Goal: Transaction & Acquisition: Purchase product/service

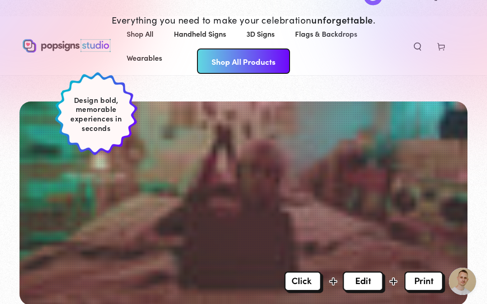
scroll to position [118, 0]
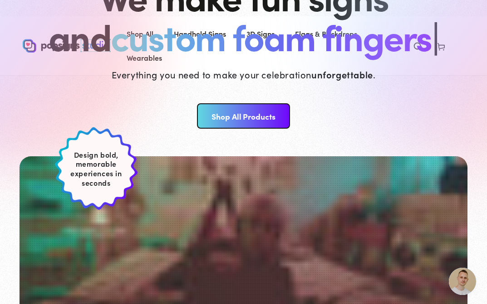
click at [251, 110] on link "Shop All Products" at bounding box center [243, 115] width 93 height 25
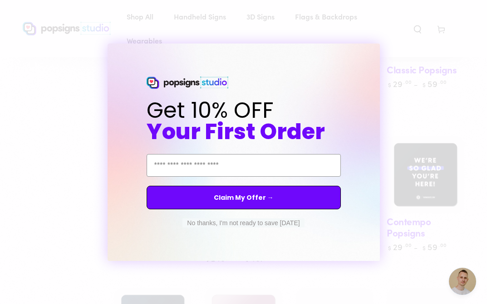
scroll to position [522, 0]
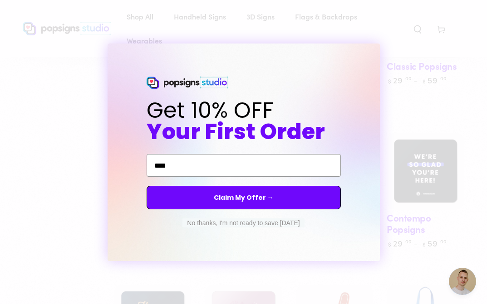
type input "****"
click at [271, 223] on button "No thanks, I'm not ready to save today" at bounding box center [243, 223] width 122 height 9
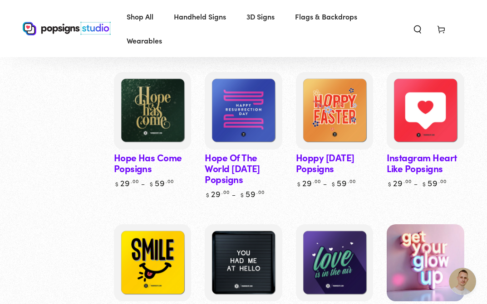
scroll to position [1679, 0]
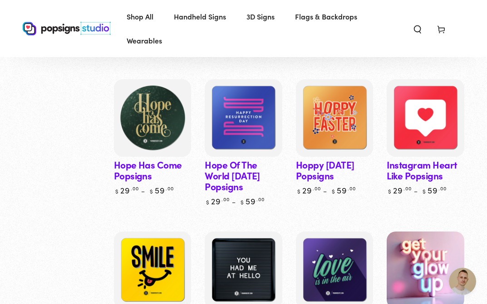
click at [158, 114] on img at bounding box center [152, 118] width 80 height 80
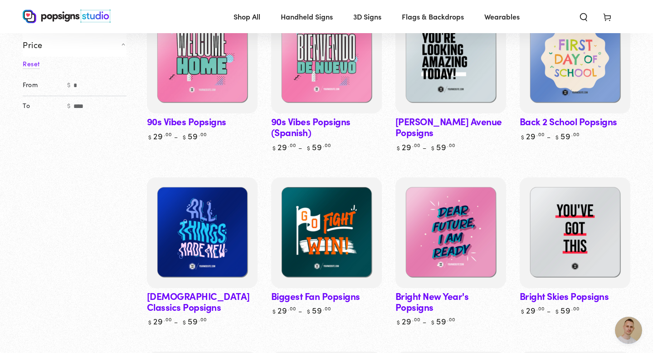
scroll to position [190, 0]
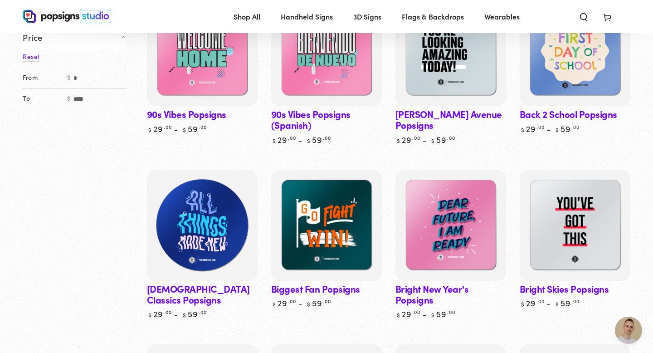
click at [205, 228] on img at bounding box center [202, 225] width 114 height 114
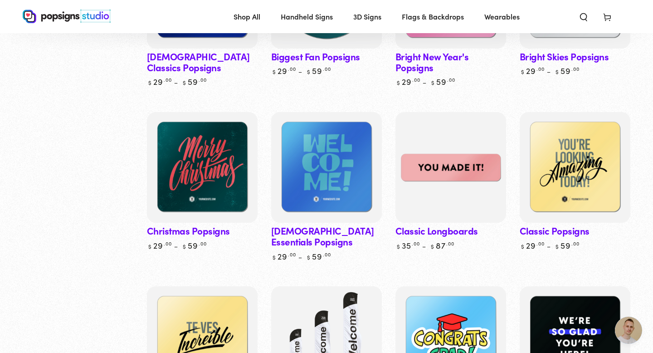
scroll to position [426, 0]
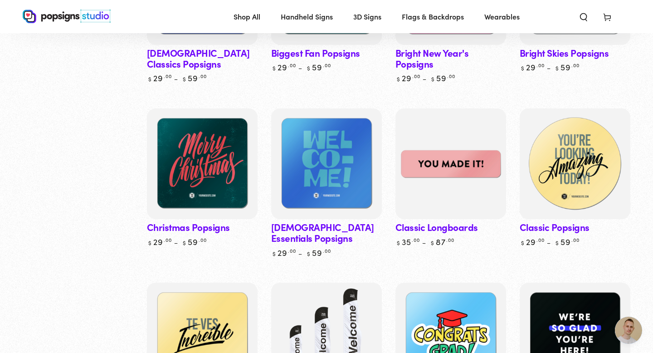
click at [486, 161] on img at bounding box center [575, 164] width 114 height 114
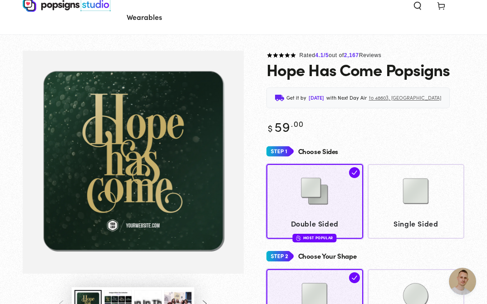
scroll to position [41, 0]
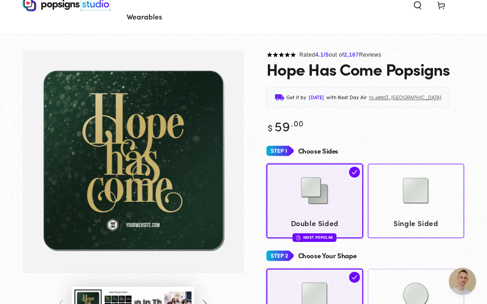
click at [421, 212] on img at bounding box center [415, 190] width 45 height 45
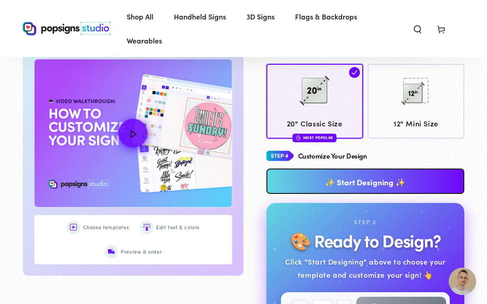
scroll to position [350, 0]
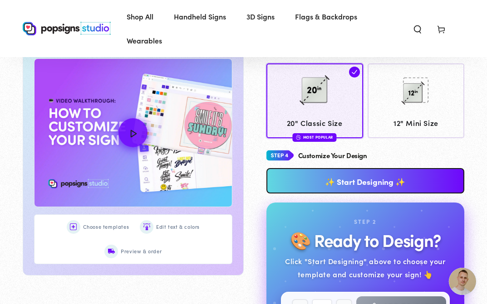
click at [321, 183] on link "✨ Start Designing ✨" at bounding box center [365, 180] width 198 height 25
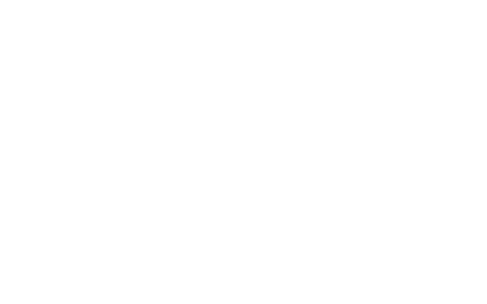
scroll to position [0, 0]
type textarea "An ancient tree with a door leading to a magical world"
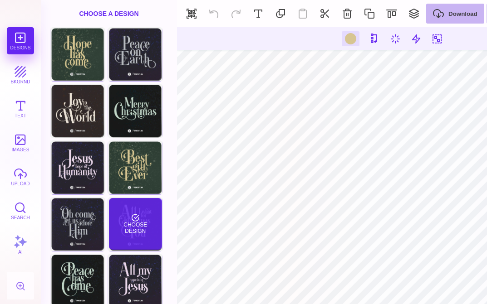
scroll to position [6, 0]
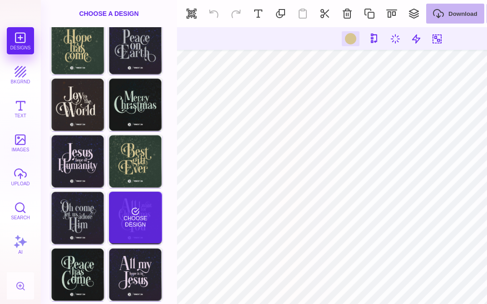
click at [135, 222] on div "Choose Design" at bounding box center [135, 218] width 53 height 52
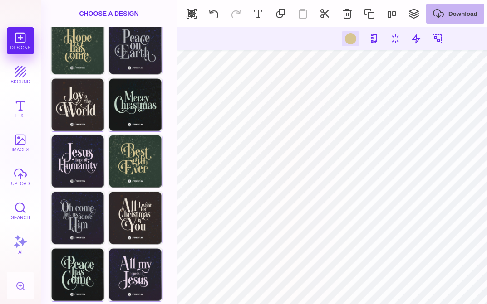
type input "#ECE5D7"
click at [12, 109] on button "Text" at bounding box center [20, 108] width 27 height 27
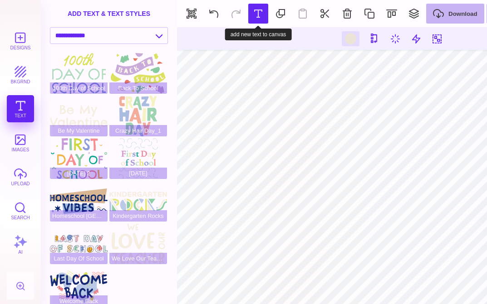
click at [251, 10] on button at bounding box center [258, 14] width 20 height 20
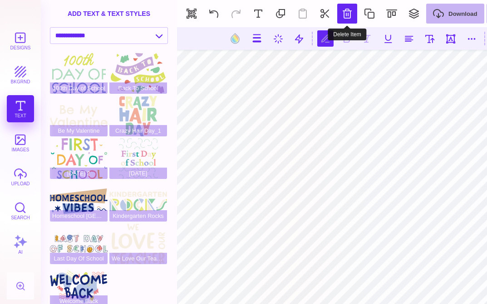
click at [351, 7] on button at bounding box center [347, 14] width 20 height 20
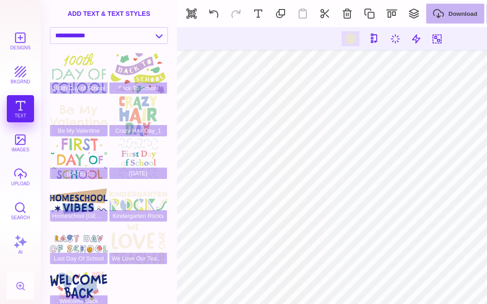
click at [123, 9] on div "add text & text styles" at bounding box center [109, 13] width 136 height 27
click at [90, 38] on select "**********" at bounding box center [108, 36] width 117 height 16
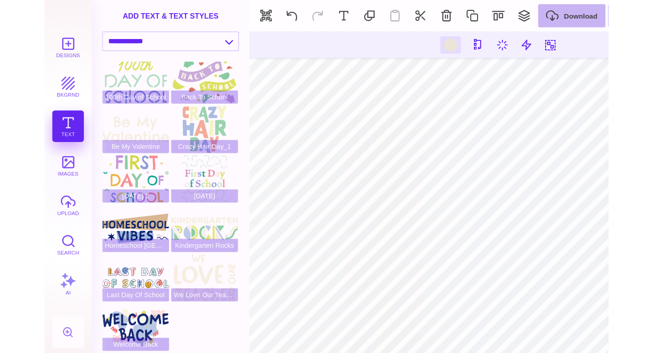
scroll to position [0, 0]
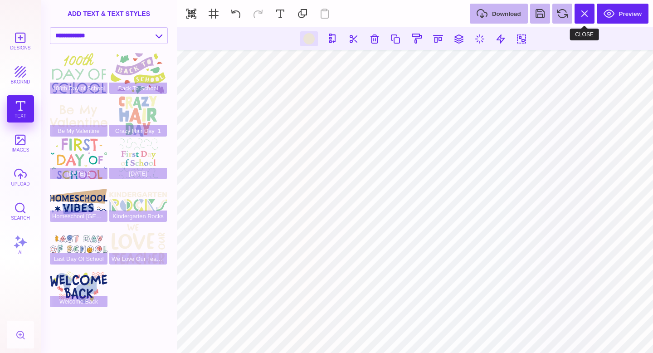
click at [486, 11] on button at bounding box center [585, 14] width 20 height 20
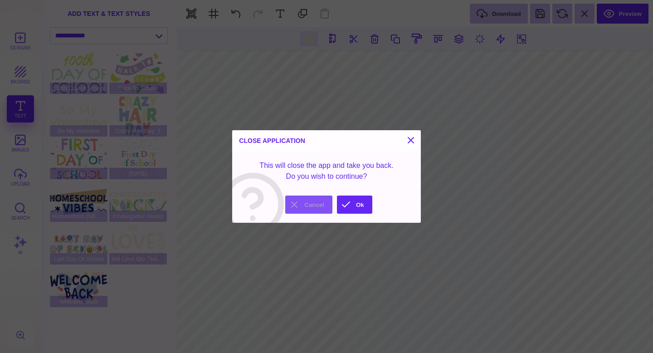
click at [310, 206] on button "Cancel" at bounding box center [308, 204] width 47 height 18
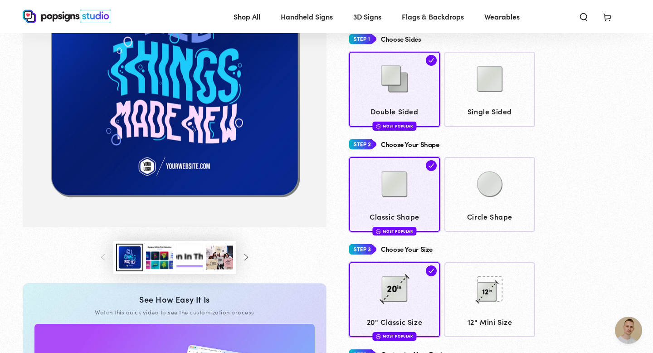
click at [162, 260] on button "Load image 3 in gallery view" at bounding box center [159, 258] width 27 height 28
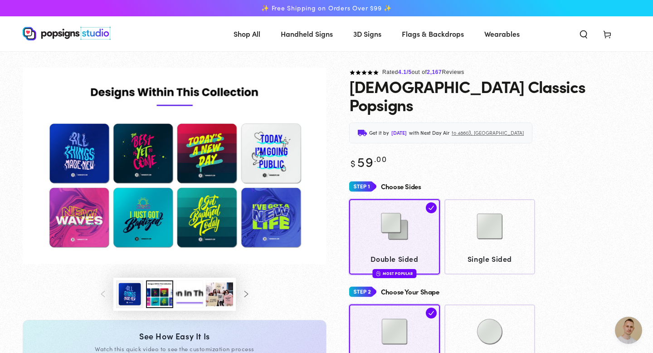
click at [131, 293] on button "Load image 1 in gallery view" at bounding box center [129, 294] width 27 height 28
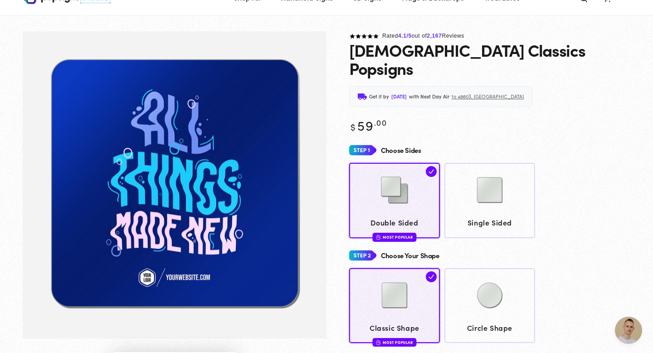
scroll to position [41, 0]
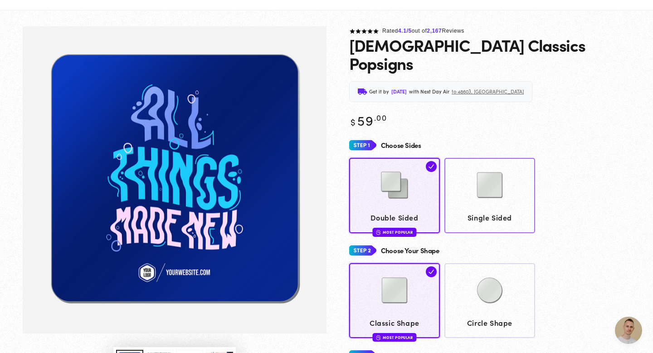
click at [499, 162] on img at bounding box center [489, 184] width 45 height 45
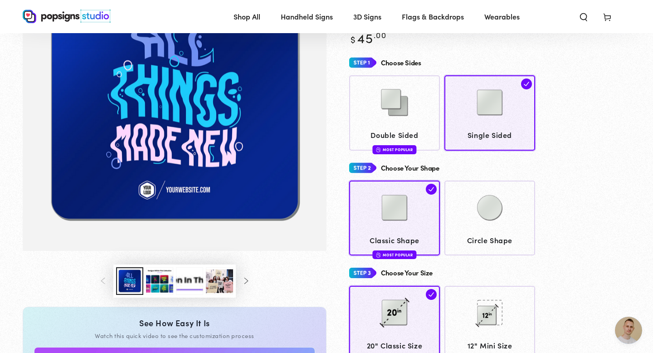
scroll to position [76, 0]
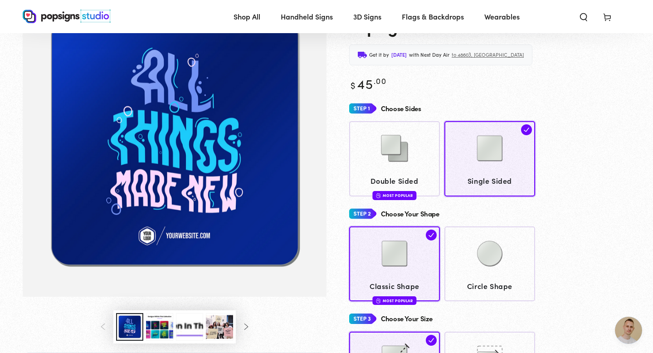
click at [160, 324] on button "Load image 3 in gallery view" at bounding box center [159, 327] width 27 height 28
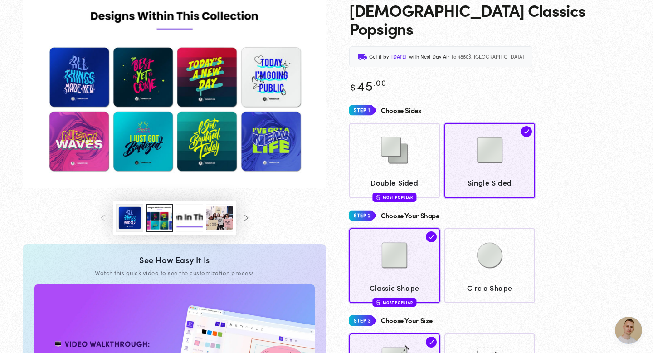
scroll to position [0, 0]
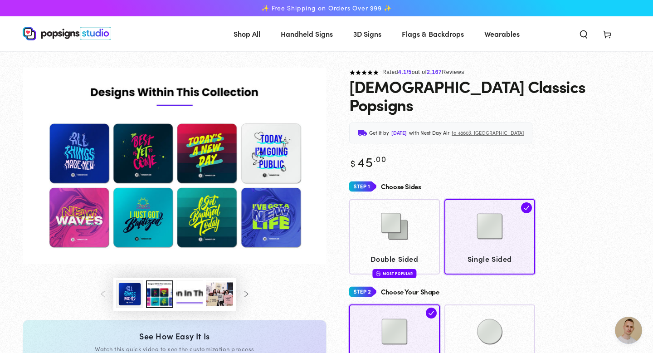
click at [214, 152] on img "Gallery Viewer" at bounding box center [175, 166] width 304 height 196
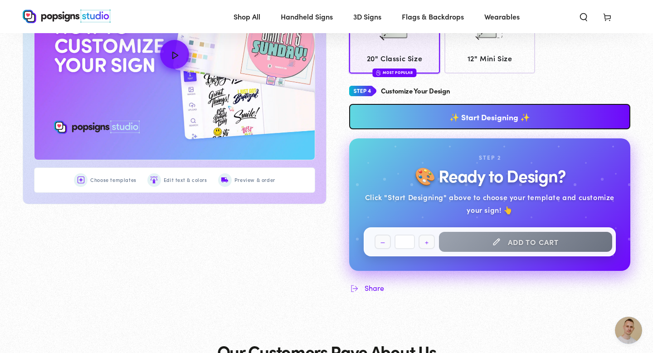
scroll to position [452, 0]
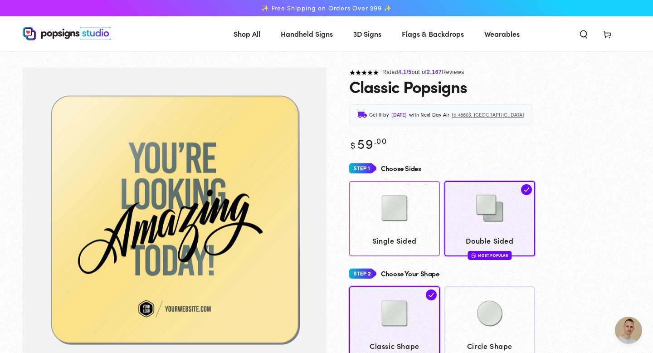
click at [408, 209] on img at bounding box center [394, 207] width 45 height 45
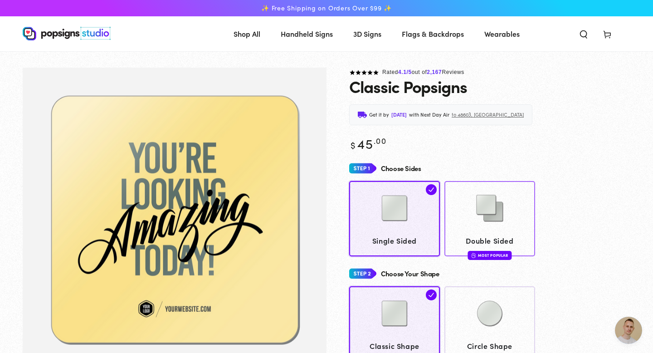
click at [479, 225] on img at bounding box center [489, 207] width 45 height 45
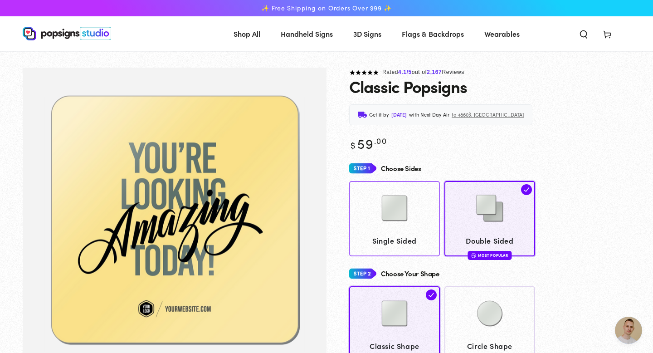
click at [413, 234] on span "Single Sided" at bounding box center [395, 240] width 82 height 13
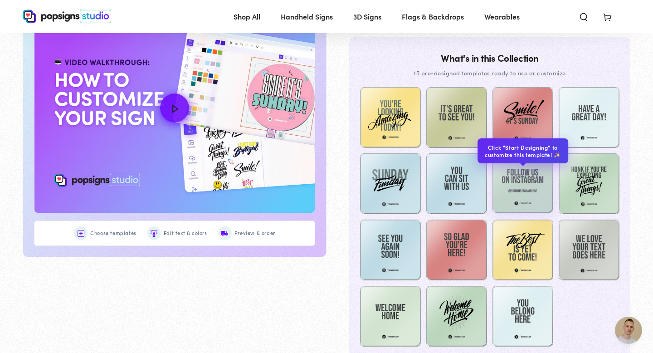
scroll to position [473, 0]
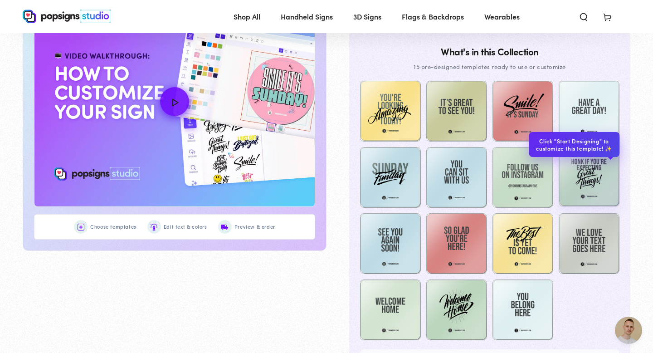
click at [589, 177] on img at bounding box center [589, 176] width 61 height 61
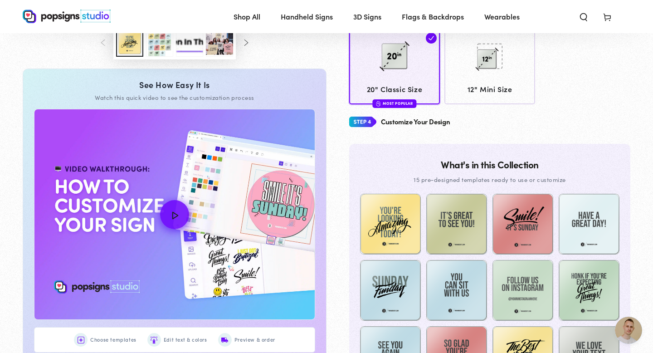
scroll to position [323, 0]
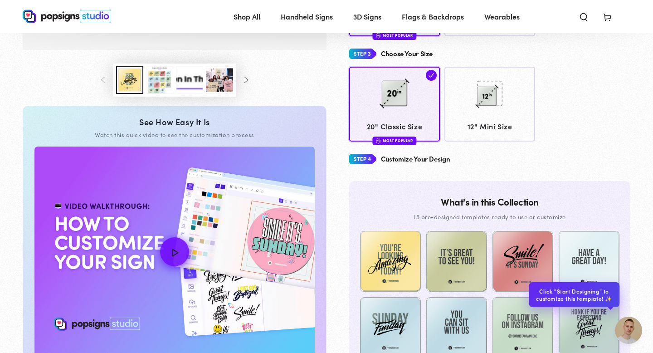
click at [584, 328] on img at bounding box center [589, 326] width 61 height 61
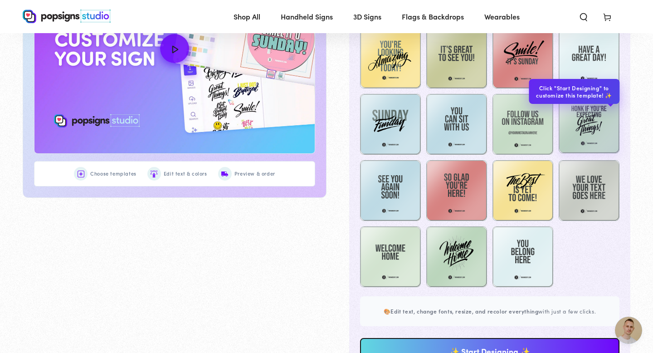
scroll to position [526, 0]
click at [583, 122] on img at bounding box center [589, 122] width 61 height 61
click at [584, 122] on img at bounding box center [589, 122] width 61 height 61
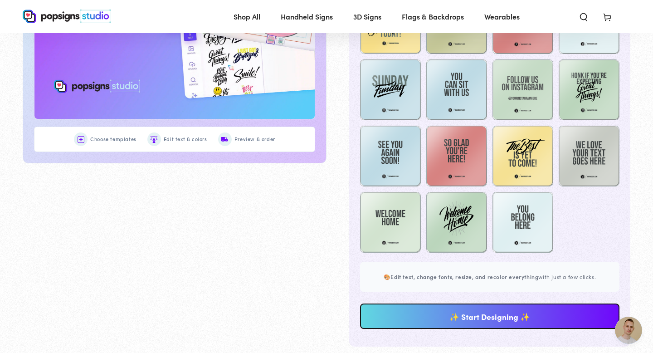
scroll to position [555, 0]
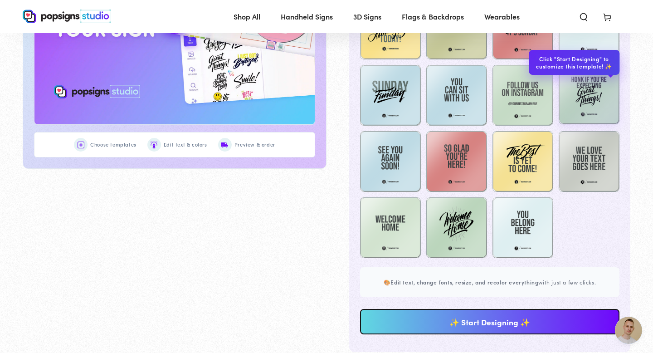
click at [592, 107] on img at bounding box center [589, 93] width 61 height 61
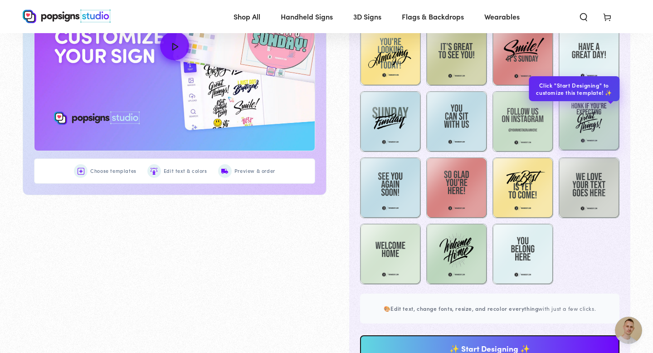
scroll to position [527, 0]
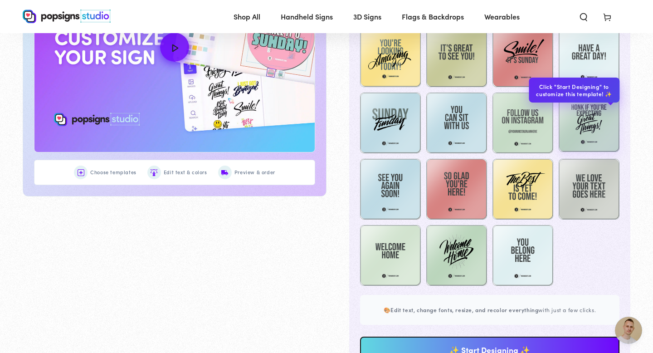
click at [601, 146] on img at bounding box center [589, 121] width 61 height 61
click at [573, 150] on img at bounding box center [589, 121] width 61 height 61
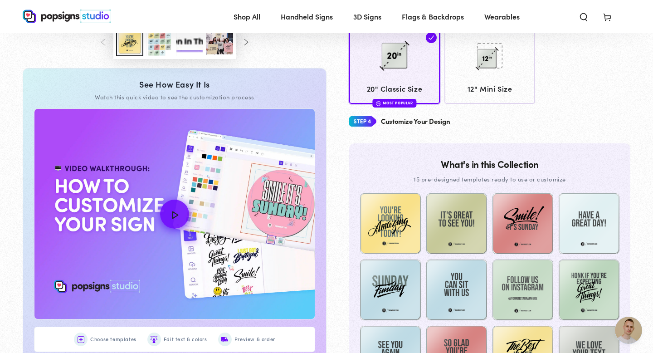
scroll to position [361, 0]
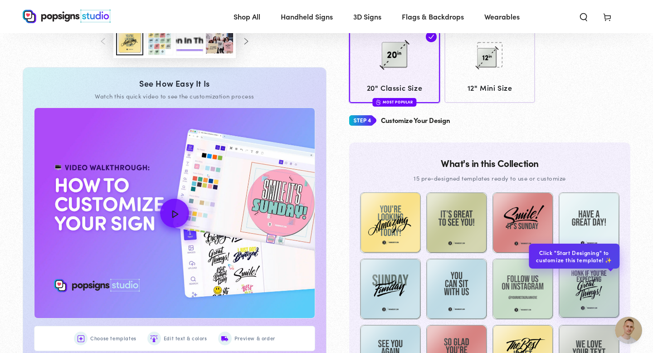
click at [578, 309] on img at bounding box center [589, 287] width 61 height 61
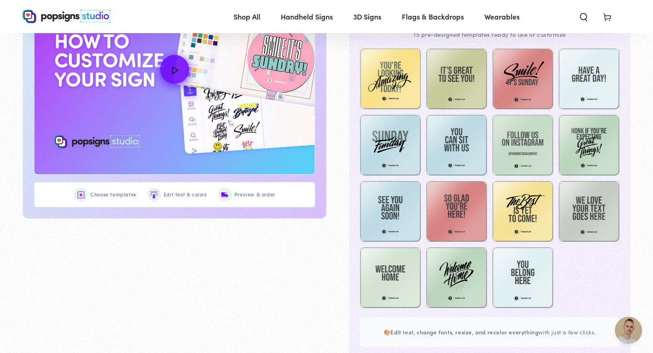
scroll to position [514, 0]
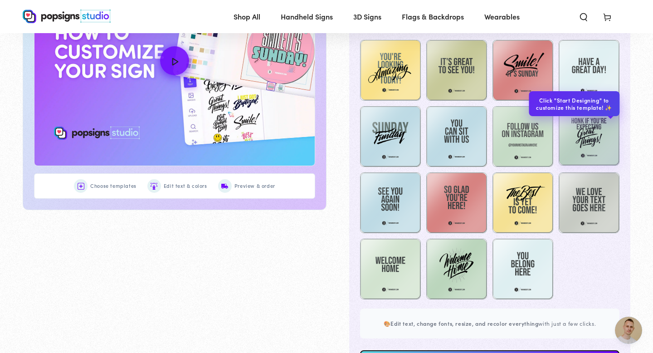
click at [591, 136] on img at bounding box center [589, 135] width 61 height 61
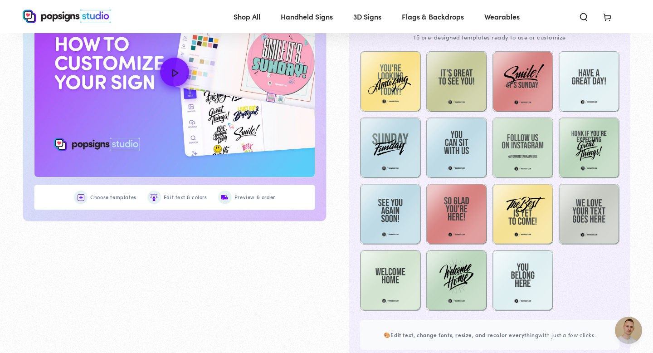
scroll to position [496, 0]
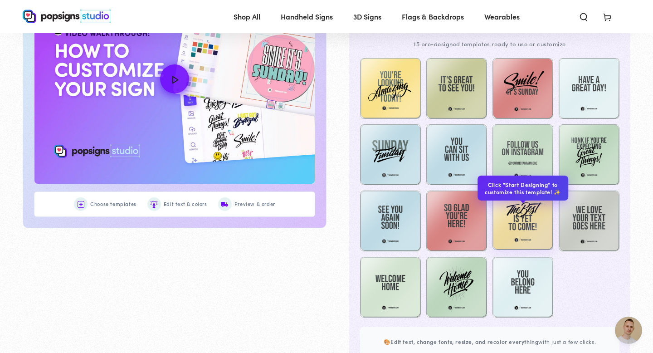
click at [537, 239] on img at bounding box center [522, 219] width 61 height 61
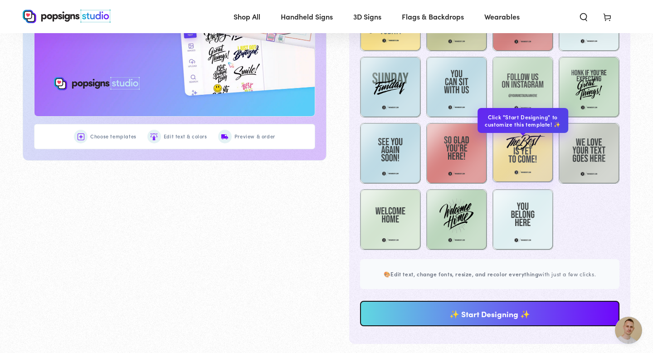
scroll to position [569, 0]
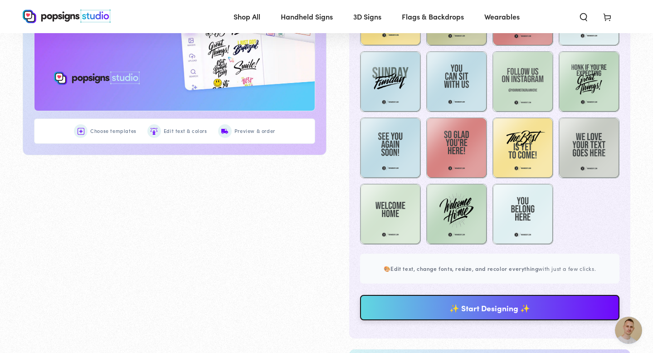
click at [507, 312] on link "✨ Start Designing ✨" at bounding box center [489, 307] width 259 height 25
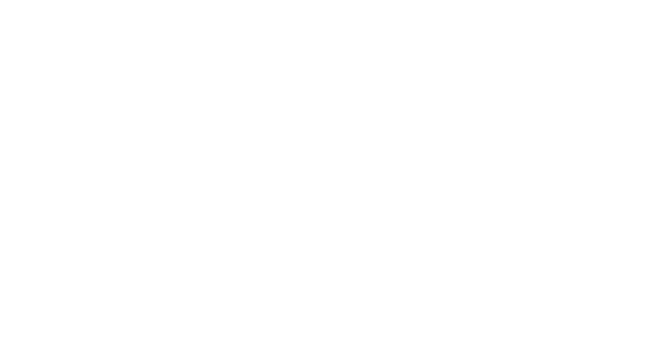
scroll to position [0, 0]
type textarea "An ancient tree with a door leading to a magical world"
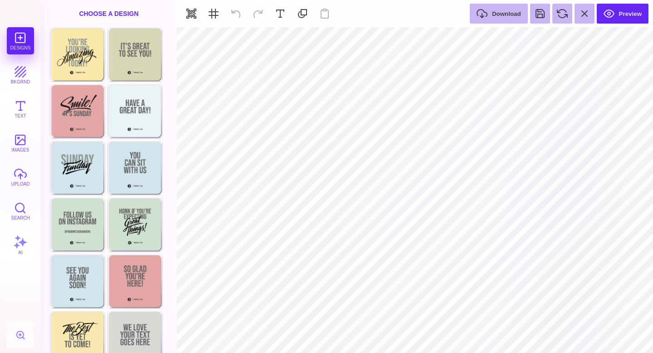
type input "#FBE9AB"
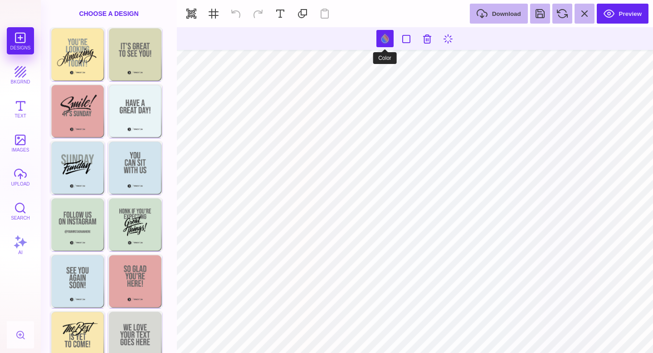
click at [384, 44] on button at bounding box center [384, 38] width 17 height 17
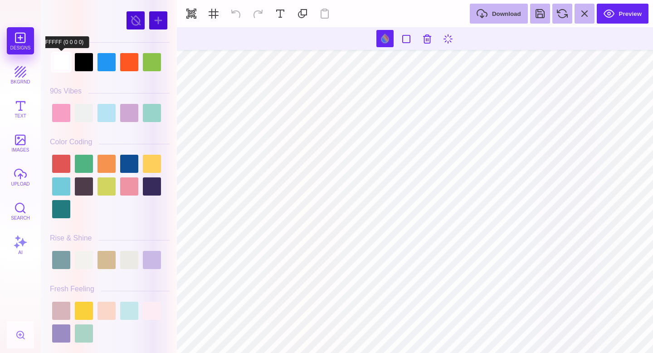
click at [68, 65] on div at bounding box center [61, 62] width 18 height 18
click at [83, 58] on div at bounding box center [84, 62] width 18 height 18
type input "#231F20"
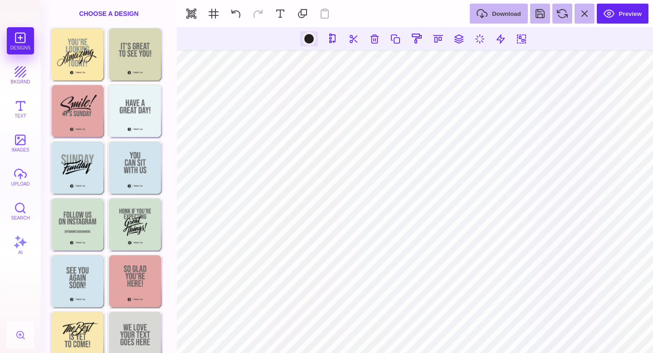
click at [306, 34] on div at bounding box center [308, 38] width 11 height 11
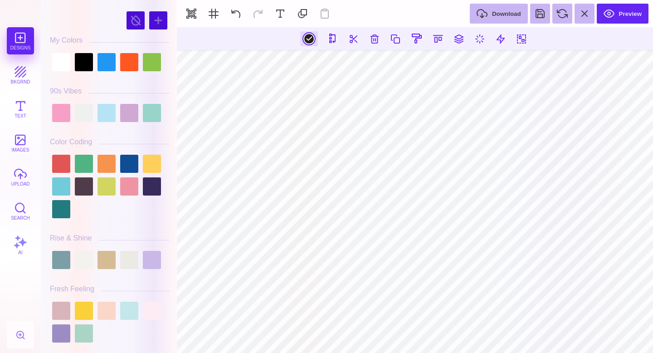
click at [57, 71] on div at bounding box center [110, 62] width 120 height 23
click at [58, 68] on div at bounding box center [61, 62] width 18 height 18
type input "#FFFFFF"
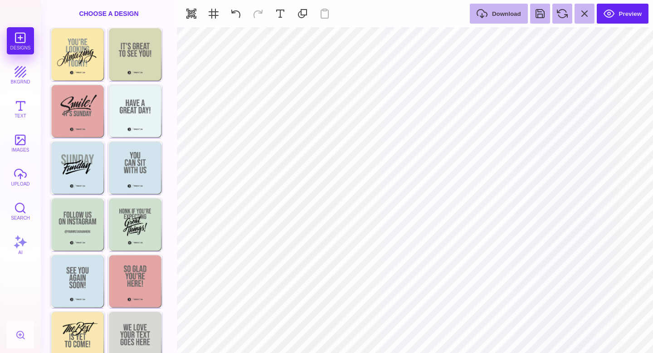
type input "#8F9895"
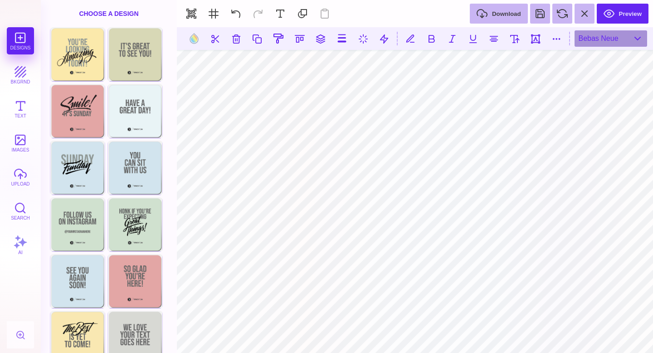
click at [190, 48] on section at bounding box center [415, 38] width 476 height 23
click at [192, 43] on button at bounding box center [193, 38] width 17 height 17
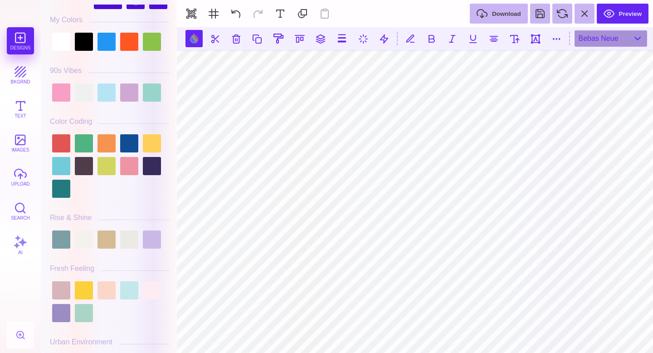
scroll to position [22, 0]
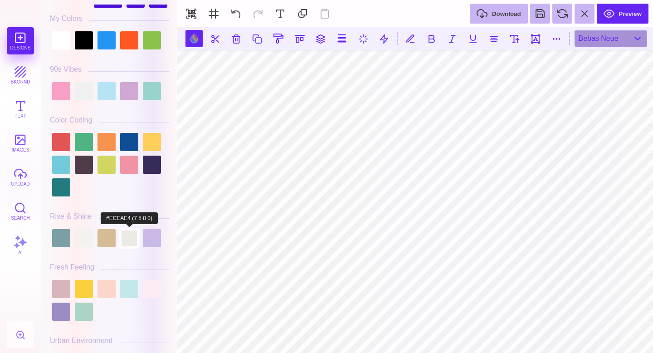
click at [132, 244] on div at bounding box center [129, 238] width 18 height 18
click at [128, 241] on div at bounding box center [129, 238] width 18 height 18
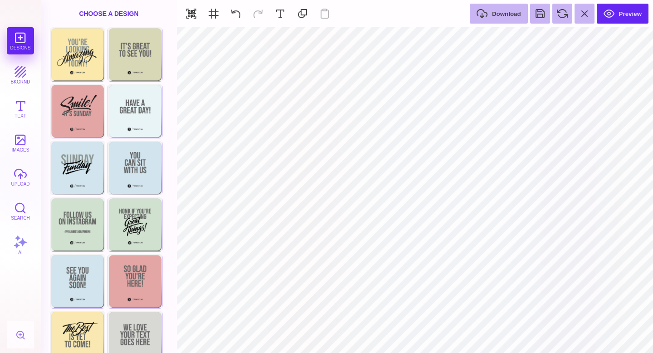
type input "#000000"
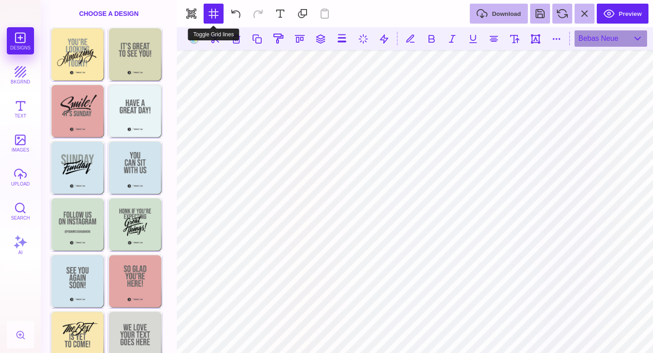
click at [204, 24] on button at bounding box center [214, 14] width 20 height 20
click at [196, 47] on button at bounding box center [193, 38] width 17 height 17
type input "#ECEAE4"
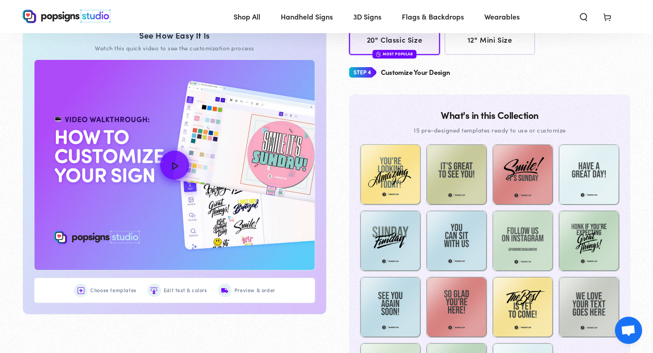
scroll to position [695, 0]
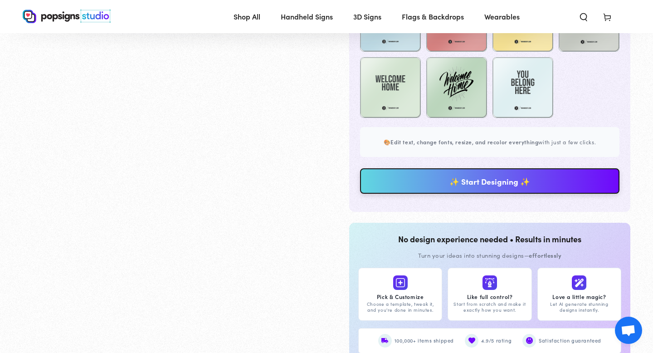
click at [530, 186] on link "✨ Start Designing ✨" at bounding box center [489, 180] width 259 height 25
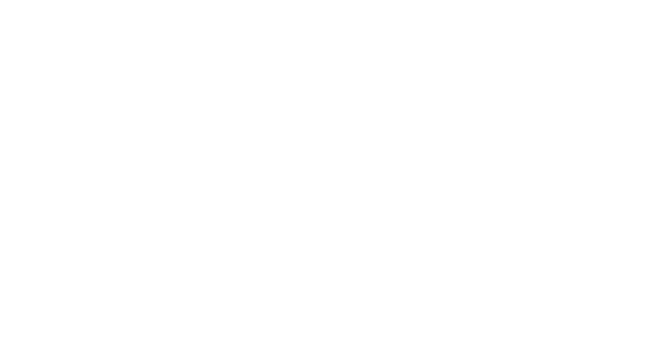
scroll to position [0, 0]
type textarea "An ancient tree with a door leading to a magical world"
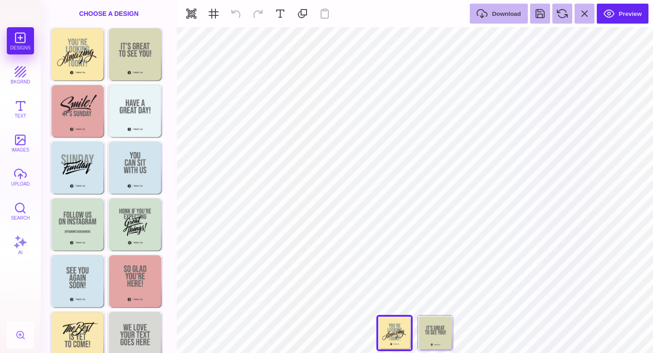
type input "#FBE9AB"
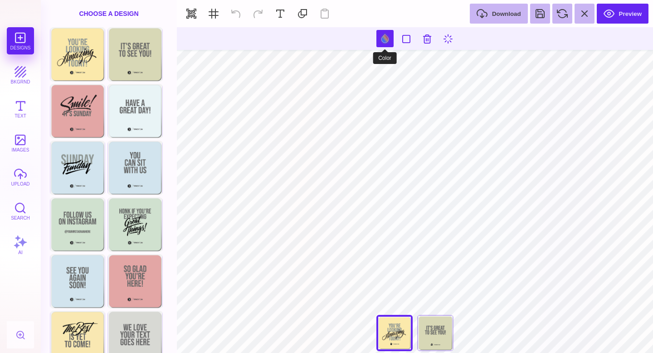
click at [388, 33] on button at bounding box center [384, 38] width 17 height 17
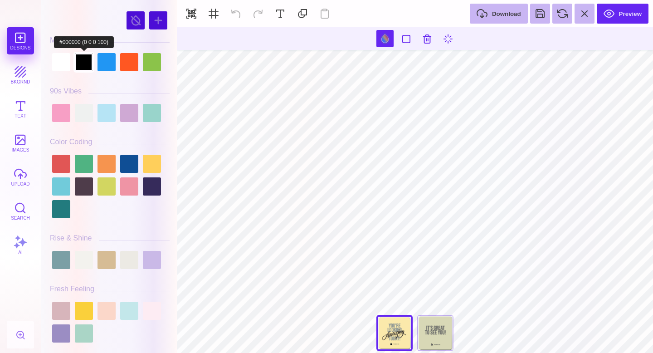
click at [88, 68] on div at bounding box center [84, 62] width 18 height 18
type input "#231F20"
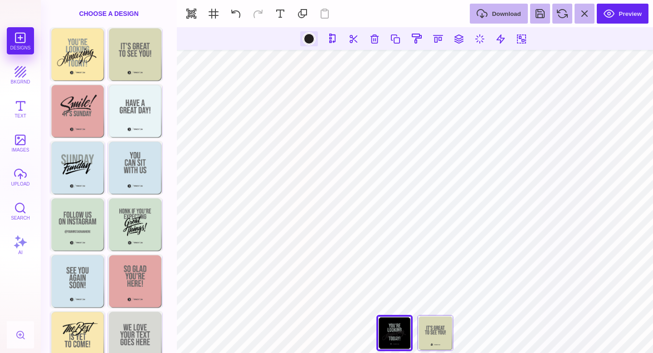
click at [311, 40] on div at bounding box center [308, 38] width 11 height 11
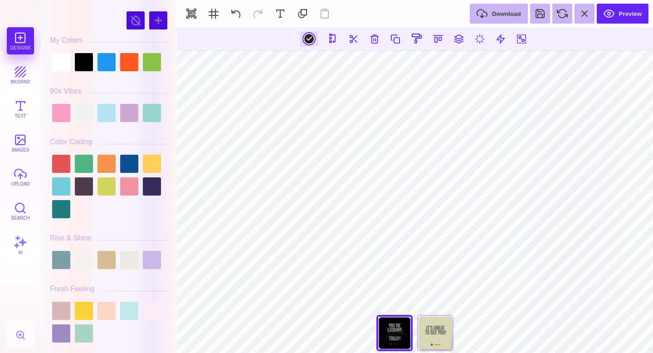
click at [68, 72] on div at bounding box center [110, 62] width 120 height 23
click at [65, 69] on div at bounding box center [61, 62] width 18 height 18
type input "#FFFFFF"
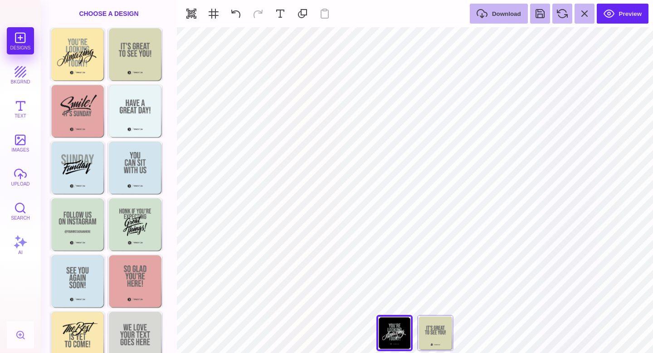
type input "#000000"
click at [396, 40] on button at bounding box center [395, 38] width 17 height 17
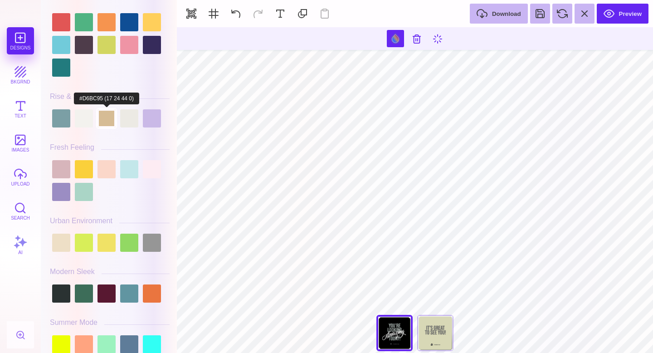
scroll to position [144, 0]
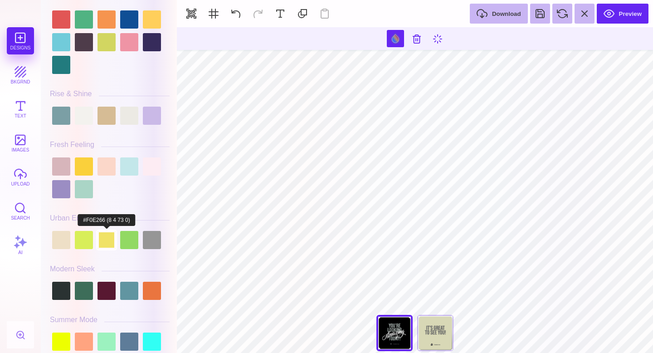
click at [103, 245] on div at bounding box center [106, 240] width 18 height 18
click at [57, 243] on div at bounding box center [61, 240] width 18 height 18
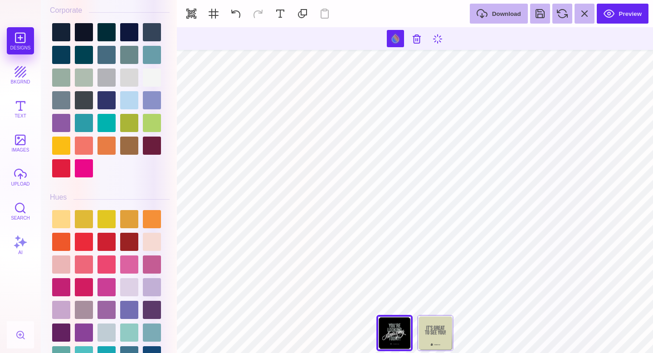
scroll to position [975, 0]
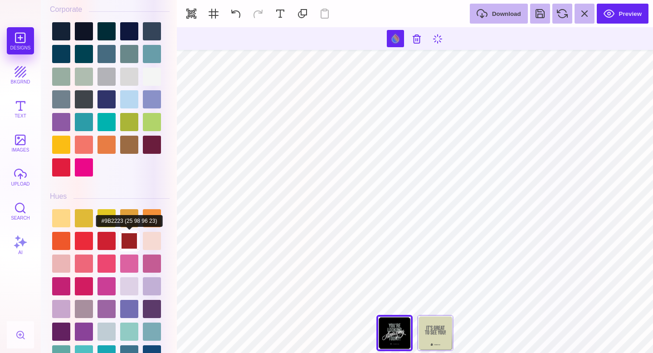
click at [132, 242] on div at bounding box center [129, 241] width 18 height 18
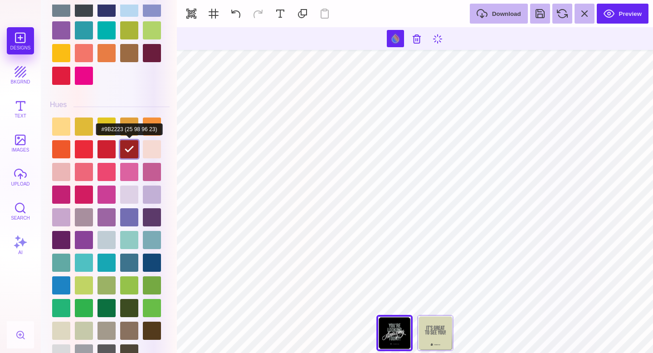
scroll to position [1071, 0]
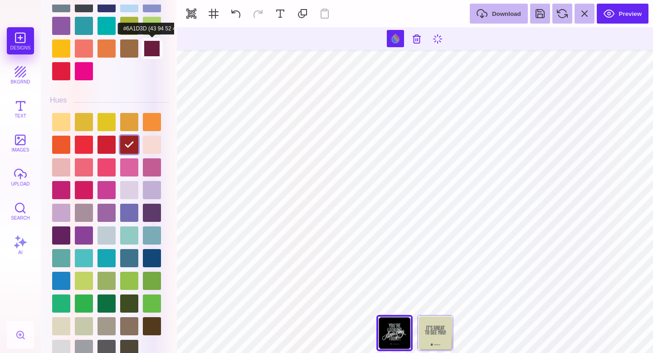
click at [157, 53] on div at bounding box center [152, 48] width 18 height 18
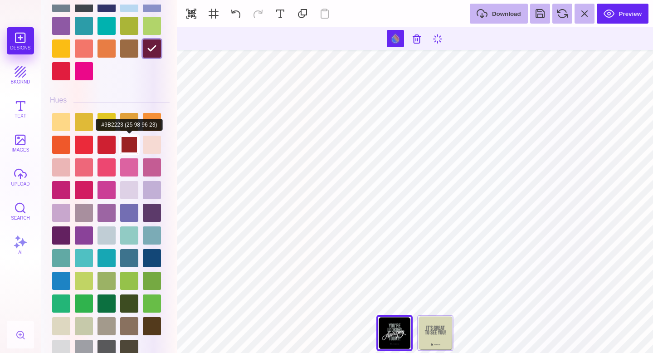
drag, startPoint x: 136, startPoint y: 145, endPoint x: 131, endPoint y: 145, distance: 5.4
click at [136, 145] on div at bounding box center [129, 145] width 18 height 18
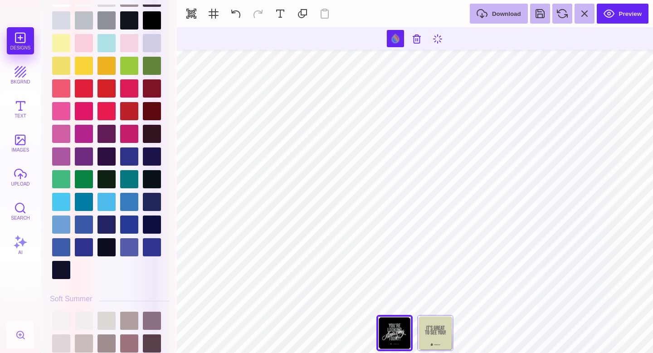
scroll to position [1948, 0]
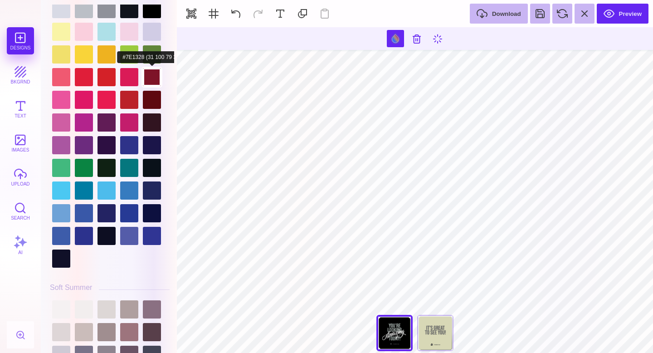
click at [157, 79] on div at bounding box center [152, 77] width 18 height 18
click at [157, 97] on div at bounding box center [152, 100] width 18 height 18
type input "#5E0910"
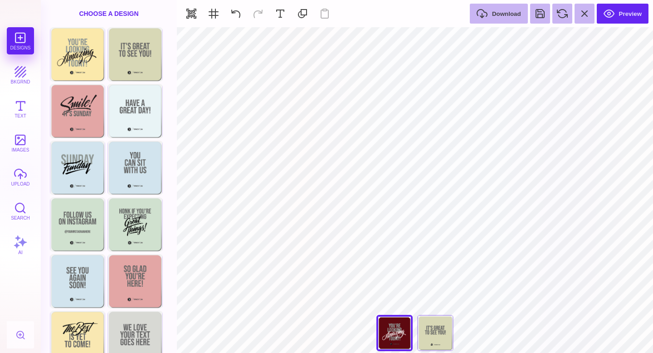
type input "#8F9895"
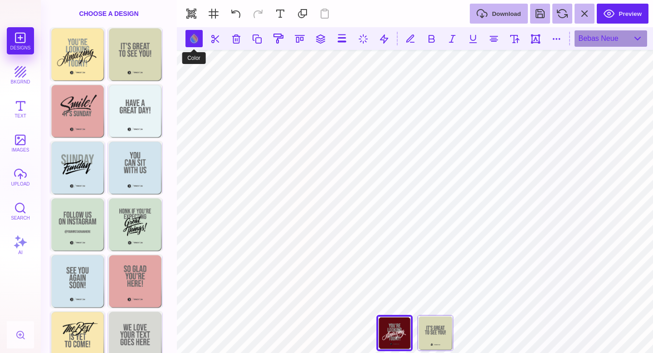
click at [194, 41] on button at bounding box center [193, 38] width 17 height 17
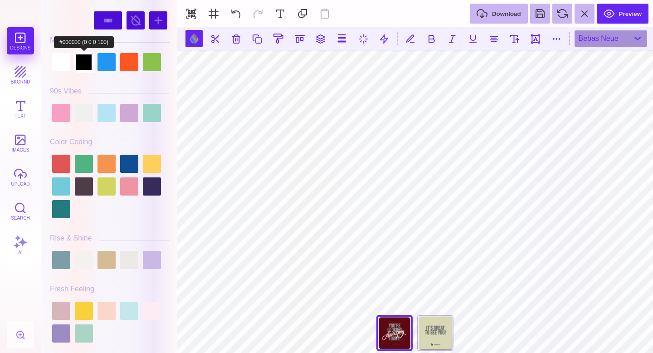
click at [86, 63] on div at bounding box center [84, 62] width 18 height 18
type input "#000000"
click at [88, 62] on div at bounding box center [84, 62] width 18 height 18
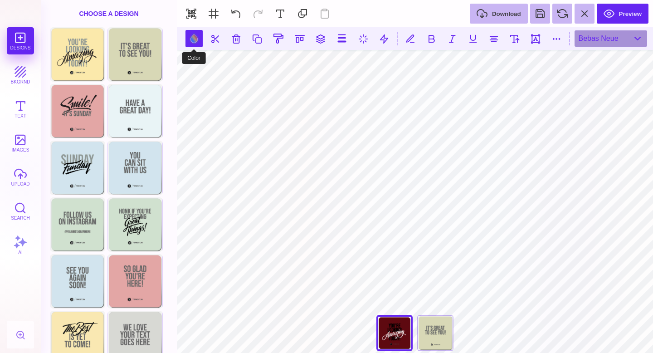
click at [194, 43] on button at bounding box center [193, 38] width 17 height 17
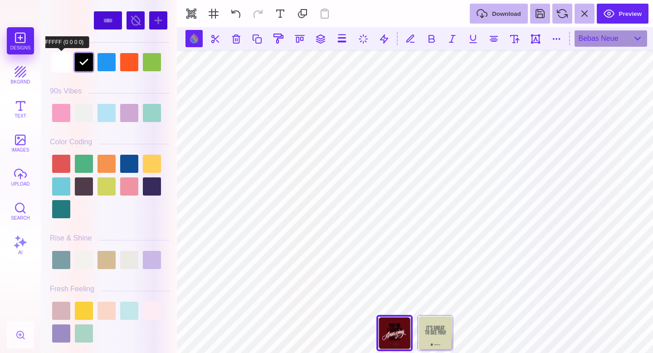
click at [65, 68] on div at bounding box center [61, 62] width 18 height 18
click at [84, 66] on div at bounding box center [84, 62] width 18 height 18
type input "#000000"
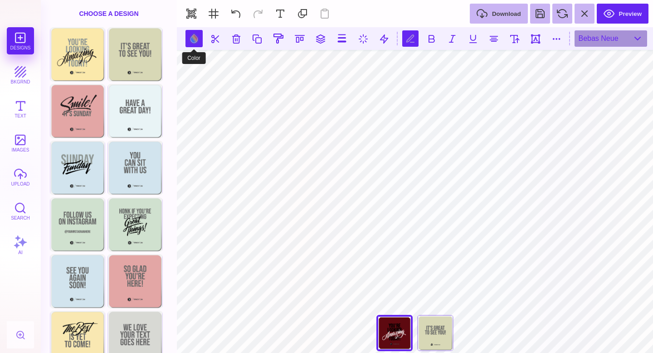
click at [188, 42] on button at bounding box center [193, 38] width 17 height 17
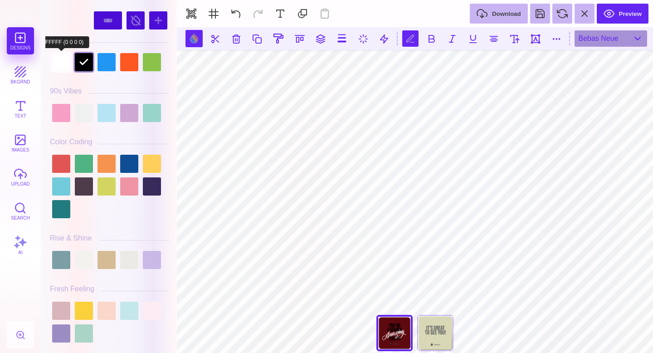
click at [63, 66] on div at bounding box center [61, 62] width 18 height 18
click at [60, 62] on div at bounding box center [61, 62] width 18 height 18
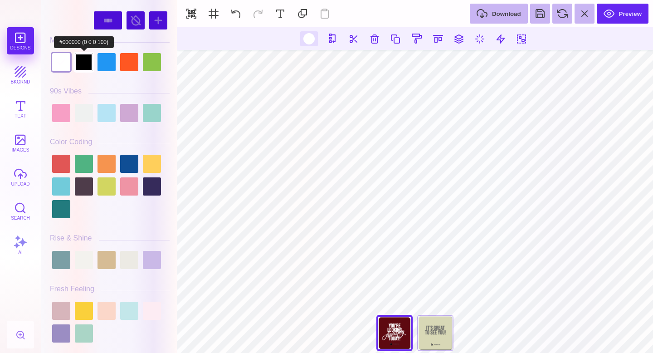
click at [85, 58] on div at bounding box center [84, 62] width 18 height 18
type input "#000000"
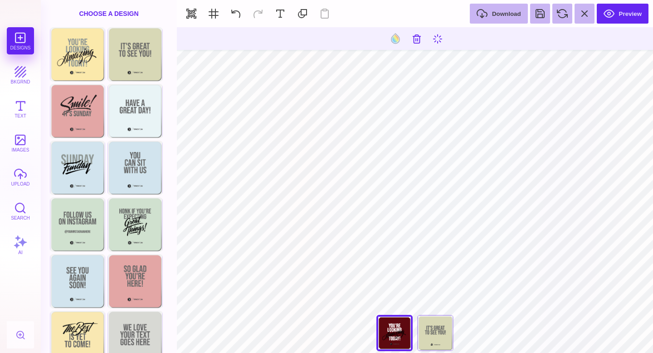
type input "#000000"
click at [307, 45] on div at bounding box center [309, 38] width 18 height 15
click at [308, 45] on div at bounding box center [309, 38] width 18 height 15
click at [308, 42] on div at bounding box center [308, 38] width 11 height 11
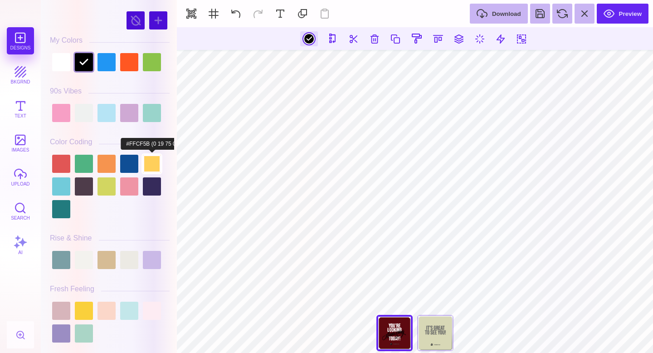
click at [151, 172] on div at bounding box center [152, 164] width 18 height 18
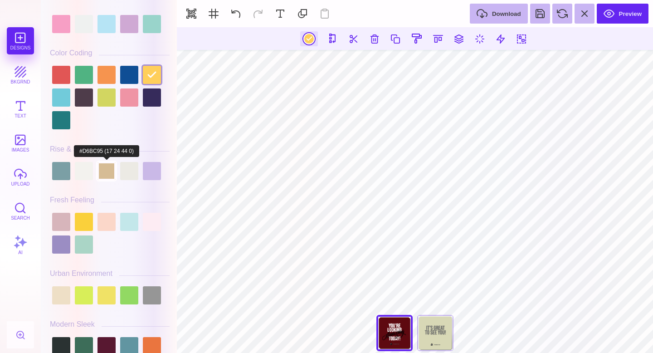
click at [102, 168] on div at bounding box center [106, 171] width 18 height 18
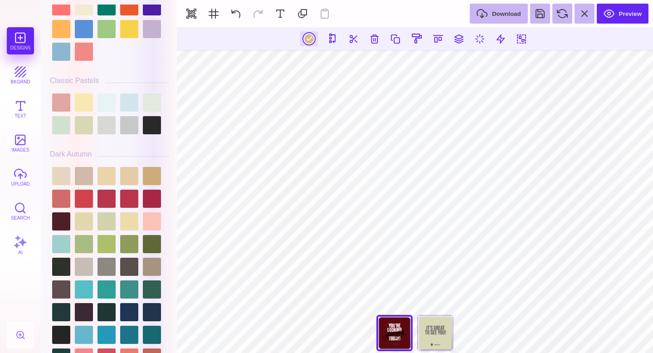
scroll to position [576, 0]
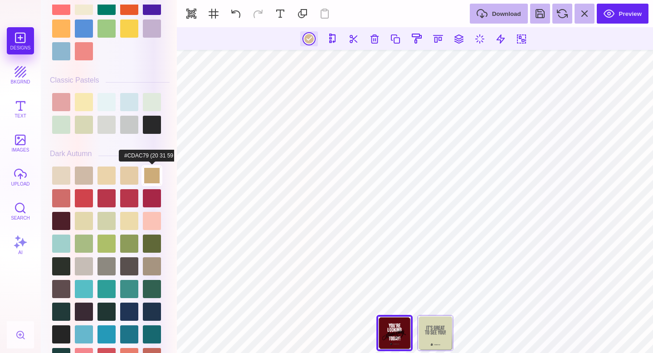
click at [153, 175] on div at bounding box center [152, 175] width 18 height 18
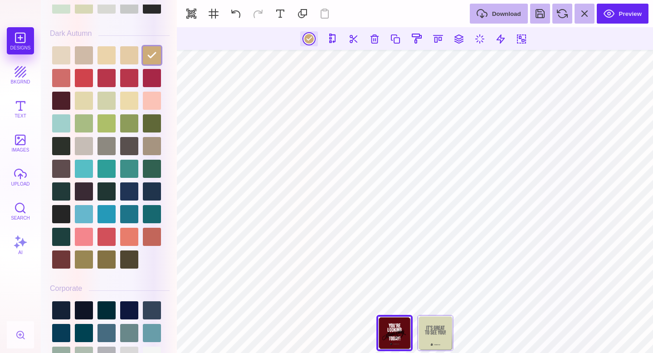
scroll to position [701, 0]
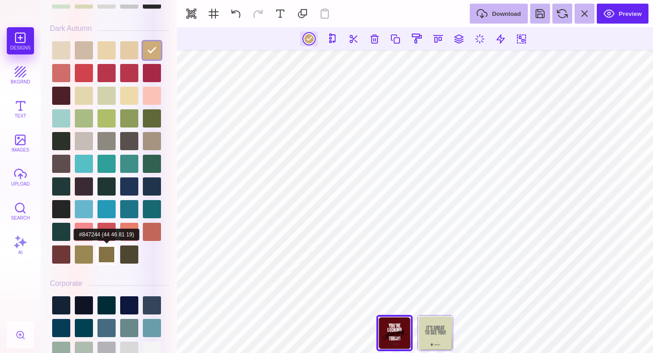
click at [103, 253] on div at bounding box center [106, 254] width 18 height 18
click at [78, 265] on div at bounding box center [110, 152] width 120 height 227
click at [83, 255] on div at bounding box center [84, 254] width 18 height 18
click at [169, 106] on div "#998754 **** **** **** **** **** **** ****** ***** My Colors" at bounding box center [109, 179] width 129 height 348
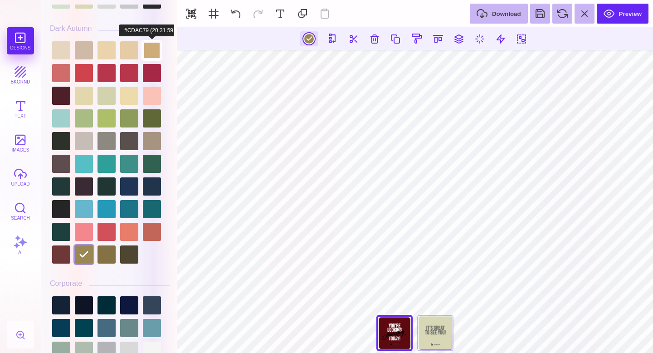
click at [154, 49] on div at bounding box center [152, 50] width 18 height 18
type input "#CDAC79"
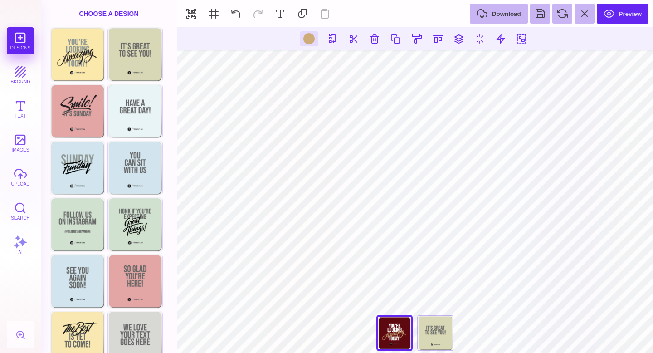
click at [315, 34] on div at bounding box center [309, 38] width 18 height 15
click at [310, 36] on div at bounding box center [308, 38] width 11 height 11
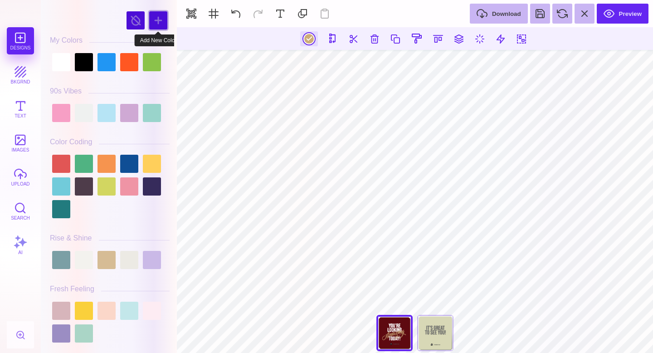
click at [158, 18] on div at bounding box center [158, 20] width 18 height 18
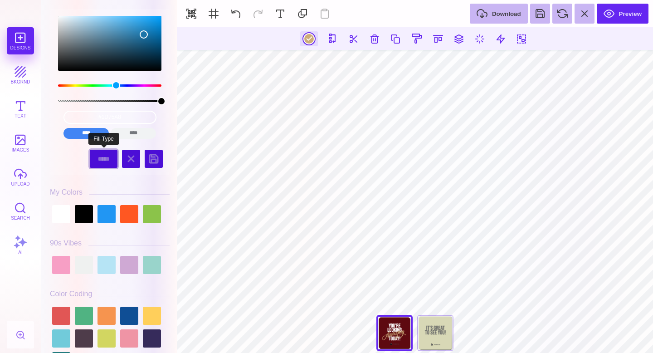
click at [108, 161] on select "***** ******" at bounding box center [104, 159] width 28 height 18
click at [115, 119] on input "#1D75A8" at bounding box center [109, 117] width 93 height 13
click at [112, 109] on div "#1D75A8 **** **** **** **** **** **** ****** *****" at bounding box center [110, 125] width 106 height 36
drag, startPoint x: 114, startPoint y: 119, endPoint x: 119, endPoint y: 115, distance: 6.2
click at [119, 115] on input "#1D75A8" at bounding box center [109, 117] width 93 height 13
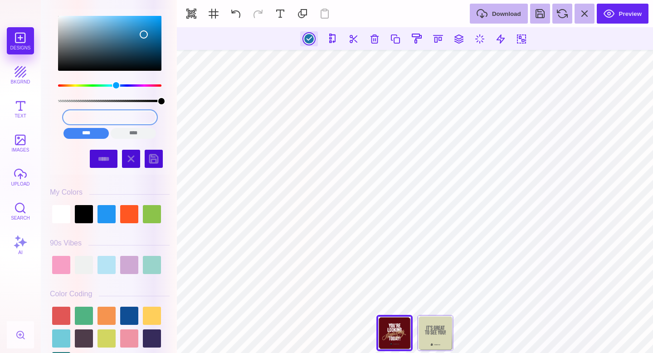
click at [119, 115] on input "#1D75A8" at bounding box center [109, 117] width 93 height 13
click at [103, 122] on input "#1D75A" at bounding box center [109, 117] width 93 height 13
click at [103, 121] on input "#1D75A" at bounding box center [109, 117] width 93 height 13
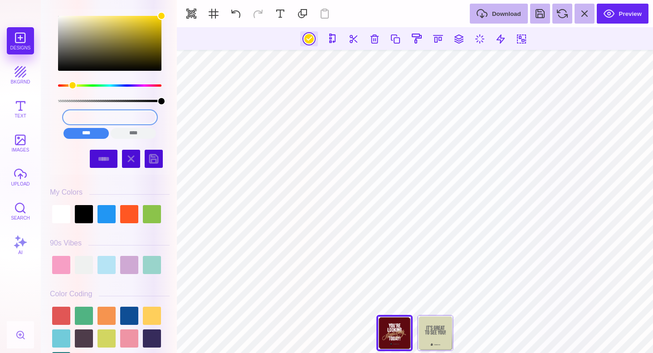
click at [111, 111] on input "#FFD700" at bounding box center [109, 117] width 93 height 13
click at [111, 120] on input "#FFD700" at bounding box center [109, 117] width 93 height 13
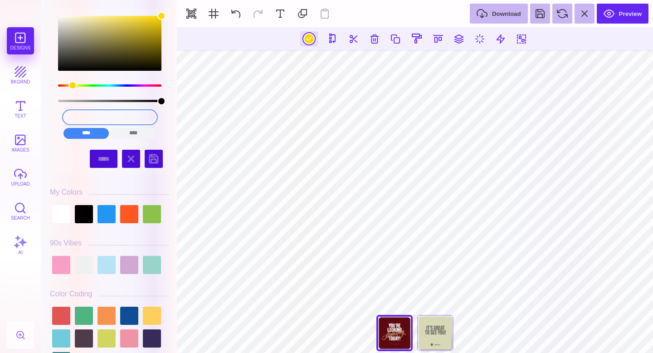
click at [111, 120] on input "#FFD700" at bounding box center [109, 117] width 93 height 13
type input "#DAA520"
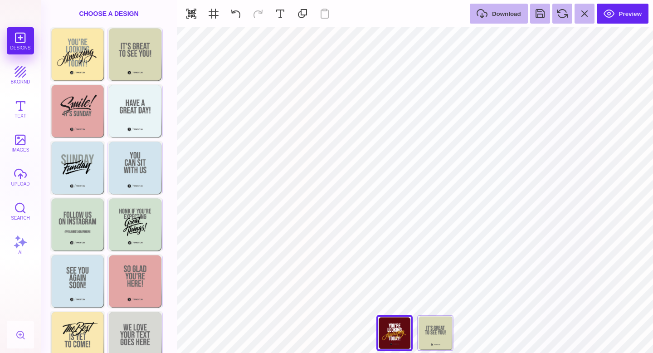
type input "#FFFFFF"
click at [243, 13] on button at bounding box center [236, 14] width 20 height 20
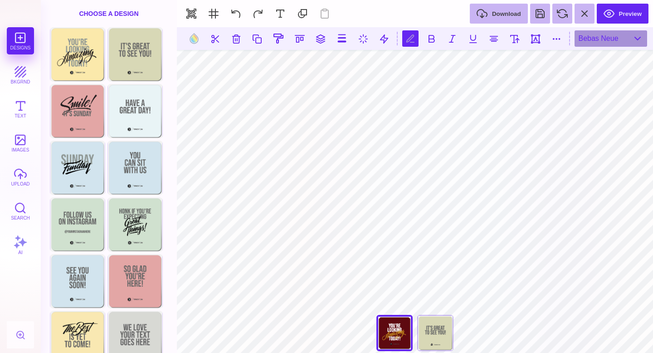
scroll to position [0, 1]
type textarea "****"
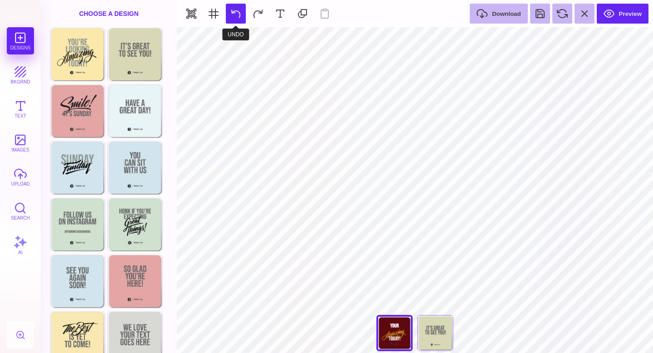
click at [240, 9] on button at bounding box center [236, 14] width 20 height 20
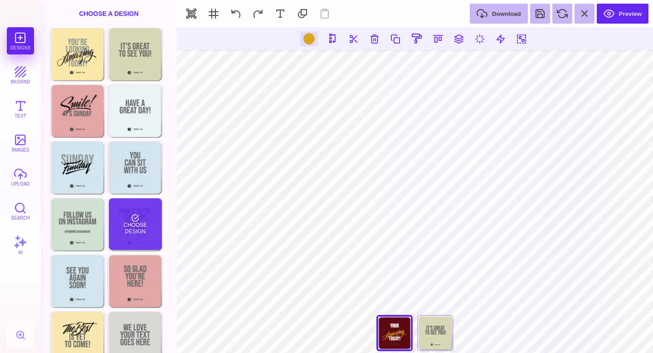
click at [139, 235] on div "Choose Design" at bounding box center [135, 224] width 53 height 52
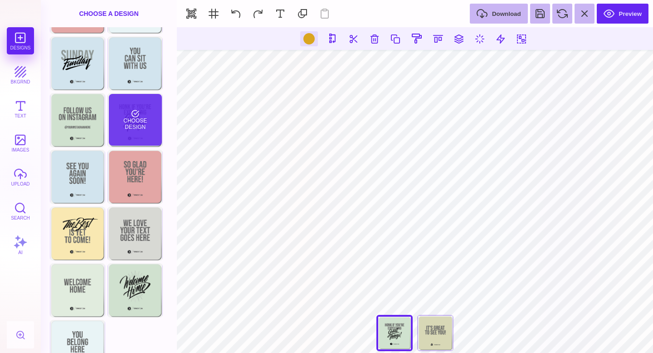
scroll to position [128, 0]
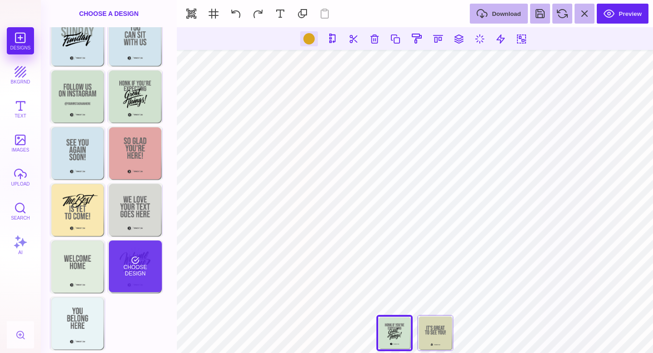
click at [148, 276] on div "Choose Design" at bounding box center [135, 266] width 53 height 52
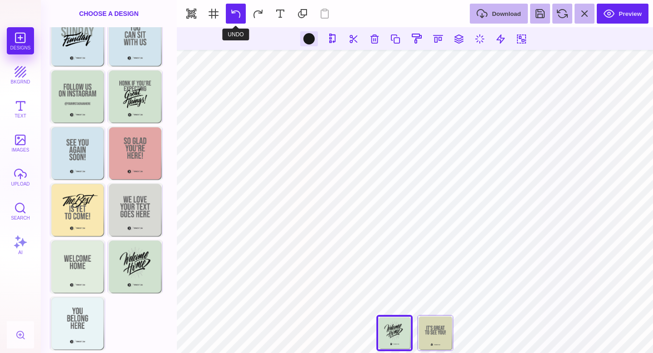
click at [239, 6] on button at bounding box center [236, 14] width 20 height 20
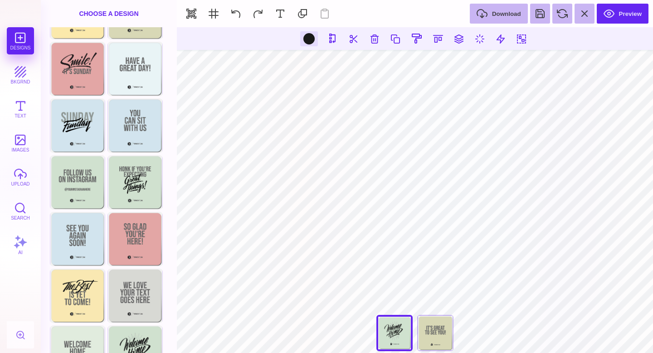
scroll to position [14, 0]
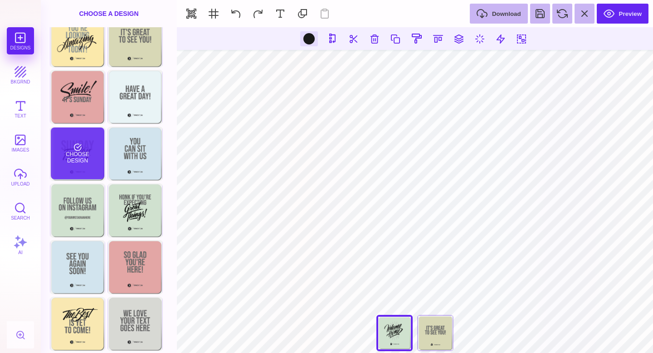
click at [84, 152] on div "Choose Design" at bounding box center [77, 153] width 53 height 52
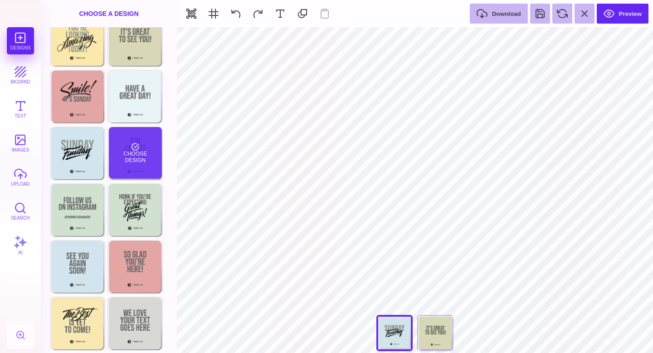
scroll to position [15, 0]
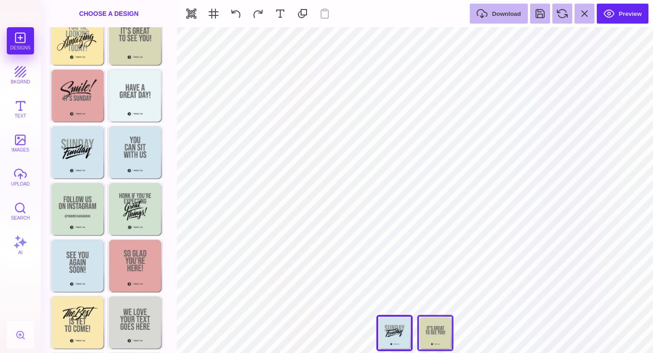
click at [426, 339] on div "Back" at bounding box center [435, 333] width 36 height 36
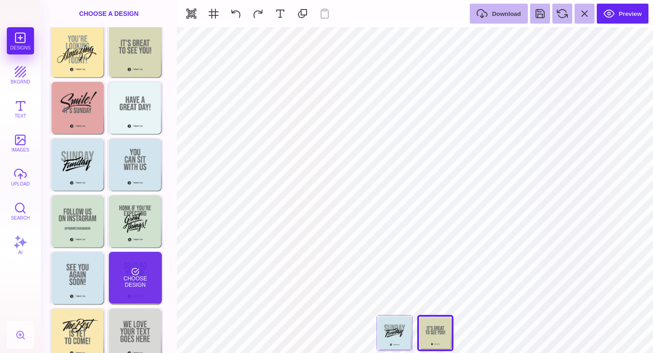
scroll to position [0, 0]
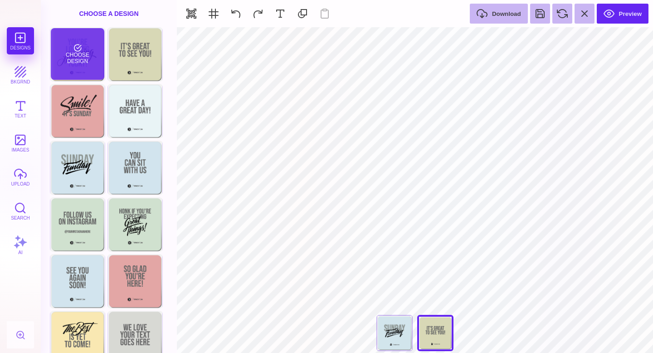
click at [78, 53] on div "Choose Design" at bounding box center [77, 54] width 53 height 52
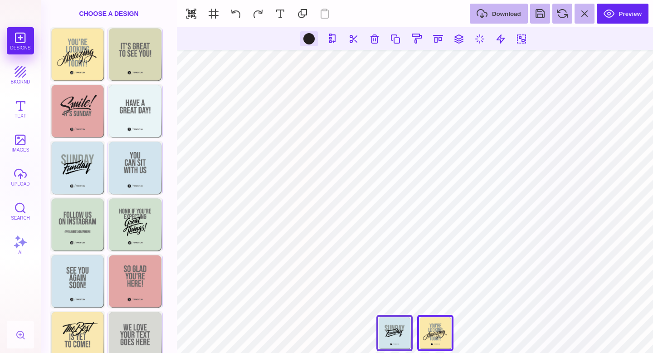
click at [395, 333] on div at bounding box center [394, 333] width 36 height 36
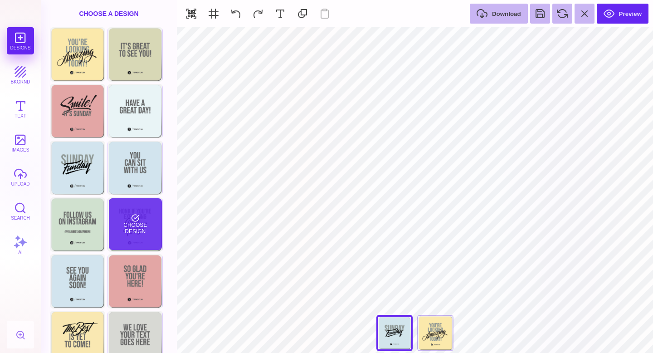
click at [132, 218] on div "Choose Design" at bounding box center [135, 224] width 53 height 52
type input "#D0E2CF"
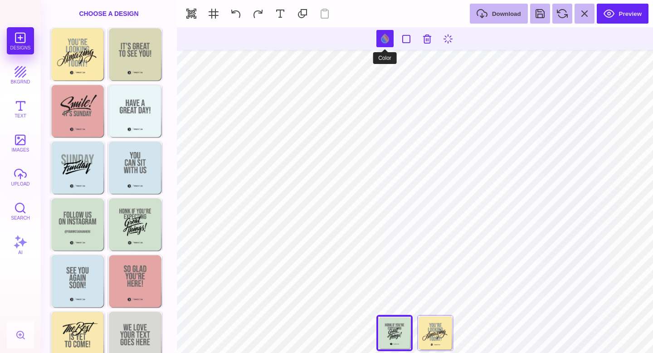
click at [387, 43] on button at bounding box center [384, 38] width 17 height 17
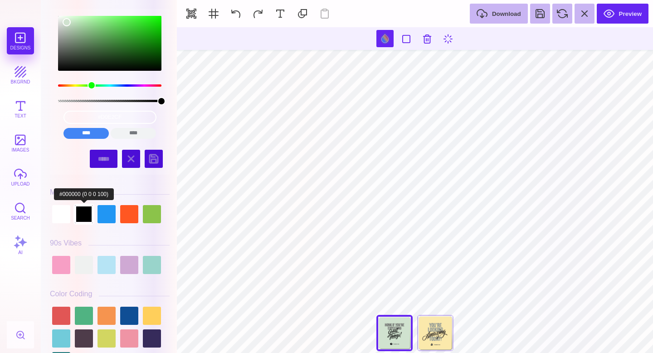
click at [88, 213] on div at bounding box center [84, 214] width 18 height 18
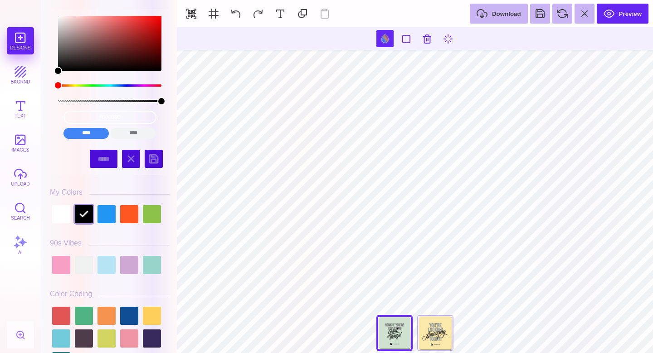
type input "#020202"
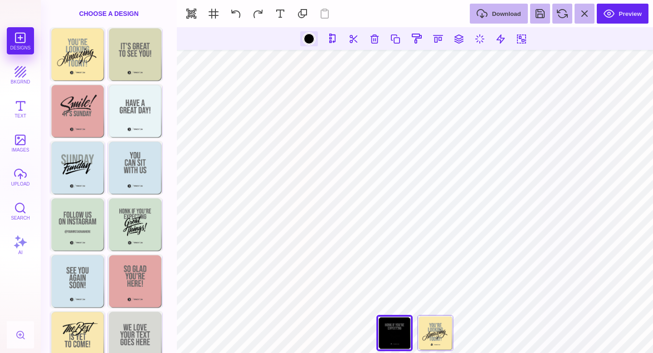
click at [307, 42] on div at bounding box center [308, 38] width 11 height 11
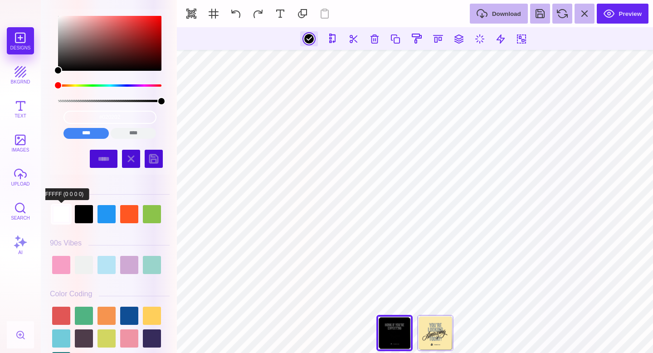
click at [60, 218] on div at bounding box center [61, 214] width 18 height 18
type input "#FFFFFF"
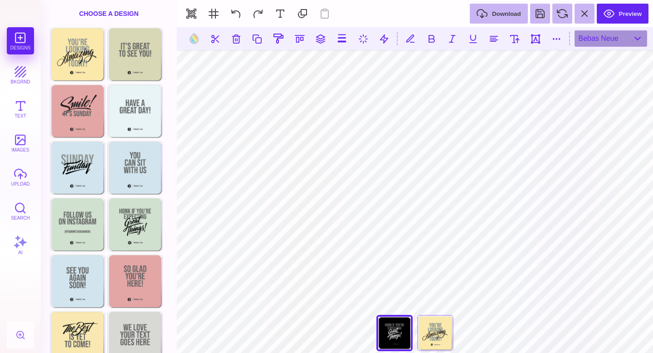
type input "#505050"
type textarea "**********"
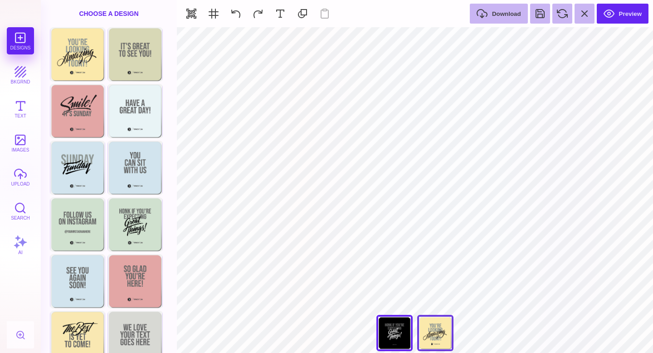
click at [442, 333] on div at bounding box center [435, 333] width 36 height 36
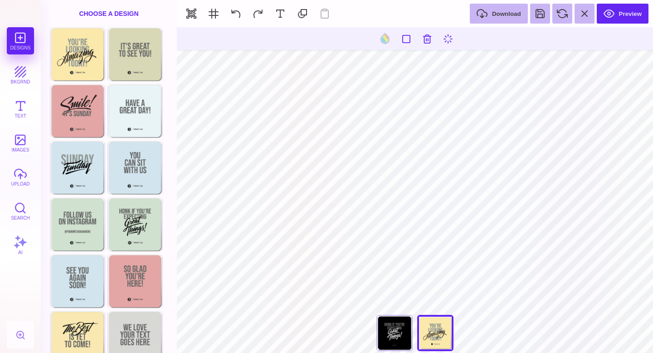
type input "#231F20"
click at [307, 37] on div at bounding box center [308, 38] width 11 height 11
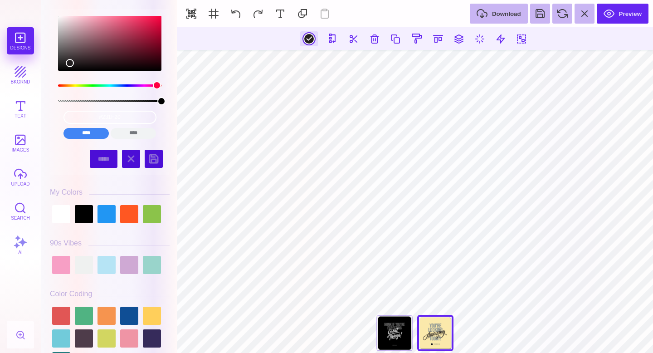
click at [68, 167] on div "***** ******" at bounding box center [109, 158] width 111 height 23
click at [64, 224] on div at bounding box center [110, 214] width 120 height 23
click at [62, 219] on div at bounding box center [61, 214] width 18 height 18
type input "#FFFFFF"
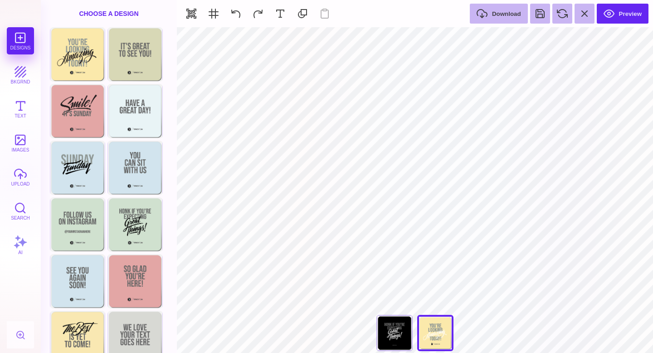
type input "#FBE9AB"
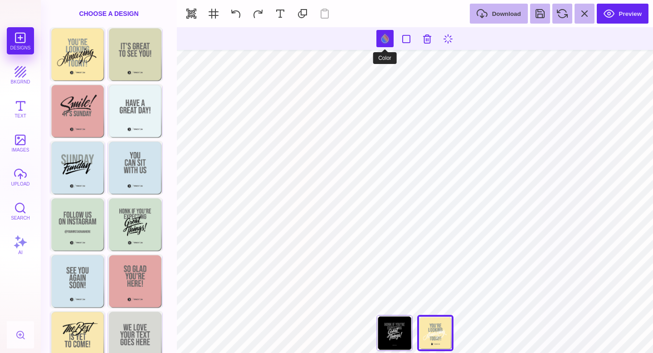
click at [385, 43] on button at bounding box center [384, 38] width 17 height 17
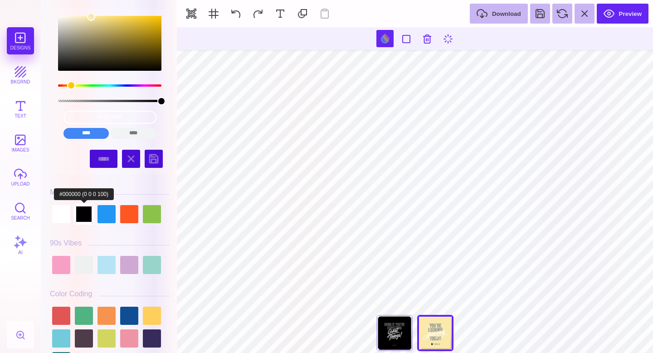
click at [87, 211] on div at bounding box center [84, 214] width 18 height 18
type input "#000000"
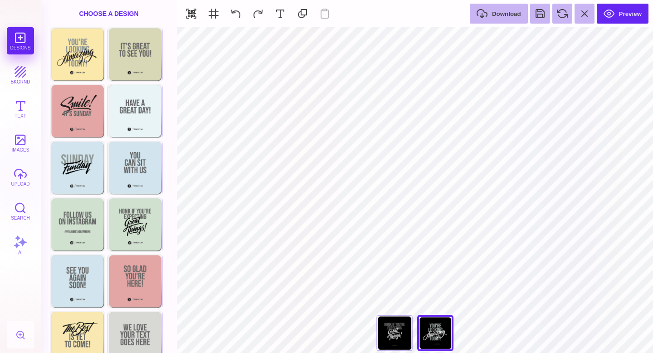
type input "#505050"
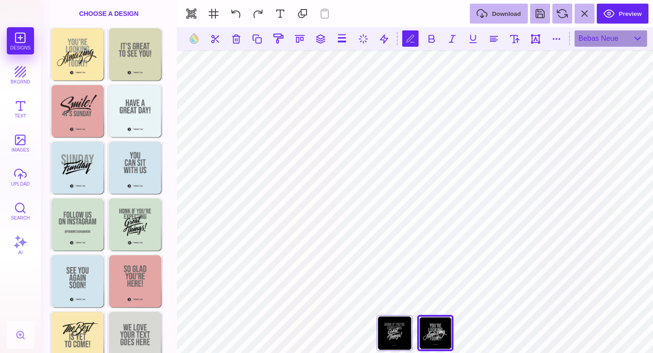
scroll to position [0, 1]
type textarea "**********"
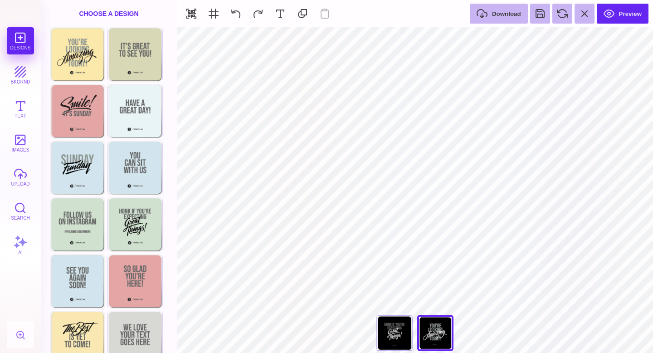
click at [480, 335] on section at bounding box center [415, 335] width 476 height 16
click at [618, 14] on button "Preview" at bounding box center [623, 14] width 52 height 20
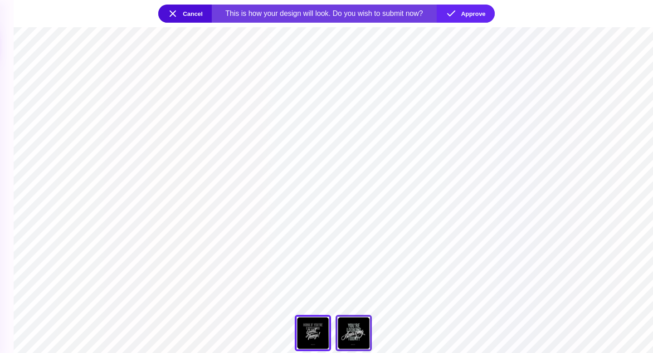
click at [359, 334] on div at bounding box center [354, 333] width 36 height 36
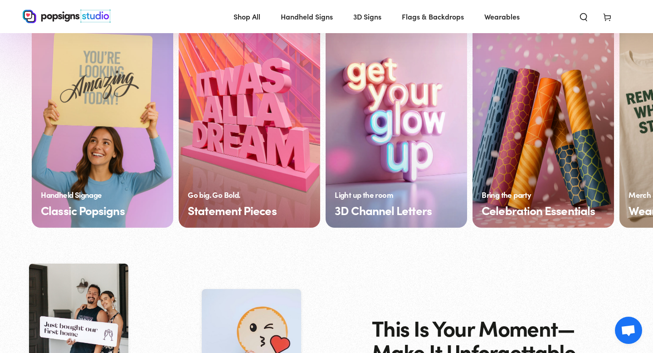
scroll to position [685, 0]
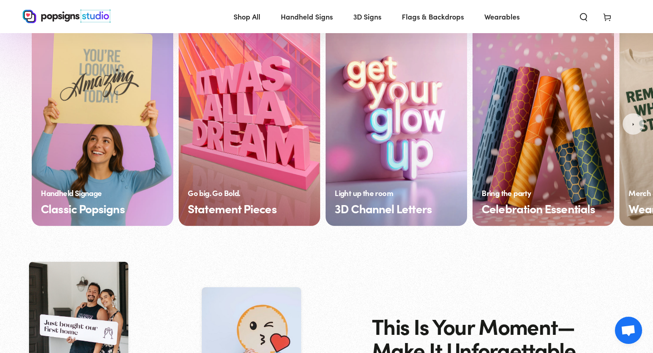
click at [122, 139] on link "Classic Popsigns" at bounding box center [102, 124] width 141 height 204
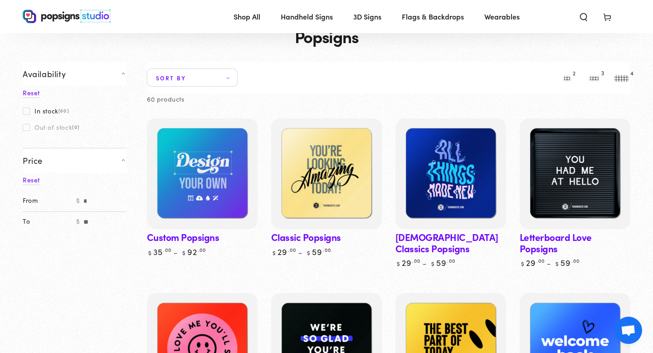
scroll to position [34, 0]
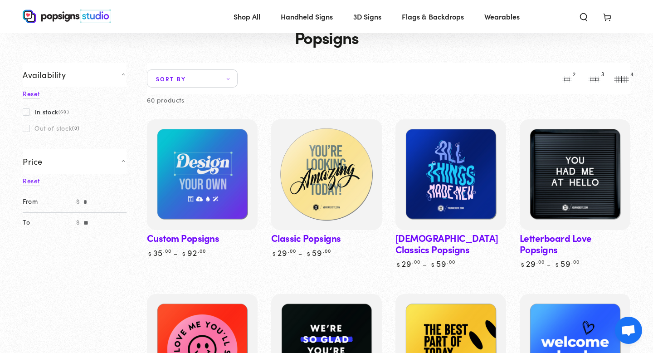
click at [338, 192] on img at bounding box center [326, 175] width 114 height 114
click at [311, 166] on img at bounding box center [326, 175] width 114 height 114
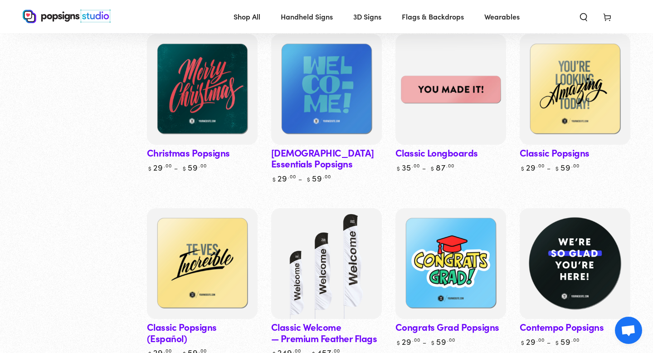
scroll to position [480, 0]
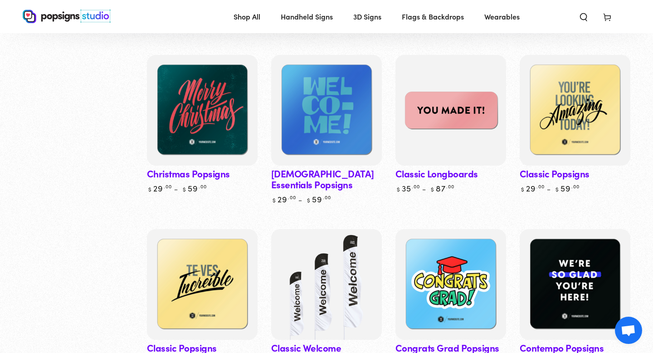
click at [452, 85] on img at bounding box center [451, 110] width 114 height 114
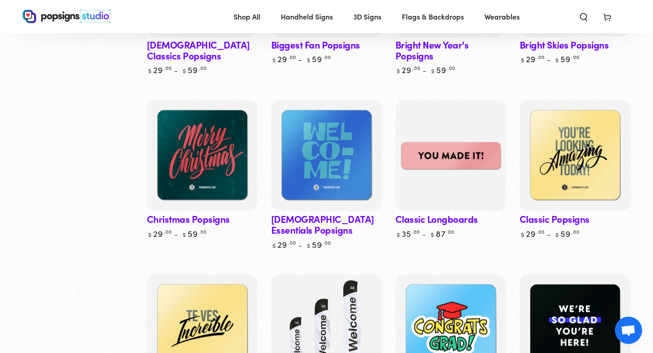
scroll to position [435, 0]
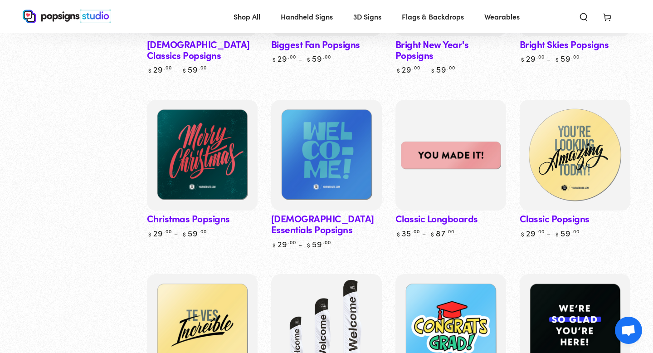
click at [590, 183] on img at bounding box center [575, 155] width 114 height 114
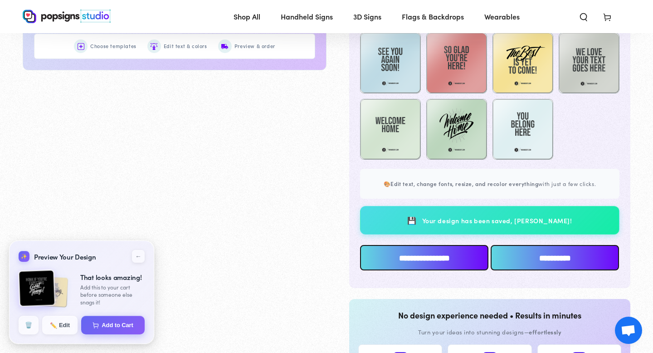
scroll to position [654, 0]
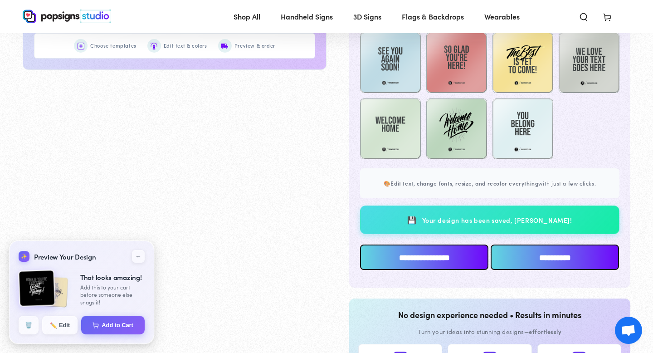
click at [406, 263] on input "**********" at bounding box center [424, 256] width 128 height 25
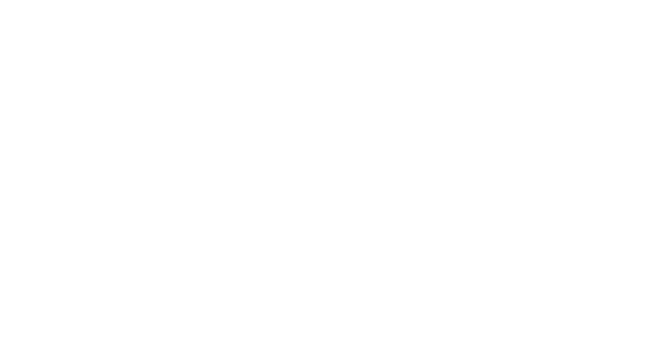
scroll to position [0, 0]
type textarea "An ancient tree with a door leading to a magical world"
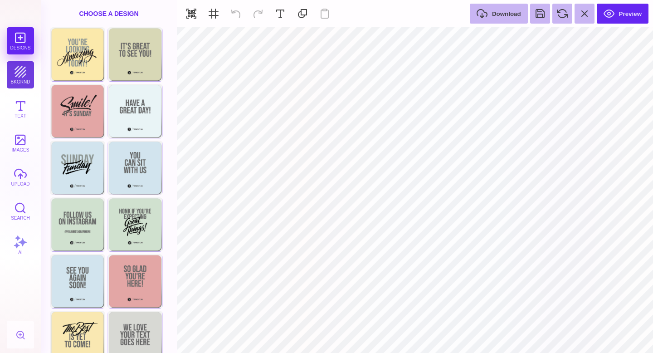
click at [13, 70] on button "bkgrnd" at bounding box center [20, 74] width 27 height 27
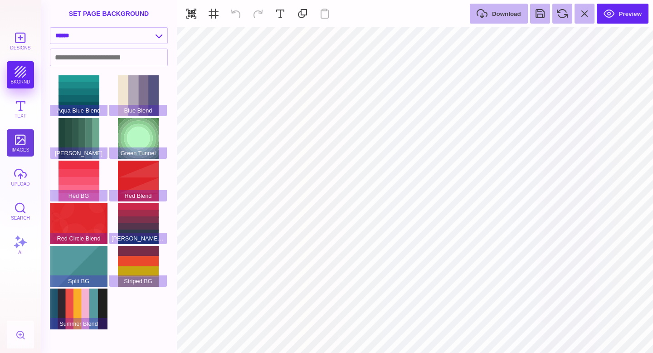
click at [24, 145] on button "images" at bounding box center [20, 142] width 27 height 27
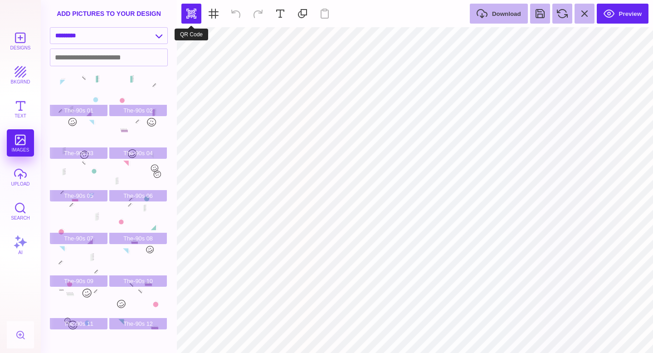
click at [196, 20] on button "button" at bounding box center [191, 14] width 20 height 20
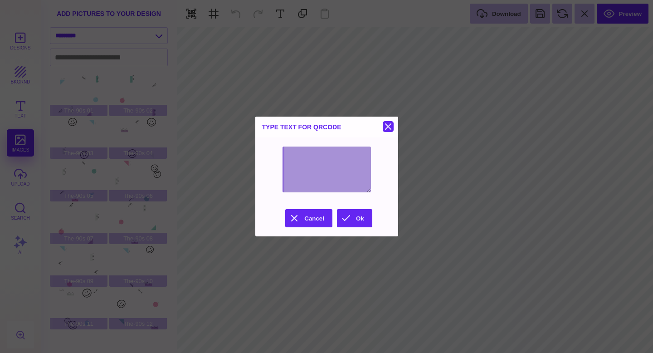
click at [394, 121] on button at bounding box center [388, 126] width 11 height 11
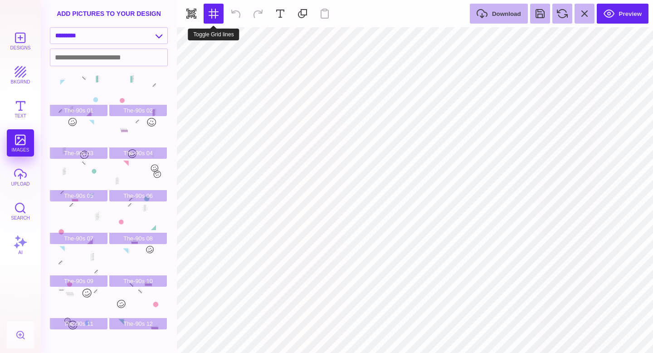
click at [210, 19] on button at bounding box center [214, 14] width 20 height 20
type input "#505050"
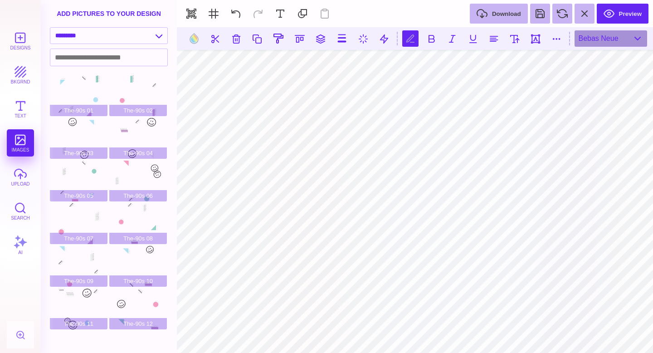
scroll to position [0, 1]
type textarea "**********"
click at [555, 38] on button at bounding box center [556, 38] width 16 height 16
type input "*"
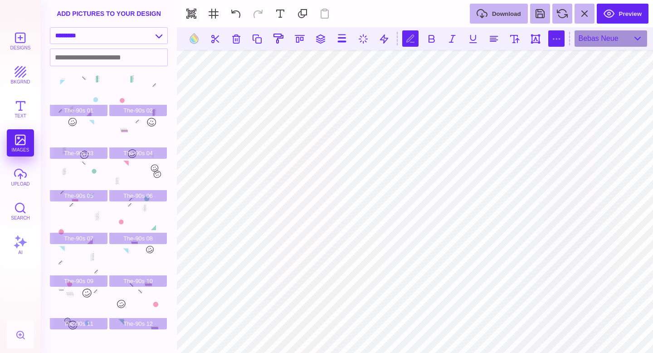
type input "*"
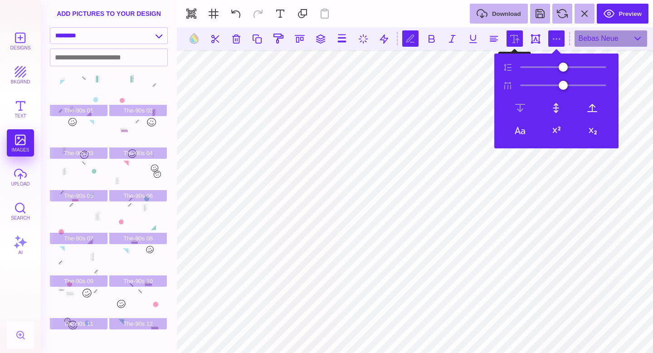
click at [521, 41] on button at bounding box center [515, 38] width 16 height 16
type input "**"
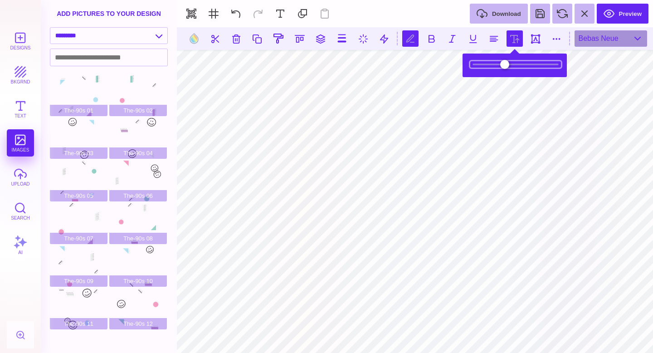
scroll to position [0, 0]
drag, startPoint x: 504, startPoint y: 66, endPoint x: 511, endPoint y: 66, distance: 7.3
type input "**"
click at [511, 66] on input "range" at bounding box center [515, 64] width 91 height 6
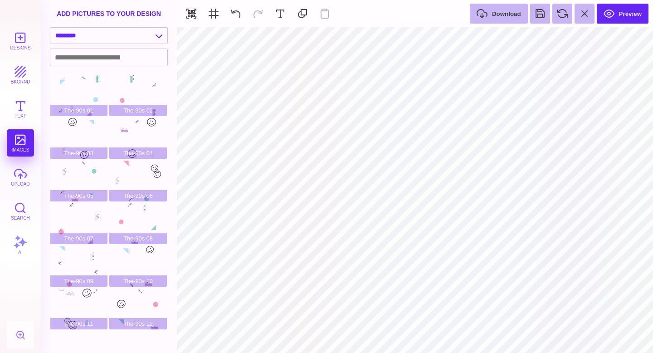
type input "#676767"
click at [536, 15] on button at bounding box center [540, 14] width 20 height 20
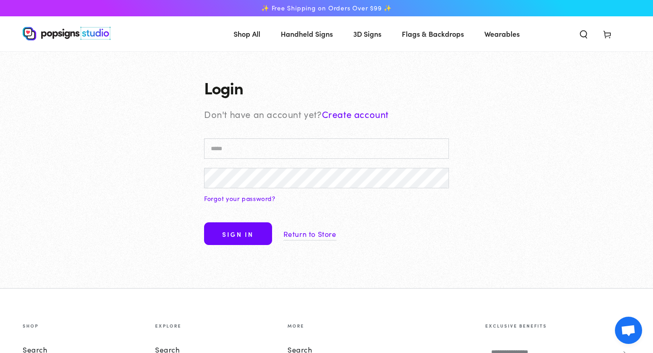
click at [329, 144] on input "Email" at bounding box center [326, 148] width 245 height 20
type input "**********"
click at [355, 113] on link "Create account" at bounding box center [355, 113] width 67 height 13
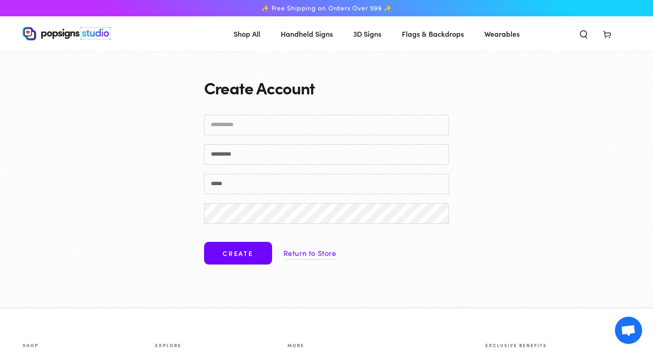
click at [356, 122] on input "First name" at bounding box center [326, 125] width 245 height 20
click at [296, 125] on input "First name" at bounding box center [326, 125] width 245 height 20
type input "********"
type input "*******"
click at [258, 190] on input "**********" at bounding box center [326, 184] width 245 height 20
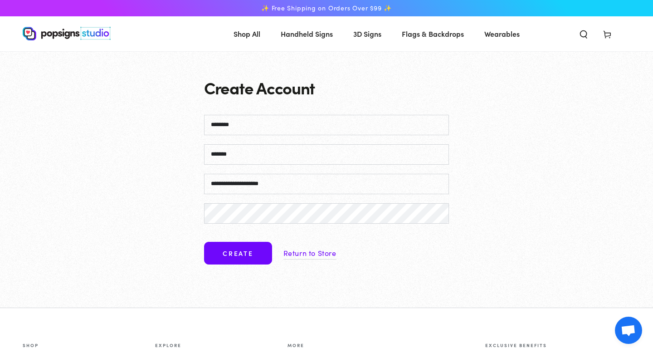
click at [258, 190] on input "**********" at bounding box center [326, 184] width 245 height 20
click at [307, 182] on input "**********" at bounding box center [326, 184] width 245 height 20
click at [313, 184] on input "**********" at bounding box center [326, 184] width 245 height 20
click at [299, 183] on input "**********" at bounding box center [326, 184] width 245 height 20
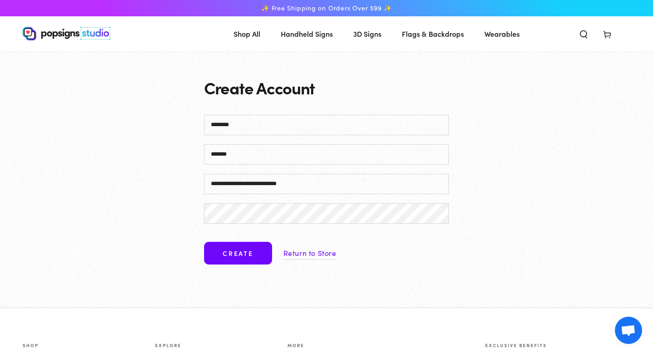
click at [299, 183] on input "**********" at bounding box center [326, 184] width 245 height 20
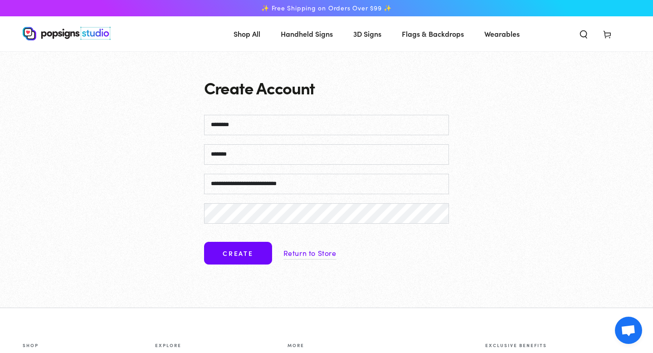
click at [299, 183] on input "**********" at bounding box center [326, 184] width 245 height 20
type input "**********"
click at [204, 242] on button "Create" at bounding box center [238, 253] width 68 height 23
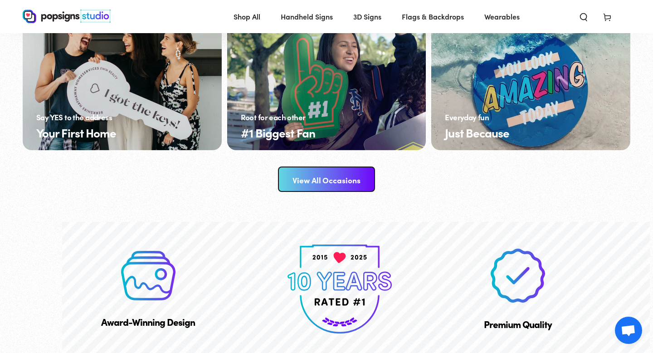
scroll to position [1489, 0]
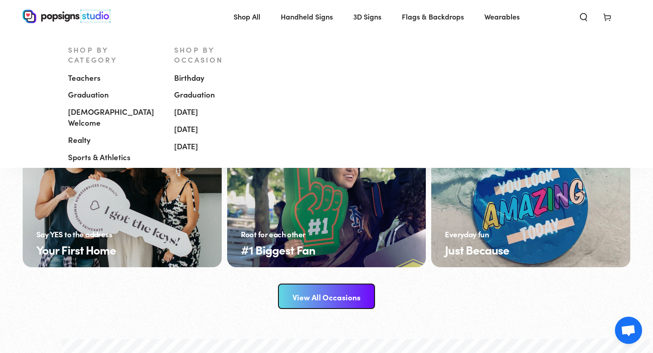
click at [304, 18] on span "Handheld Signs" at bounding box center [307, 16] width 52 height 13
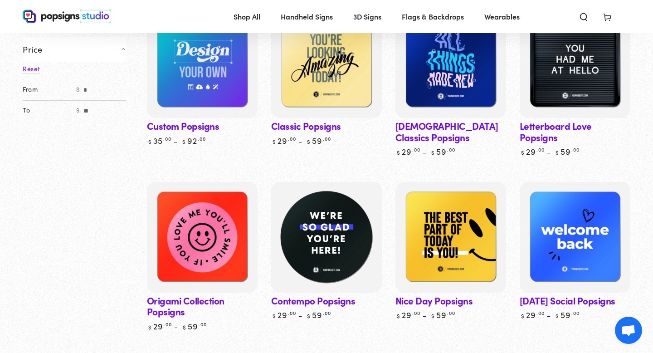
scroll to position [146, 0]
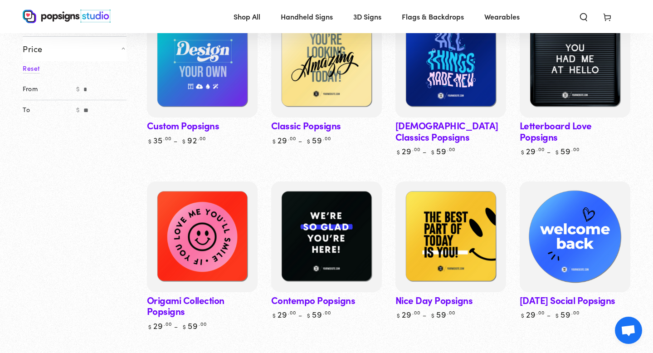
click at [569, 242] on img at bounding box center [575, 237] width 114 height 114
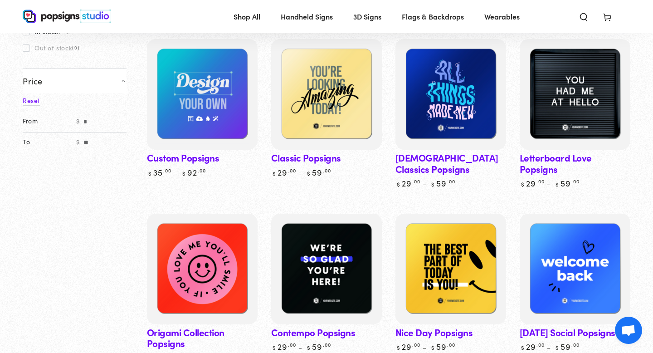
scroll to position [108, 0]
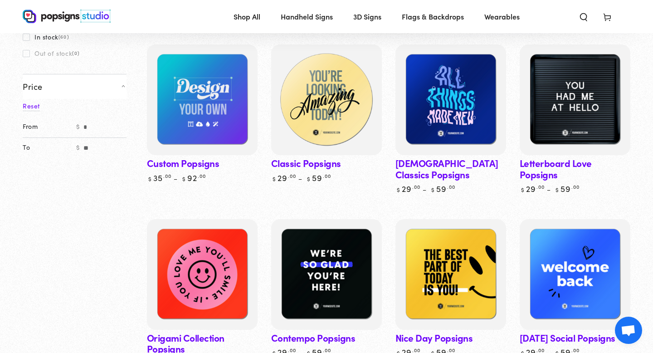
click at [335, 127] on img at bounding box center [326, 100] width 114 height 114
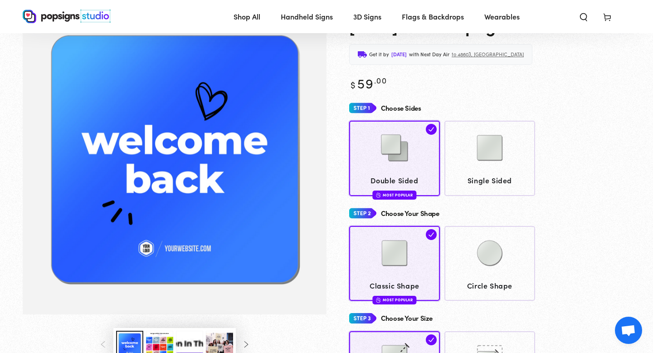
scroll to position [48, 0]
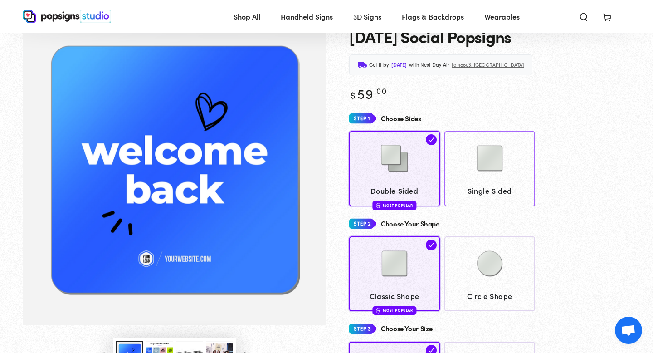
click at [478, 155] on img at bounding box center [489, 158] width 45 height 45
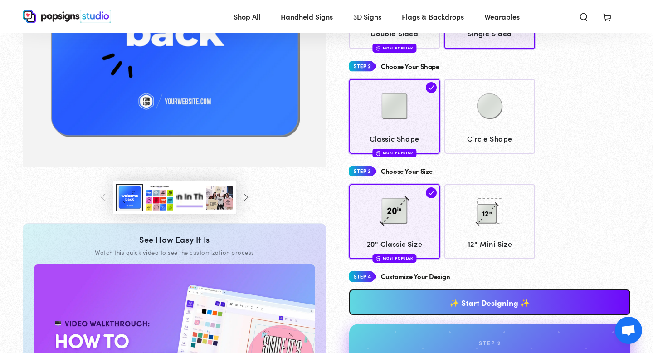
scroll to position [206, 0]
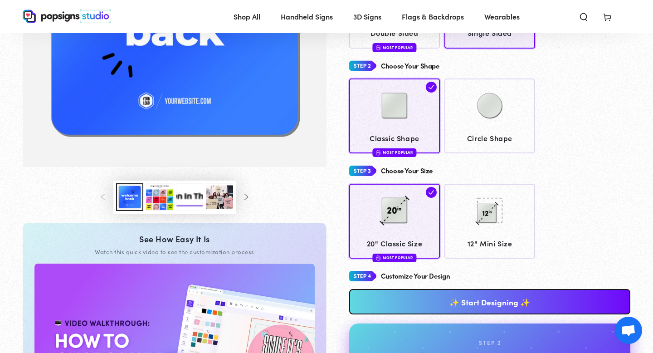
click at [452, 301] on link "✨ Start Designing ✨" at bounding box center [489, 301] width 281 height 25
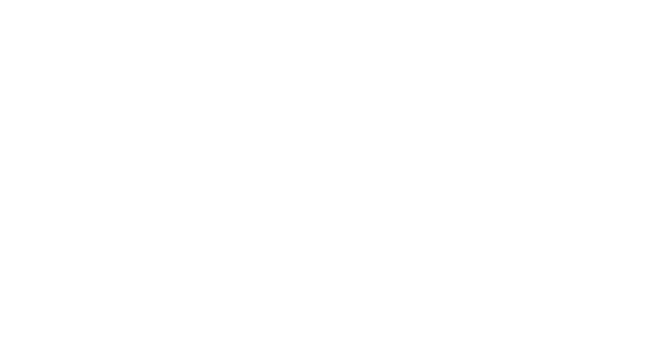
scroll to position [0, 0]
type textarea "An ancient tree with a door leading to a magical world"
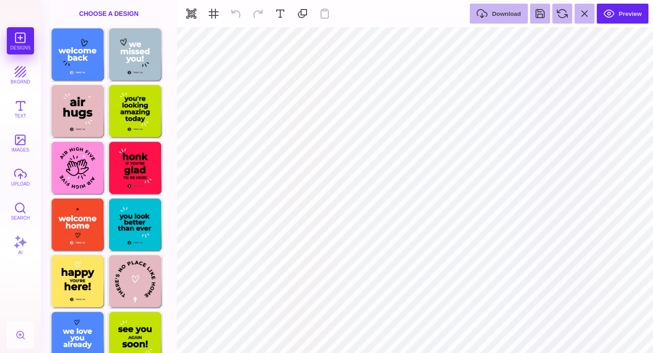
type input "#FFFFFF"
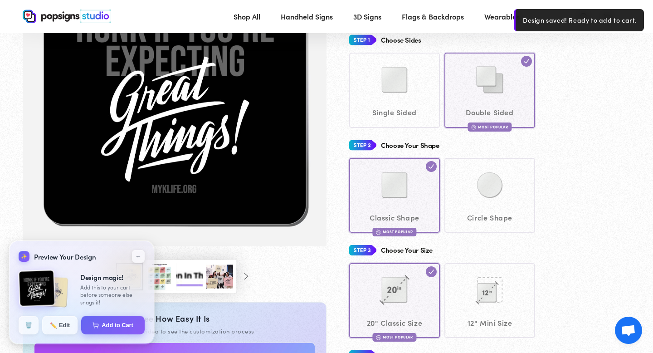
scroll to position [136, 0]
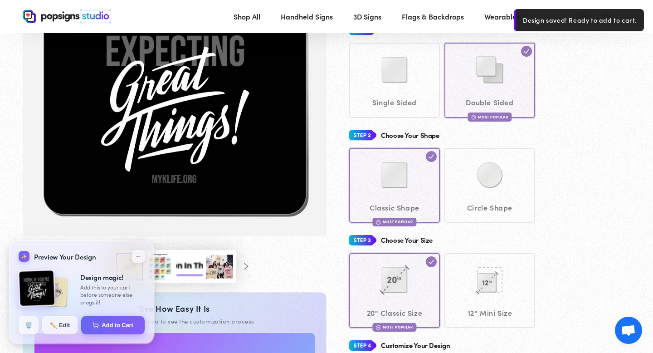
click at [425, 91] on div "Single Sided Double Sided Most Popular" at bounding box center [489, 80] width 281 height 75
click at [398, 90] on div "Single Sided Double Sided Most Popular" at bounding box center [489, 80] width 281 height 75
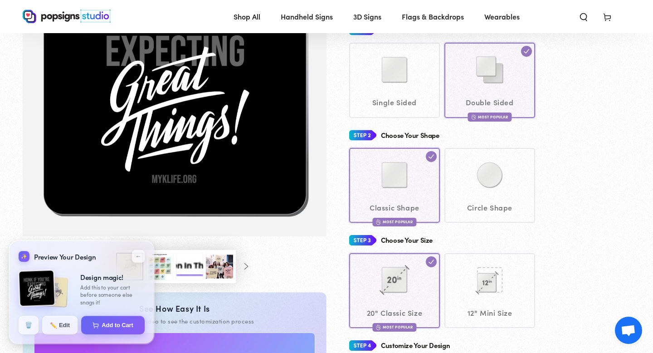
click at [398, 90] on div "Single Sided Double Sided Most Popular" at bounding box center [489, 80] width 281 height 75
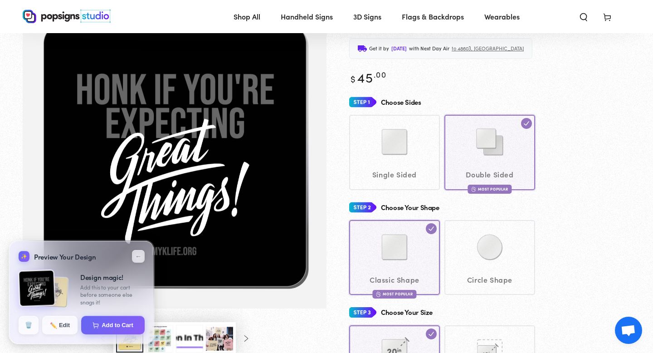
scroll to position [44, 0]
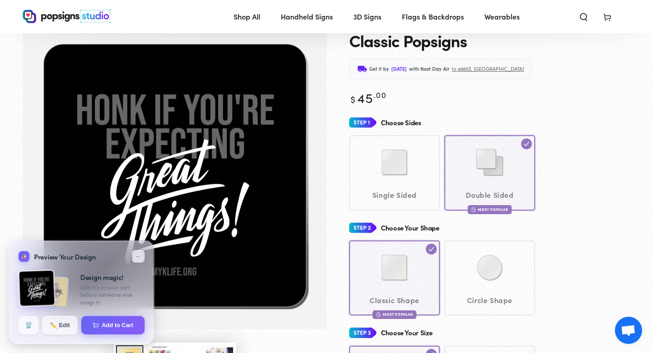
click at [399, 181] on div "Single Sided Double Sided Most Popular" at bounding box center [489, 172] width 281 height 75
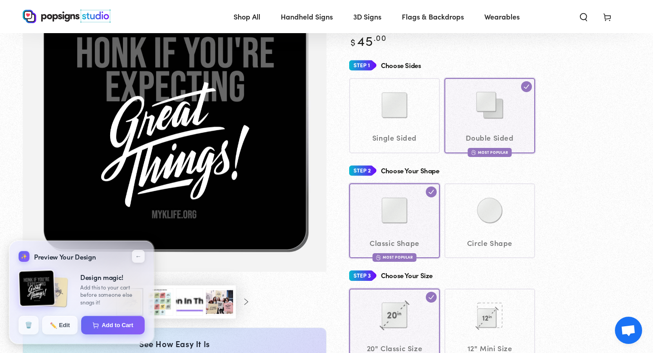
scroll to position [139, 0]
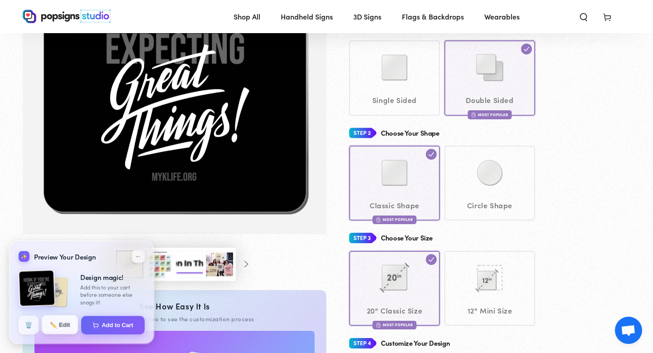
click at [58, 328] on button "✏️ Edit" at bounding box center [60, 324] width 36 height 19
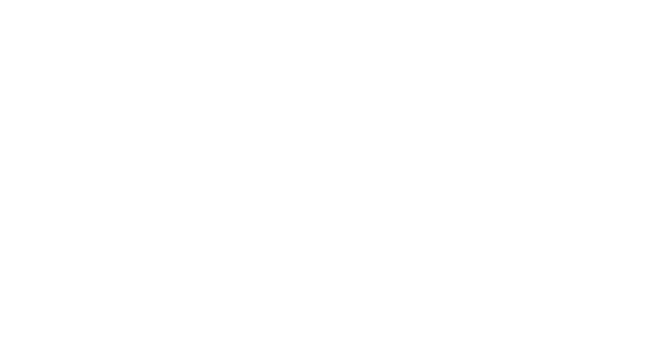
scroll to position [0, 0]
type textarea "An ancient tree with a door leading to a magical world"
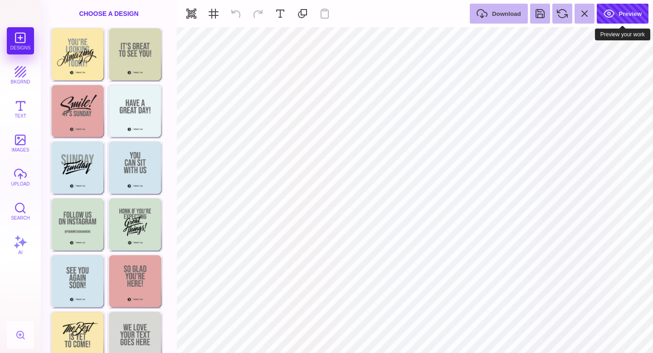
click at [629, 10] on button "Preview" at bounding box center [623, 14] width 52 height 20
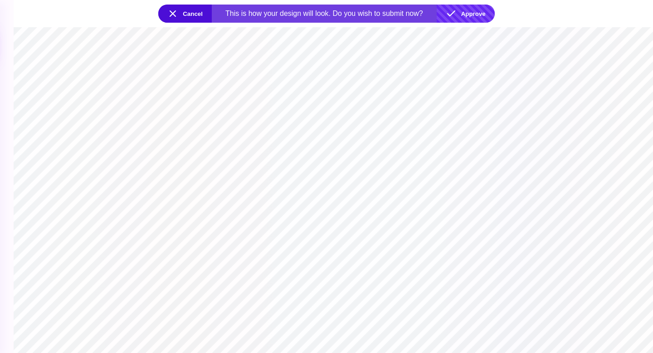
click at [465, 13] on button "Approve" at bounding box center [466, 14] width 58 height 18
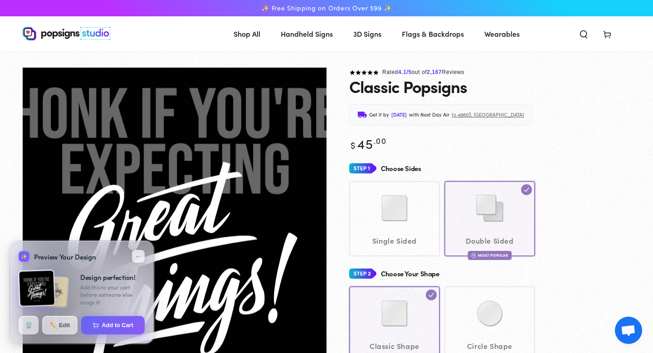
click at [404, 180] on div "Choose Sides Single Sided Double Sided Most Popular" at bounding box center [489, 208] width 281 height 96
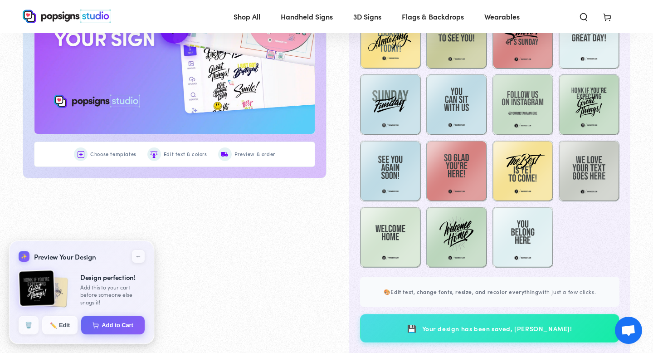
scroll to position [550, 0]
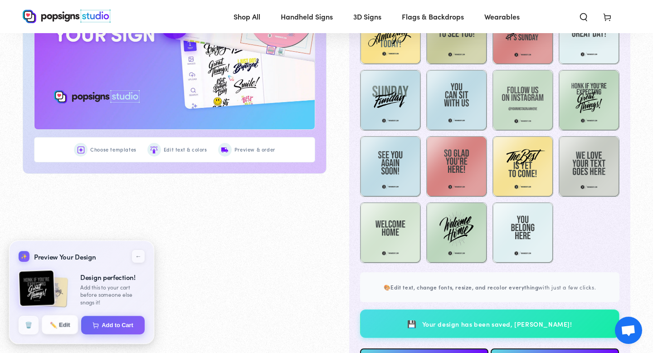
click at [66, 317] on button "✏️ Edit" at bounding box center [60, 324] width 36 height 19
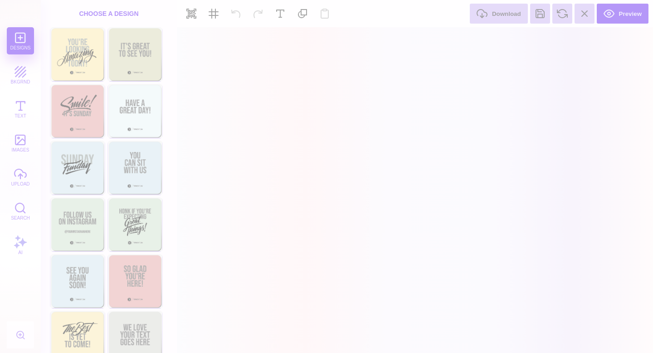
scroll to position [0, 0]
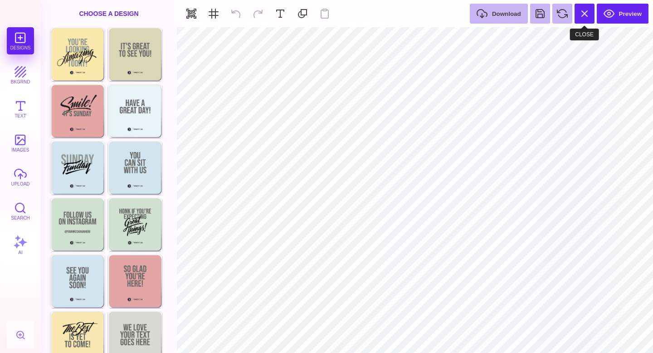
click at [586, 20] on button at bounding box center [585, 14] width 20 height 20
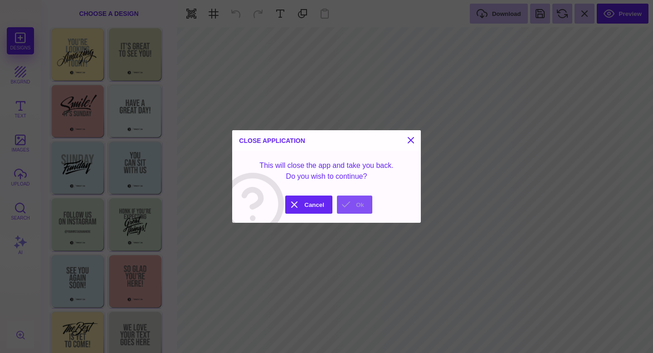
click at [360, 202] on button "Ok" at bounding box center [354, 204] width 35 height 18
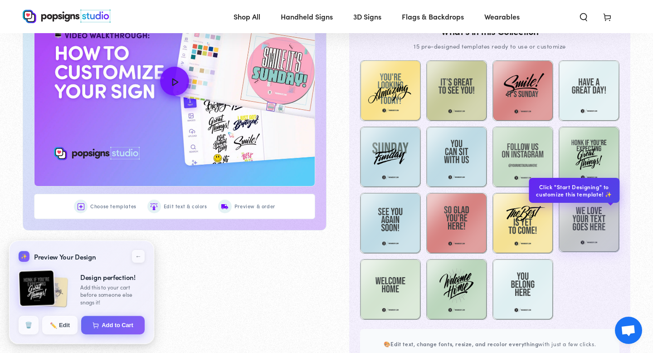
scroll to position [494, 0]
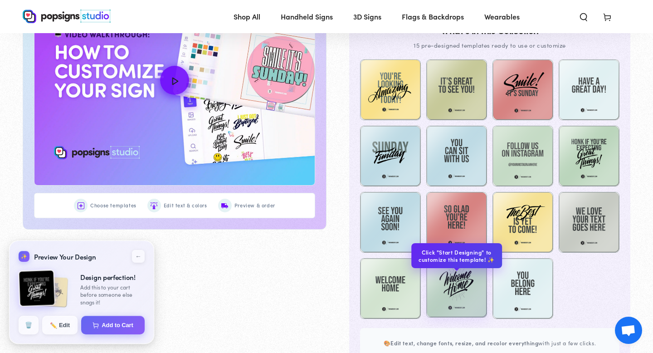
click at [453, 292] on img at bounding box center [456, 287] width 61 height 61
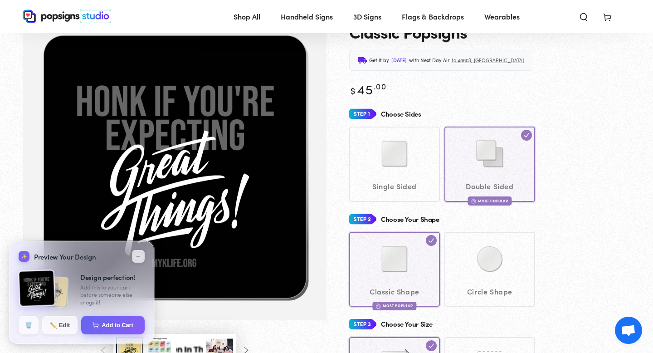
scroll to position [0, 0]
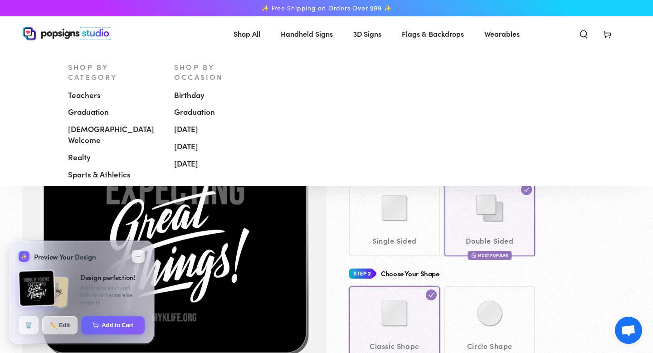
click at [307, 34] on span "Handheld Signs" at bounding box center [307, 33] width 52 height 13
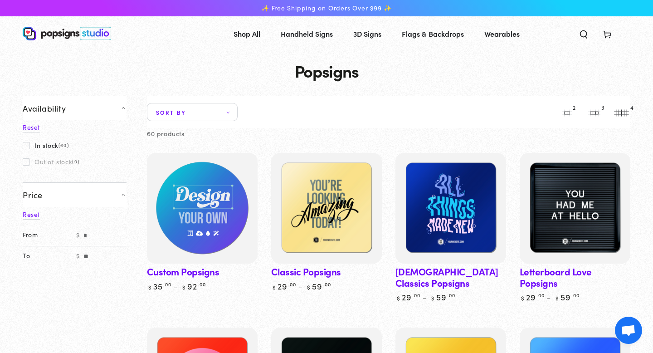
click at [220, 220] on img at bounding box center [202, 208] width 114 height 114
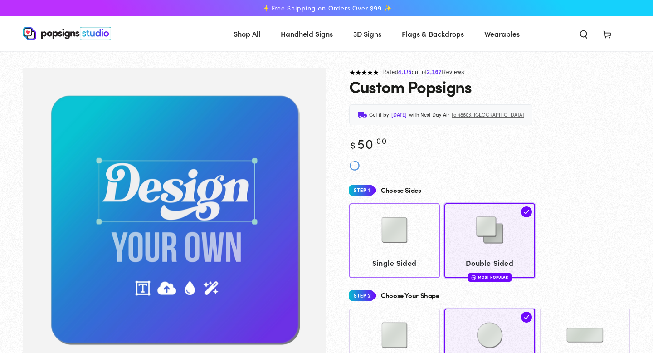
click at [378, 216] on img at bounding box center [394, 229] width 45 height 45
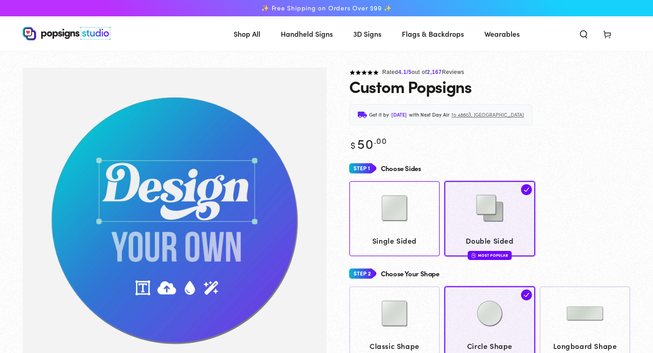
scroll to position [67, 0]
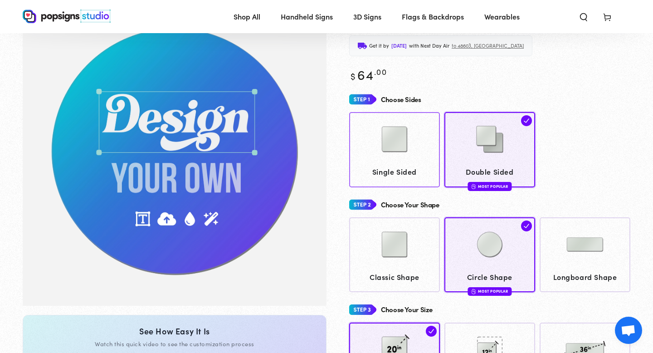
click at [399, 149] on img at bounding box center [394, 139] width 45 height 45
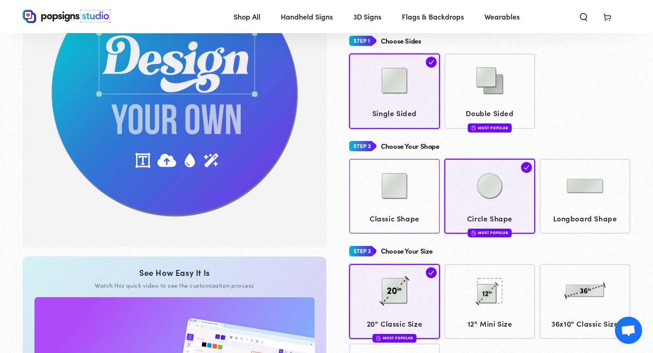
click at [399, 201] on img at bounding box center [394, 185] width 45 height 45
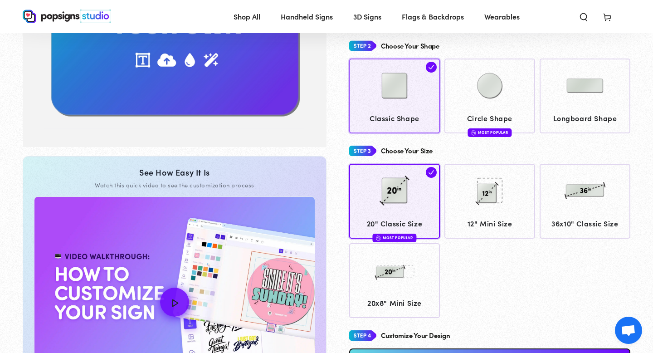
scroll to position [237, 0]
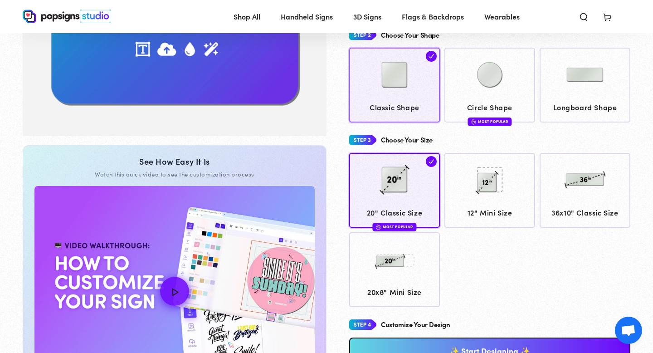
click at [399, 201] on img at bounding box center [394, 179] width 45 height 45
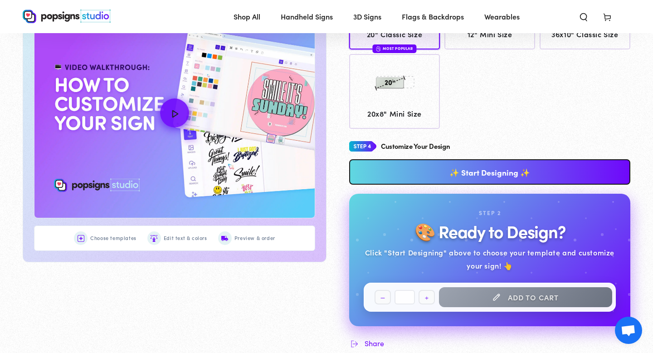
scroll to position [415, 0]
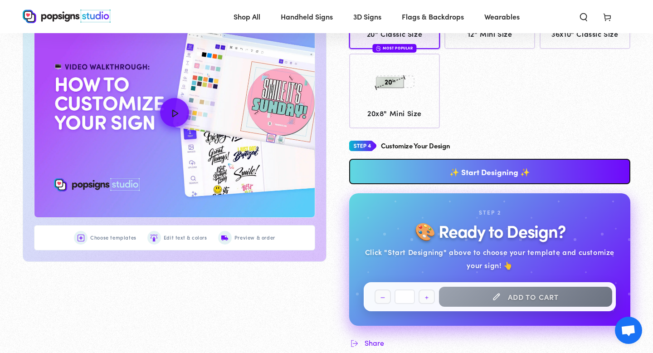
click at [411, 171] on link "✨ Start Designing ✨" at bounding box center [489, 171] width 281 height 25
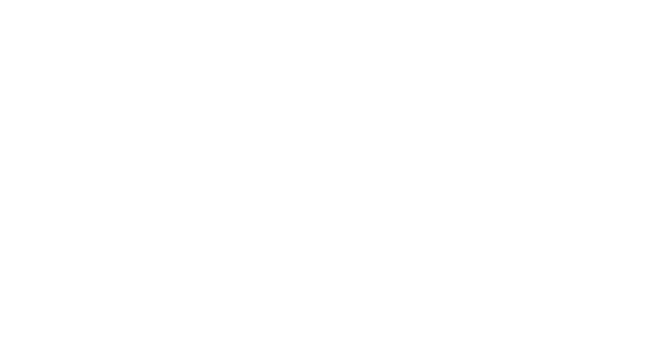
scroll to position [0, 0]
type textarea "An ancient tree with a door leading to a magical world"
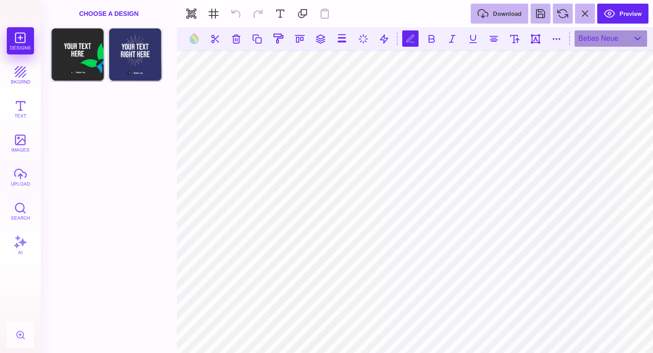
scroll to position [0, 1]
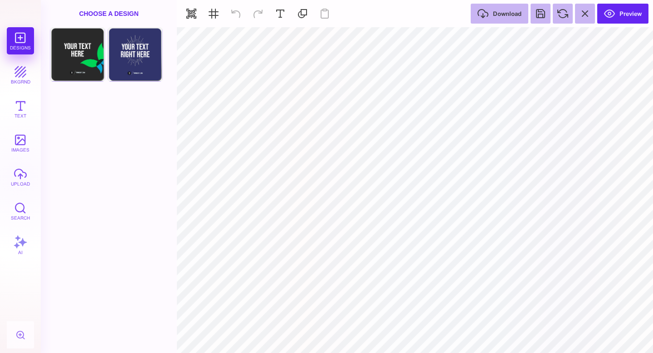
type input "#FFFFFF"
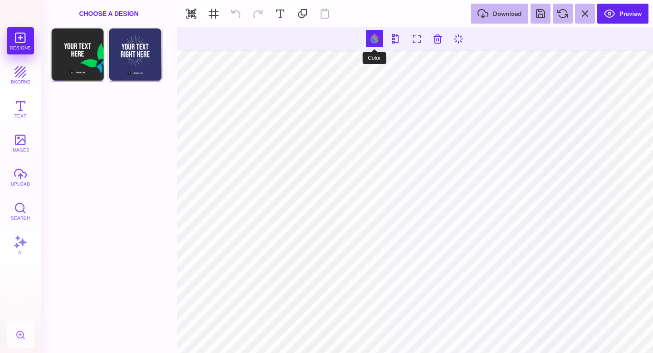
click at [371, 44] on button at bounding box center [374, 38] width 17 height 17
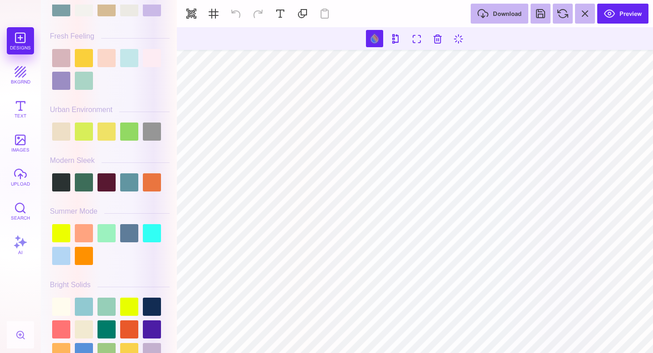
scroll to position [0, 0]
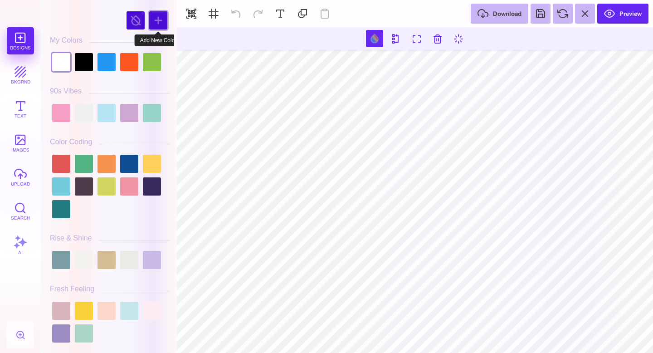
click at [156, 24] on div at bounding box center [158, 20] width 18 height 18
type input "#51A3E5"
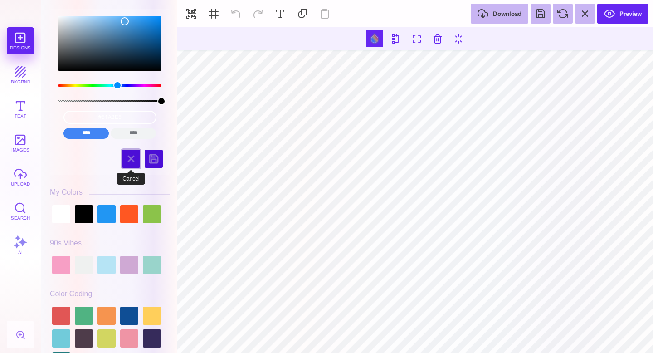
click at [130, 159] on div at bounding box center [131, 159] width 18 height 18
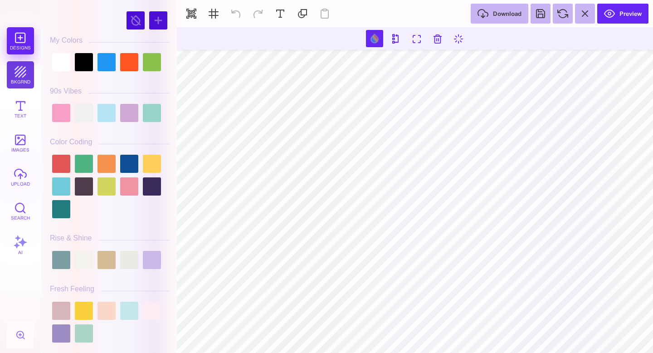
click at [25, 80] on button "bkgrnd" at bounding box center [20, 74] width 27 height 27
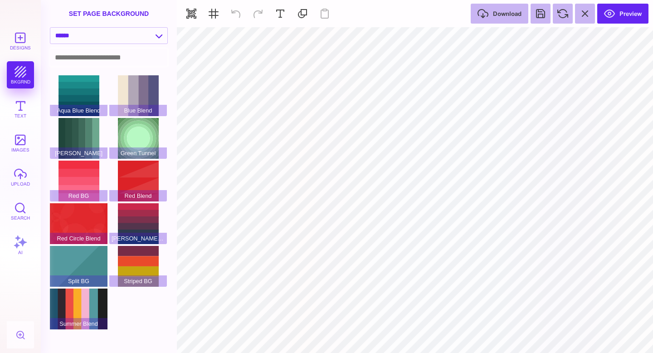
click at [134, 61] on input at bounding box center [108, 57] width 117 height 17
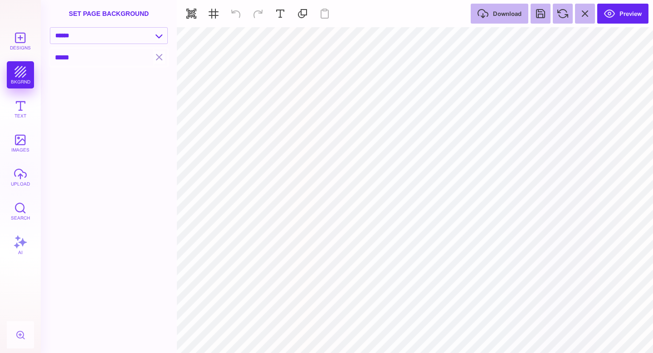
type input "*****"
click at [150, 39] on select "**********" at bounding box center [108, 36] width 117 height 16
select select "**********"
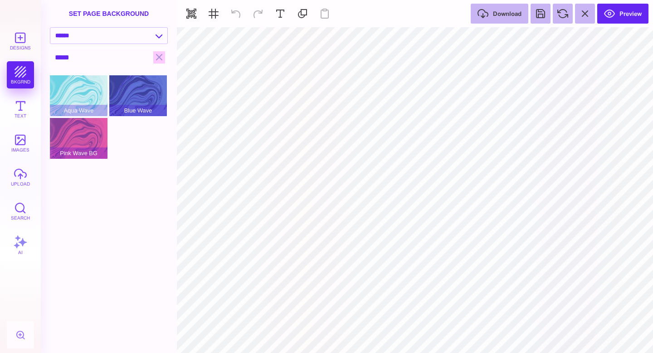
click at [158, 61] on button "button" at bounding box center [159, 57] width 12 height 12
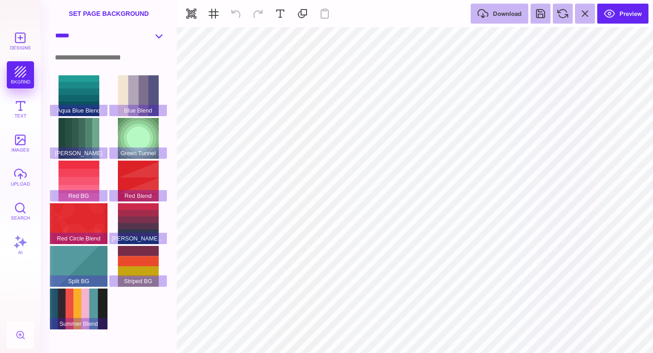
click at [135, 38] on select "**********" at bounding box center [108, 36] width 117 height 16
click at [107, 60] on input at bounding box center [108, 57] width 117 height 17
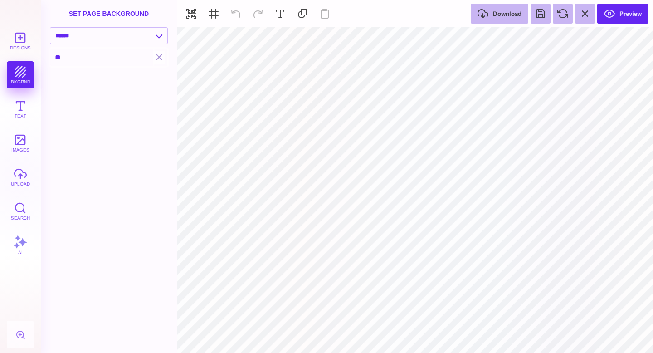
type input "*"
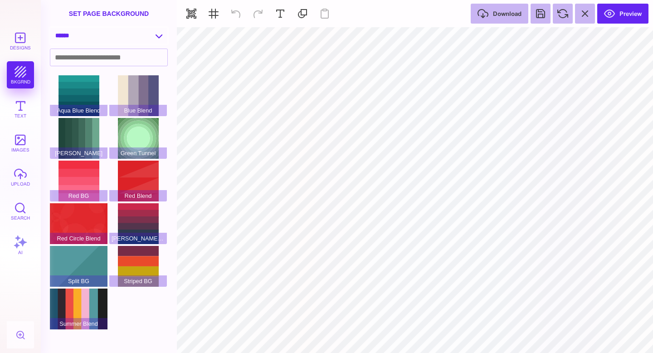
click at [140, 44] on select "**********" at bounding box center [108, 36] width 117 height 16
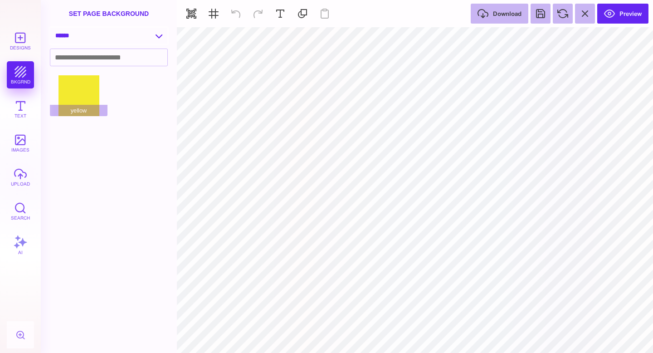
click at [131, 35] on select "**********" at bounding box center [108, 36] width 117 height 16
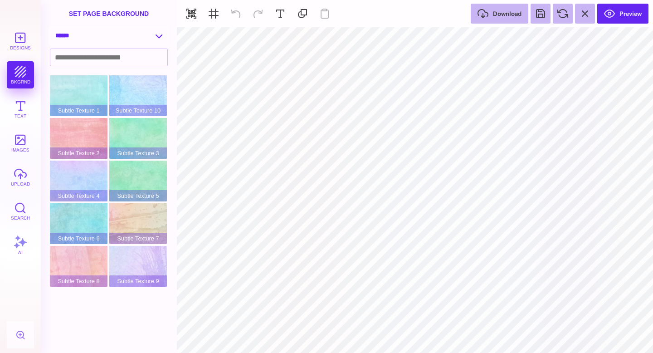
click at [131, 42] on select "**********" at bounding box center [108, 36] width 117 height 16
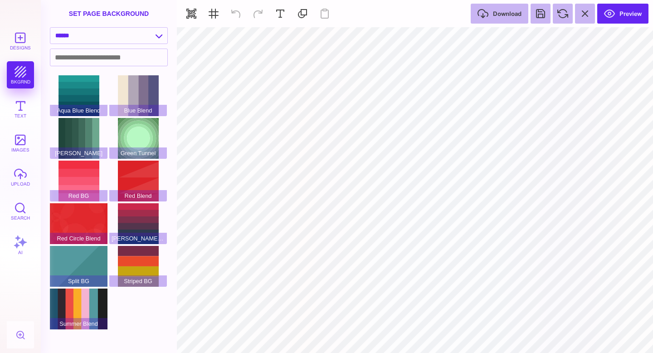
click at [130, 45] on div "**********" at bounding box center [109, 37] width 136 height 21
click at [127, 37] on select "**********" at bounding box center [108, 36] width 117 height 16
select select "**********"
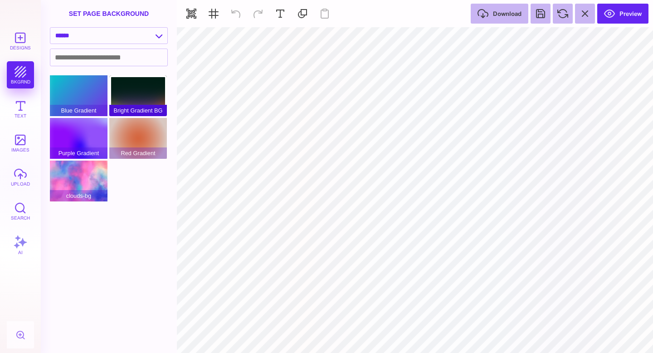
click at [149, 92] on div "Bright Gradient BG" at bounding box center [138, 95] width 58 height 41
type input "#FFFFFF"
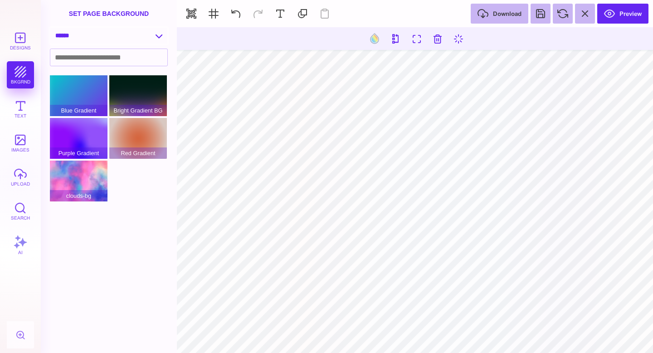
click at [125, 33] on select "**********" at bounding box center [108, 36] width 117 height 16
select select "**********"
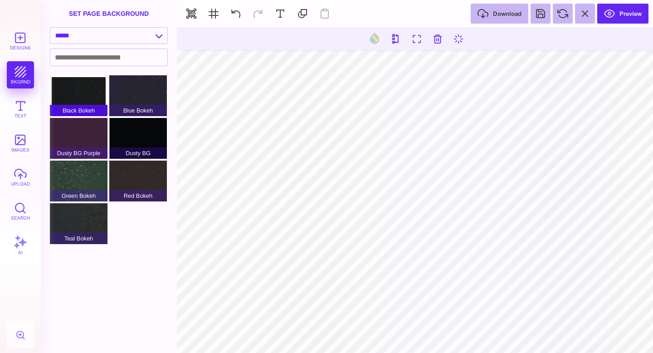
click at [94, 96] on div "Black Bokeh" at bounding box center [79, 95] width 58 height 41
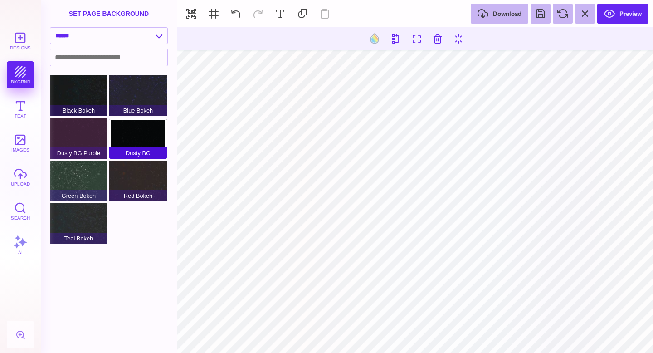
click at [146, 136] on div "Dusty BG" at bounding box center [138, 138] width 58 height 41
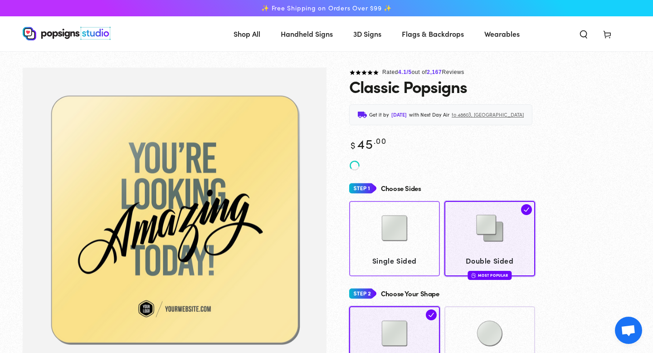
click at [426, 221] on div at bounding box center [395, 228] width 82 height 45
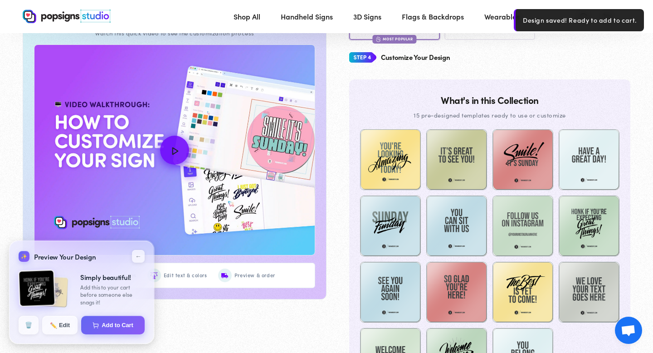
scroll to position [426, 0]
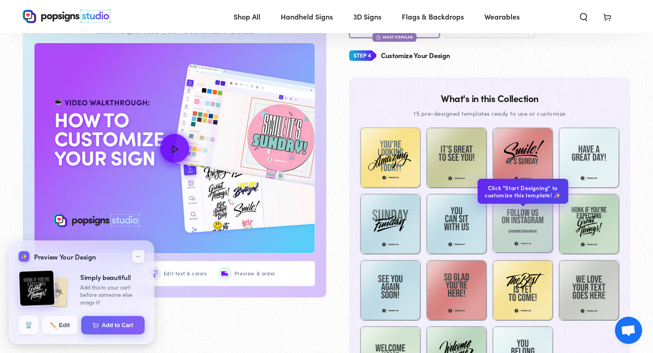
click at [523, 219] on img at bounding box center [522, 222] width 61 height 61
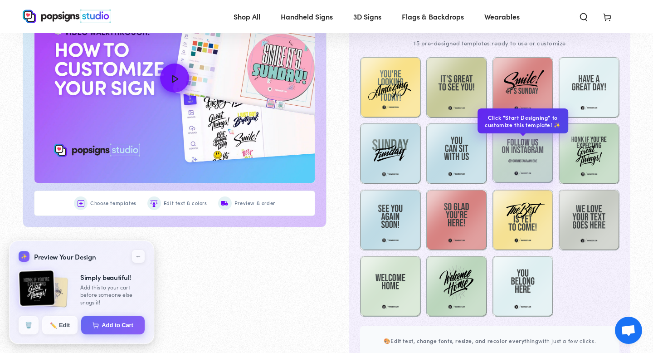
scroll to position [505, 0]
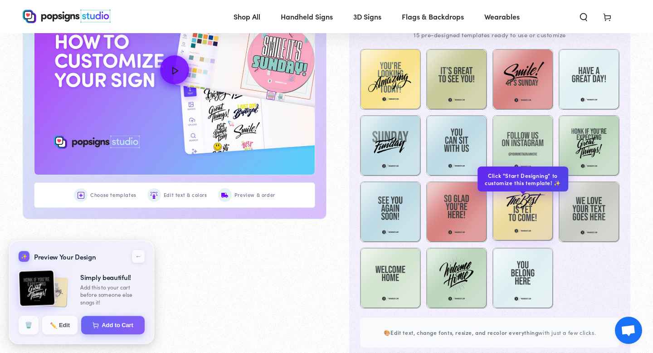
click at [541, 218] on img at bounding box center [522, 210] width 61 height 61
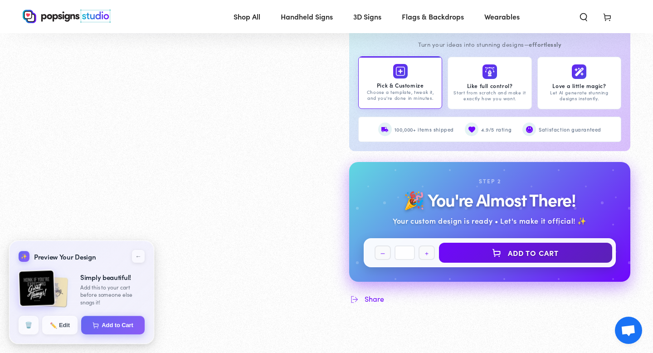
scroll to position [924, 0]
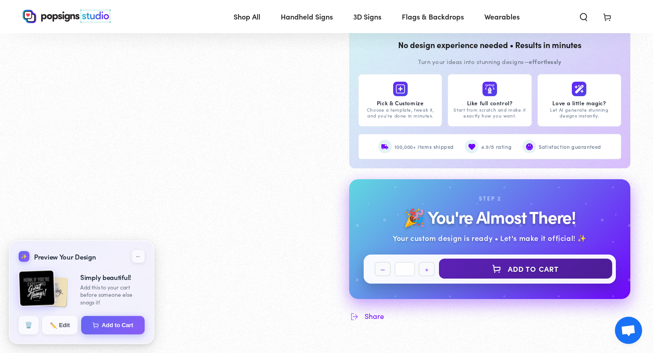
click at [507, 268] on button "Add to Cart" at bounding box center [525, 268] width 173 height 20
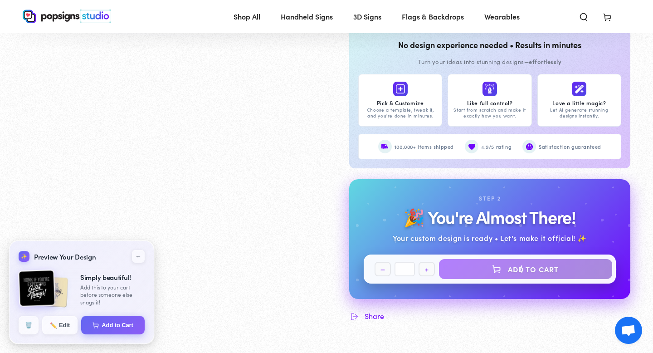
select select "**********"
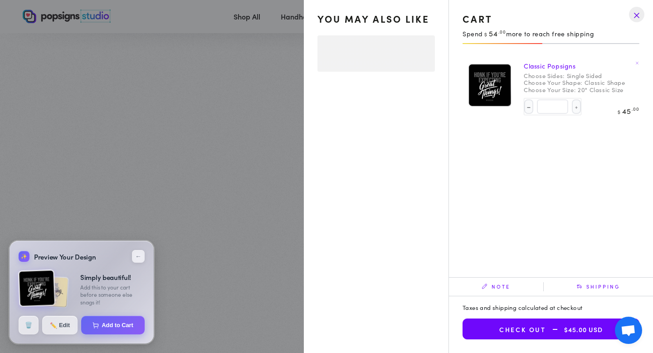
select select "**********"
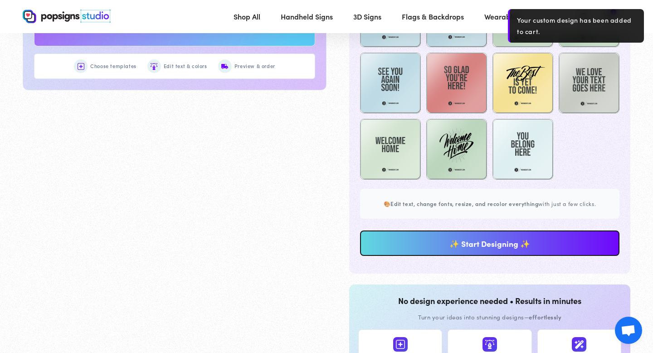
scroll to position [616, 0]
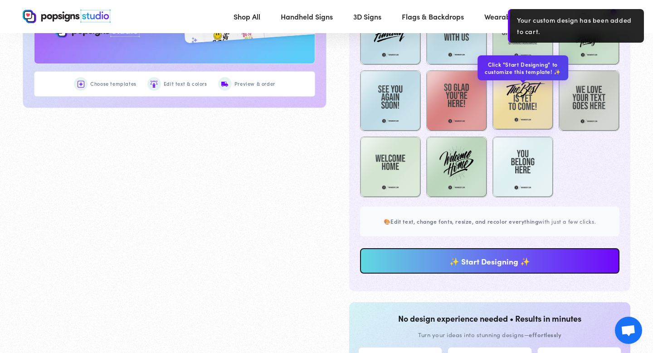
click at [525, 89] on img at bounding box center [522, 99] width 61 height 61
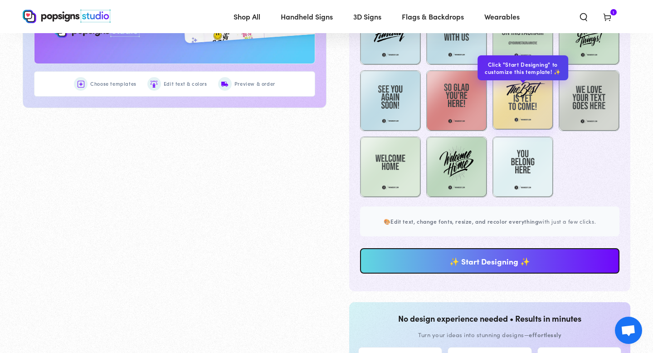
click at [521, 109] on img at bounding box center [522, 99] width 61 height 61
click at [523, 124] on img at bounding box center [522, 99] width 61 height 61
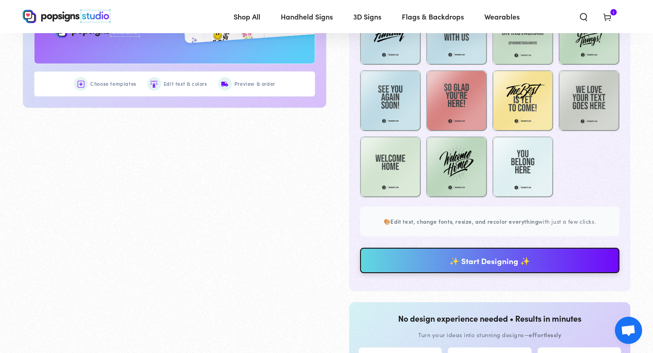
click at [485, 259] on link "✨ Start Designing ✨" at bounding box center [489, 260] width 259 height 25
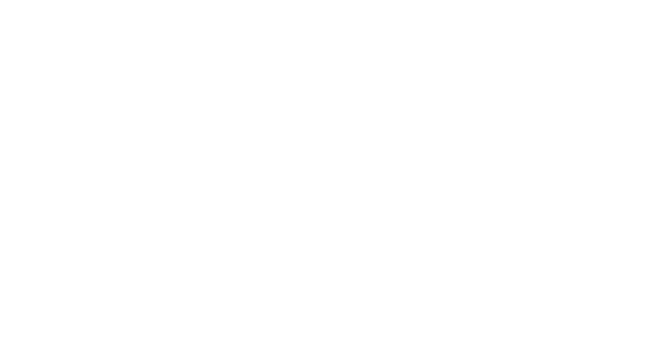
scroll to position [0, 0]
type textarea "An ancient tree with a door leading to a magical world"
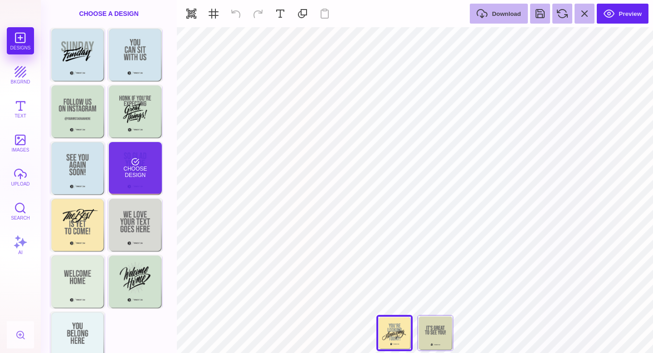
scroll to position [128, 0]
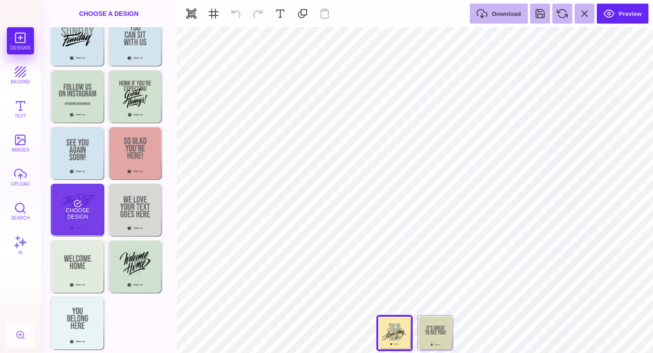
click at [82, 213] on div "Choose Design" at bounding box center [77, 210] width 53 height 52
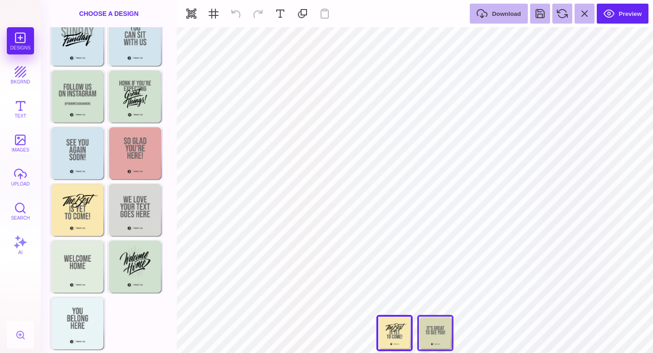
click at [435, 337] on div "Back" at bounding box center [435, 333] width 36 height 36
type input "#D8D8B6"
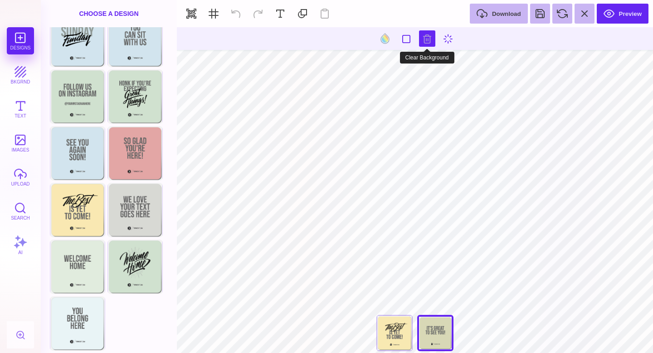
click at [429, 40] on button at bounding box center [427, 38] width 16 height 16
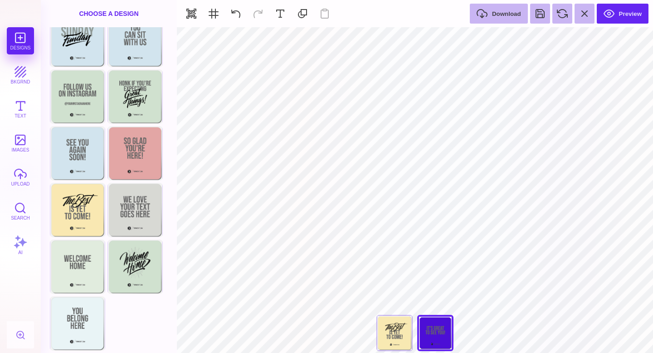
click at [377, 352] on div "**** Back" at bounding box center [415, 335] width 91 height 41
click at [390, 340] on div at bounding box center [394, 333] width 36 height 36
click at [432, 343] on div "Back" at bounding box center [435, 333] width 36 height 36
click at [433, 331] on div "**** Back" at bounding box center [415, 335] width 91 height 41
click at [434, 331] on div "**** Back" at bounding box center [415, 335] width 91 height 41
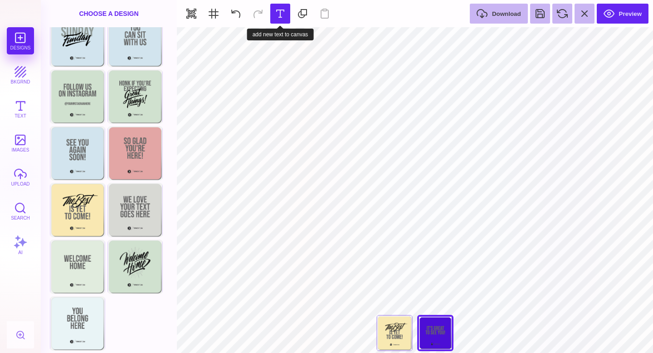
click at [282, 17] on button at bounding box center [280, 14] width 20 height 20
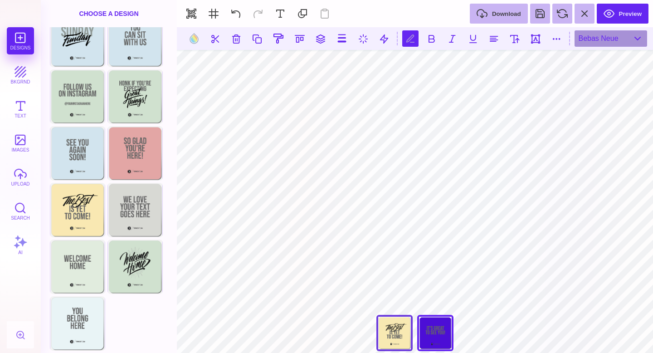
click at [391, 323] on div at bounding box center [394, 333] width 36 height 36
type input "****"
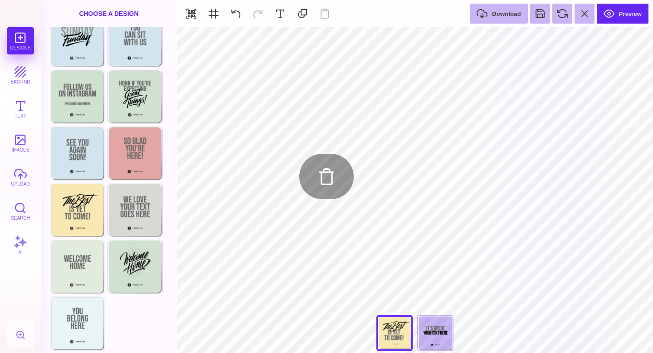
type input "#505050"
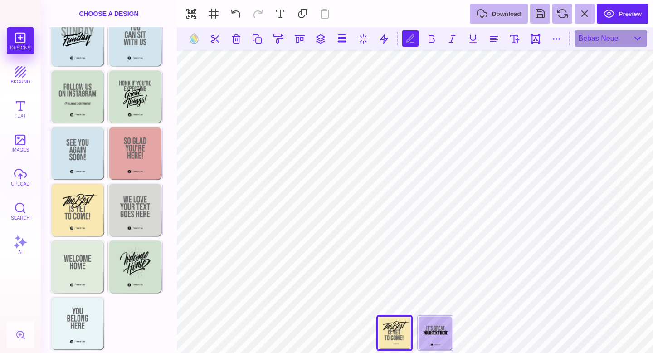
scroll to position [0, 1]
type textarea "**********"
click at [517, 45] on button at bounding box center [515, 38] width 16 height 16
type input "****"
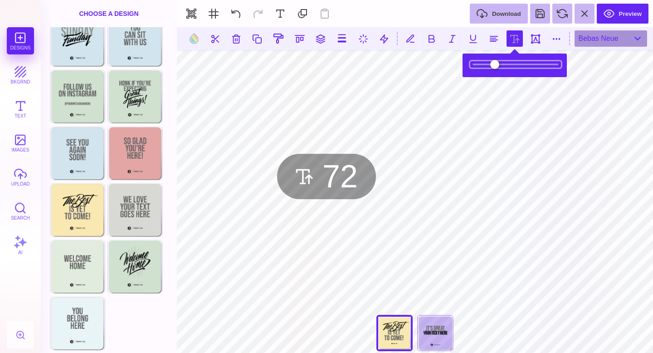
click at [501, 63] on input "range" at bounding box center [515, 64] width 91 height 6
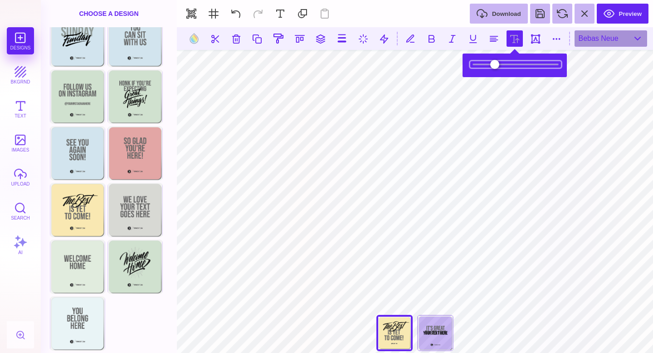
click at [502, 67] on input "range" at bounding box center [515, 64] width 91 height 6
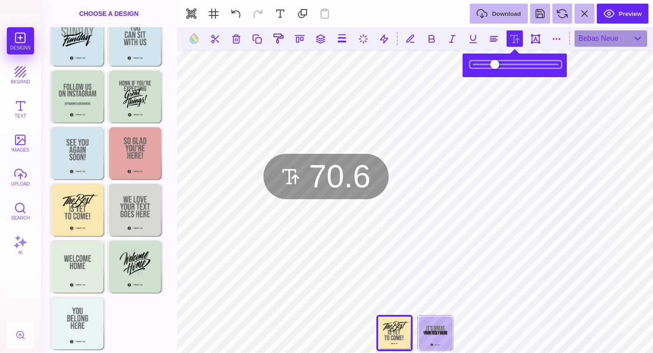
drag, startPoint x: 502, startPoint y: 64, endPoint x: 501, endPoint y: 74, distance: 10.0
click at [501, 68] on input "range" at bounding box center [515, 64] width 91 height 6
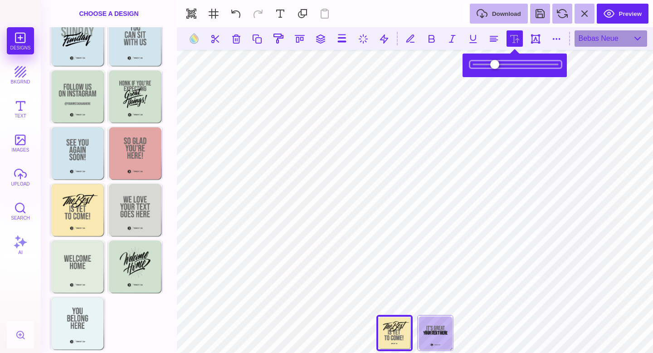
type input "**"
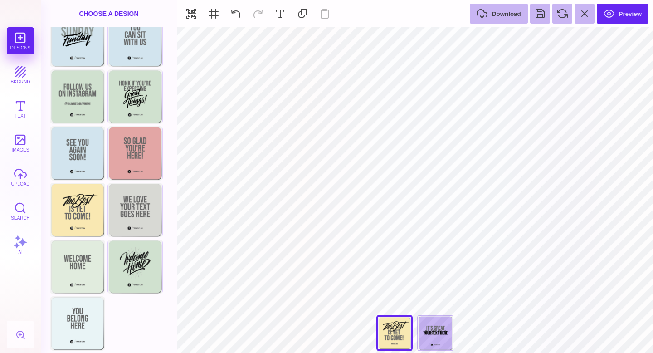
type input "#F8E9B2"
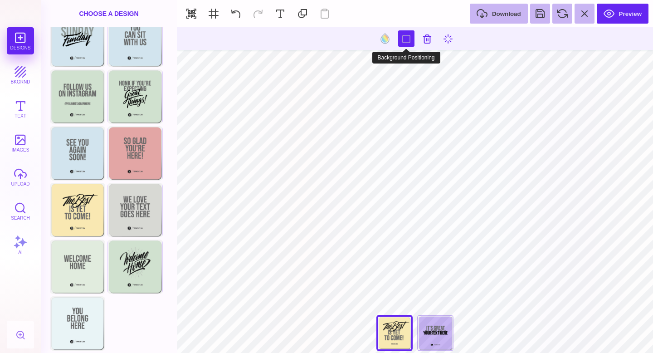
click at [402, 43] on button at bounding box center [406, 38] width 16 height 16
click at [387, 39] on button at bounding box center [384, 38] width 17 height 17
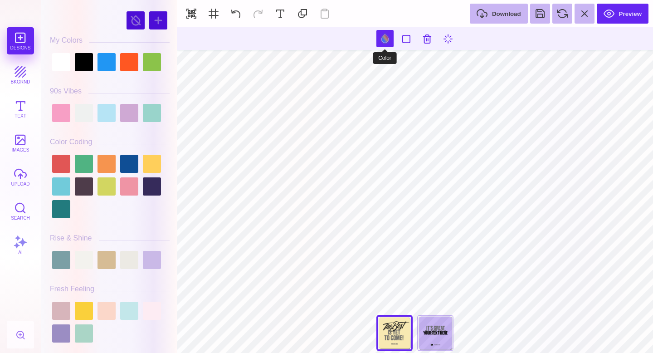
click at [388, 40] on button at bounding box center [384, 38] width 17 height 17
click at [86, 69] on div at bounding box center [84, 62] width 18 height 18
type input "#191919"
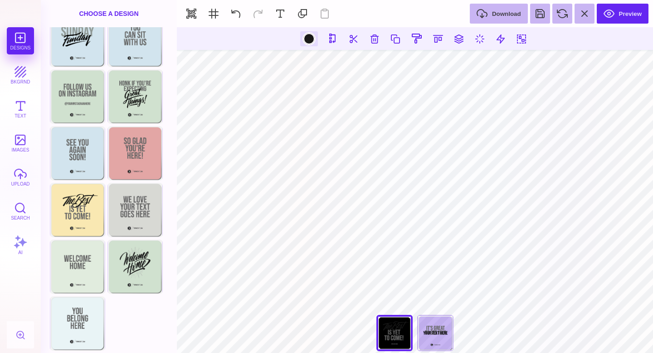
click at [306, 39] on div at bounding box center [308, 38] width 11 height 11
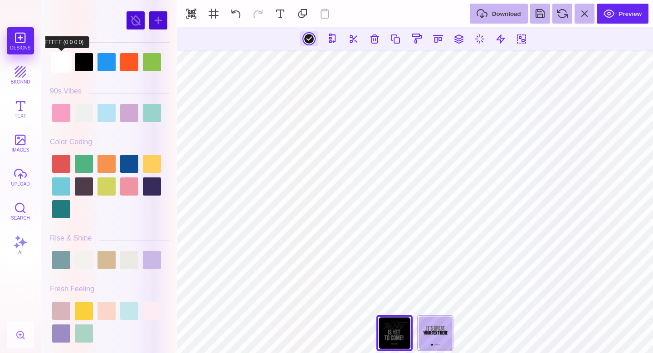
click at [56, 60] on div at bounding box center [61, 62] width 18 height 18
type input "#FFFFFF"
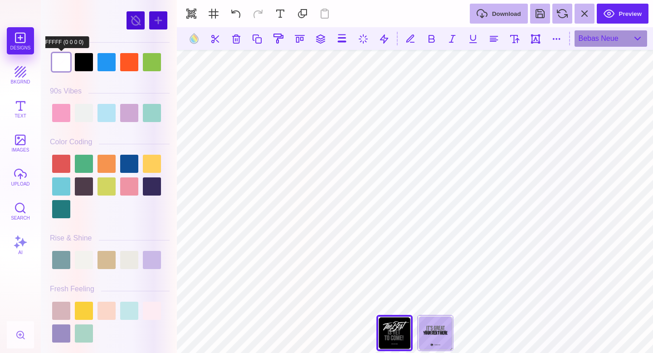
click at [66, 66] on div at bounding box center [61, 62] width 18 height 18
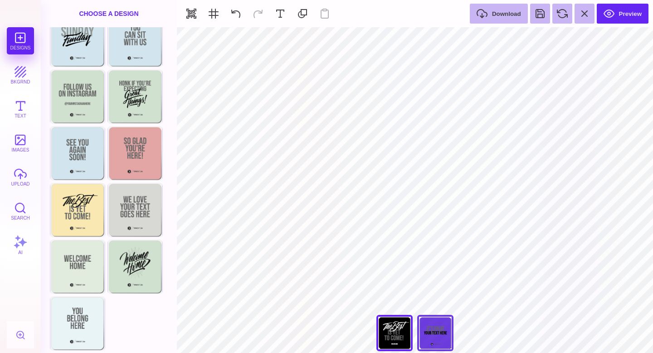
click at [447, 339] on div "Back" at bounding box center [435, 333] width 36 height 36
click at [437, 334] on div "**** Back" at bounding box center [415, 335] width 91 height 41
click at [434, 334] on div "**** Back" at bounding box center [415, 335] width 91 height 41
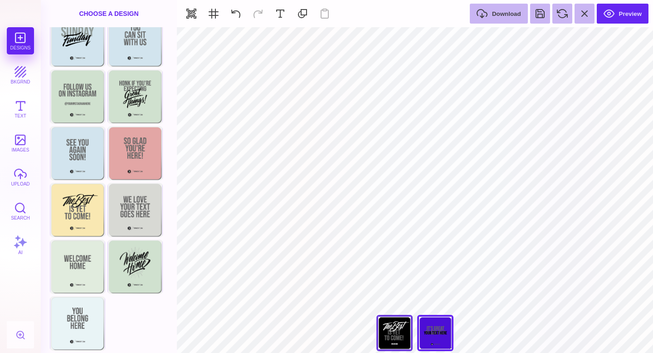
click at [394, 332] on div at bounding box center [394, 333] width 36 height 36
click at [439, 330] on div "Back" at bounding box center [435, 333] width 36 height 36
click at [632, 14] on button "Preview" at bounding box center [623, 14] width 52 height 20
type input "****"
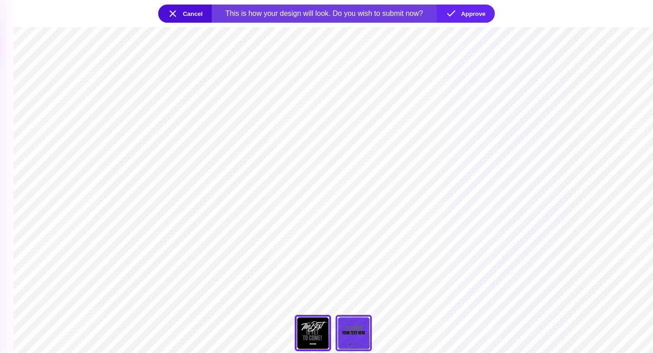
click at [356, 337] on div "Back" at bounding box center [354, 333] width 36 height 36
click at [355, 337] on div "**** Back" at bounding box center [333, 335] width 91 height 41
click at [353, 337] on div "**** Back" at bounding box center [333, 335] width 91 height 41
click at [193, 16] on button "Cancel" at bounding box center [185, 14] width 54 height 18
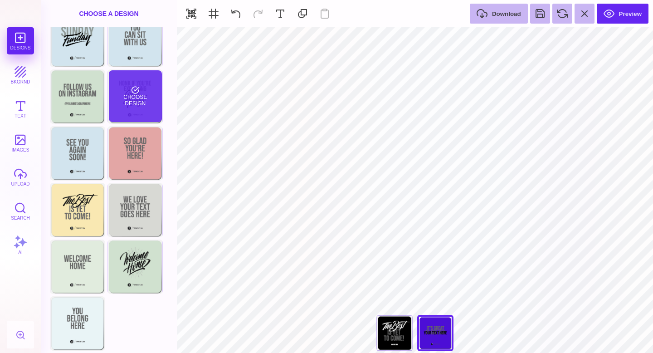
scroll to position [0, 0]
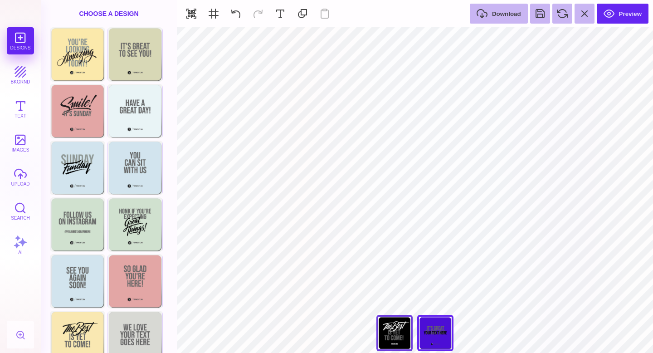
click at [390, 331] on div at bounding box center [394, 333] width 36 height 36
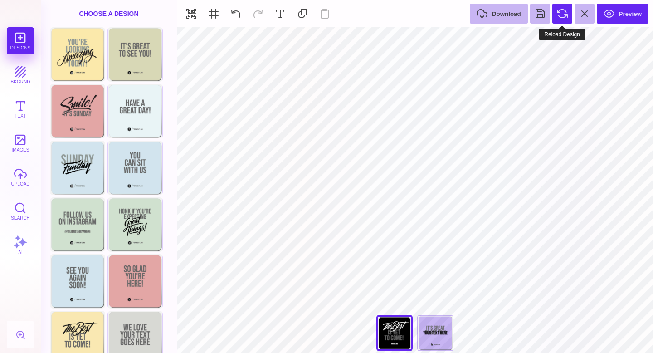
click at [561, 19] on button at bounding box center [562, 14] width 20 height 20
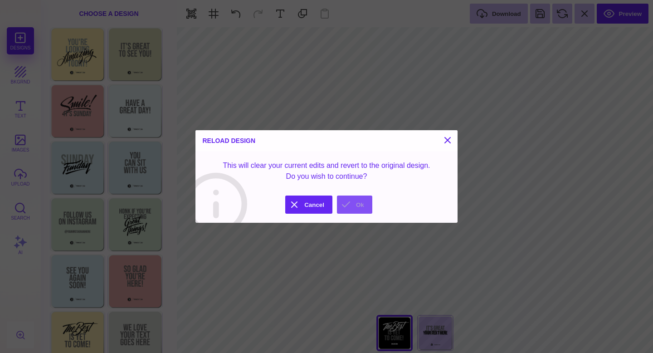
click at [356, 205] on button "Ok" at bounding box center [354, 204] width 35 height 18
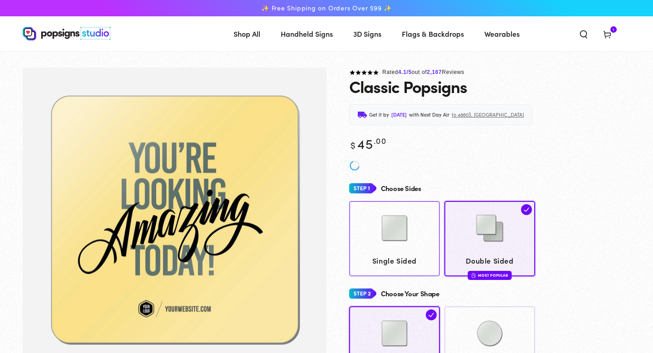
click at [406, 227] on img at bounding box center [394, 227] width 45 height 45
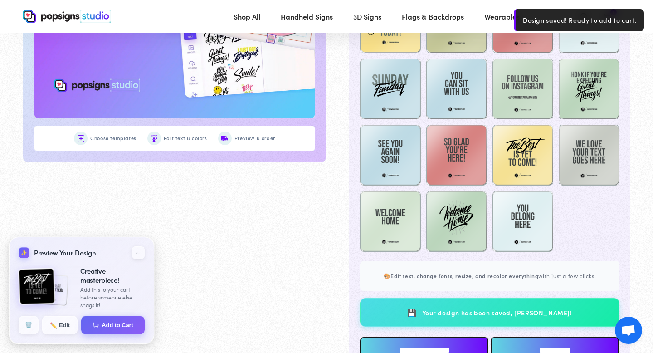
scroll to position [620, 0]
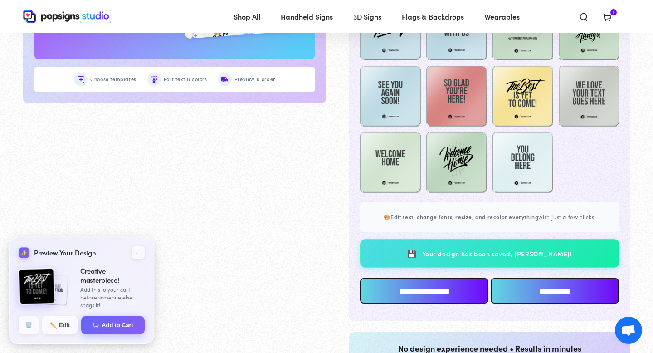
click at [427, 289] on input "**********" at bounding box center [424, 290] width 128 height 25
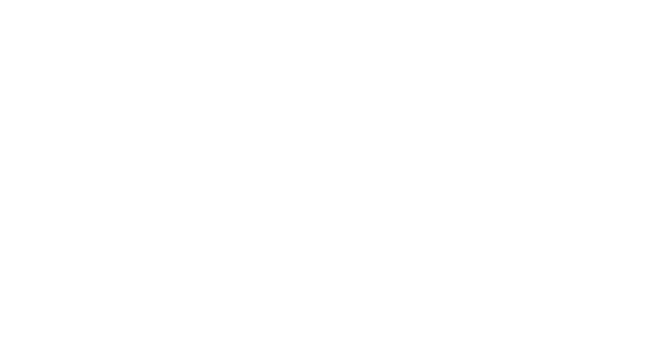
scroll to position [0, 0]
type textarea "An ancient tree with a door leading to a magical world"
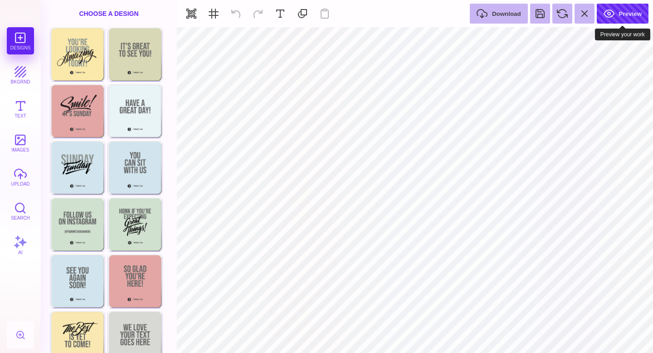
click at [608, 19] on button "Preview" at bounding box center [623, 14] width 52 height 20
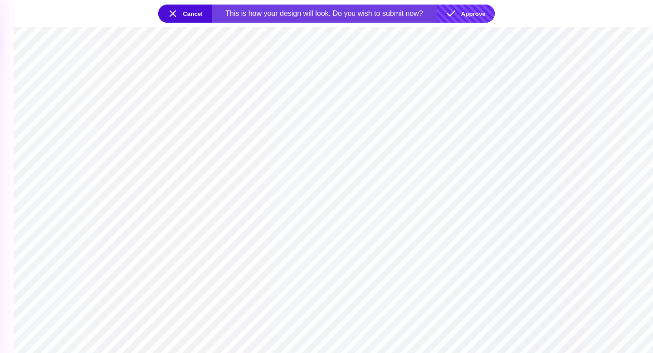
click at [464, 16] on button "Approve" at bounding box center [466, 14] width 58 height 18
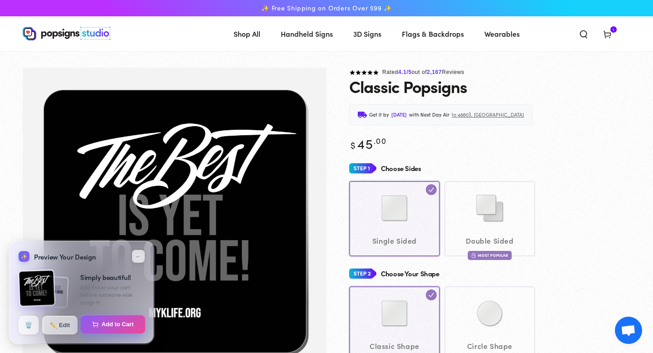
click at [106, 322] on button "Add to Cart" at bounding box center [113, 324] width 65 height 19
select select "**********"
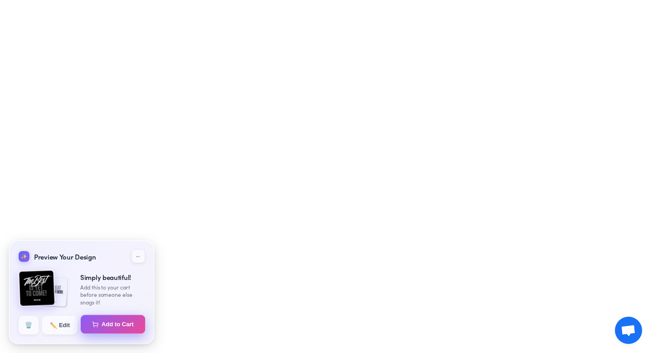
select select "**********"
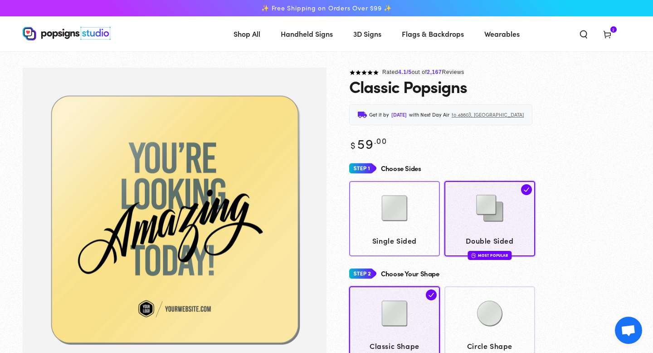
click at [417, 206] on div at bounding box center [395, 208] width 82 height 45
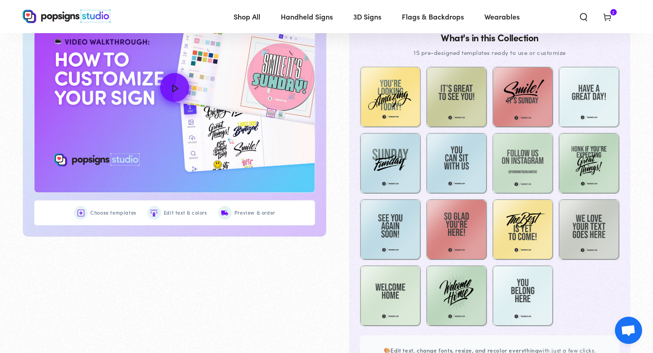
scroll to position [479, 0]
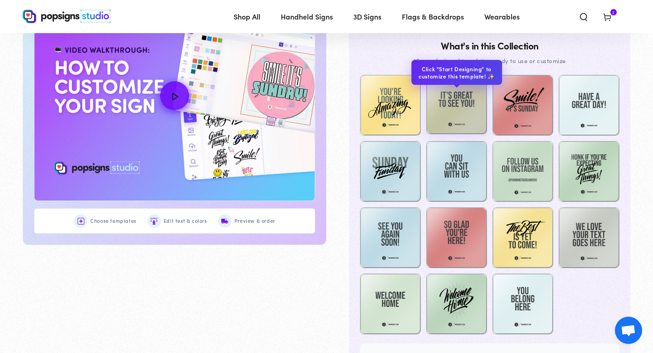
click at [454, 88] on img at bounding box center [456, 103] width 61 height 61
click at [454, 111] on img at bounding box center [456, 103] width 61 height 61
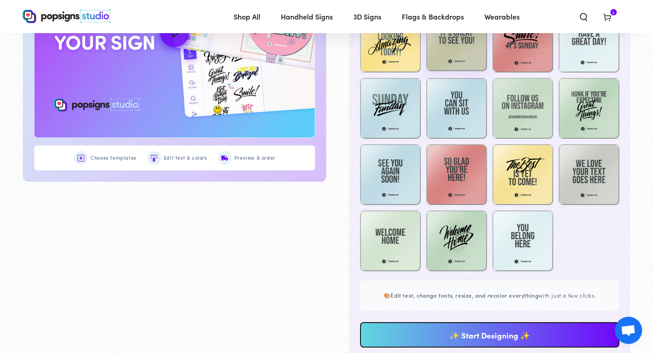
scroll to position [546, 0]
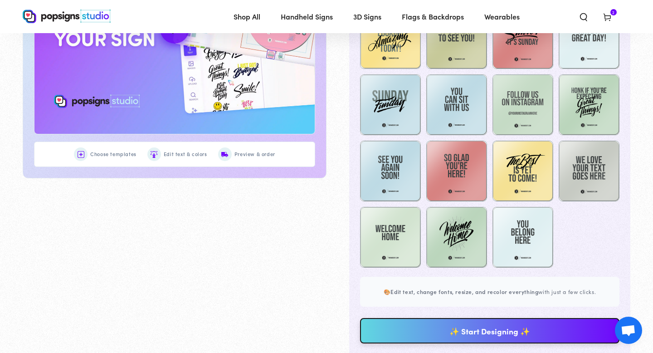
click at [437, 336] on link "✨ Start Designing ✨" at bounding box center [489, 330] width 259 height 25
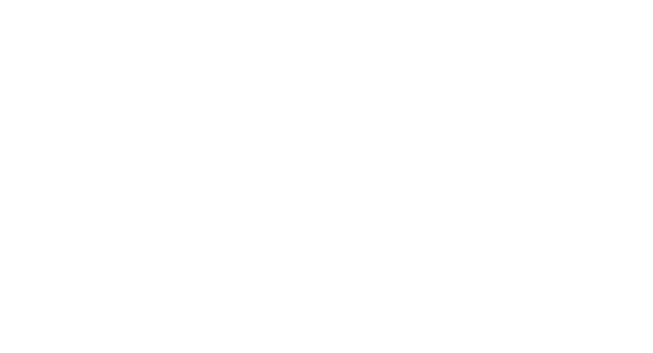
scroll to position [0, 0]
type textarea "An ancient tree with a door leading to a magical world"
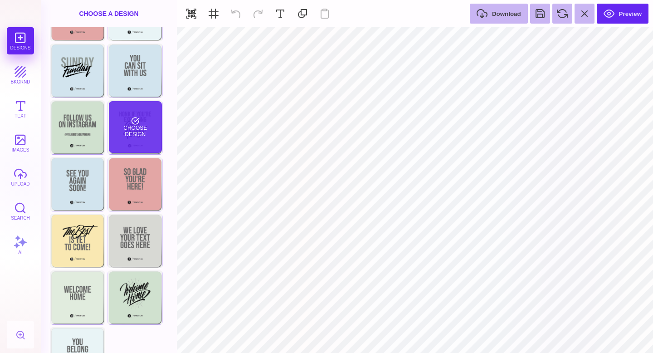
scroll to position [100, 0]
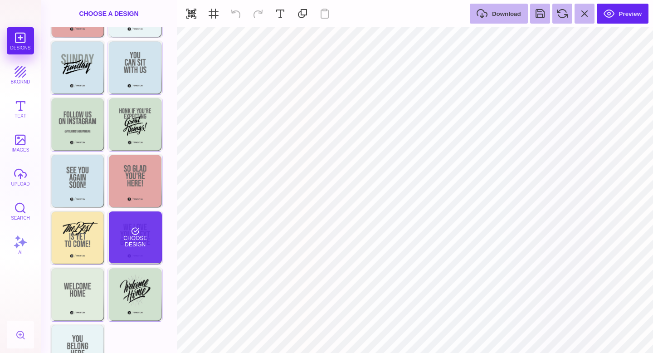
click at [141, 250] on div "Choose Design" at bounding box center [135, 237] width 53 height 52
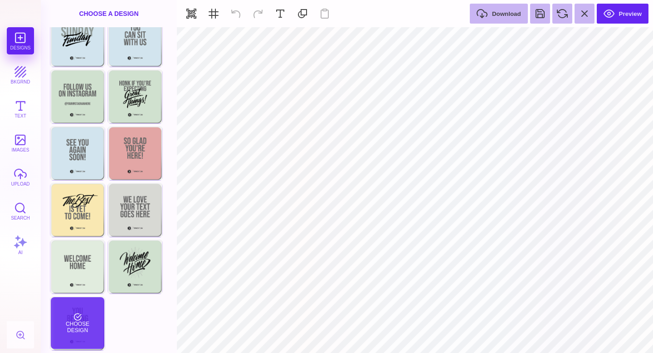
click at [77, 319] on div "Choose Design" at bounding box center [77, 323] width 53 height 52
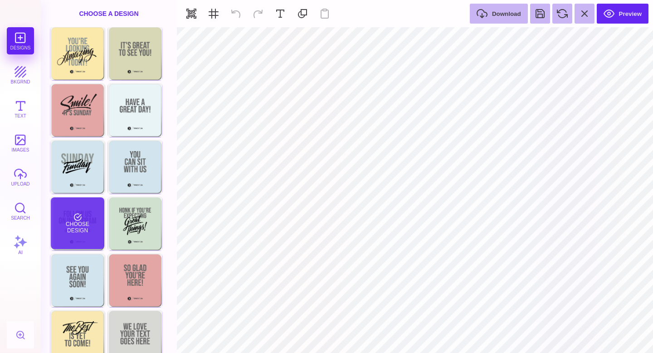
scroll to position [0, 0]
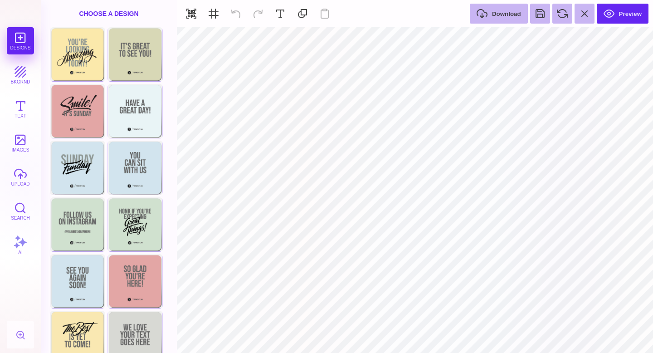
type input "#666766"
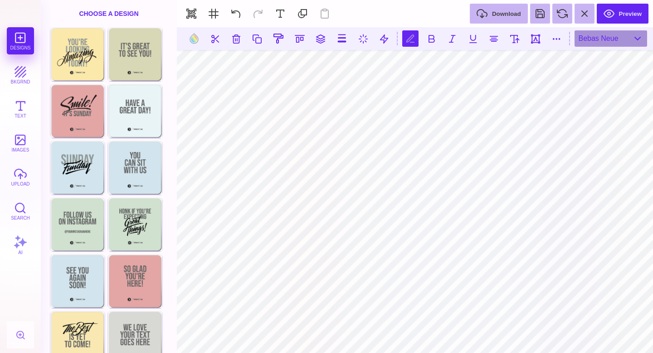
scroll to position [0, 2]
type textarea "**********"
click at [19, 117] on button "Text" at bounding box center [20, 108] width 27 height 27
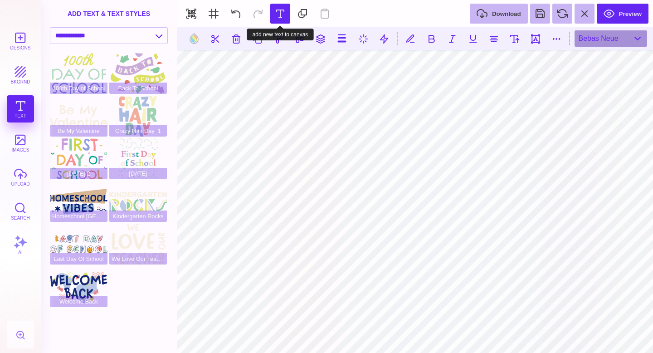
click at [277, 12] on button at bounding box center [280, 14] width 20 height 20
type textarea "****"
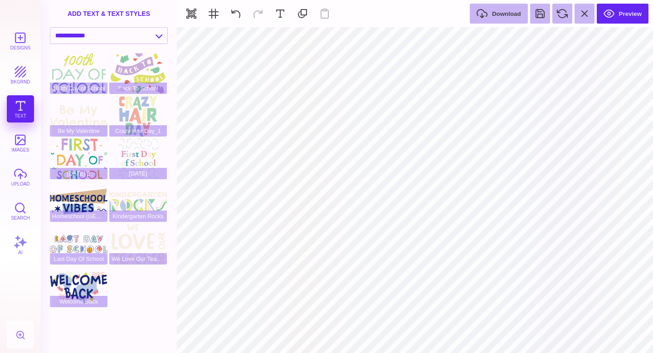
type input "#000000"
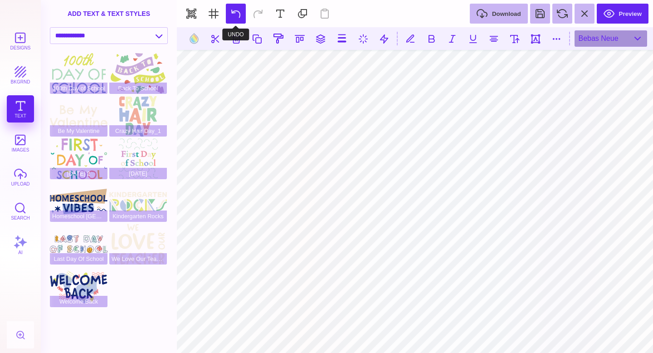
click at [236, 11] on button at bounding box center [236, 14] width 20 height 20
click at [556, 36] on button at bounding box center [556, 38] width 16 height 16
type input "*"
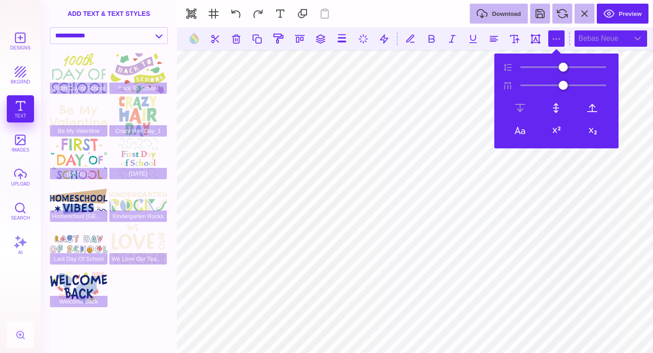
click at [607, 40] on div "Bebas Neue" at bounding box center [611, 38] width 73 height 16
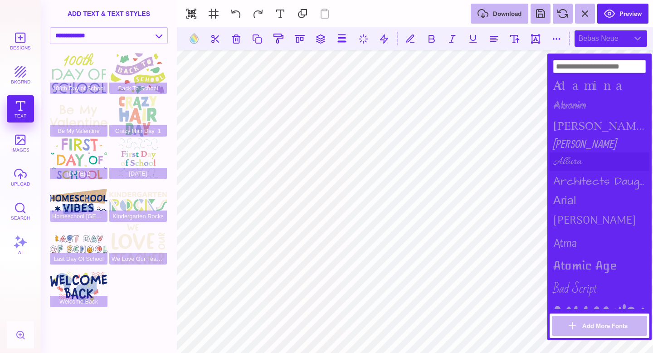
click at [576, 159] on div "Allura" at bounding box center [600, 161] width 100 height 19
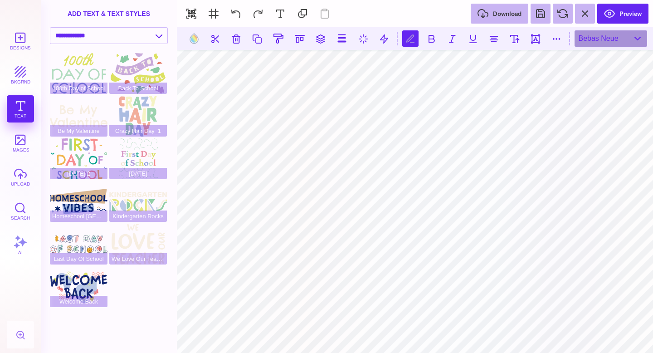
scroll to position [0, 2]
type textarea "**********"
click at [593, 45] on div "Allura" at bounding box center [611, 38] width 73 height 16
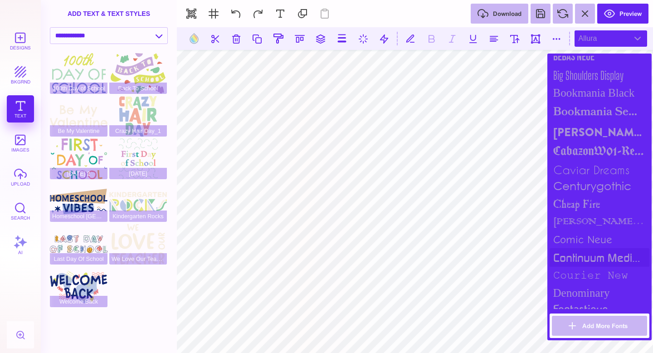
scroll to position [304, 0]
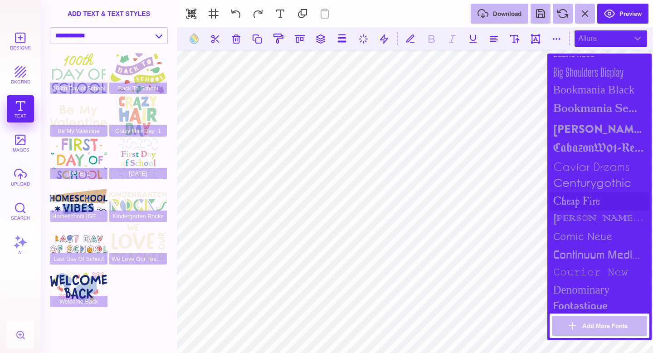
click at [593, 199] on div "cheap fire" at bounding box center [600, 201] width 100 height 18
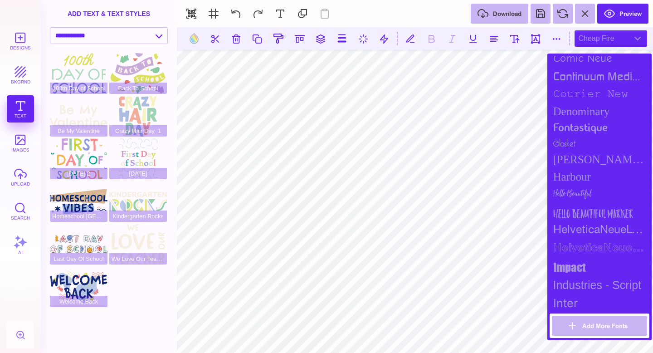
scroll to position [483, 0]
click at [593, 199] on div "Hello Beautiful" at bounding box center [600, 194] width 100 height 18
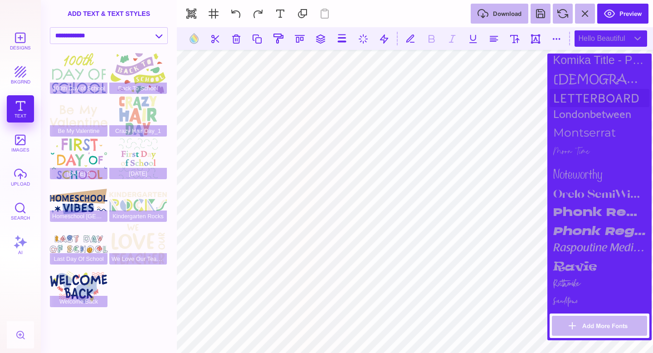
scroll to position [795, 0]
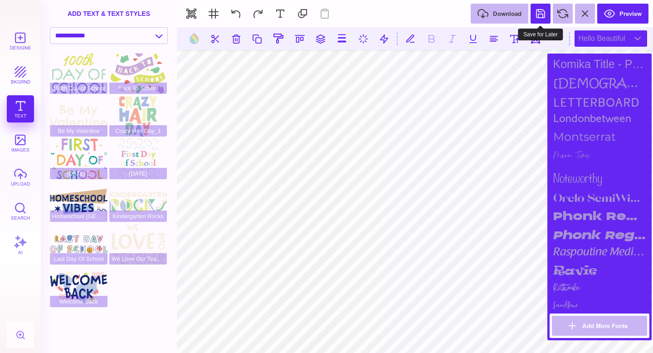
click at [543, 19] on button at bounding box center [541, 14] width 20 height 20
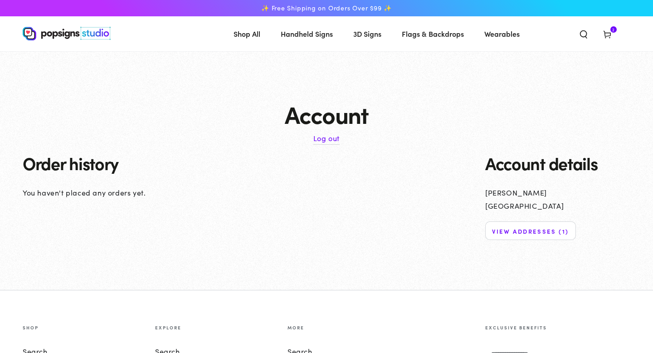
click at [607, 32] on use at bounding box center [607, 34] width 7 height 7
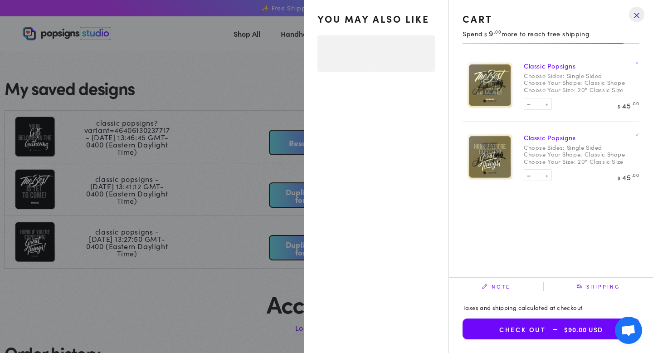
select select "**********"
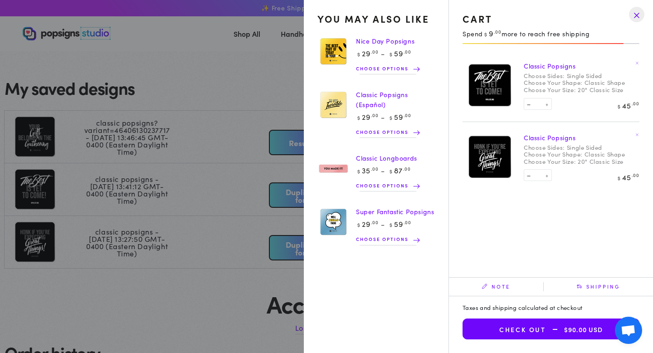
click at [595, 44] on summary "Cart 2 2 items" at bounding box center [607, 34] width 24 height 20
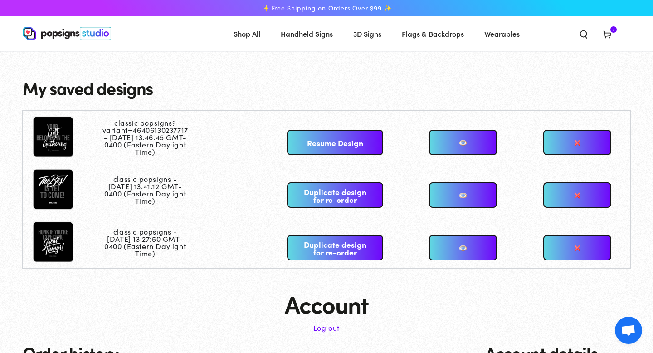
click at [338, 148] on link "Resume Design" at bounding box center [335, 142] width 96 height 25
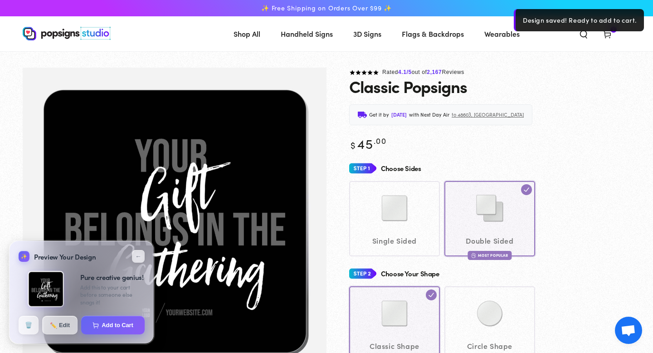
click at [417, 212] on div "Single Sided Double Sided Most Popular" at bounding box center [489, 218] width 281 height 75
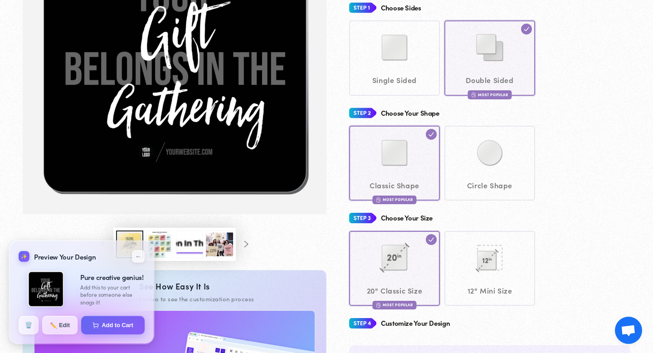
scroll to position [267, 0]
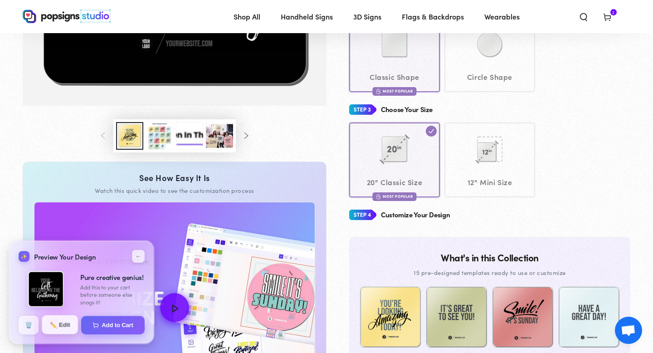
click at [69, 325] on button "✏️ Edit" at bounding box center [60, 324] width 36 height 19
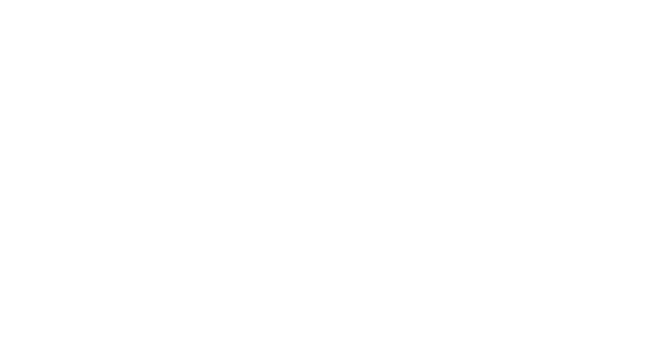
scroll to position [0, 0]
type textarea "An ancient tree with a door leading to a magical world"
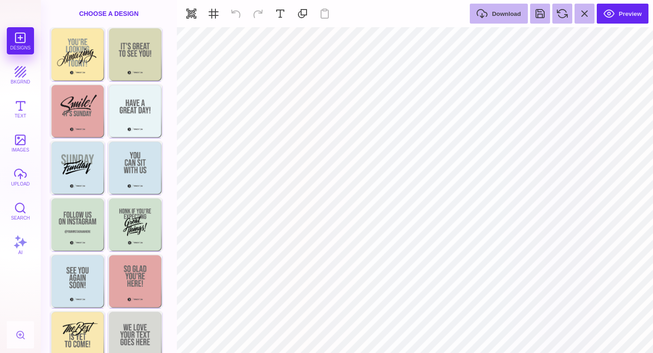
type input "#000000"
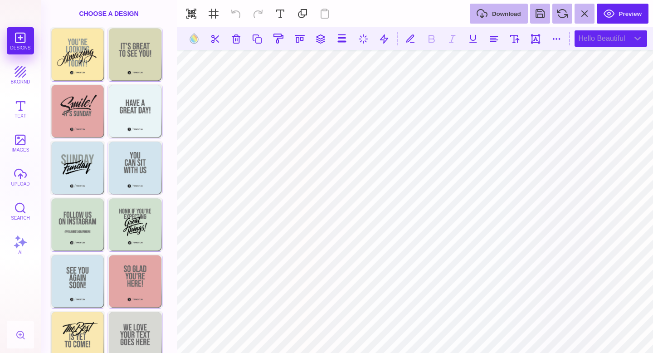
drag, startPoint x: 629, startPoint y: 43, endPoint x: 623, endPoint y: 43, distance: 5.4
click at [628, 43] on div "Hello Beautiful" at bounding box center [611, 38] width 73 height 16
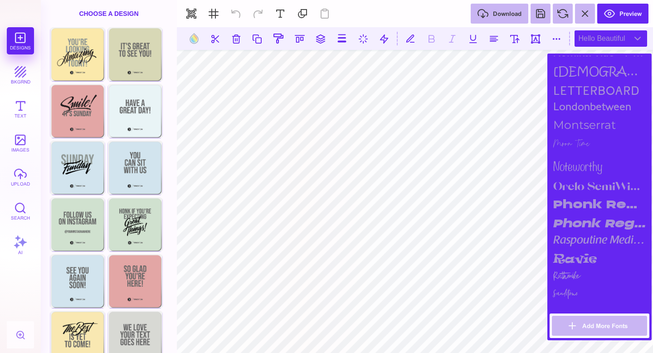
scroll to position [813, 0]
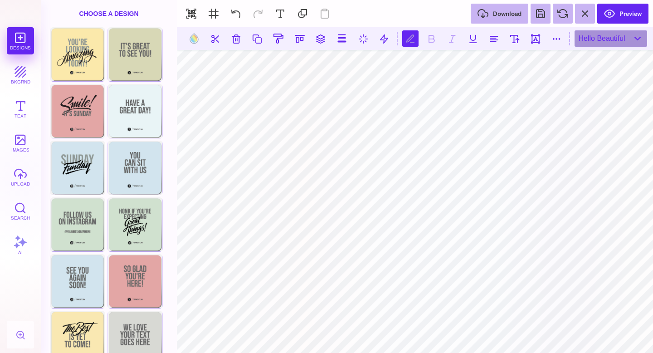
type textarea "****"
type textarea "**********"
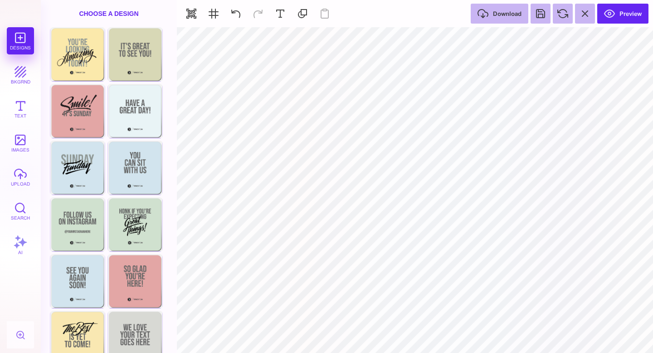
type input "#000000"
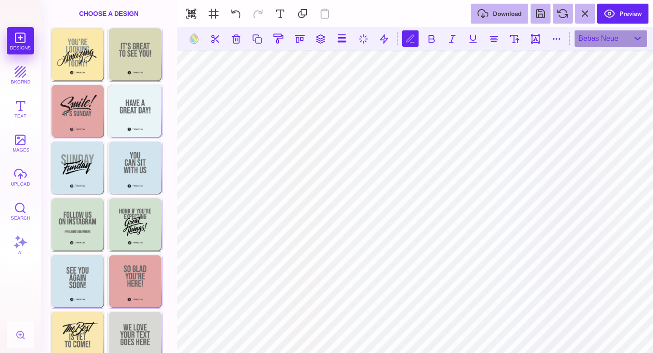
type textarea "**********"
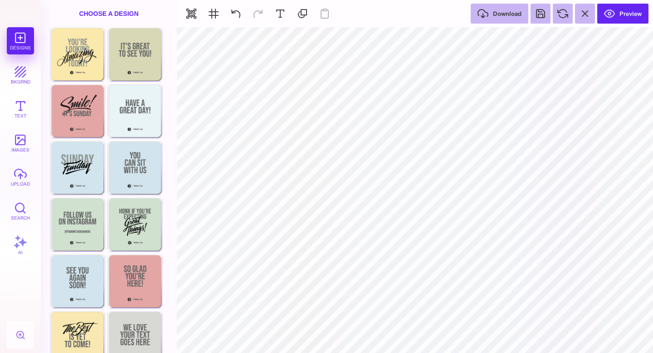
type input "#666766"
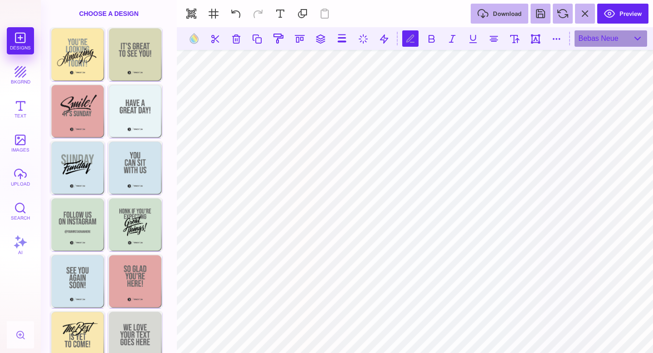
scroll to position [0, 0]
type textarea "**********"
click at [258, 39] on button at bounding box center [257, 38] width 16 height 16
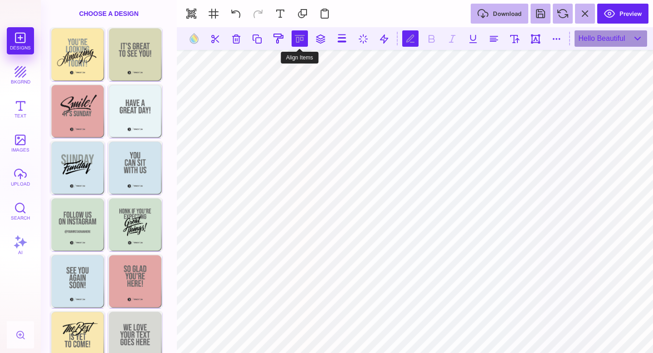
type textarea "*********"
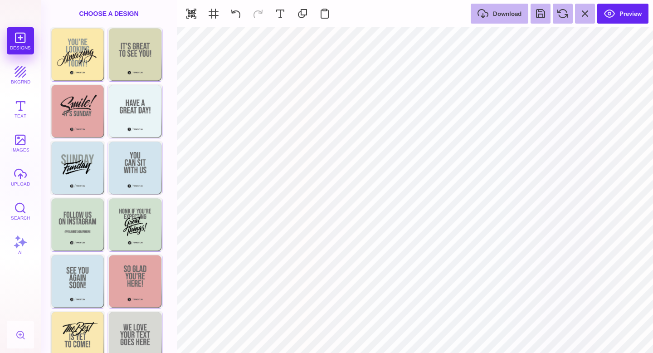
type input "#E7F3F5"
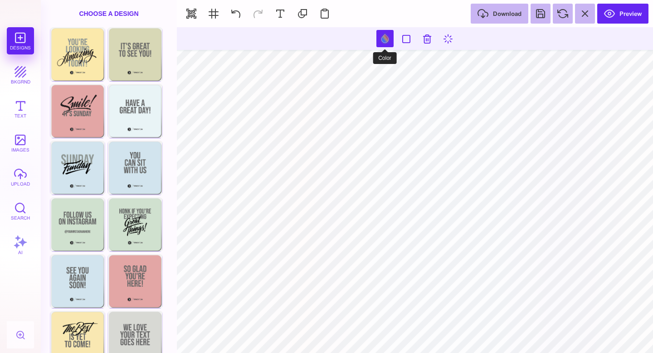
click at [388, 41] on button at bounding box center [384, 38] width 17 height 17
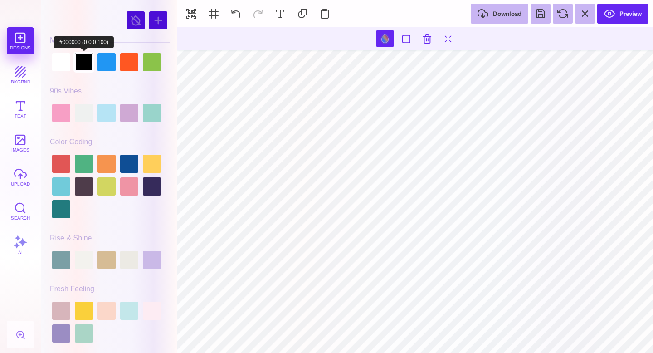
click at [83, 63] on div at bounding box center [84, 62] width 18 height 18
type input "#000000"
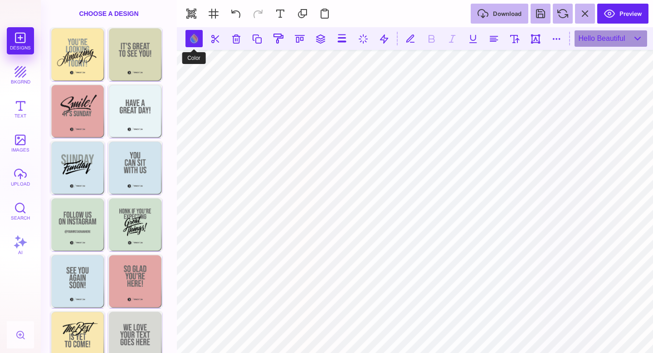
click at [197, 36] on button at bounding box center [193, 38] width 17 height 17
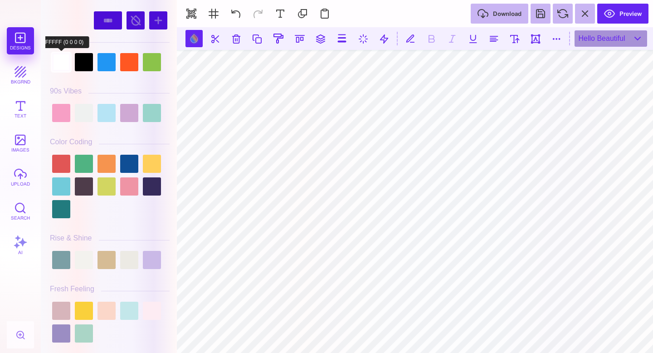
click at [61, 62] on div at bounding box center [61, 62] width 18 height 18
type input "#FFFFFF"
click at [60, 64] on div at bounding box center [61, 62] width 18 height 18
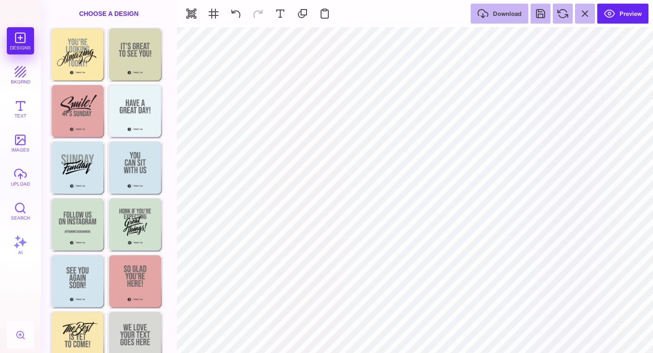
type input "#666766"
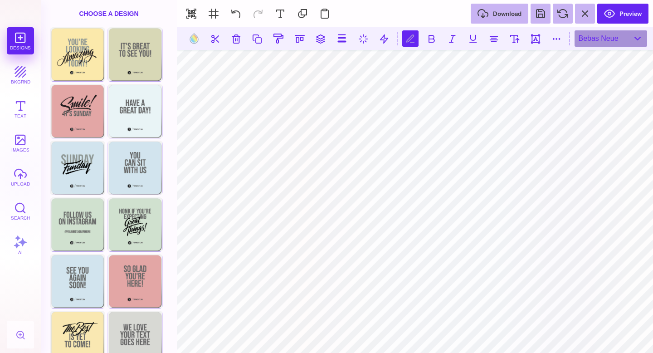
scroll to position [0, 2]
type textarea "**********"
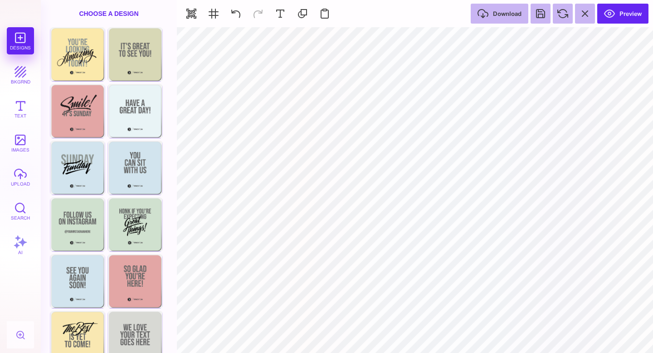
type input "#FFFFFF"
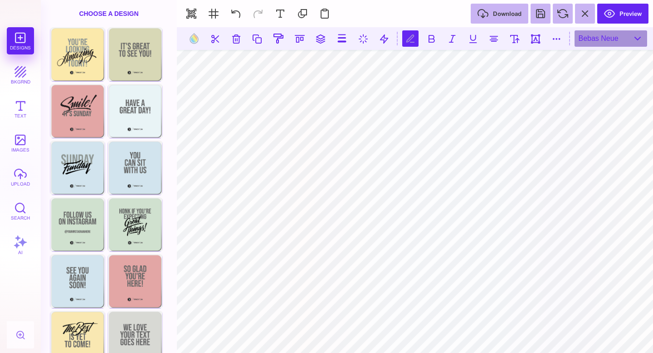
scroll to position [0, 9]
type textarea "**********"
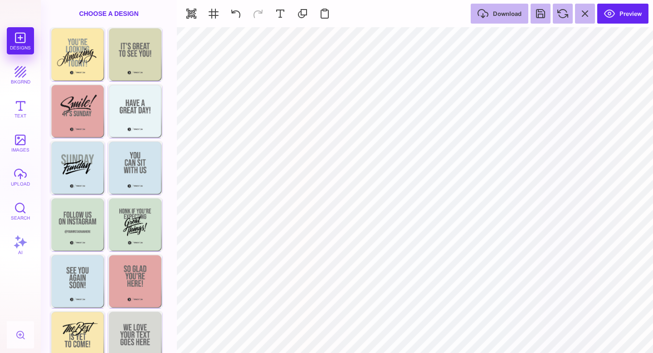
type input "#666766"
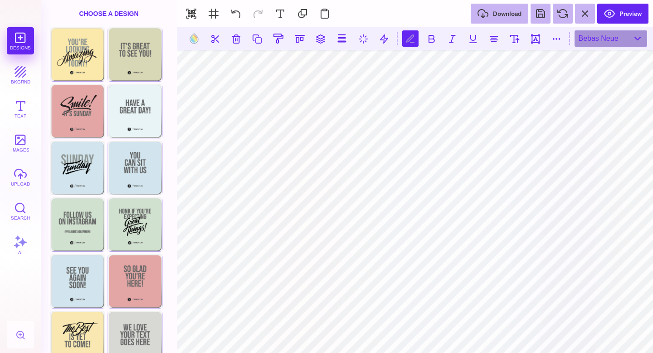
type textarea "**********"
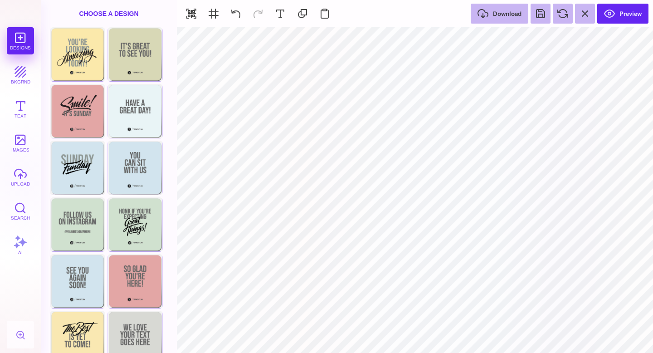
type input "#FFFFFF"
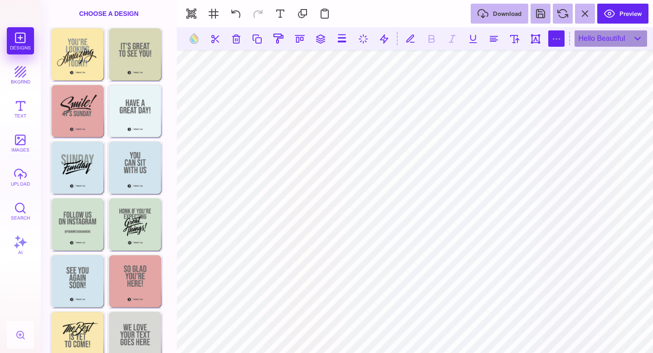
click at [551, 39] on button at bounding box center [556, 38] width 16 height 16
type input "*"
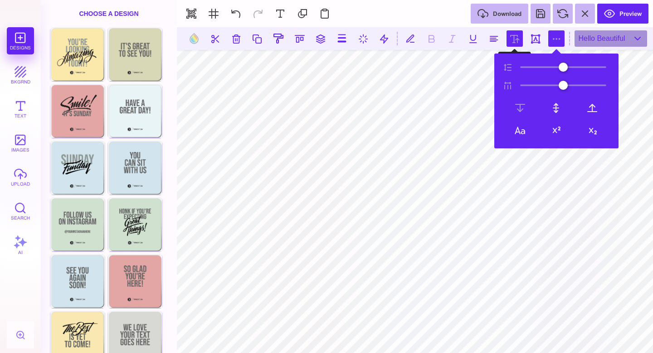
click at [517, 35] on button at bounding box center [515, 38] width 16 height 16
type input "***"
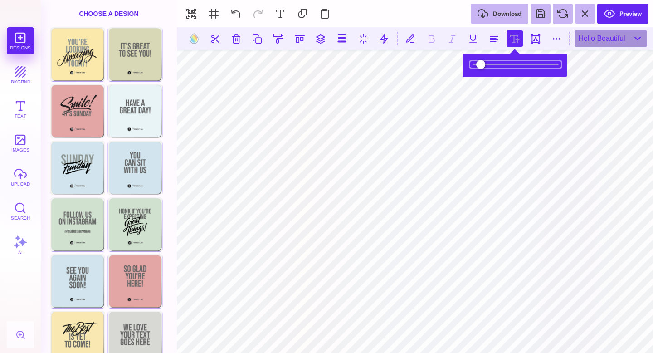
drag, startPoint x: 486, startPoint y: 63, endPoint x: 503, endPoint y: 64, distance: 17.3
type input "***"
click at [503, 64] on input "range" at bounding box center [515, 64] width 91 height 6
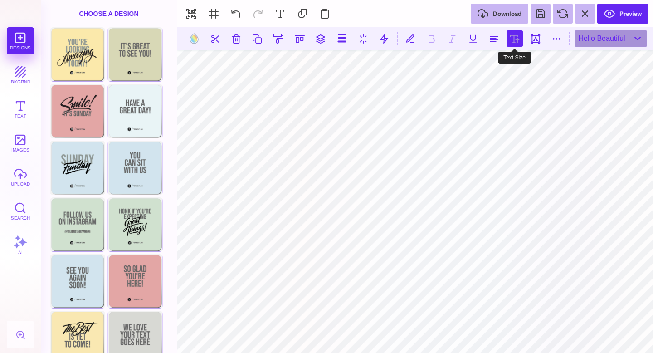
click at [520, 37] on button at bounding box center [515, 38] width 16 height 16
type input "*****"
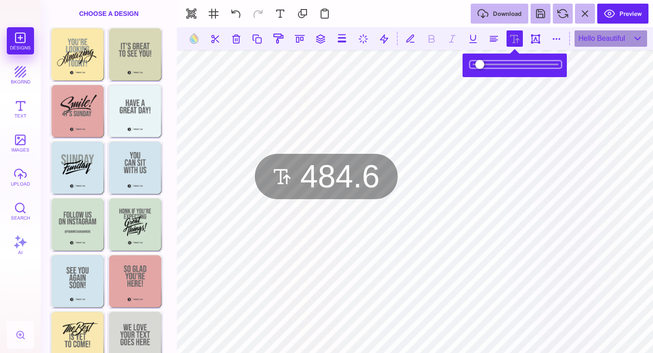
type input "*****"
click at [504, 64] on input "range" at bounding box center [515, 64] width 91 height 6
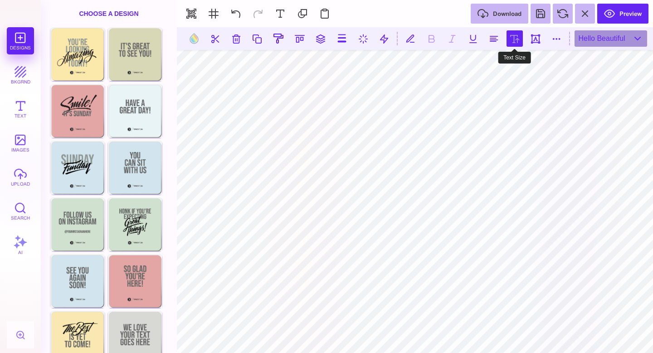
click at [517, 39] on button at bounding box center [515, 38] width 16 height 16
type input "***"
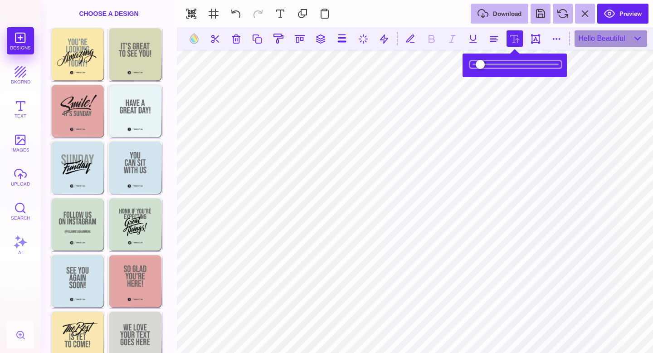
type input "***"
click at [502, 65] on input "range" at bounding box center [515, 64] width 91 height 6
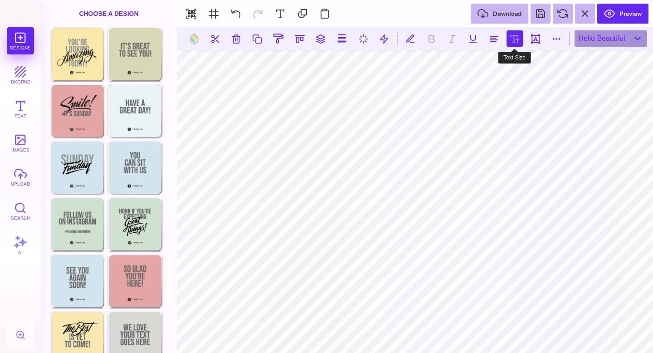
click at [518, 37] on button at bounding box center [515, 38] width 16 height 16
type input "*****"
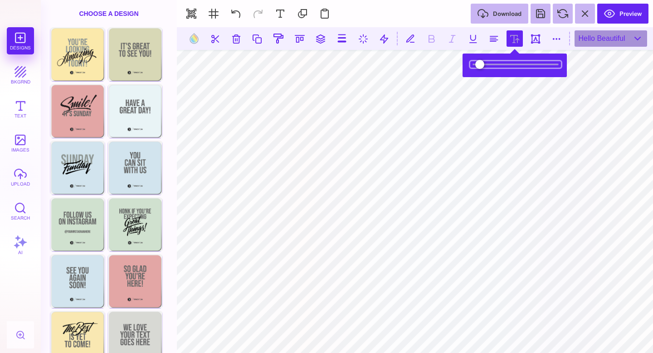
click at [500, 64] on input "range" at bounding box center [515, 64] width 91 height 6
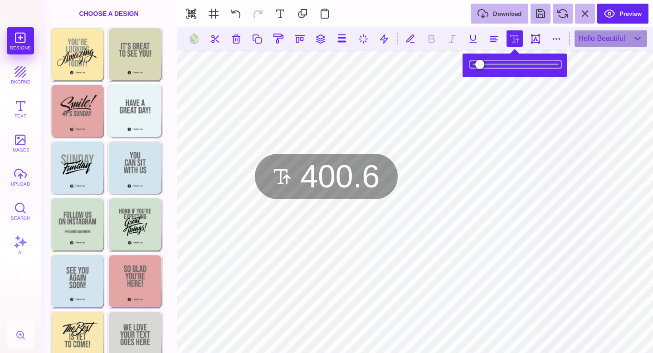
drag, startPoint x: 500, startPoint y: 64, endPoint x: 494, endPoint y: 63, distance: 5.5
click at [494, 63] on input "range" at bounding box center [515, 64] width 91 height 6
type input "***"
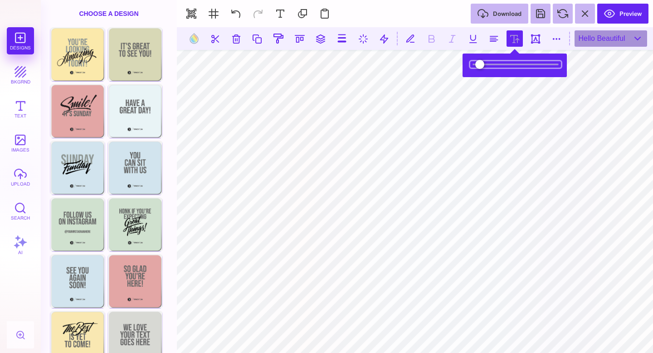
drag, startPoint x: 494, startPoint y: 63, endPoint x: 498, endPoint y: 83, distance: 20.3
click at [498, 68] on input "range" at bounding box center [515, 64] width 91 height 6
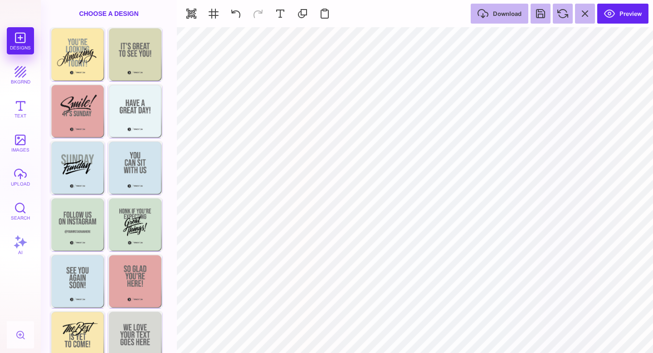
type input "#505050"
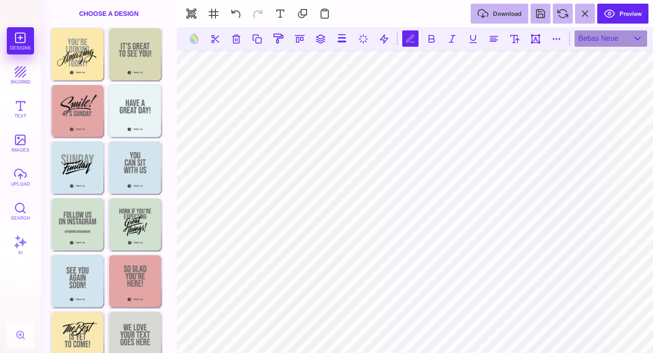
scroll to position [0, 2]
type textarea "**********"
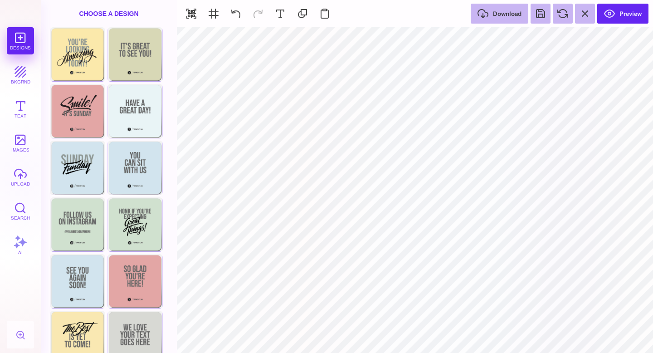
type input "#666766"
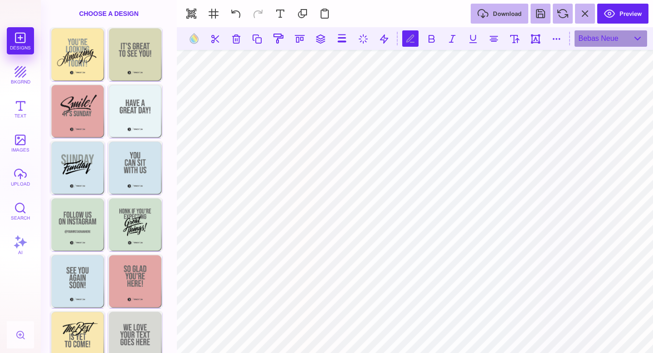
type textarea "**********"
click at [233, 11] on button at bounding box center [236, 14] width 20 height 20
click at [261, 11] on button at bounding box center [258, 14] width 20 height 20
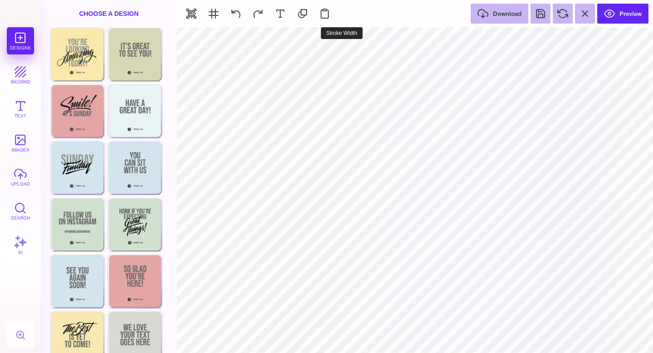
type input "#666766"
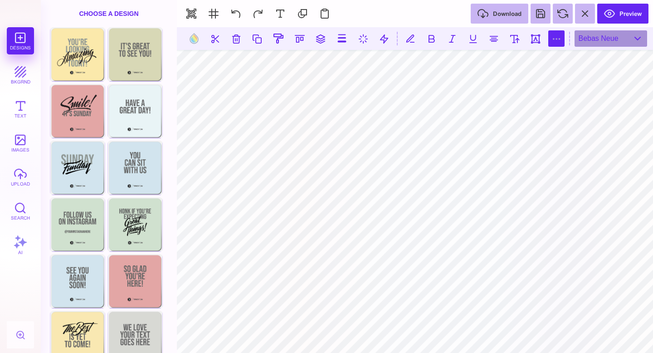
click at [555, 42] on button at bounding box center [556, 38] width 16 height 16
type input "*"
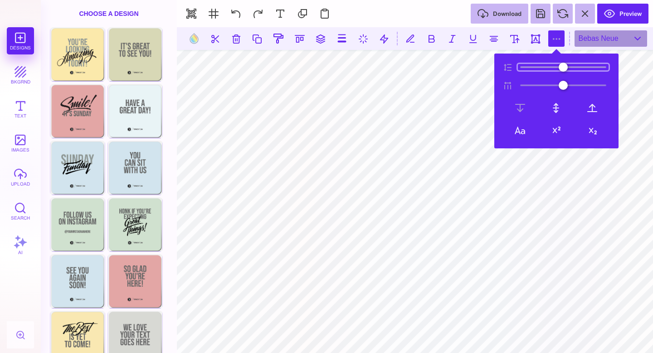
type input "**"
click at [526, 66] on input "range" at bounding box center [563, 67] width 91 height 6
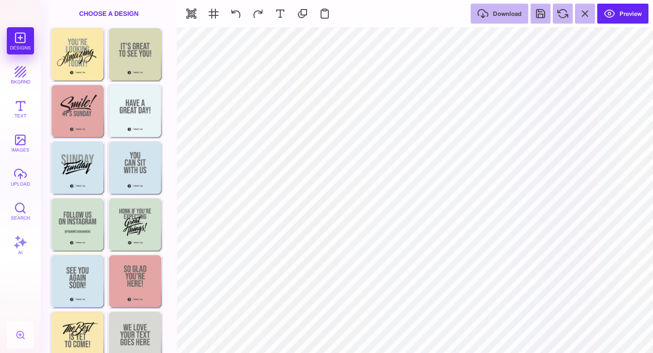
type input "#FFFFFF"
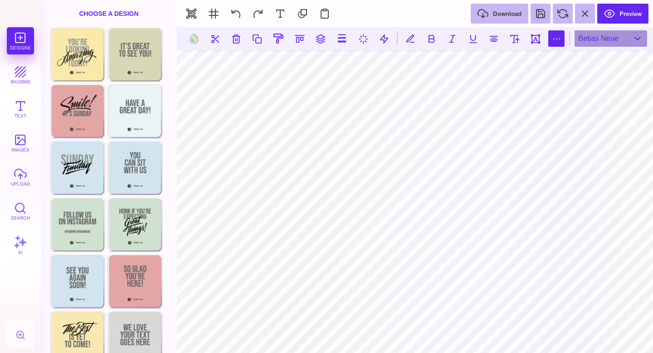
click at [557, 42] on button at bounding box center [556, 38] width 16 height 16
type input "*"
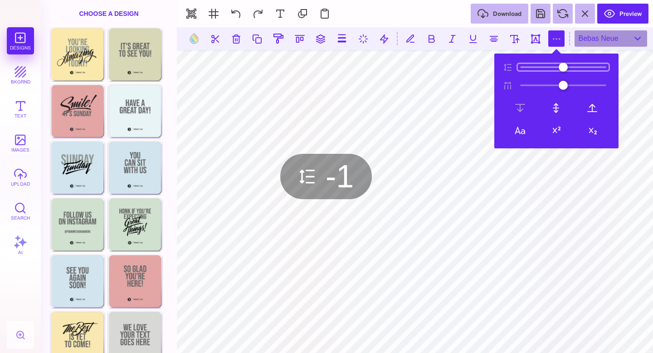
drag, startPoint x: 533, startPoint y: 67, endPoint x: 527, endPoint y: 66, distance: 6.4
click at [527, 66] on input "range" at bounding box center [563, 67] width 91 height 6
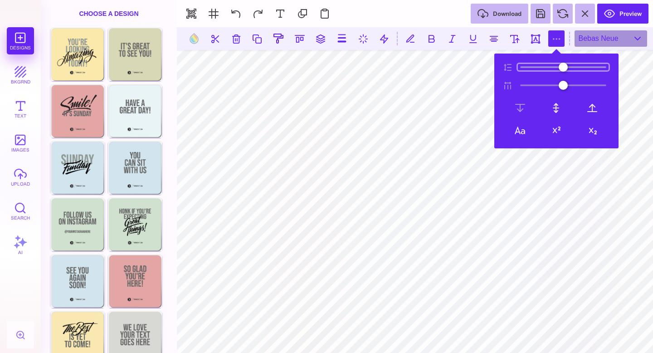
type input "**"
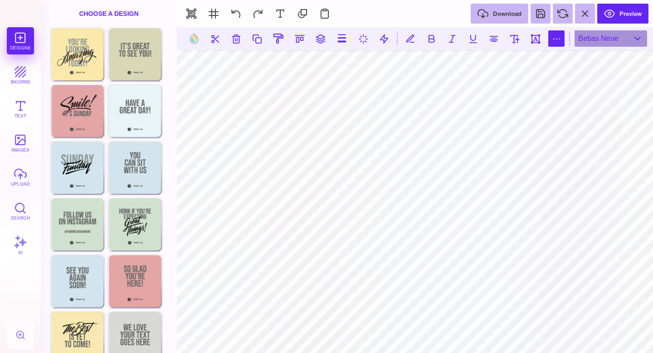
click at [550, 44] on button at bounding box center [556, 38] width 16 height 16
type input "*"
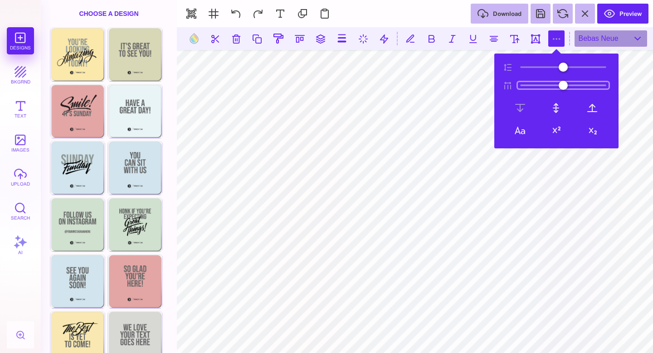
type input "***"
click at [530, 87] on input "range" at bounding box center [563, 85] width 91 height 6
click at [229, 15] on button at bounding box center [236, 14] width 20 height 20
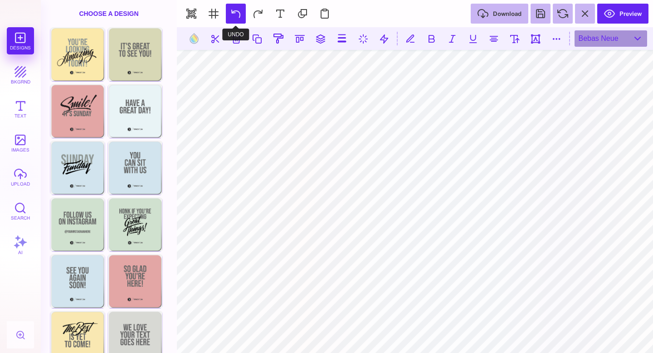
click at [229, 15] on button at bounding box center [236, 14] width 20 height 20
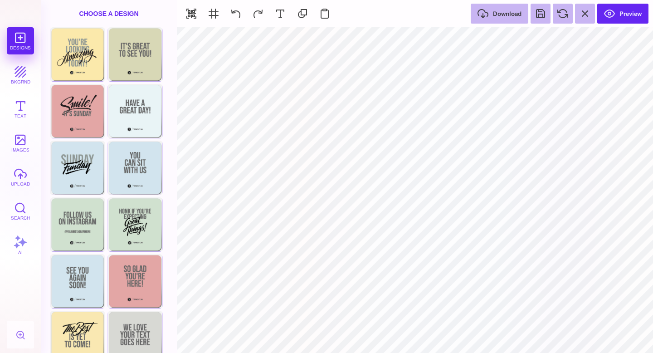
type input "#FFFFFF"
click at [611, 14] on button "Preview" at bounding box center [622, 14] width 51 height 20
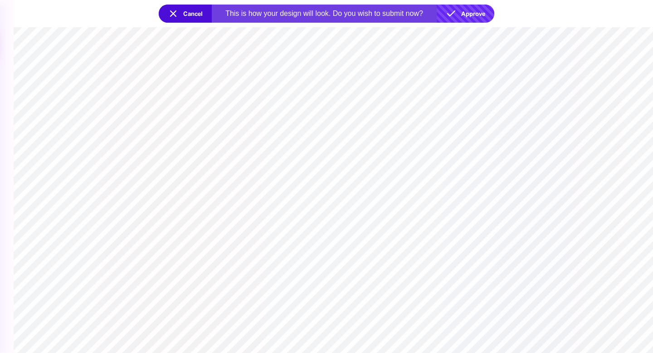
click at [482, 13] on button "Approve" at bounding box center [466, 14] width 58 height 18
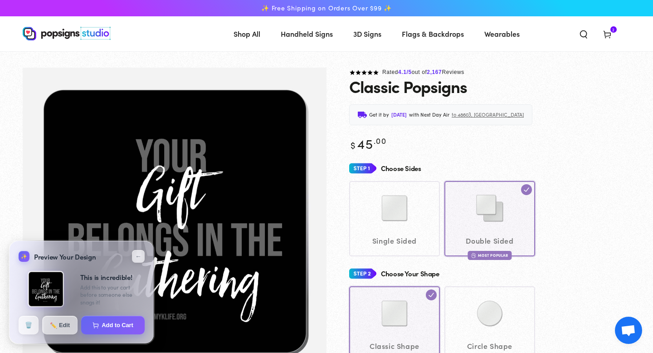
click at [111, 334] on div "✨ Preview Your Design ↙ ← Side 1 Side 2 This is incredible! Your design is wait…" at bounding box center [81, 291] width 145 height 103
click at [112, 324] on button "Add to Cart" at bounding box center [113, 324] width 65 height 19
select select "**********"
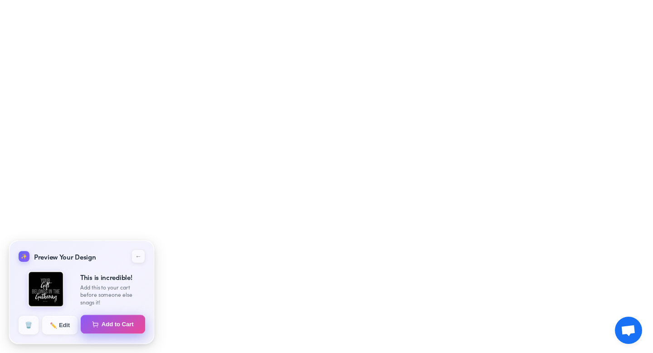
select select "**********"
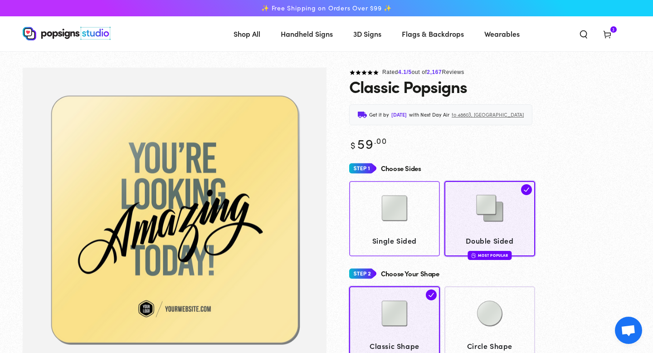
click at [368, 229] on div at bounding box center [395, 208] width 82 height 45
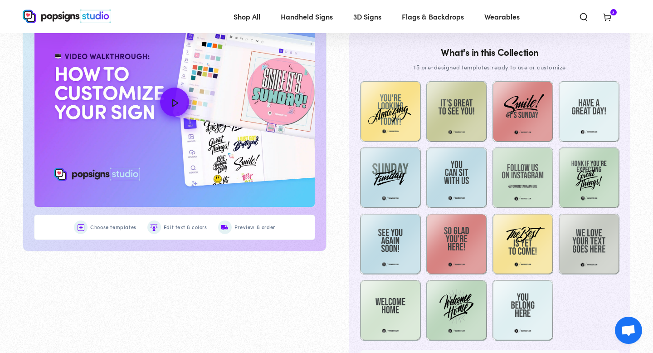
scroll to position [473, 0]
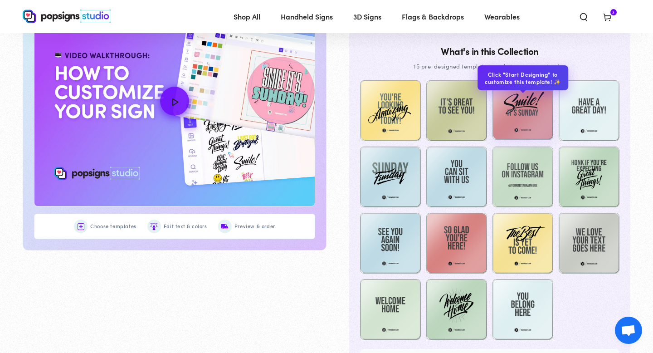
click at [529, 114] on img at bounding box center [522, 109] width 61 height 61
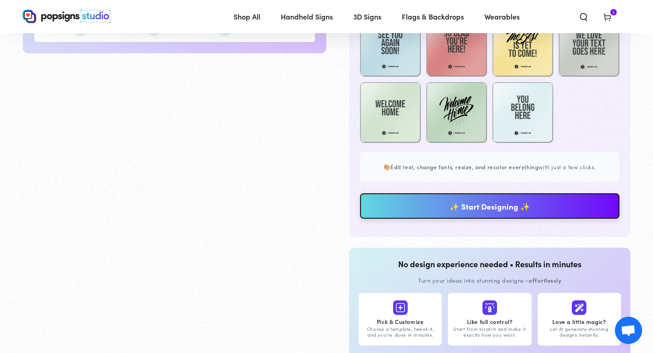
click at [524, 204] on link "✨ Start Designing ✨" at bounding box center [489, 205] width 259 height 25
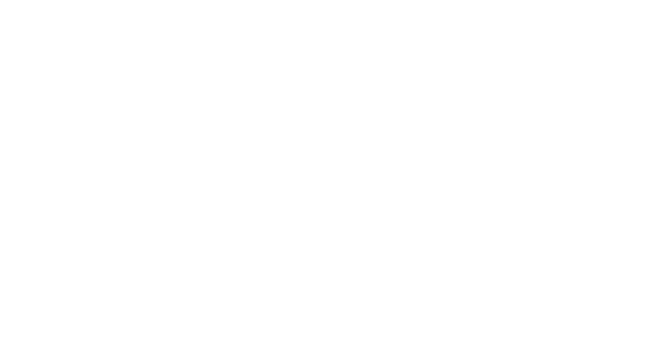
scroll to position [0, 0]
type textarea "An ancient tree with a door leading to a magical world"
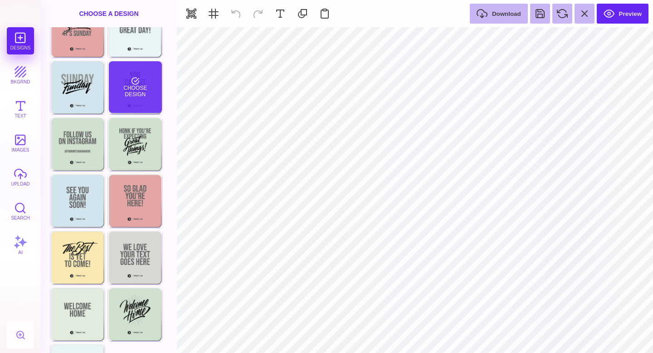
scroll to position [128, 0]
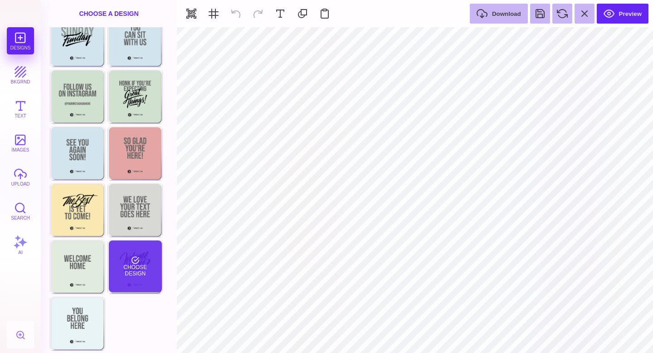
click at [136, 282] on div "Choose Design" at bounding box center [135, 266] width 53 height 52
type input "#191919"
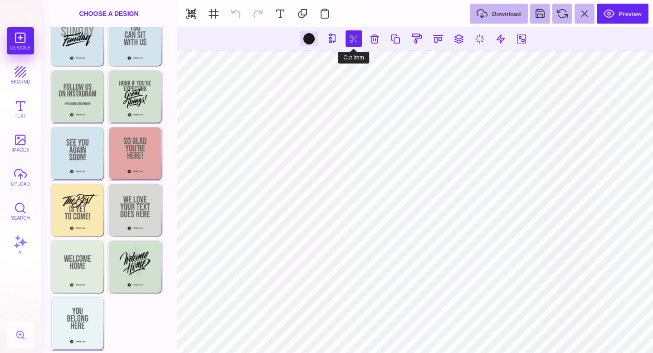
click at [351, 42] on button at bounding box center [354, 38] width 16 height 16
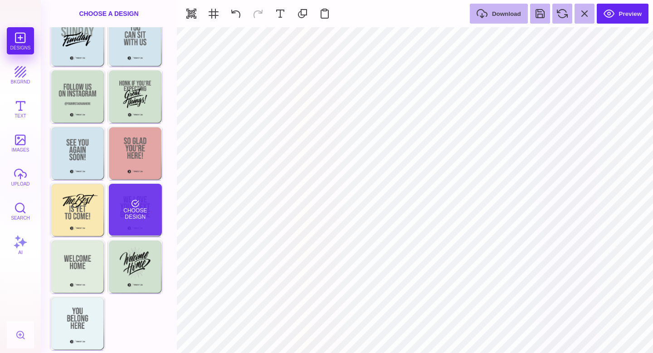
click at [146, 213] on div "Choose Design" at bounding box center [135, 210] width 53 height 52
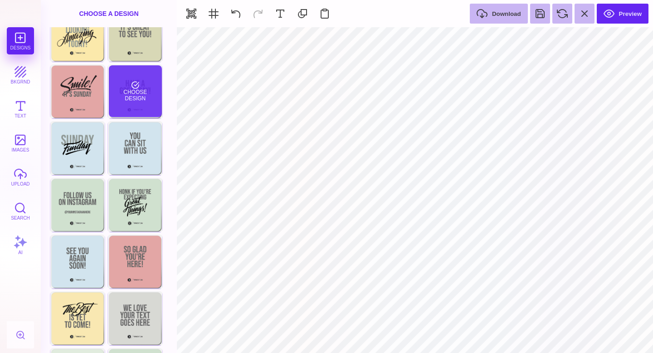
scroll to position [0, 0]
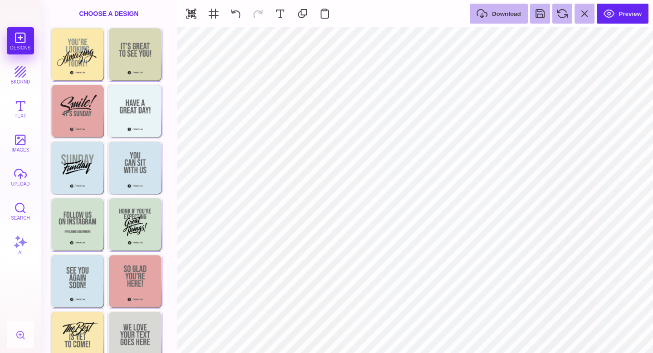
type input "#666766"
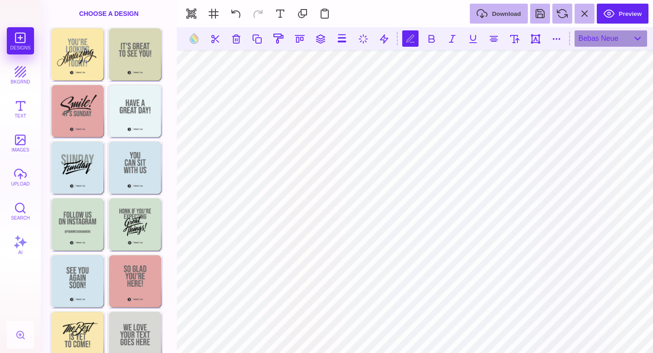
scroll to position [0, 1]
type textarea "*"
type textarea "********* ***"
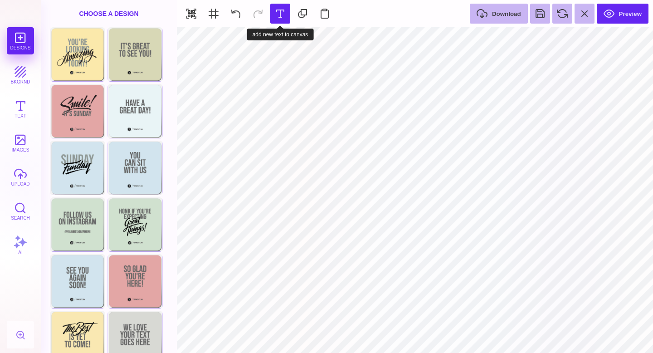
click at [278, 20] on button at bounding box center [280, 14] width 20 height 20
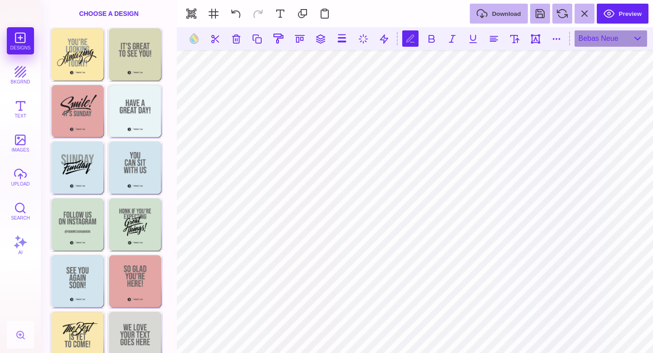
scroll to position [0, 1]
click at [593, 40] on div "Bebas Neue" at bounding box center [611, 38] width 73 height 16
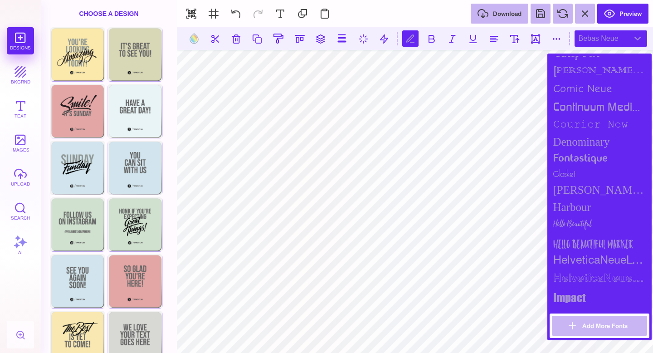
scroll to position [467, 0]
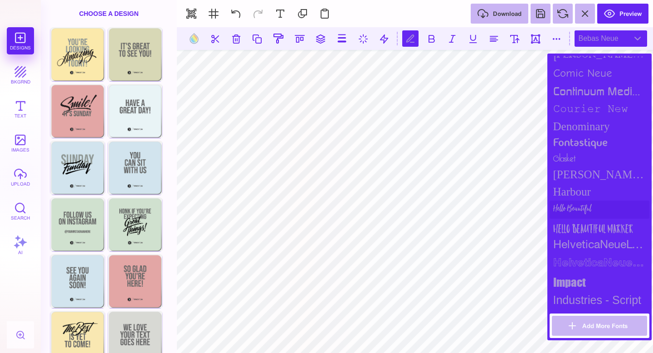
click at [594, 210] on div "Hello Beautiful" at bounding box center [600, 209] width 100 height 18
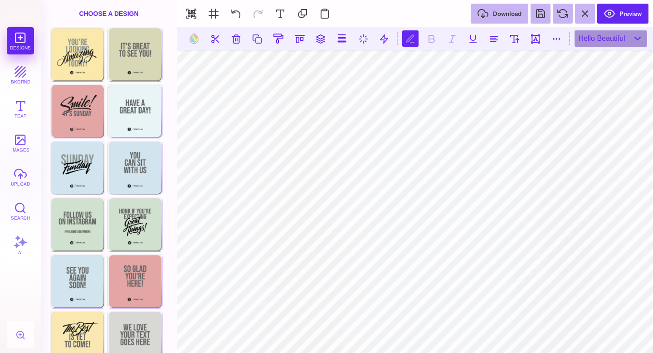
scroll to position [0, 1]
type textarea "**********"
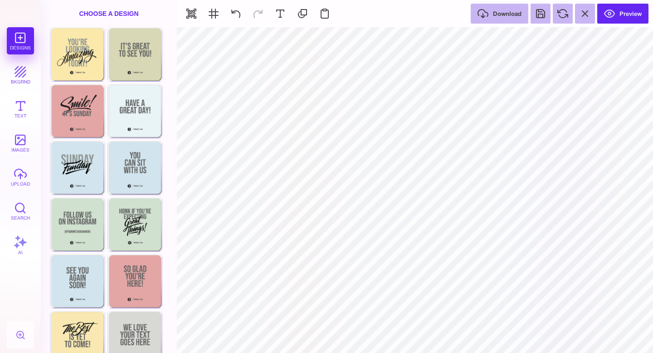
type input "#000000"
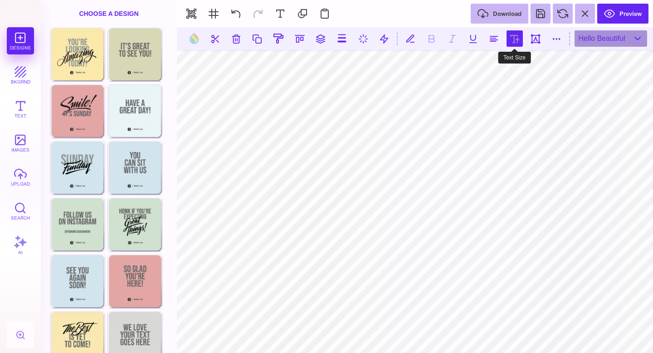
click at [521, 38] on button at bounding box center [515, 38] width 16 height 16
type input "***"
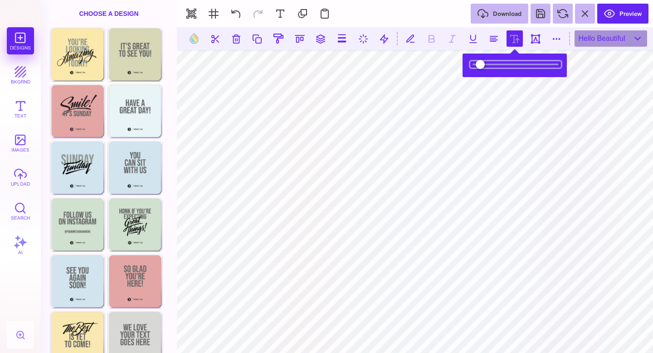
click at [482, 67] on input "range" at bounding box center [515, 64] width 91 height 6
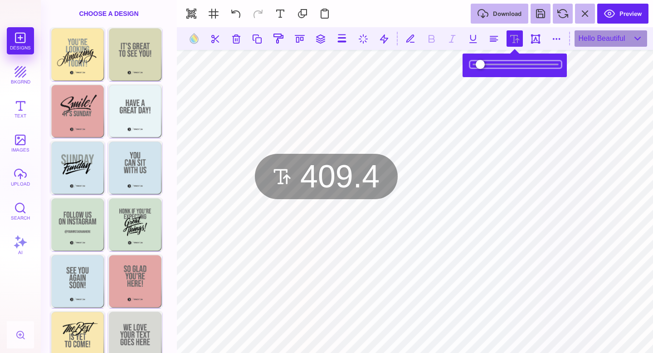
drag, startPoint x: 482, startPoint y: 67, endPoint x: 502, endPoint y: 64, distance: 20.1
click at [502, 64] on input "range" at bounding box center [515, 64] width 91 height 6
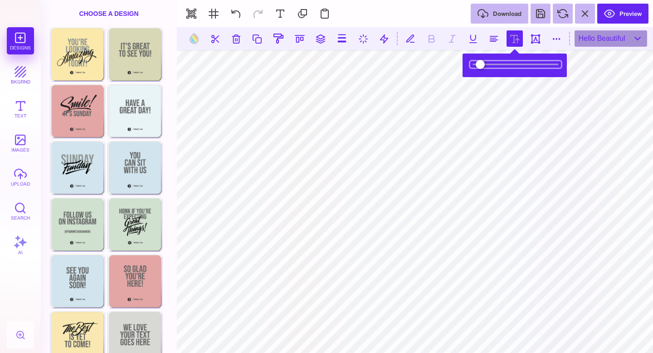
type input "***"
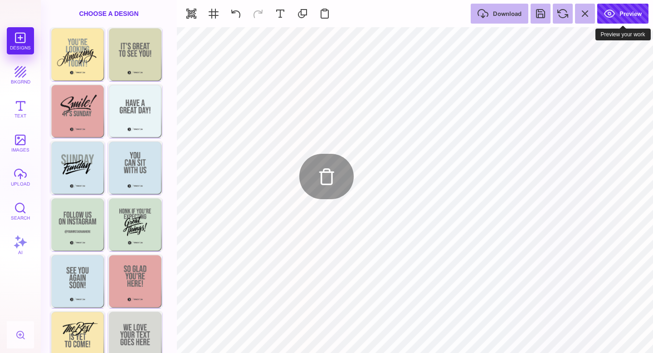
type input "#505050"
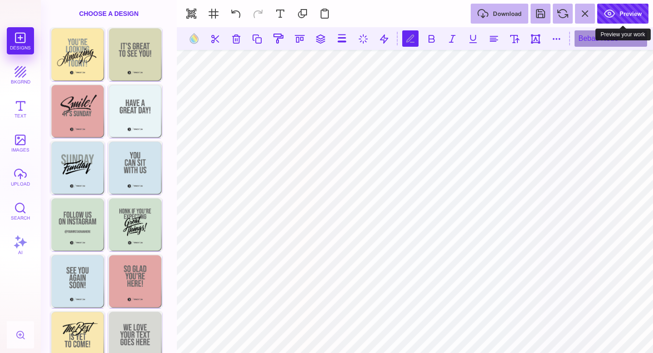
scroll to position [0, 0]
type textarea "**********"
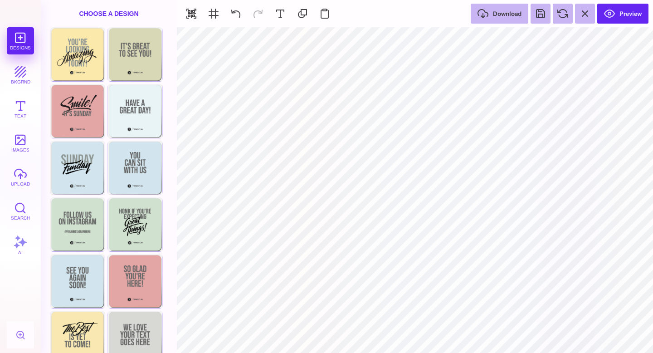
type input "#D8D9D4"
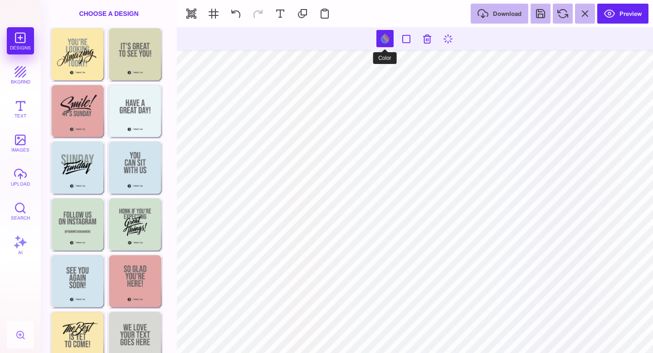
click at [385, 43] on button at bounding box center [384, 38] width 17 height 17
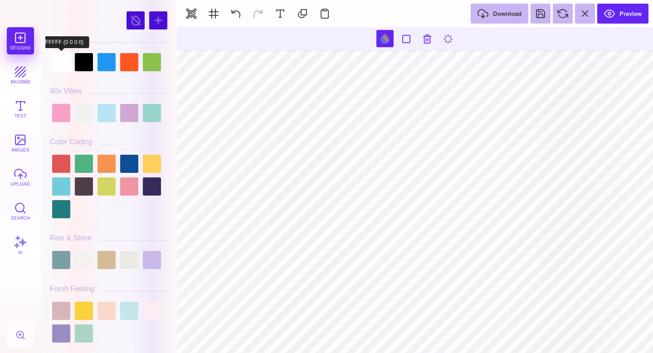
click at [61, 56] on div at bounding box center [61, 62] width 18 height 18
click at [78, 62] on div at bounding box center [84, 62] width 18 height 18
type input "#000000"
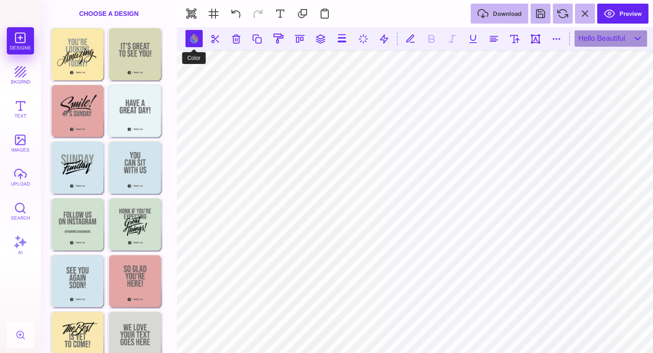
click at [199, 34] on button at bounding box center [193, 38] width 17 height 17
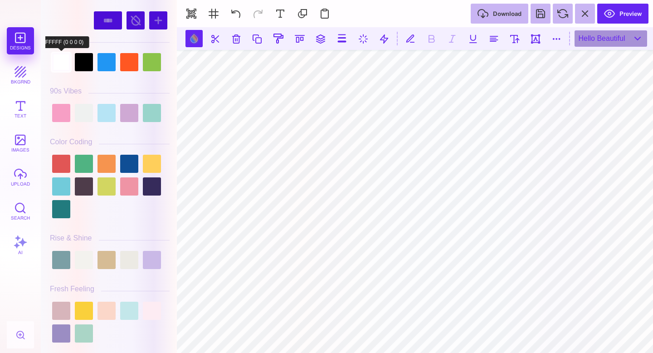
click at [68, 62] on div at bounding box center [61, 62] width 18 height 18
type input "#FFFFFF"
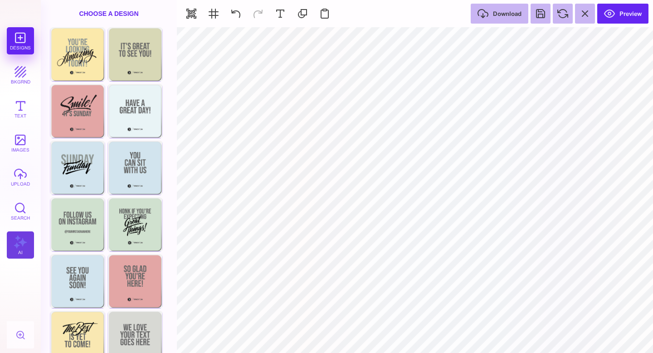
click at [28, 238] on button "AI" at bounding box center [20, 244] width 27 height 27
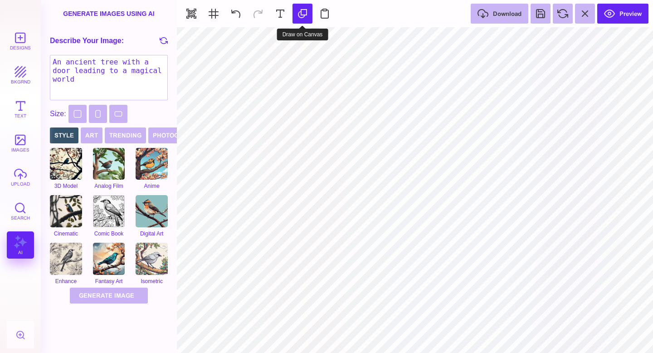
click at [302, 22] on button at bounding box center [302, 14] width 20 height 20
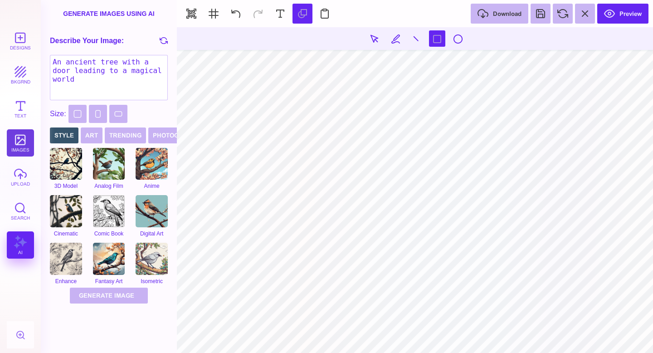
click at [15, 151] on button "images" at bounding box center [20, 142] width 27 height 27
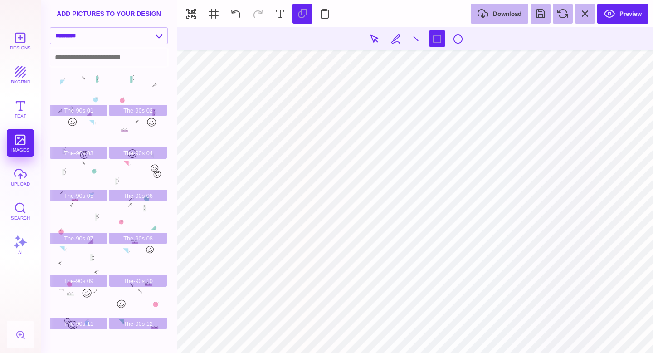
click at [117, 60] on input at bounding box center [108, 57] width 117 height 17
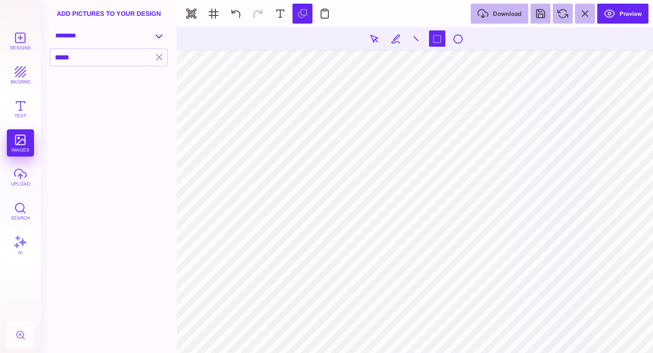
type input "*****"
click at [58, 35] on select "**********" at bounding box center [108, 36] width 117 height 16
select select "**********"
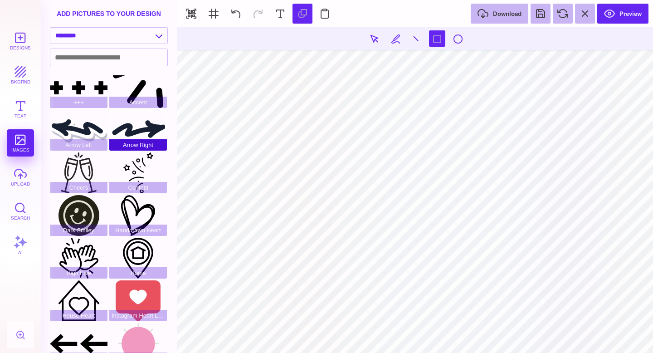
scroll to position [0, 0]
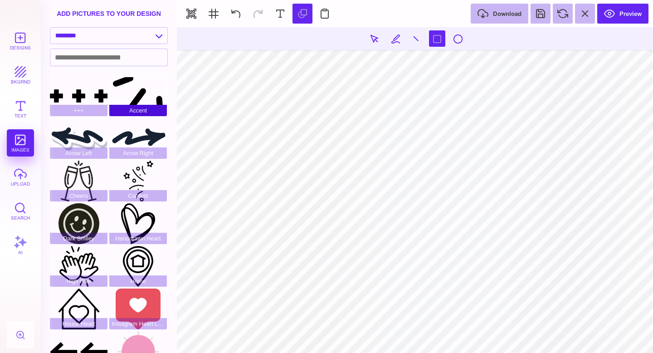
click at [142, 105] on div "Accent" at bounding box center [138, 95] width 58 height 41
drag, startPoint x: 422, startPoint y: 199, endPoint x: 454, endPoint y: 241, distance: 52.7
click at [454, 241] on section at bounding box center [415, 190] width 476 height 326
click at [478, 202] on section at bounding box center [415, 190] width 476 height 326
click at [468, 184] on section at bounding box center [415, 190] width 476 height 326
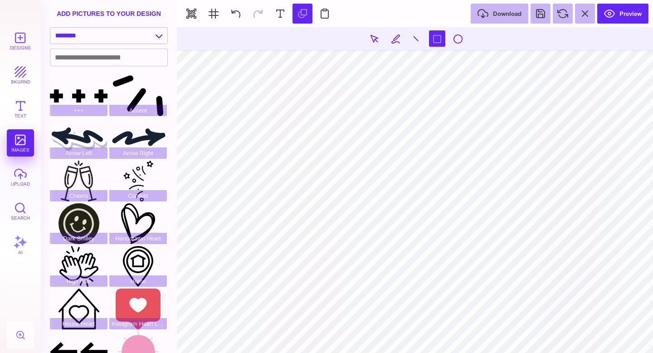
click at [468, 184] on section at bounding box center [415, 190] width 476 height 326
click at [235, 11] on button at bounding box center [236, 14] width 20 height 20
click at [375, 35] on button at bounding box center [374, 38] width 16 height 16
type input "#466B80"
click at [301, 17] on button at bounding box center [302, 14] width 20 height 20
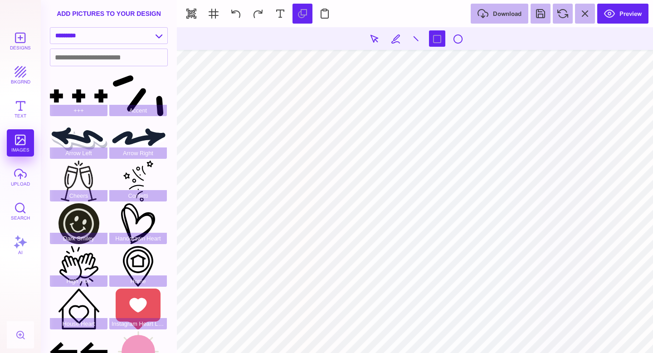
click at [508, 239] on section at bounding box center [415, 190] width 476 height 326
click at [579, 264] on section at bounding box center [415, 190] width 476 height 326
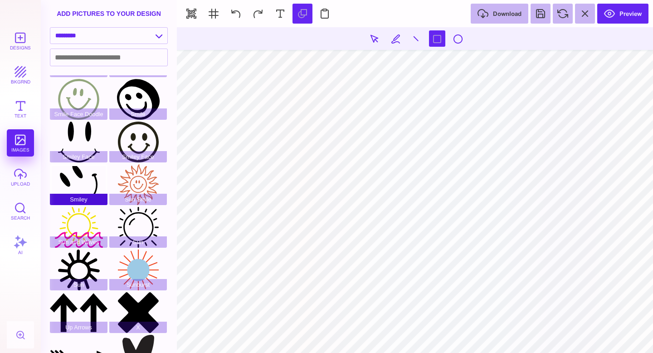
scroll to position [441, 0]
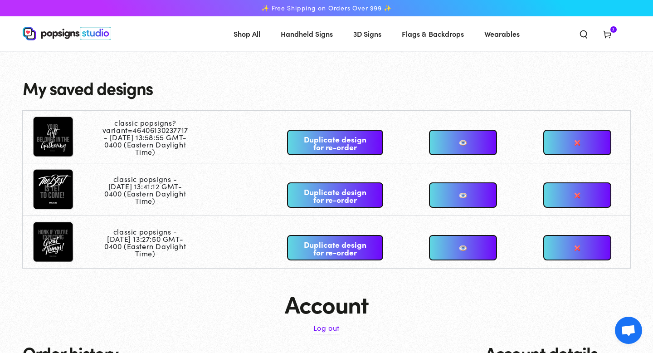
click at [350, 191] on link "Duplicate design for re-order" at bounding box center [335, 194] width 96 height 25
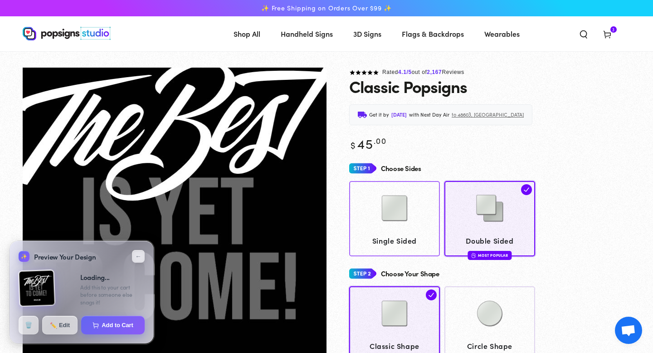
click at [398, 226] on img at bounding box center [394, 207] width 45 height 45
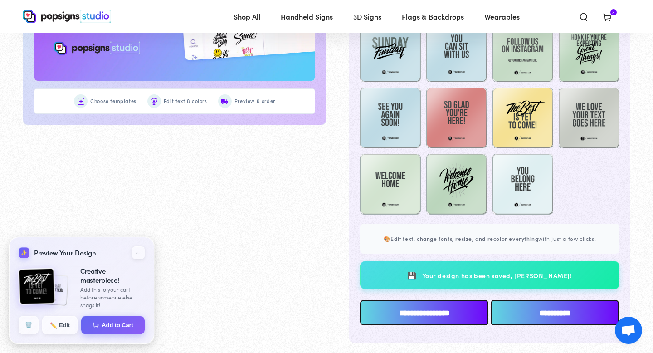
scroll to position [606, 0]
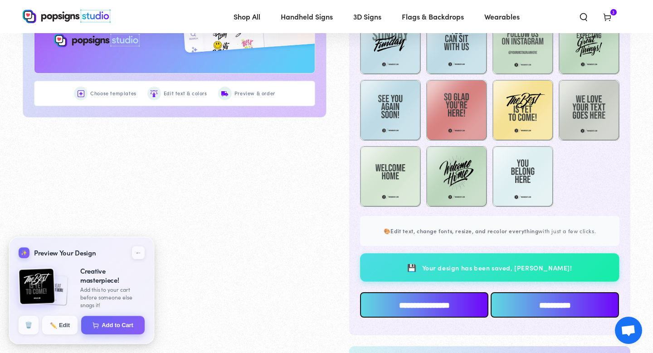
click at [454, 314] on input "**********" at bounding box center [424, 304] width 128 height 25
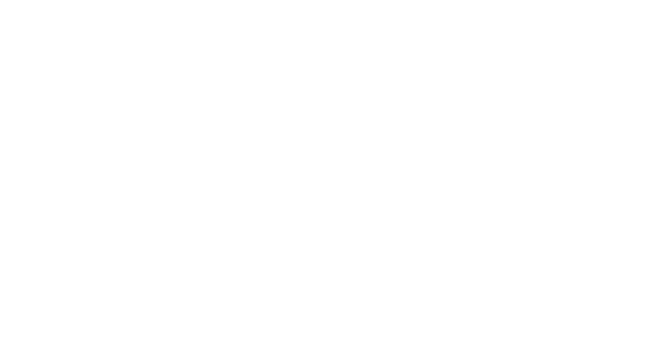
scroll to position [0, 0]
type textarea "An ancient tree with a door leading to a magical world"
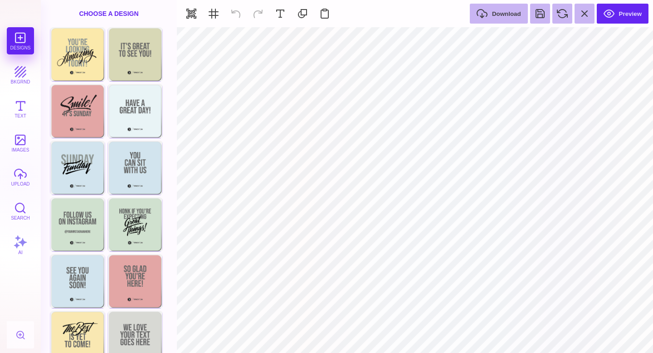
type input "#676767"
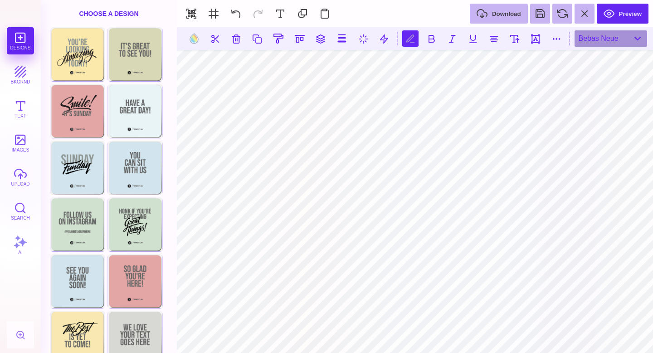
scroll to position [0, 1]
type textarea "*"
type textarea "**** ********"
click at [518, 36] on button at bounding box center [515, 38] width 16 height 16
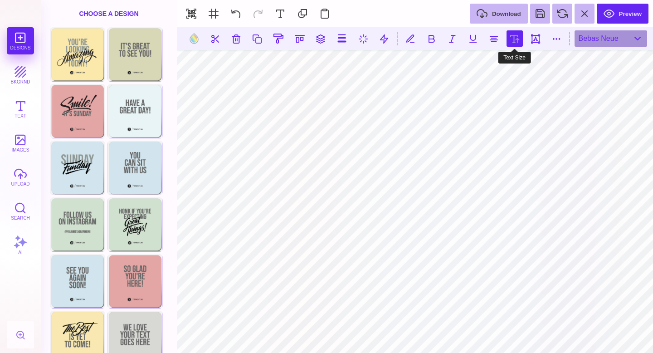
type input "***"
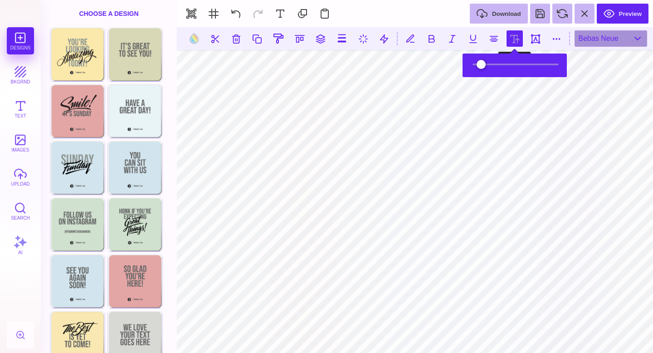
click at [518, 36] on button at bounding box center [515, 38] width 16 height 16
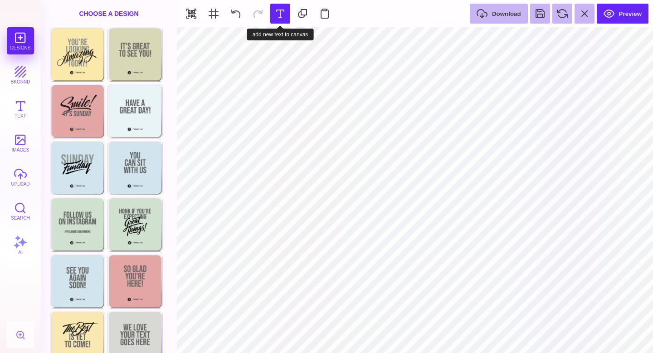
click at [281, 10] on button at bounding box center [280, 14] width 20 height 20
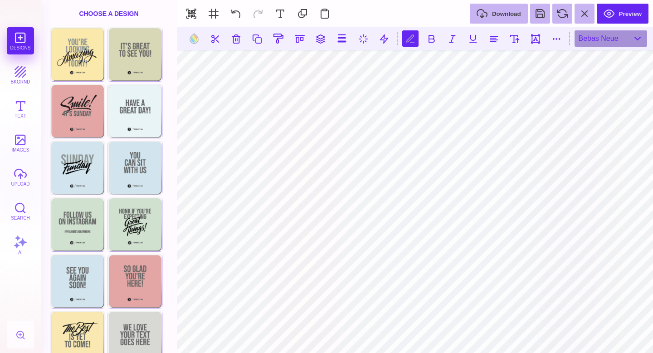
scroll to position [0, 1]
type textarea "**********"
click at [591, 40] on div "Bebas Neue" at bounding box center [611, 38] width 73 height 16
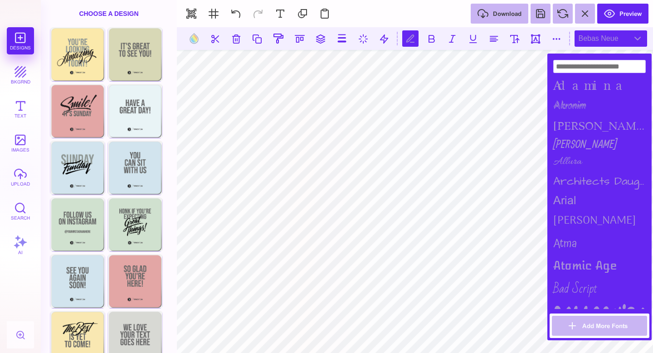
click at [591, 40] on div "Bebas Neue" at bounding box center [611, 38] width 73 height 16
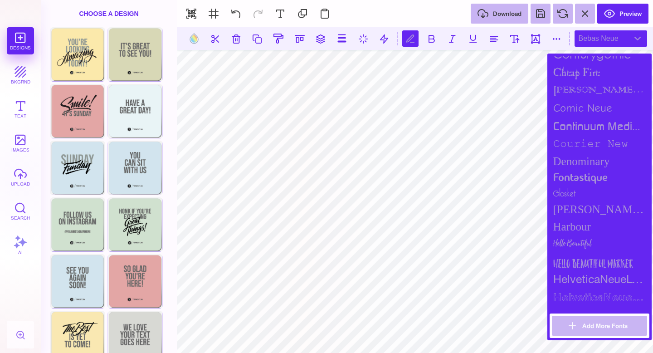
scroll to position [437, 0]
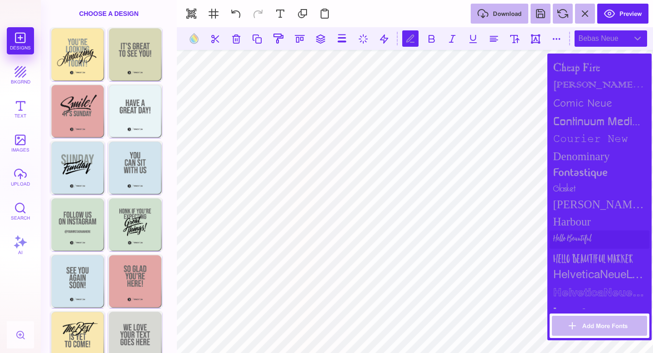
click at [589, 236] on div "Hello Beautiful" at bounding box center [600, 239] width 100 height 18
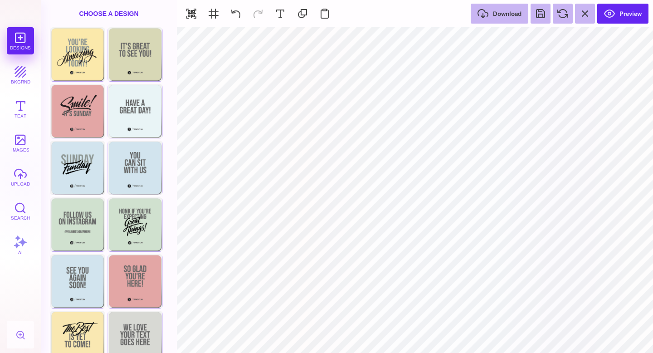
type input "#000000"
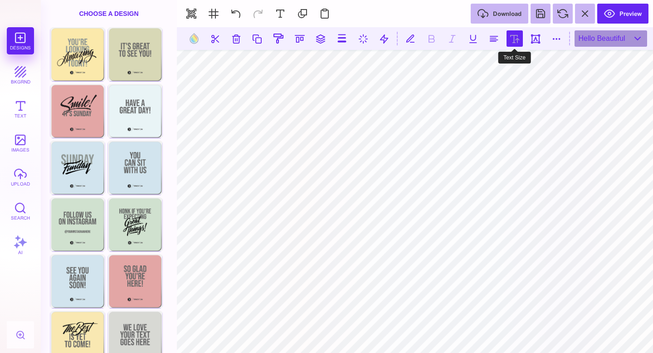
click at [521, 34] on button at bounding box center [515, 38] width 16 height 16
type input "*****"
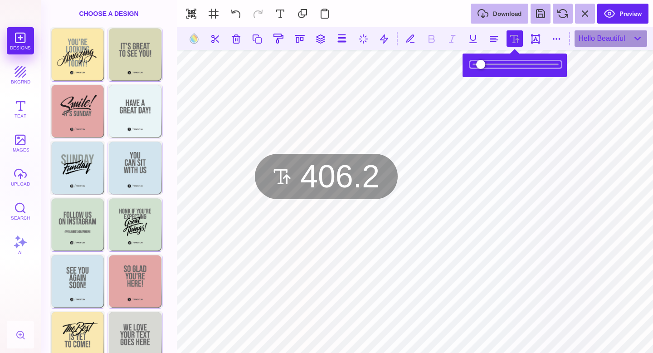
click at [502, 62] on input "range" at bounding box center [515, 64] width 91 height 6
type input "***"
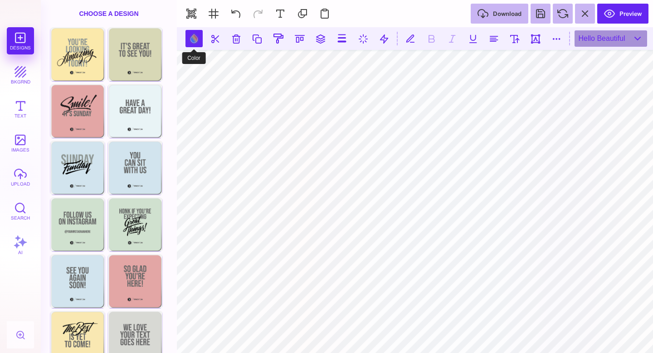
click at [197, 40] on button at bounding box center [193, 38] width 17 height 17
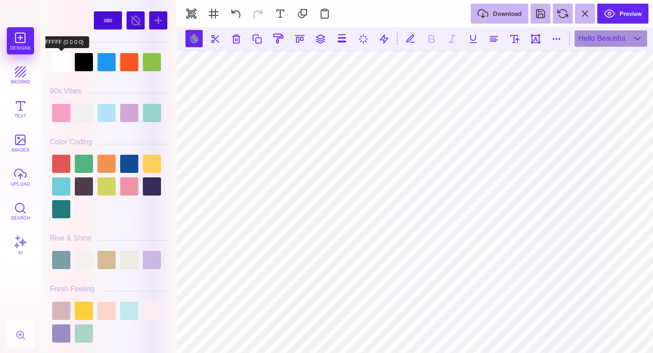
click at [63, 63] on div at bounding box center [61, 62] width 18 height 18
type input "#FFFFFF"
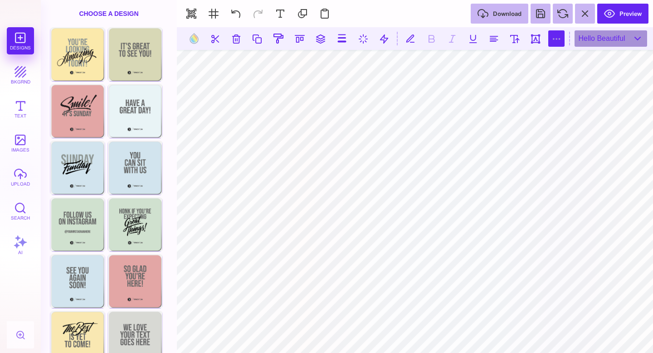
click at [551, 46] on button at bounding box center [556, 38] width 16 height 16
type input "*"
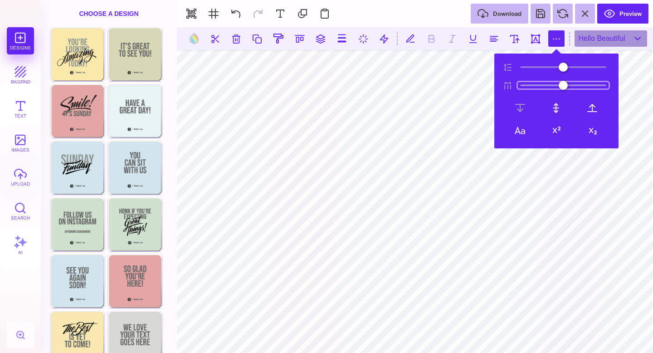
type input "**"
click at [535, 85] on input "range" at bounding box center [563, 85] width 91 height 6
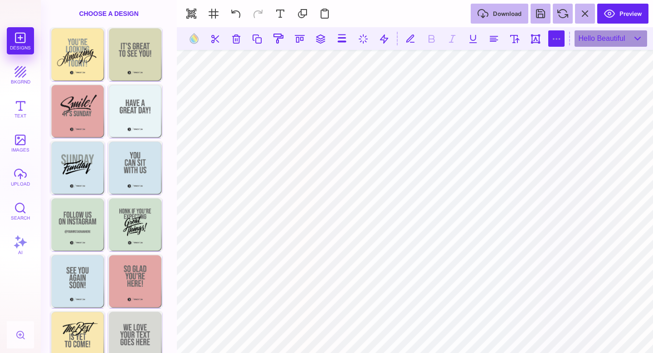
click at [564, 40] on button at bounding box center [556, 38] width 16 height 16
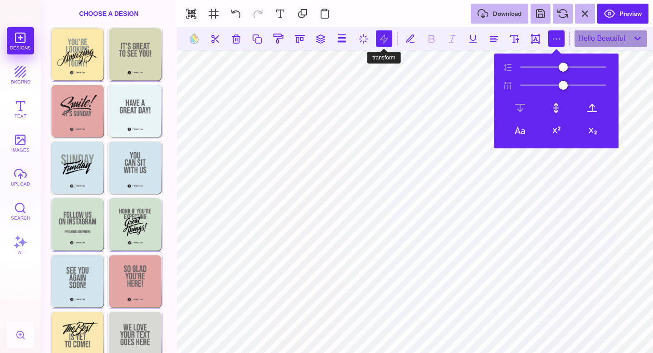
click at [385, 44] on button at bounding box center [384, 38] width 16 height 16
type input "*"
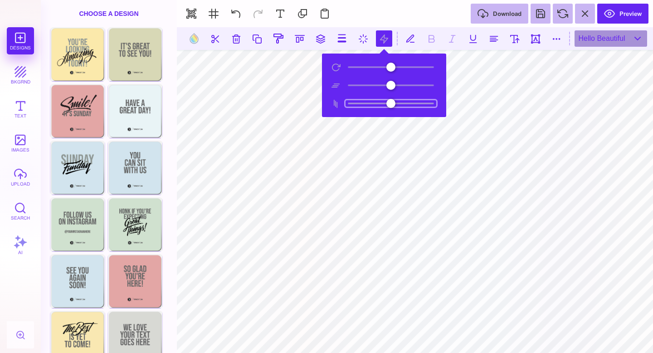
drag, startPoint x: 392, startPoint y: 101, endPoint x: 380, endPoint y: 99, distance: 12.0
type input "***"
click at [380, 100] on input "range" at bounding box center [391, 103] width 91 height 6
drag, startPoint x: 393, startPoint y: 88, endPoint x: 391, endPoint y: 93, distance: 5.7
type input "*"
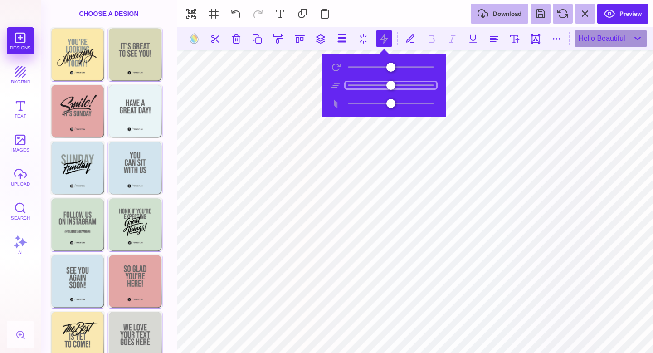
click at [391, 88] on input "range" at bounding box center [391, 85] width 91 height 6
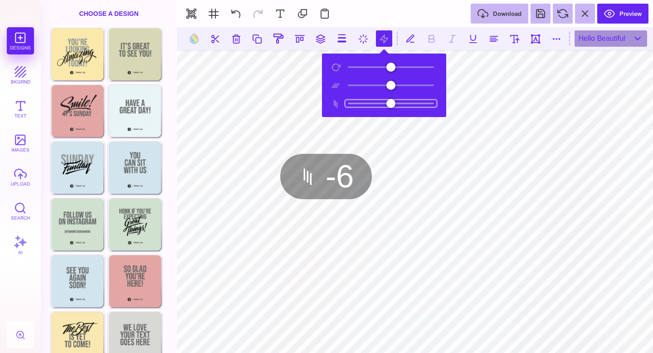
type input "**"
click at [385, 104] on input "range" at bounding box center [391, 103] width 91 height 6
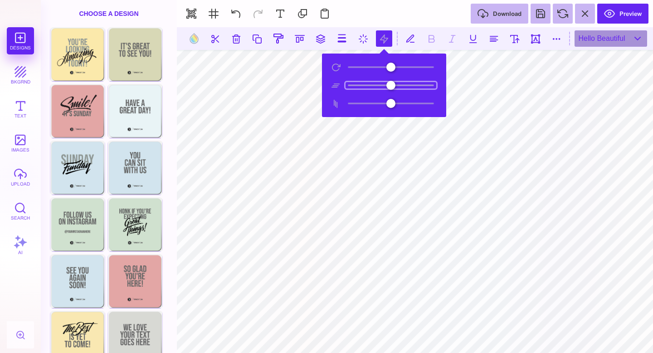
drag, startPoint x: 394, startPoint y: 87, endPoint x: 386, endPoint y: 86, distance: 8.2
type input "**"
click at [386, 86] on input "range" at bounding box center [391, 85] width 91 height 6
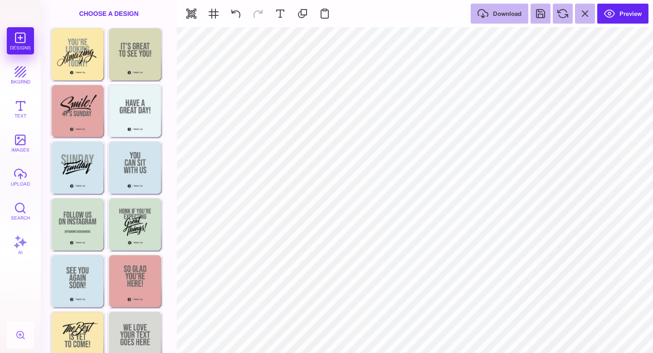
type input "#FFFFFF"
click at [18, 222] on button "Search" at bounding box center [20, 210] width 27 height 27
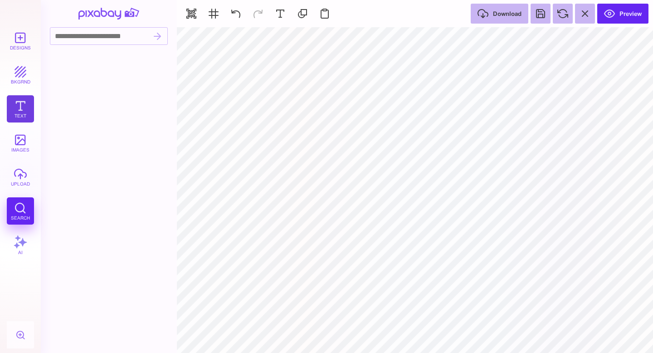
click at [27, 104] on button "Text" at bounding box center [20, 108] width 27 height 27
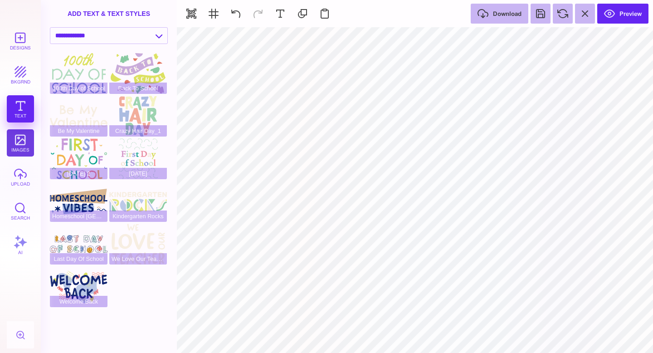
click at [21, 145] on button "images" at bounding box center [20, 142] width 27 height 27
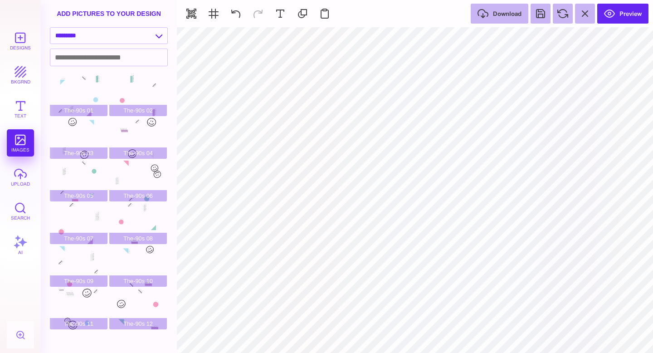
click at [99, 45] on div "**********" at bounding box center [109, 37] width 136 height 21
click at [99, 36] on select "**********" at bounding box center [108, 36] width 117 height 16
select select "**********"
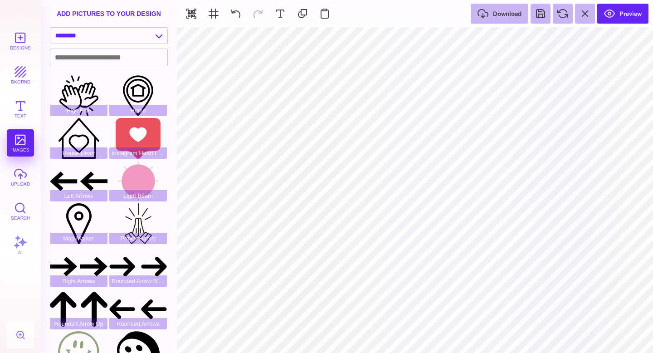
scroll to position [164, 0]
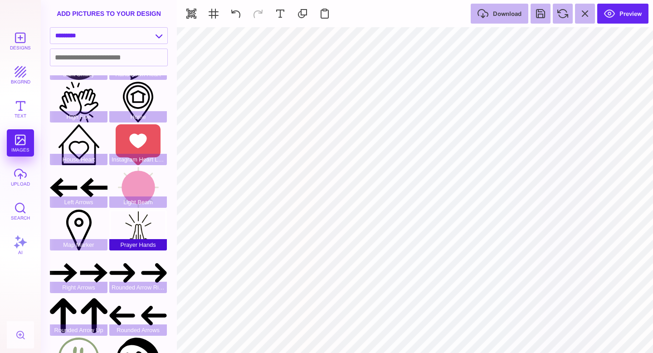
click at [136, 229] on div "Prayer Hands" at bounding box center [138, 229] width 58 height 41
type input "#252316"
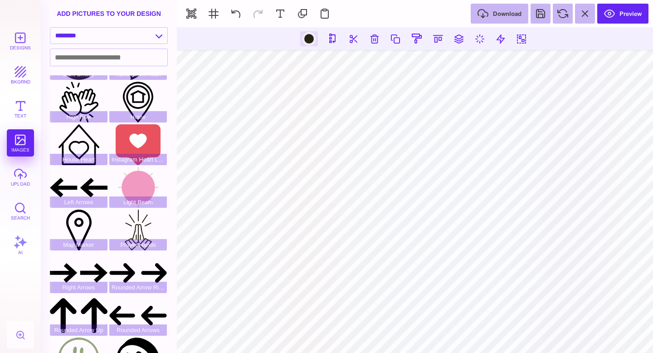
click at [304, 35] on div at bounding box center [308, 38] width 11 height 11
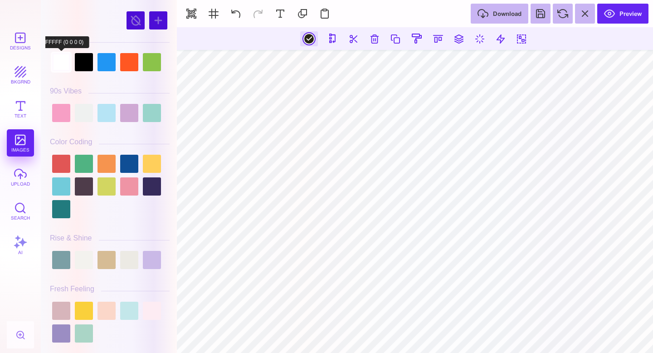
click at [63, 61] on div at bounding box center [61, 62] width 18 height 18
type input "#FFFFFF"
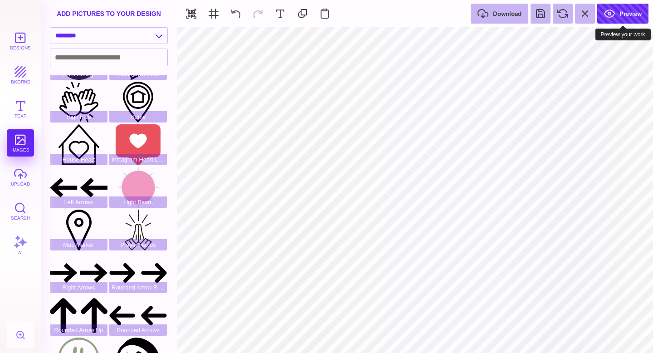
click at [609, 14] on button "Preview" at bounding box center [622, 14] width 51 height 20
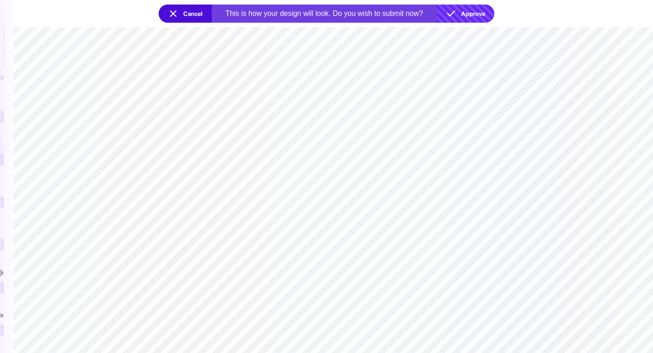
click at [459, 16] on button "Approve" at bounding box center [466, 14] width 58 height 18
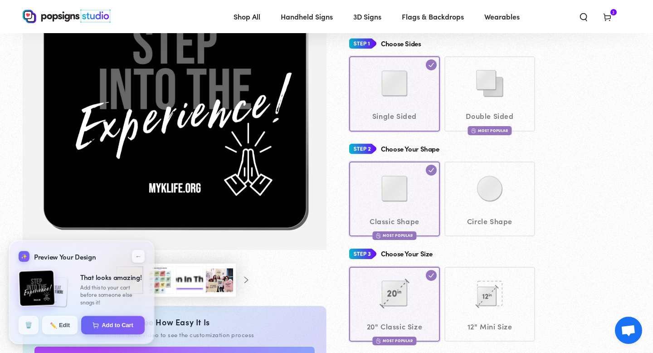
scroll to position [161, 0]
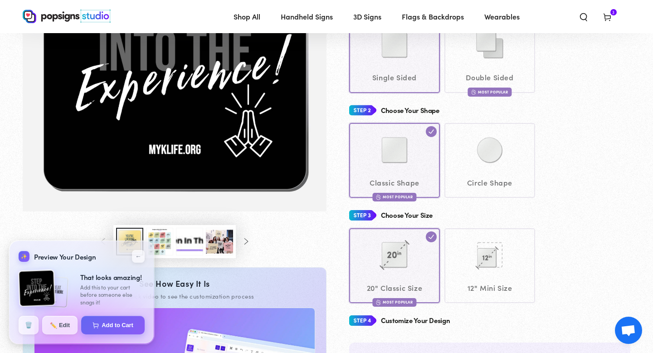
click at [427, 110] on h4 "Choose Your Shape" at bounding box center [410, 111] width 58 height 8
click at [119, 320] on button "Add to Cart" at bounding box center [113, 324] width 65 height 19
select select "**********"
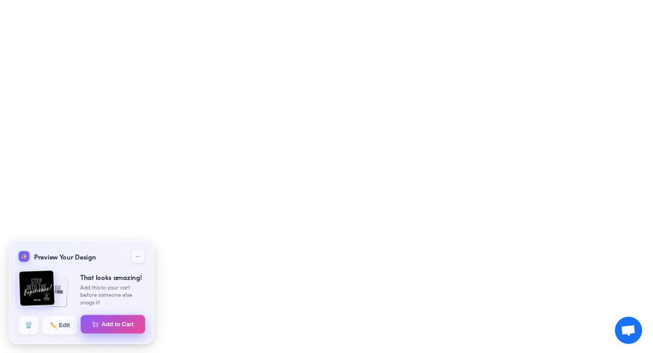
select select "**********"
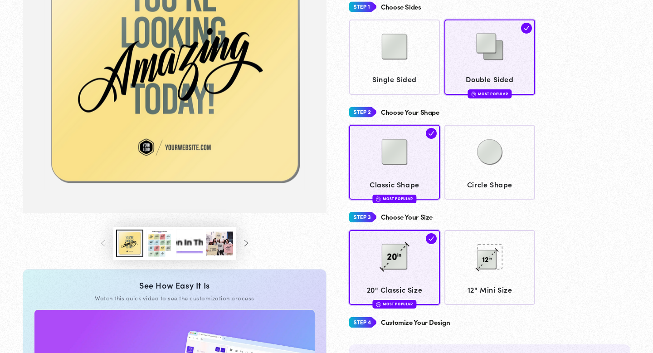
scroll to position [160, 0]
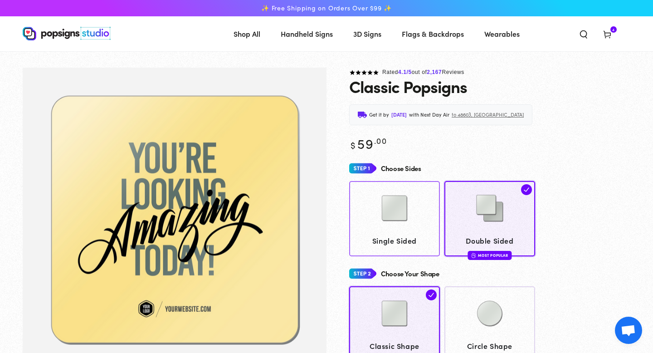
click at [409, 228] on img at bounding box center [394, 207] width 45 height 45
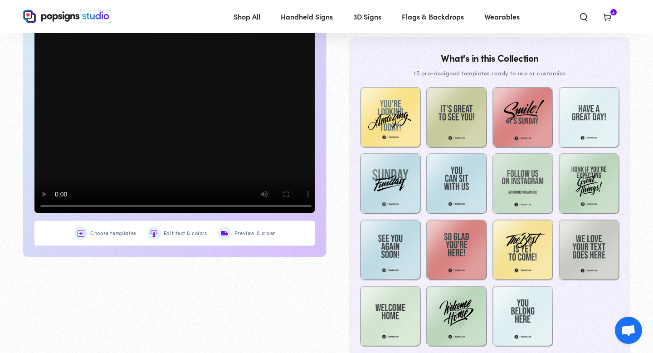
scroll to position [468, 0]
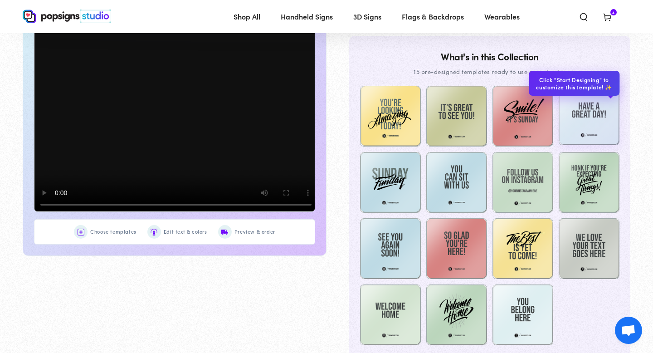
click at [597, 105] on img at bounding box center [589, 114] width 61 height 61
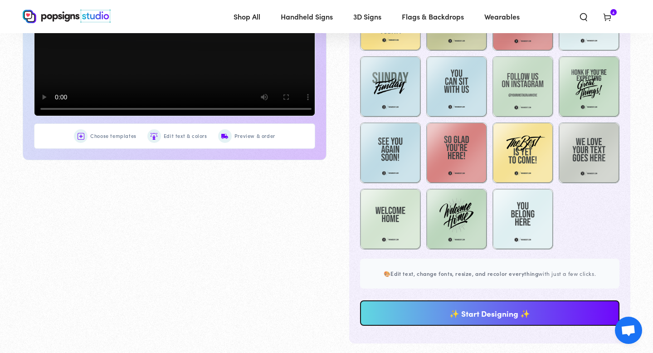
scroll to position [624, 0]
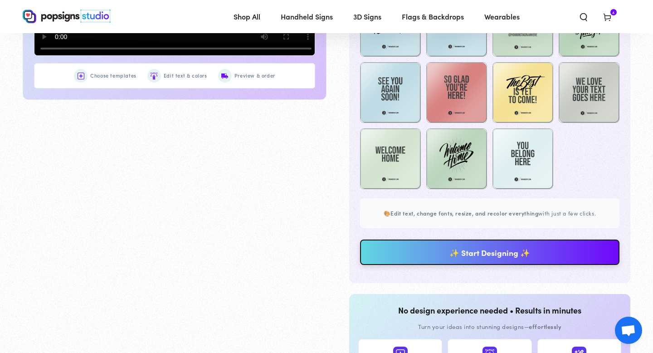
click at [491, 253] on link "✨ Start Designing ✨" at bounding box center [489, 251] width 259 height 25
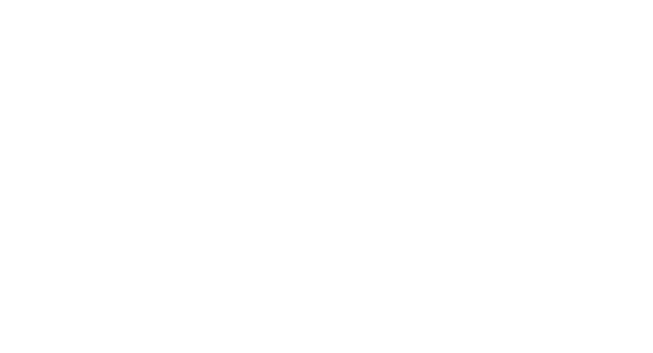
scroll to position [0, 0]
type textarea "An ancient tree with a door leading to a magical world"
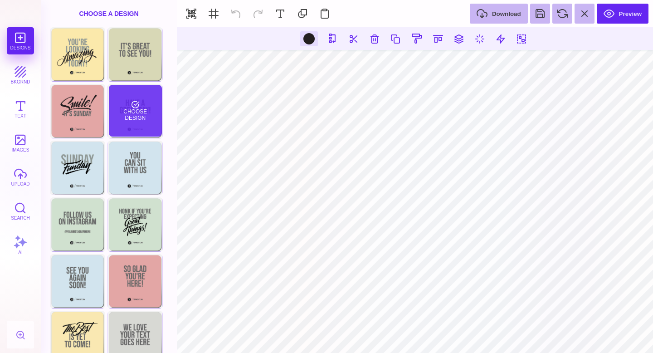
click at [137, 119] on div "Choose Design" at bounding box center [135, 111] width 53 height 52
type input "#666766"
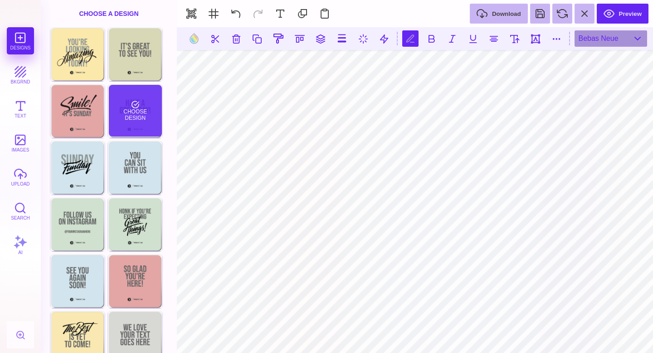
scroll to position [0, 1]
type textarea "****** ****** ******"
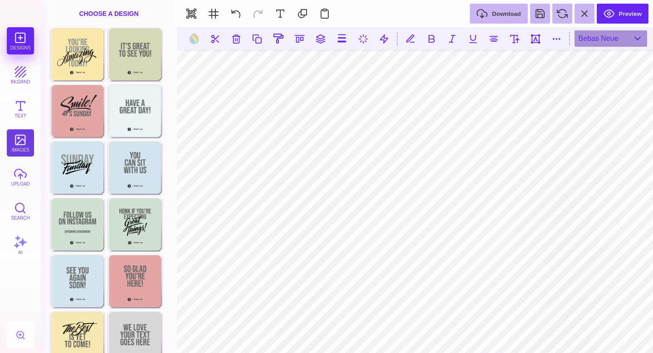
click at [17, 136] on button "images" at bounding box center [20, 142] width 27 height 27
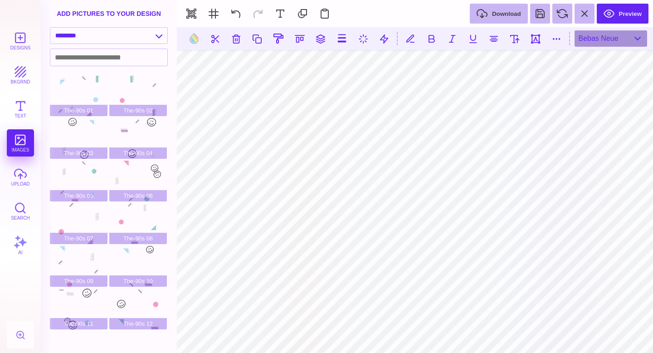
click at [119, 45] on div "**********" at bounding box center [109, 37] width 136 height 21
click at [117, 39] on select "**********" at bounding box center [108, 36] width 117 height 16
select select "**********"
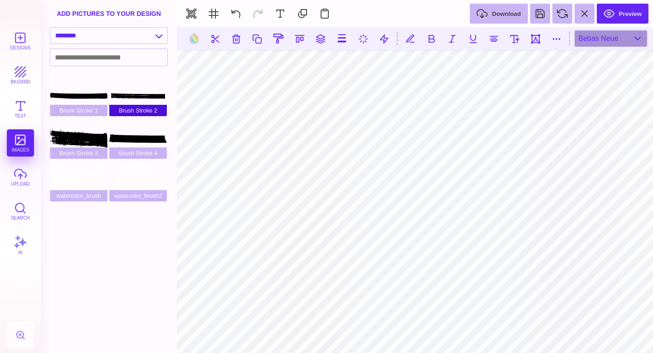
click at [125, 98] on div "Brush Stroke 2" at bounding box center [138, 95] width 58 height 41
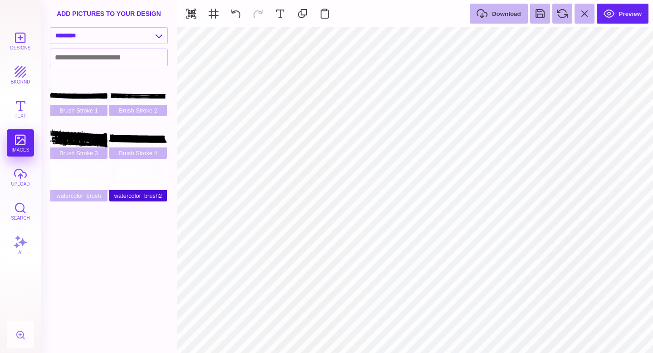
click at [120, 171] on div "watercolor_brush2" at bounding box center [138, 181] width 58 height 41
type input "#E7F3F5"
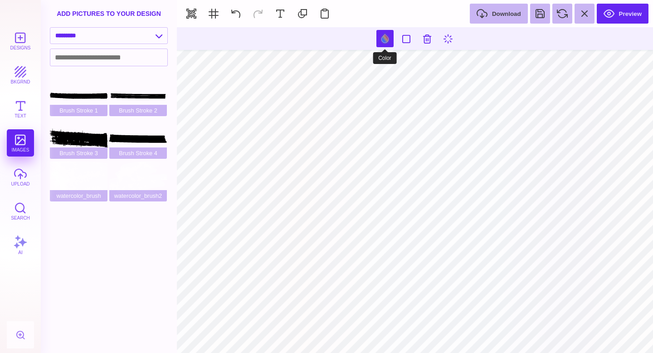
click at [387, 35] on button at bounding box center [384, 38] width 17 height 17
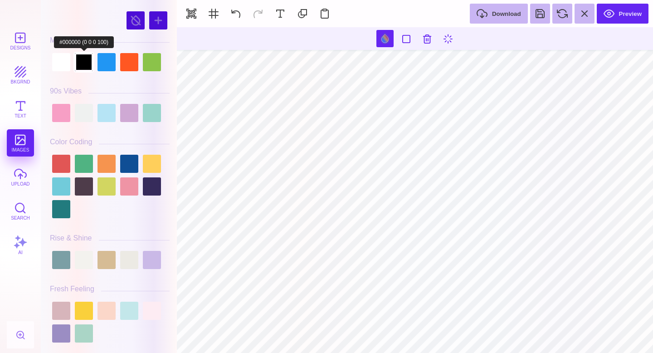
click at [85, 67] on div at bounding box center [84, 62] width 18 height 18
type input "#000000"
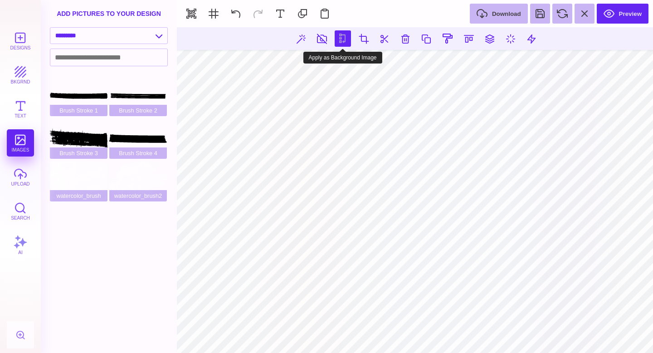
click at [340, 34] on button at bounding box center [343, 38] width 16 height 16
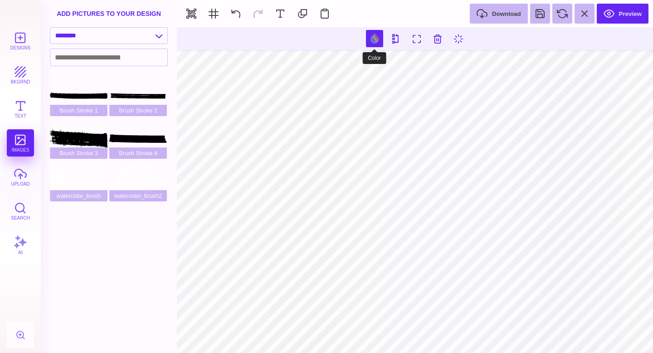
click at [375, 37] on button at bounding box center [374, 38] width 17 height 17
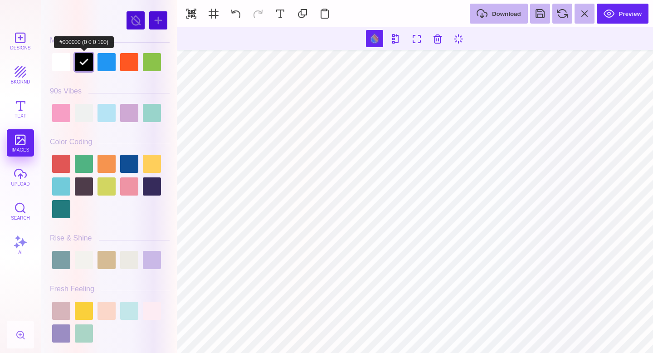
click at [85, 57] on div at bounding box center [84, 62] width 18 height 18
click at [232, 15] on button at bounding box center [236, 14] width 20 height 20
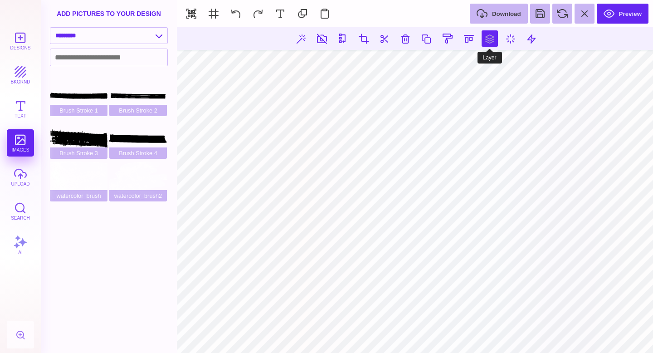
click at [492, 40] on button at bounding box center [490, 38] width 16 height 16
click at [463, 64] on button at bounding box center [459, 65] width 18 height 18
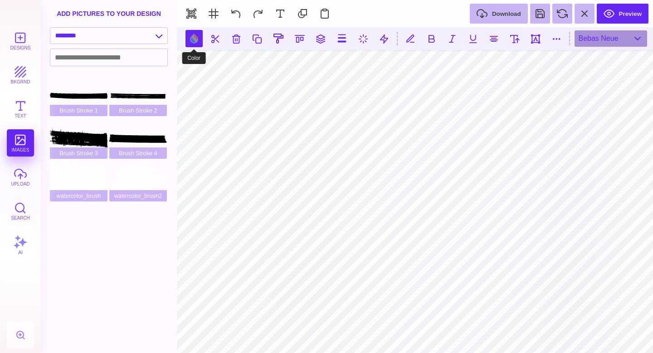
click at [194, 37] on button at bounding box center [193, 38] width 17 height 17
type input "#666766"
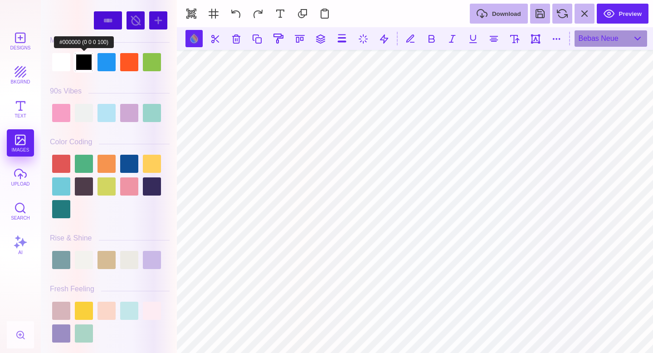
click at [81, 65] on div at bounding box center [84, 62] width 18 height 18
type input "#000000"
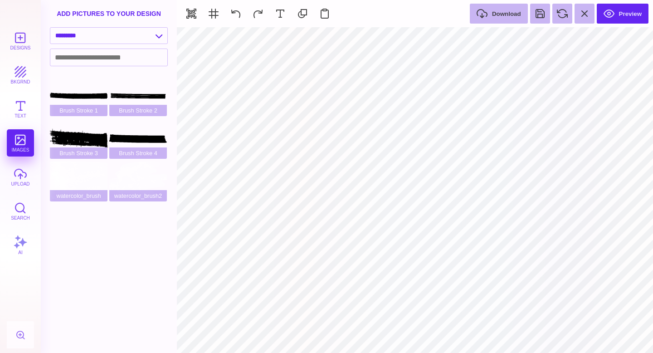
type input "#505050"
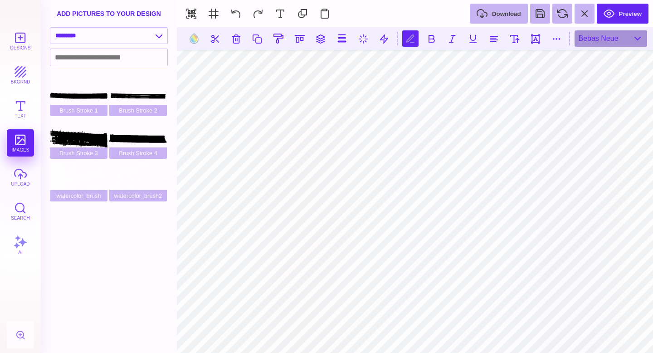
scroll to position [0, 1]
type textarea "**********"
click at [514, 34] on button at bounding box center [515, 38] width 16 height 16
type input "**"
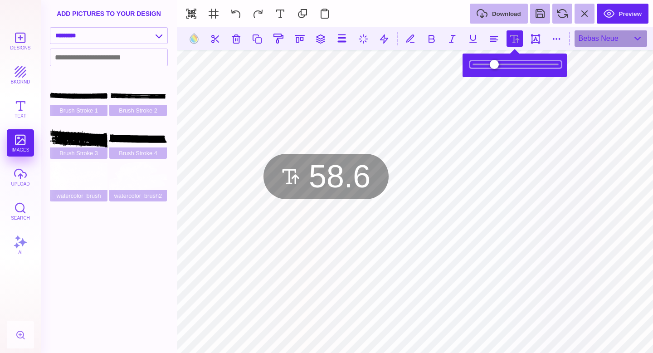
click at [496, 63] on input "range" at bounding box center [515, 64] width 91 height 6
type input "**"
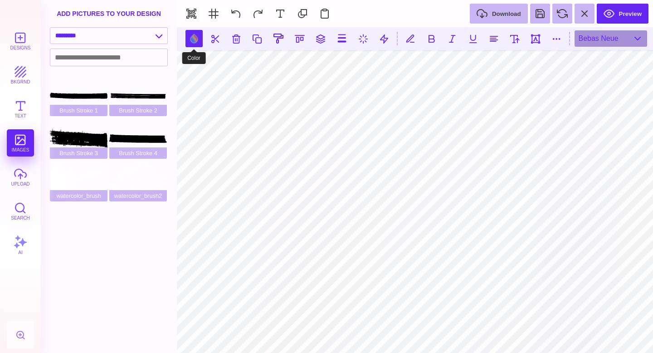
click at [195, 40] on button at bounding box center [193, 38] width 17 height 17
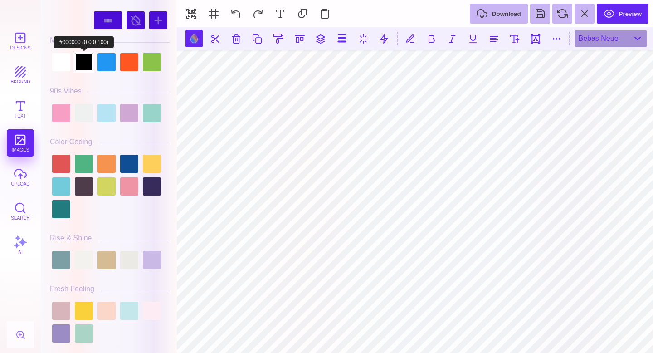
click at [81, 67] on div at bounding box center [84, 62] width 18 height 18
type input "#000000"
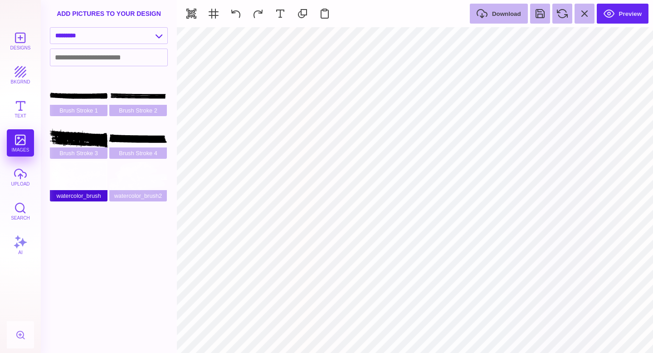
click at [89, 179] on div "watercolor_brush" at bounding box center [79, 181] width 58 height 41
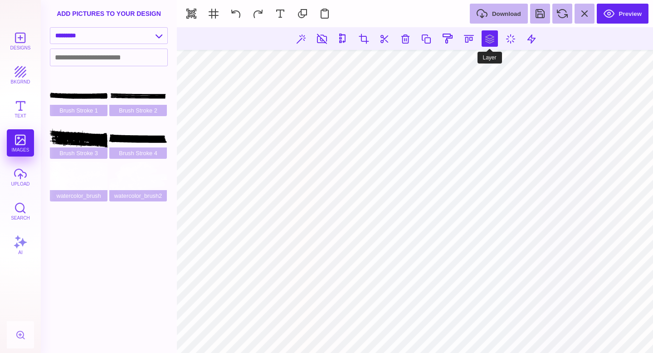
click at [488, 40] on button at bounding box center [490, 38] width 16 height 16
click at [463, 63] on button at bounding box center [459, 65] width 18 height 18
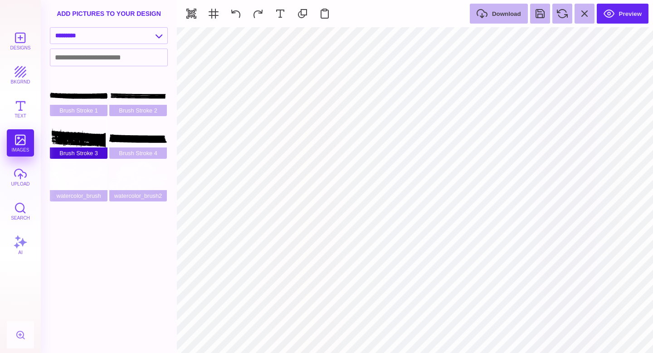
click at [71, 138] on div "Brush Stroke 3" at bounding box center [79, 138] width 58 height 41
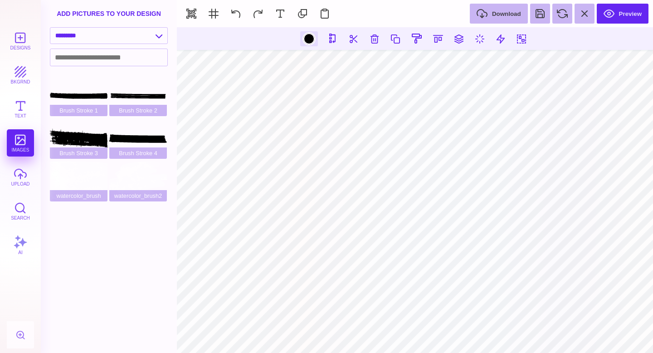
click at [311, 35] on div at bounding box center [308, 38] width 11 height 11
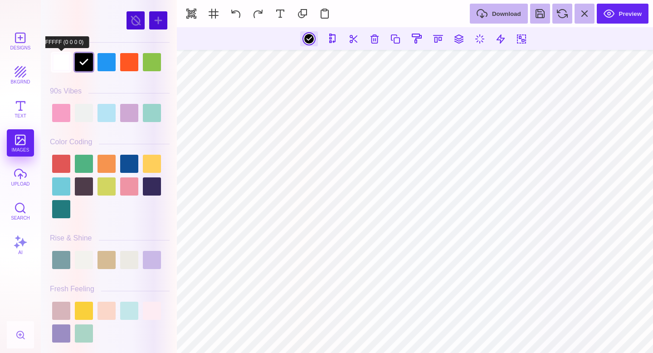
click at [58, 65] on div at bounding box center [61, 62] width 18 height 18
type input "#FFFFFF"
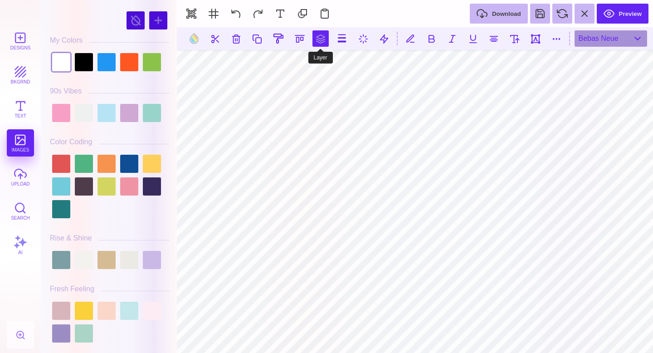
click at [321, 39] on button at bounding box center [320, 38] width 16 height 16
click at [315, 68] on button at bounding box center [310, 65] width 18 height 18
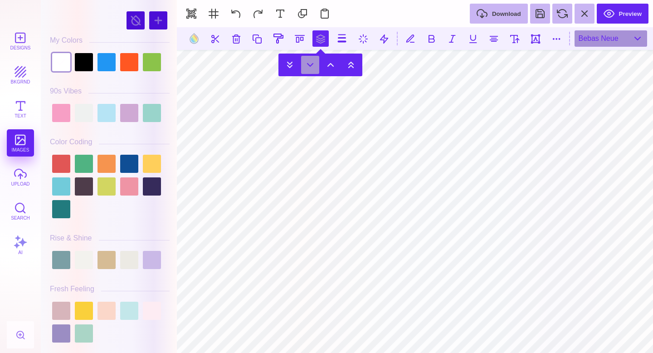
click at [315, 68] on button at bounding box center [310, 65] width 18 height 18
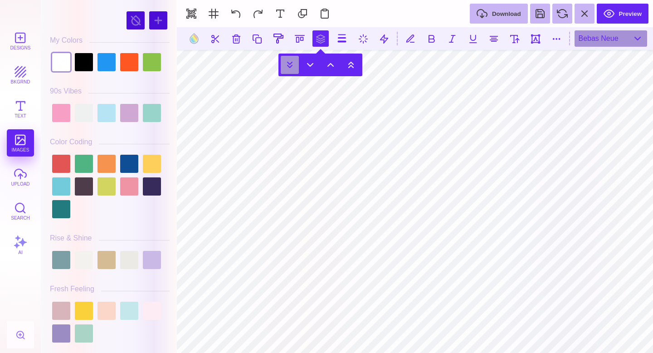
click at [286, 65] on button at bounding box center [290, 65] width 18 height 18
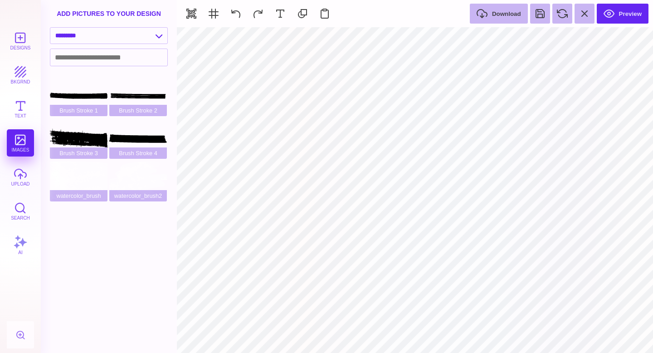
type input "#000000"
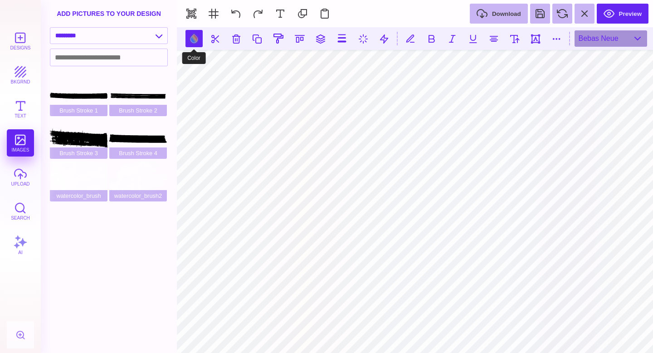
click at [190, 37] on button at bounding box center [193, 38] width 17 height 17
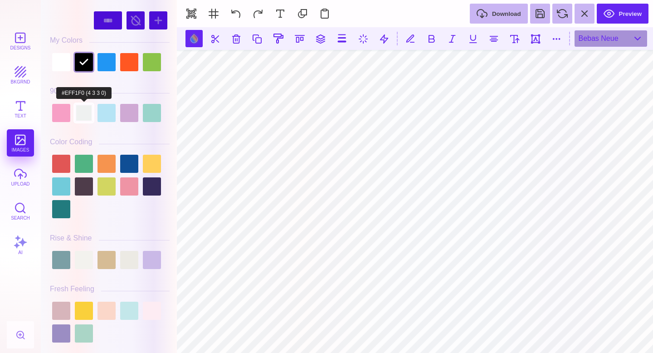
click at [85, 112] on div at bounding box center [84, 113] width 18 height 18
click at [59, 63] on div at bounding box center [61, 62] width 18 height 18
type input "#FFFFFF"
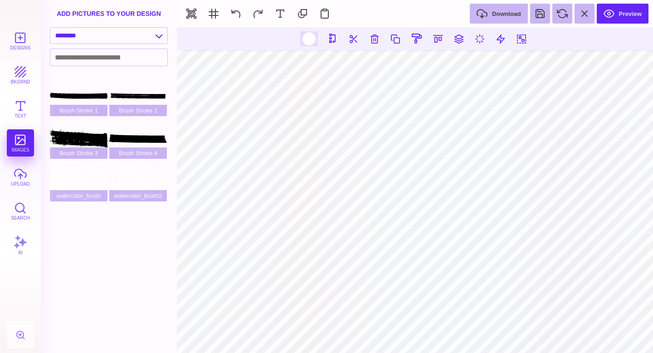
click at [311, 41] on div at bounding box center [308, 38] width 11 height 11
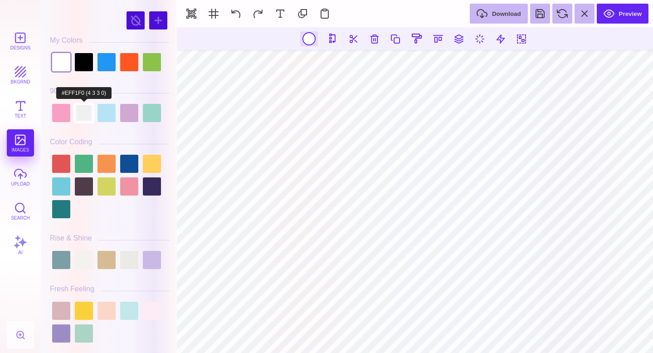
click at [90, 114] on div at bounding box center [84, 113] width 18 height 18
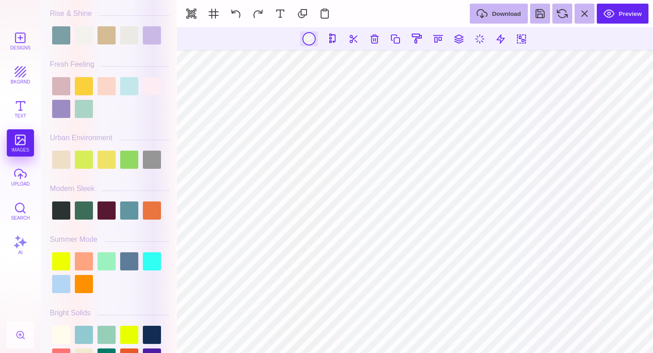
scroll to position [356, 0]
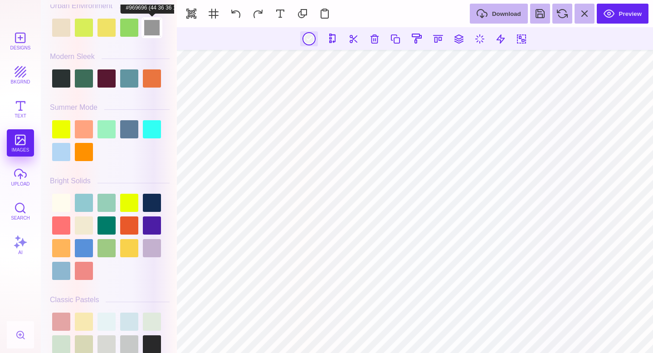
click at [149, 27] on div at bounding box center [152, 28] width 18 height 18
type input "#969696"
click at [460, 41] on button at bounding box center [459, 38] width 16 height 16
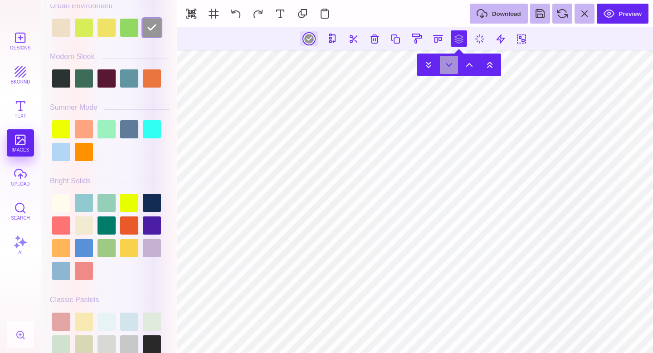
click at [454, 62] on button at bounding box center [449, 65] width 18 height 18
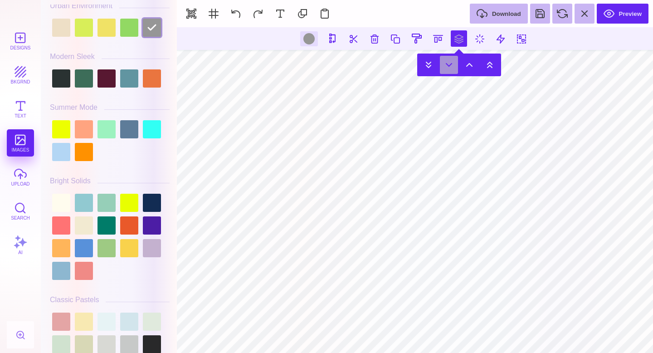
click at [454, 62] on button at bounding box center [449, 65] width 18 height 18
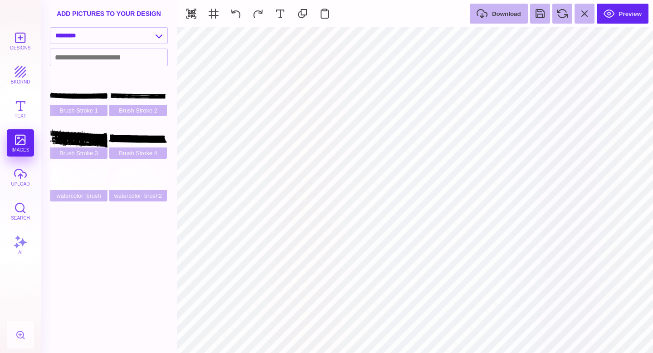
type input "#000000"
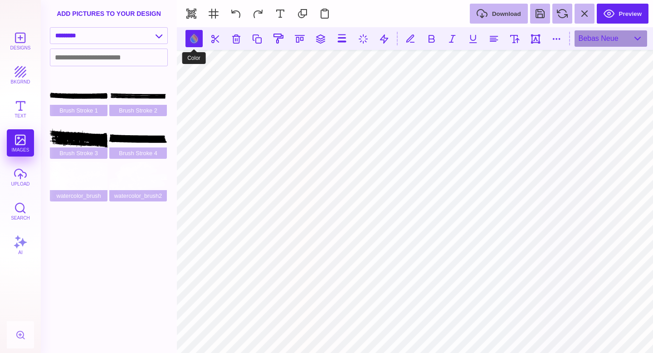
click at [190, 39] on button at bounding box center [193, 38] width 17 height 17
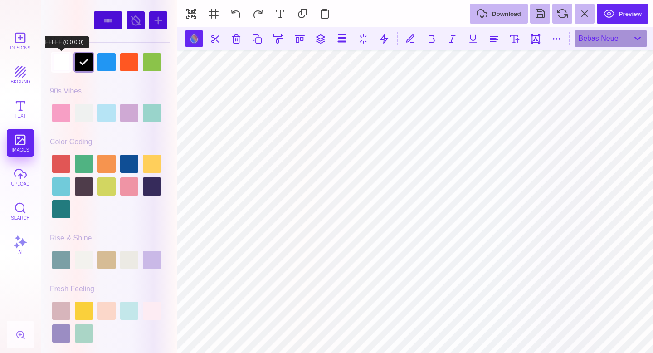
click at [58, 63] on div at bounding box center [61, 62] width 18 height 18
type input "#FFFFFF"
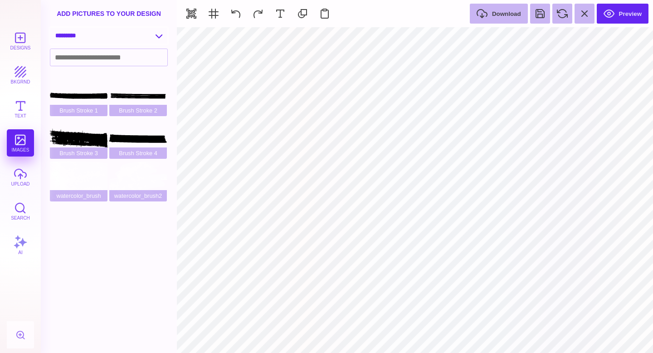
click at [136, 33] on select "**********" at bounding box center [108, 36] width 117 height 16
select select "**********"
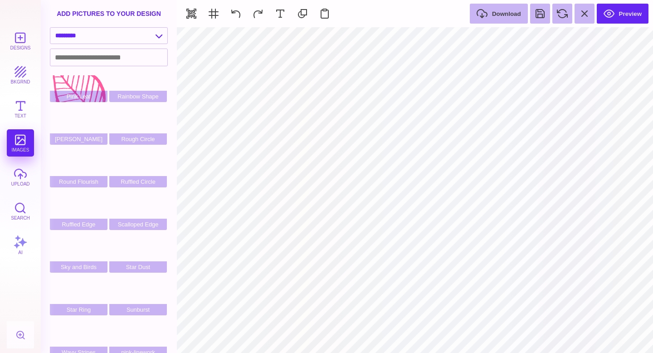
scroll to position [150, 0]
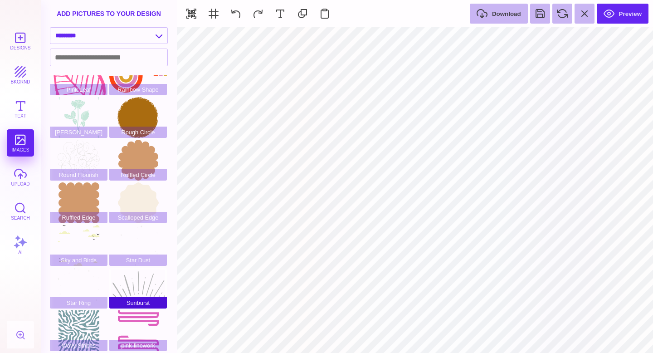
click at [151, 277] on div "Sunburst" at bounding box center [138, 288] width 58 height 41
type input "#B3B4B4"
click at [104, 46] on div "**********" at bounding box center [109, 37] width 136 height 21
click at [103, 37] on select "**********" at bounding box center [108, 36] width 117 height 16
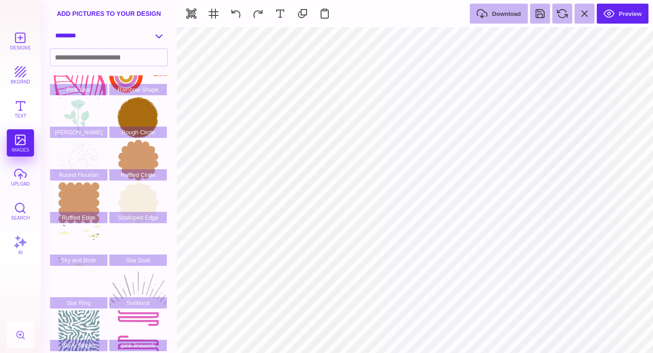
select select "**********"
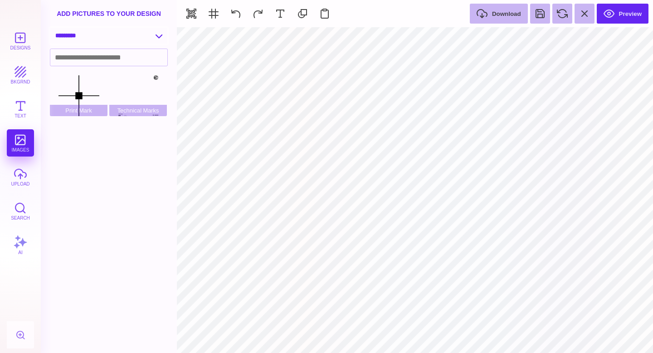
click at [107, 44] on select "**********" at bounding box center [108, 36] width 117 height 16
click at [231, 8] on button at bounding box center [236, 14] width 20 height 20
click at [232, 10] on button at bounding box center [236, 14] width 20 height 20
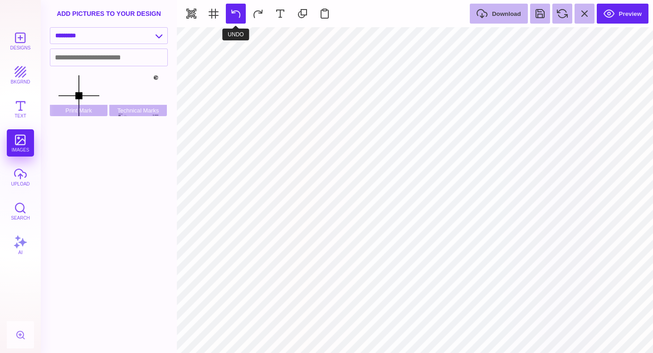
click at [232, 10] on button at bounding box center [236, 14] width 20 height 20
click at [267, 13] on button at bounding box center [258, 14] width 20 height 20
click at [239, 11] on button at bounding box center [236, 14] width 20 height 20
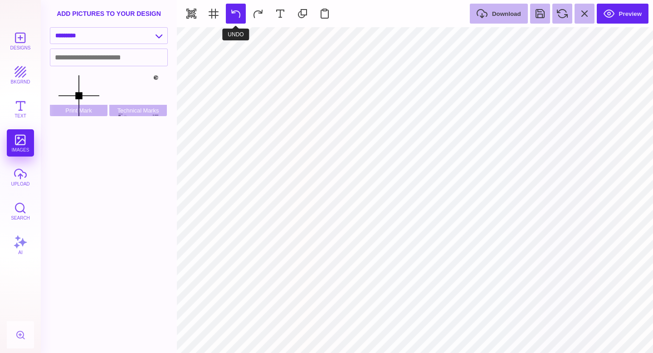
click at [239, 11] on button at bounding box center [236, 14] width 20 height 20
click at [239, 13] on button at bounding box center [236, 14] width 20 height 20
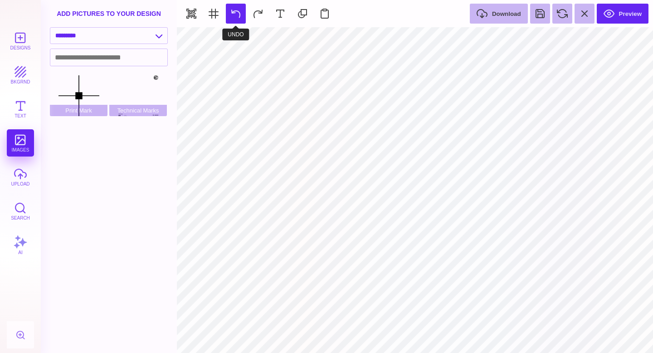
click at [239, 13] on button at bounding box center [236, 14] width 20 height 20
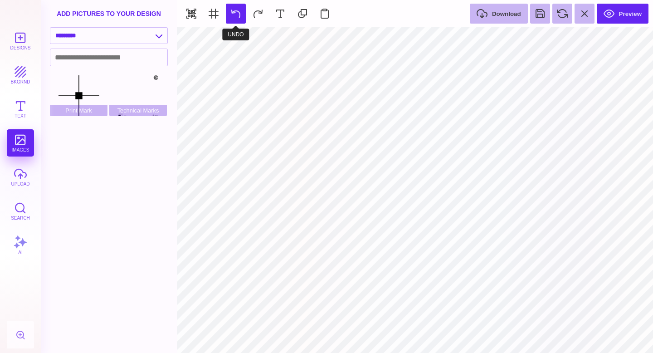
click at [239, 13] on button at bounding box center [236, 14] width 20 height 20
click at [262, 12] on button at bounding box center [258, 14] width 20 height 20
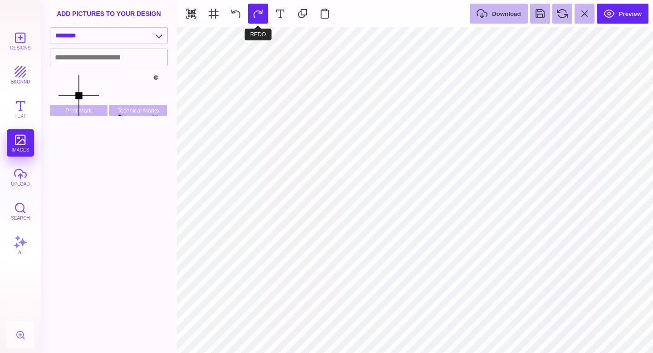
click at [262, 12] on button at bounding box center [258, 14] width 20 height 20
click at [261, 12] on button at bounding box center [258, 14] width 20 height 20
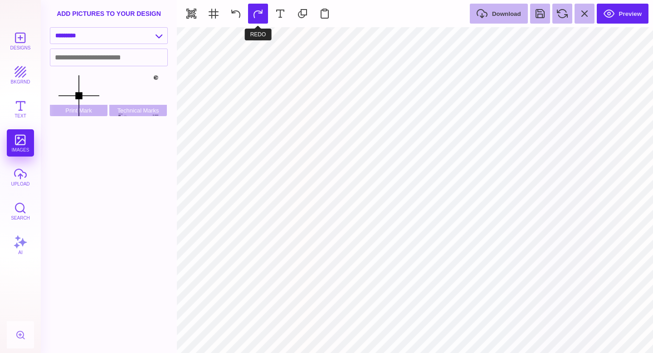
click at [261, 11] on button at bounding box center [258, 14] width 20 height 20
click at [234, 22] on button at bounding box center [236, 14] width 20 height 20
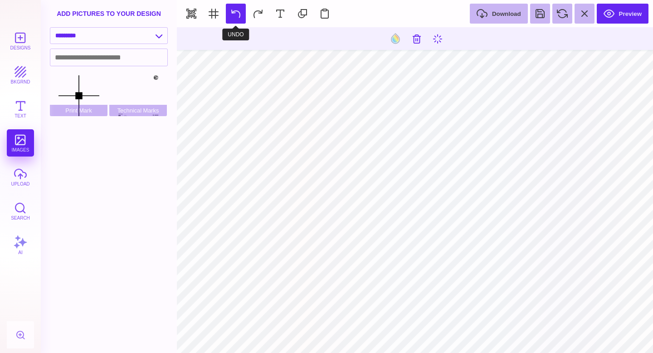
click at [238, 5] on button at bounding box center [236, 14] width 20 height 20
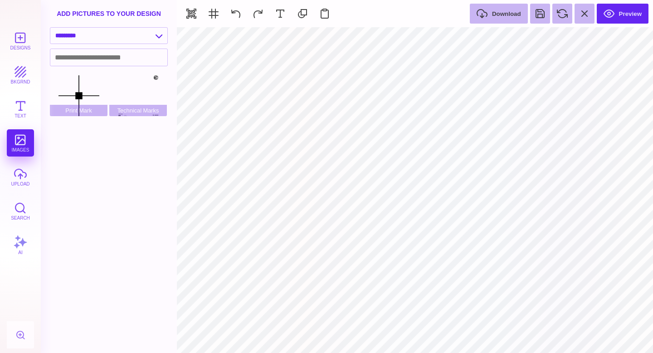
type input "#FFFFFF"
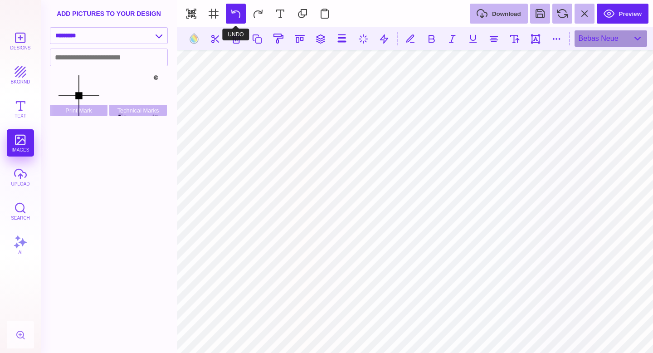
click at [242, 20] on button at bounding box center [236, 14] width 20 height 20
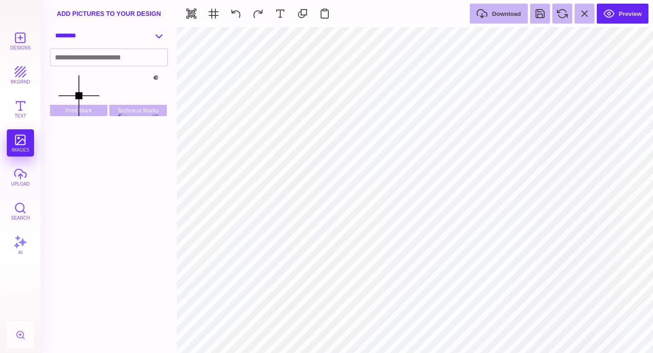
click at [90, 28] on select "**********" at bounding box center [108, 36] width 117 height 16
select select "**********"
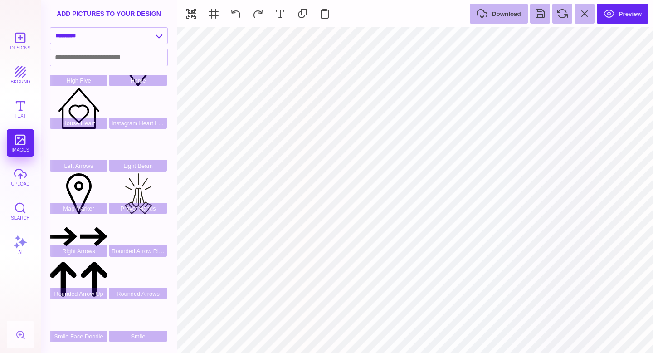
scroll to position [216, 0]
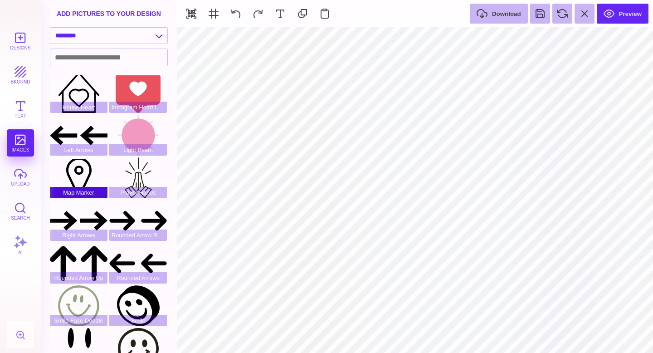
click at [73, 175] on div "Map Marker" at bounding box center [79, 177] width 58 height 41
type input "#000000"
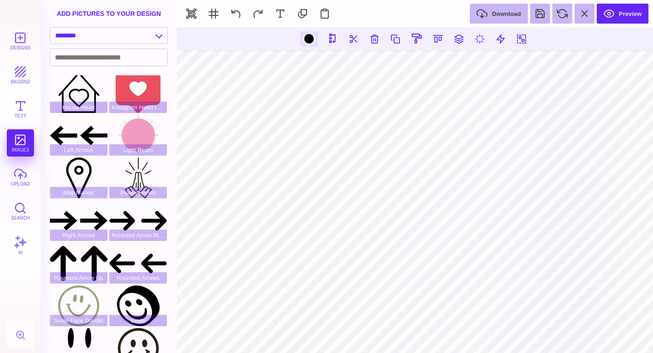
click at [312, 36] on div at bounding box center [308, 38] width 11 height 11
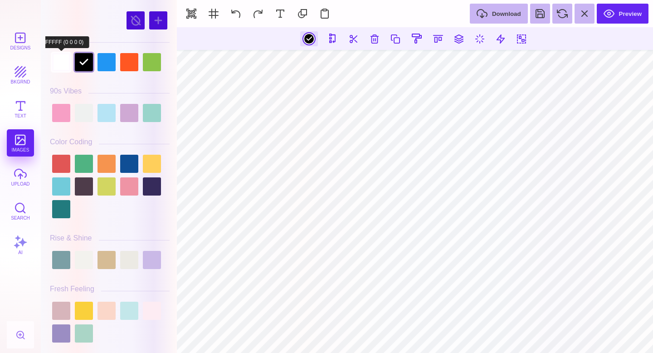
click at [58, 59] on div at bounding box center [61, 62] width 18 height 18
type input "#FFFFFF"
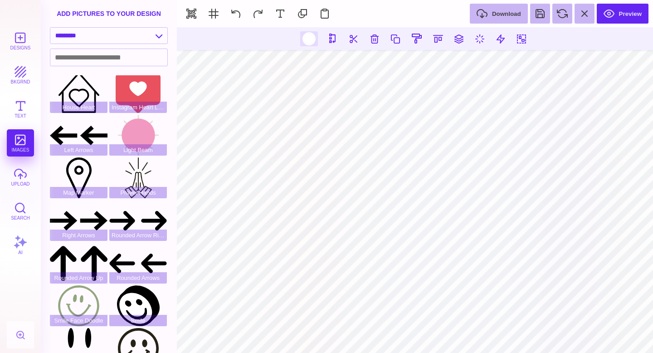
click at [307, 37] on div at bounding box center [308, 38] width 11 height 11
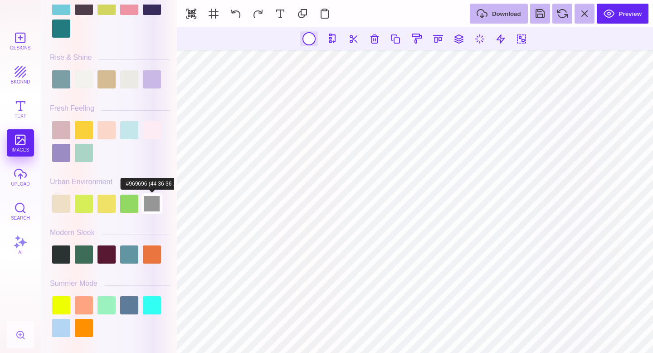
scroll to position [188, 0]
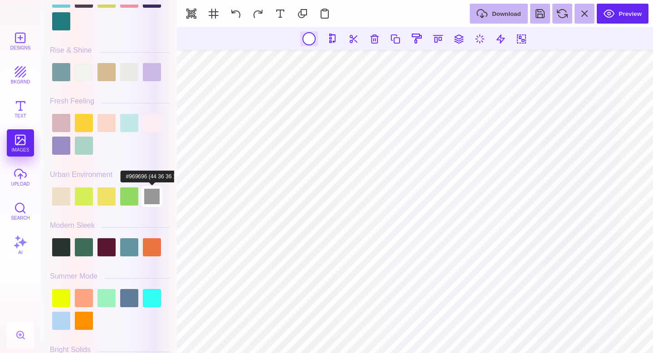
click at [157, 201] on div at bounding box center [152, 196] width 18 height 18
type input "#969696"
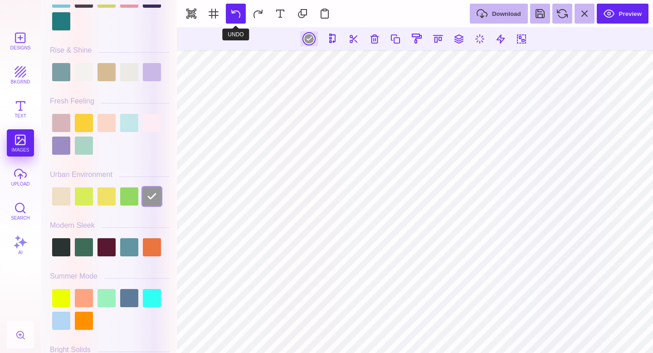
click at [240, 6] on button at bounding box center [236, 14] width 20 height 20
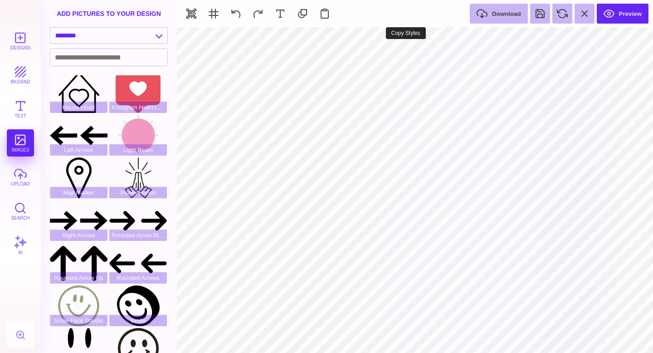
type input "#FFFFFF"
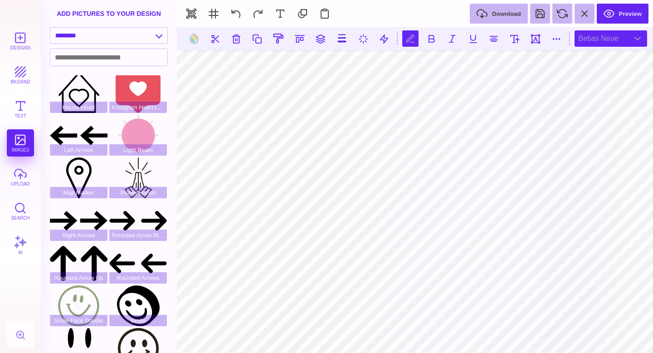
click at [609, 43] on div "Bebas Neue" at bounding box center [611, 38] width 73 height 16
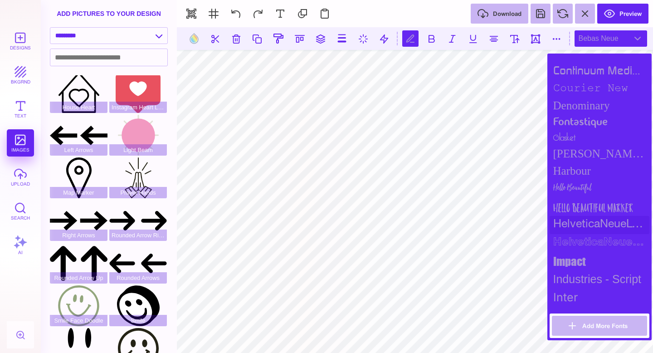
scroll to position [489, 0]
click at [600, 185] on div "Hello Beautiful" at bounding box center [600, 188] width 100 height 18
click at [236, 15] on button at bounding box center [236, 14] width 20 height 20
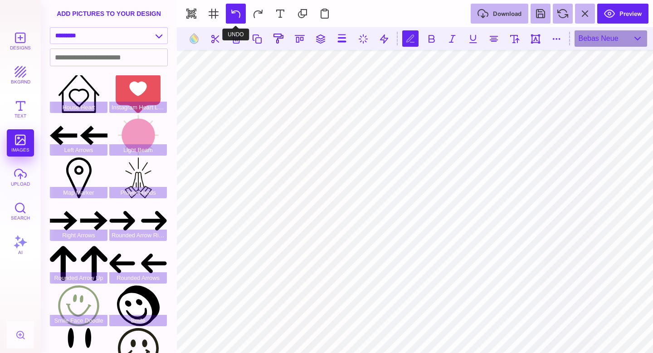
click at [236, 15] on button at bounding box center [236, 14] width 20 height 20
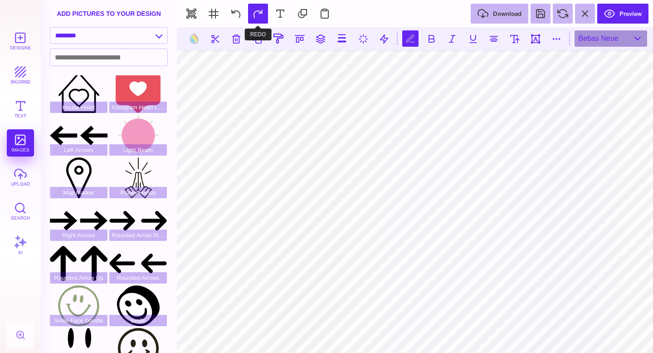
click at [258, 15] on button at bounding box center [258, 14] width 20 height 20
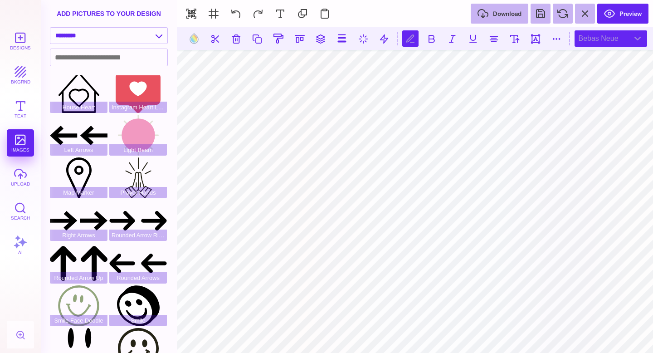
click at [601, 45] on div "Bebas Neue" at bounding box center [611, 38] width 73 height 16
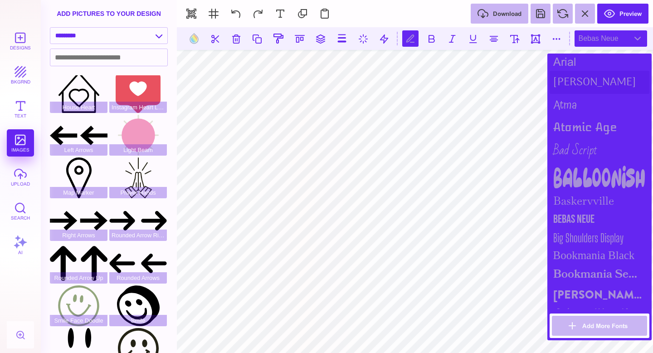
scroll to position [139, 0]
click at [601, 219] on div "Bebas Neue" at bounding box center [600, 218] width 100 height 19
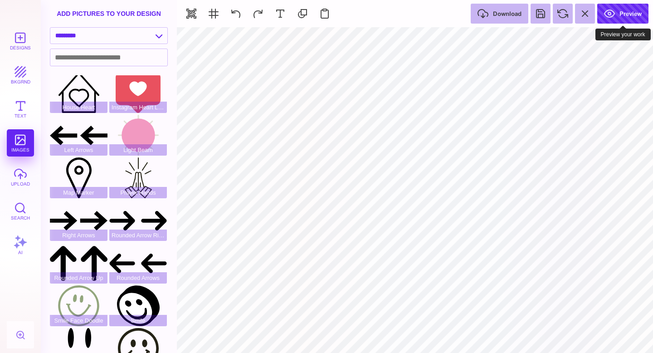
click at [620, 12] on button "Preview" at bounding box center [622, 14] width 51 height 20
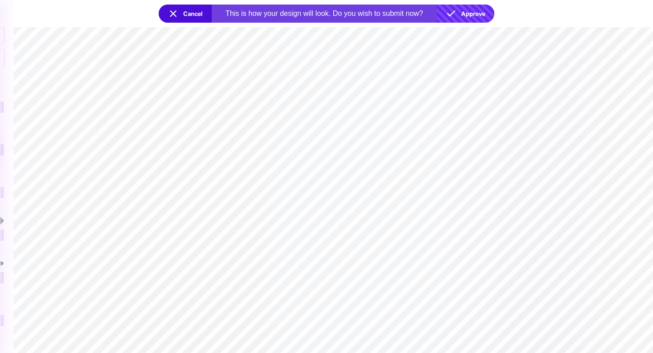
click at [470, 9] on button "Approve" at bounding box center [466, 14] width 58 height 18
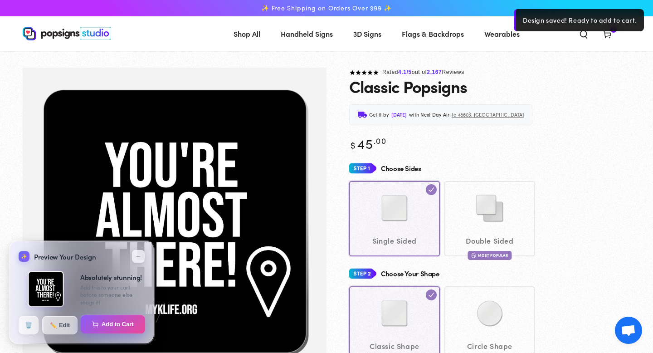
click at [129, 328] on button "Add to Cart" at bounding box center [113, 324] width 65 height 19
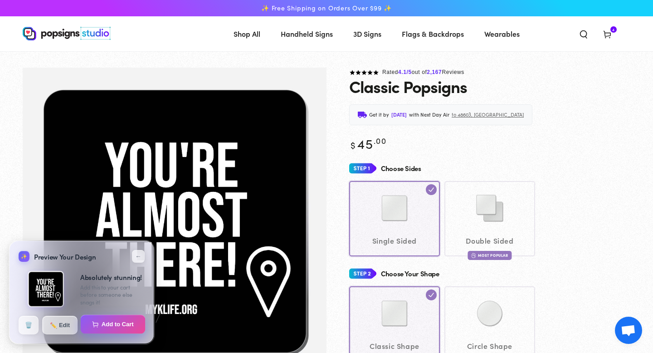
select select "**********"
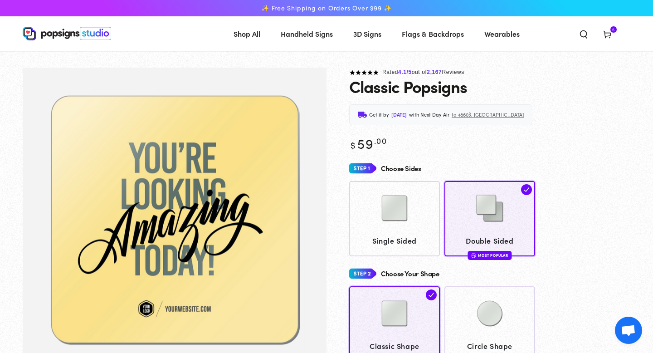
click at [609, 32] on use at bounding box center [607, 34] width 7 height 7
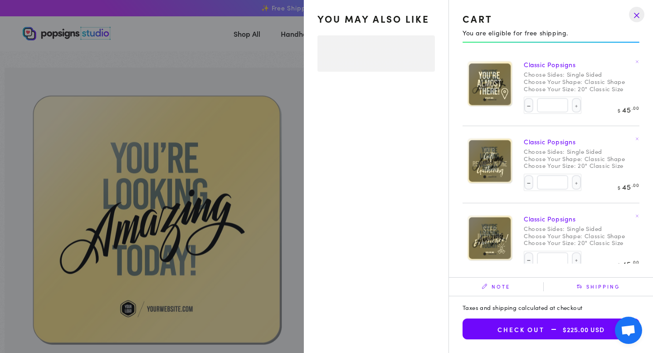
select select "**********"
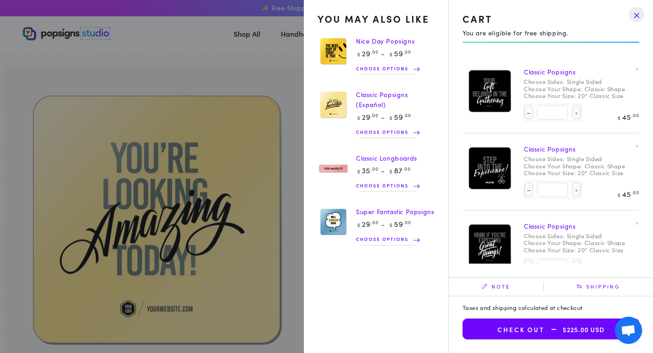
scroll to position [84, 0]
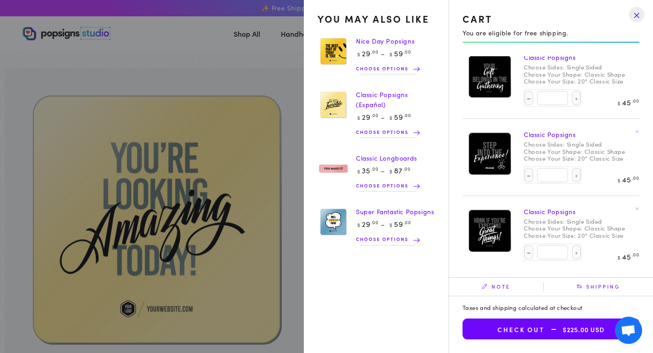
click at [580, 330] on span "$225.00 USD" at bounding box center [575, 330] width 60 height 8
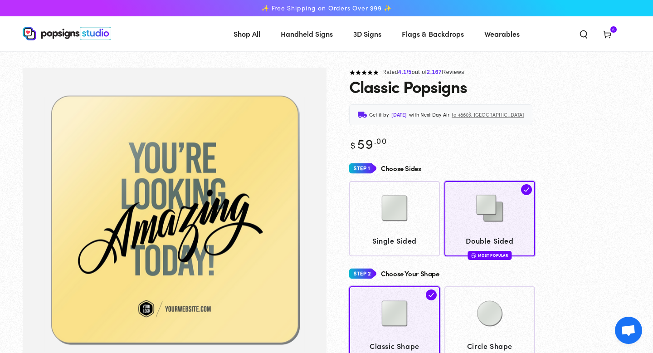
click at [534, 143] on div "Regular price $ 59 .00 Regular price Sale price $ 59 .00" at bounding box center [489, 142] width 281 height 17
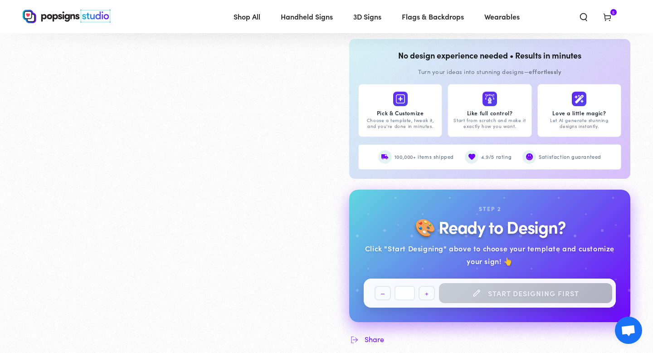
scroll to position [845, 0]
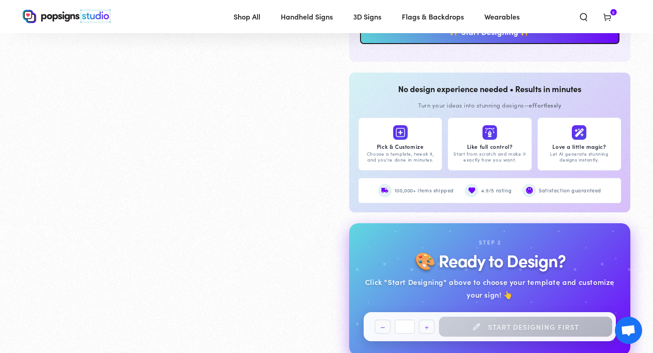
click at [604, 15] on use at bounding box center [607, 17] width 7 height 7
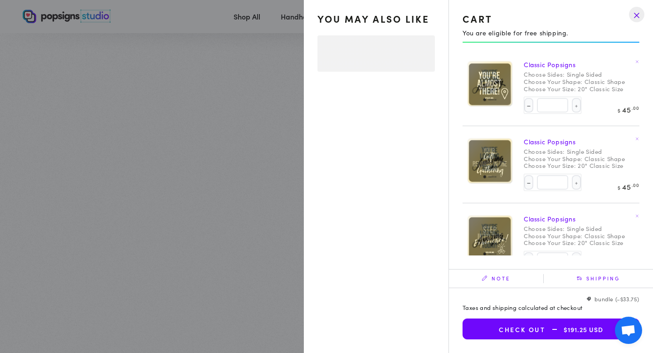
select select "**********"
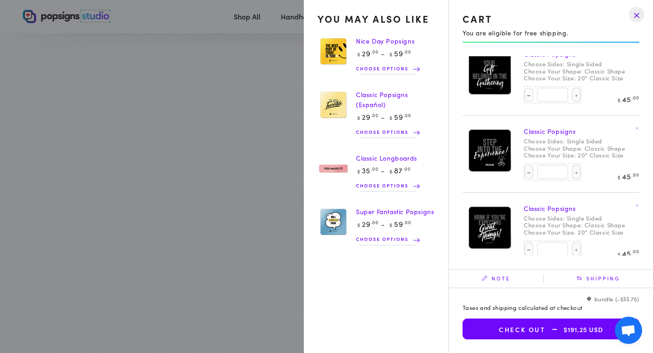
scroll to position [93, 0]
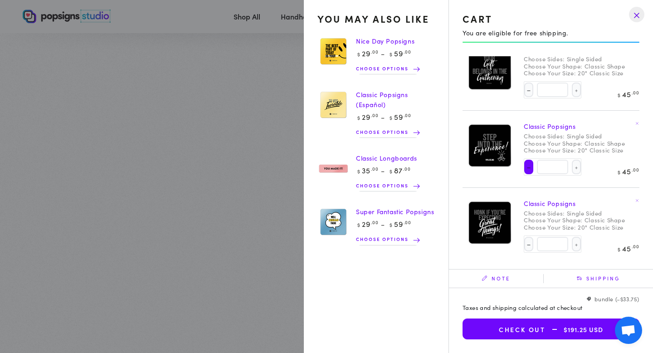
click at [526, 165] on button "Decrease quantity for Classic Popsigns" at bounding box center [528, 167] width 9 height 15
type input "*"
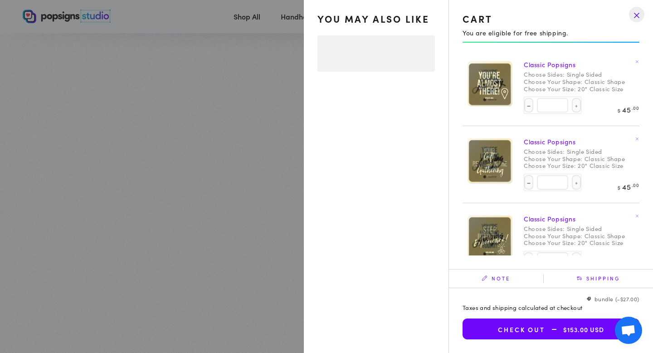
select select "**********"
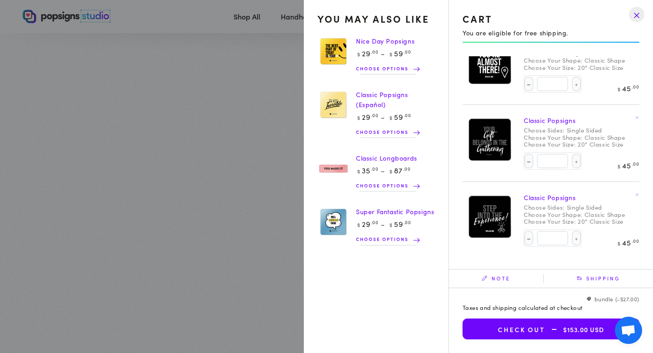
scroll to position [0, 0]
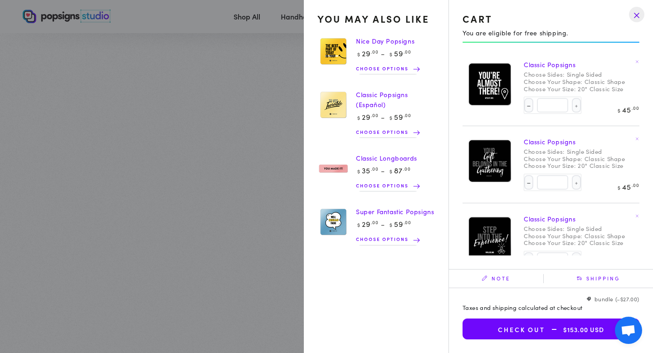
click at [632, 12] on drawer-close-button at bounding box center [637, 15] width 24 height 20
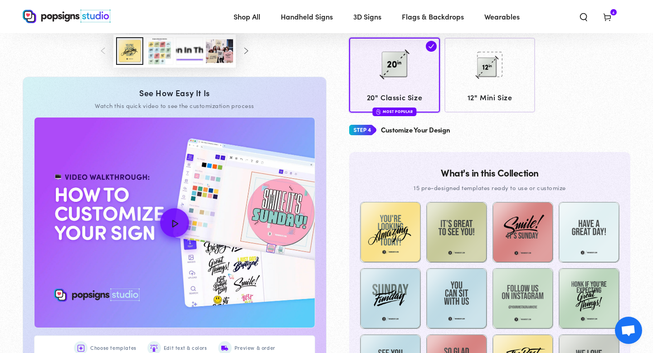
scroll to position [175, 0]
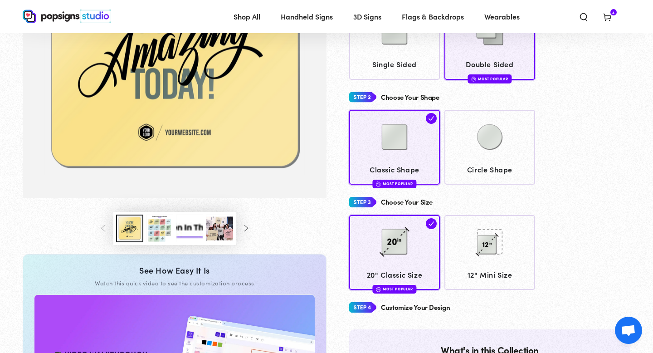
click at [608, 5] on header "Shop All Shop All Shop By Product Shop By Product Shop By Category" at bounding box center [326, 16] width 653 height 33
click at [612, 18] on span "Cart 4 4 items" at bounding box center [607, 16] width 24 height 20
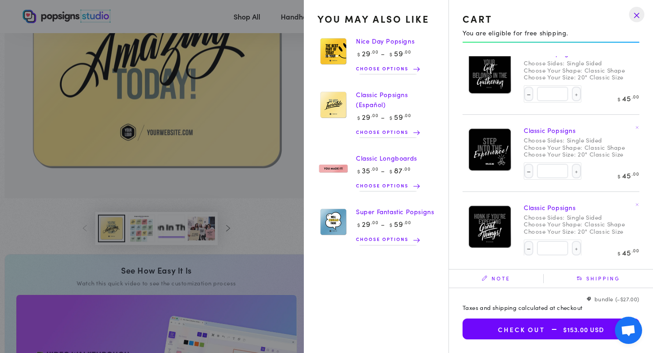
scroll to position [93, 0]
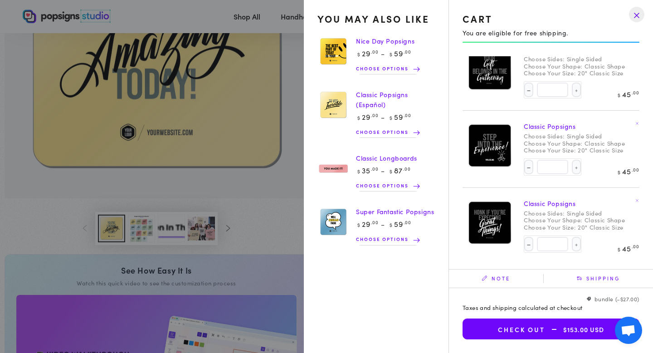
click at [401, 181] on span "Choose options" at bounding box center [384, 185] width 57 height 9
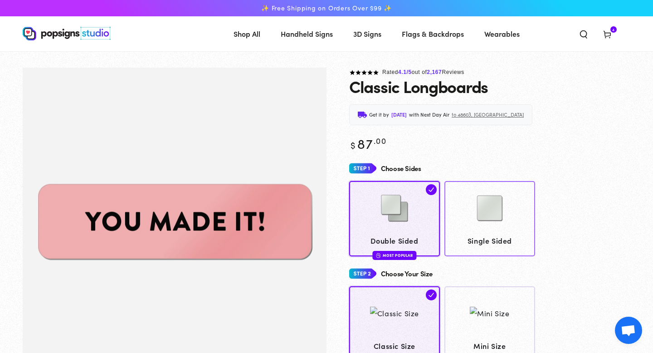
click at [457, 211] on div at bounding box center [490, 208] width 82 height 45
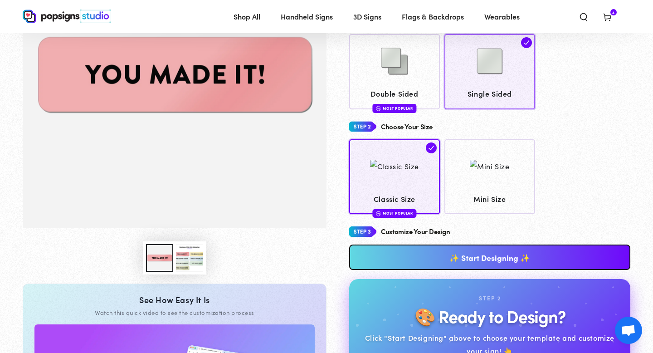
scroll to position [146, 0]
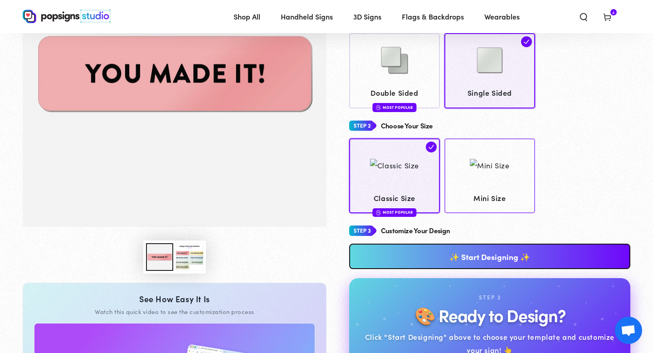
click at [475, 180] on div at bounding box center [489, 165] width 39 height 45
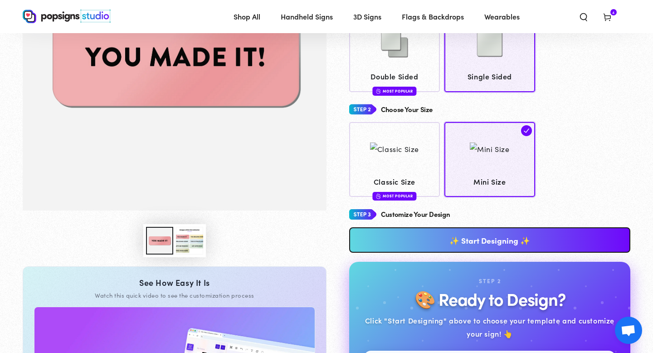
scroll to position [168, 0]
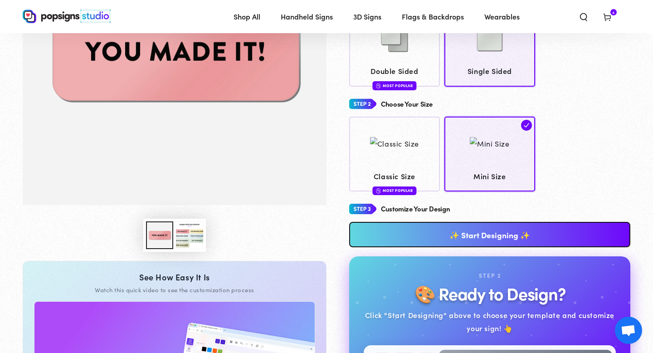
click at [465, 235] on link "✨ Start Designing ✨" at bounding box center [489, 234] width 281 height 25
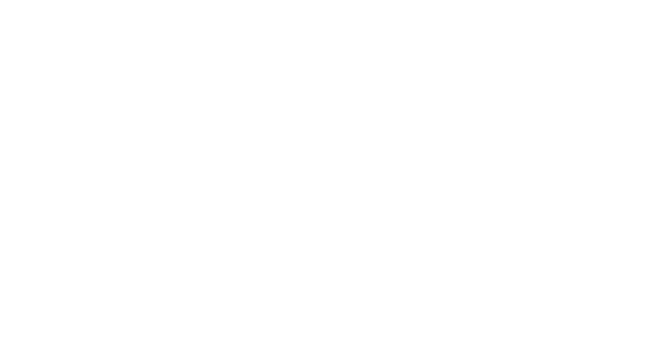
scroll to position [0, 0]
type textarea "An ancient tree with a door leading to a magical world"
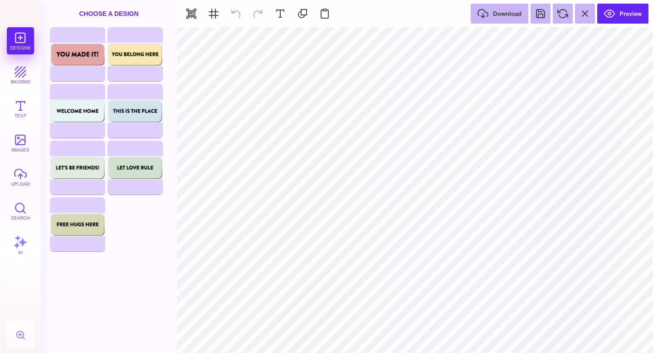
type input "#000000"
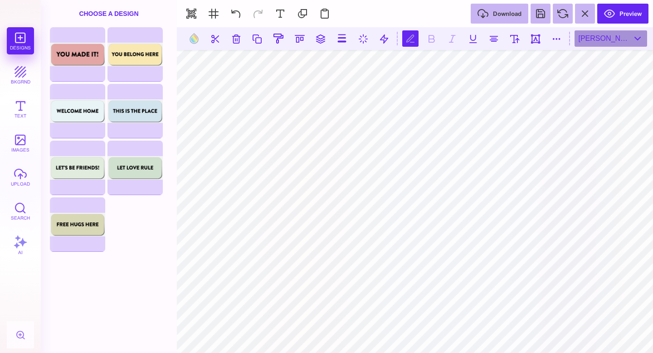
scroll to position [0, 5]
type textarea "**********"
click at [516, 43] on button at bounding box center [515, 38] width 16 height 16
type input "***"
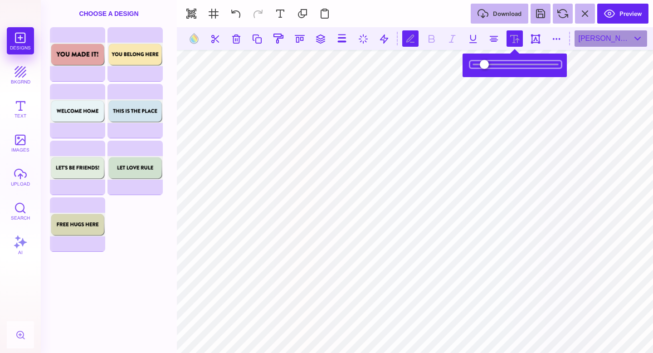
drag, startPoint x: 493, startPoint y: 68, endPoint x: 491, endPoint y: 63, distance: 5.1
click at [491, 63] on input "range" at bounding box center [515, 64] width 91 height 6
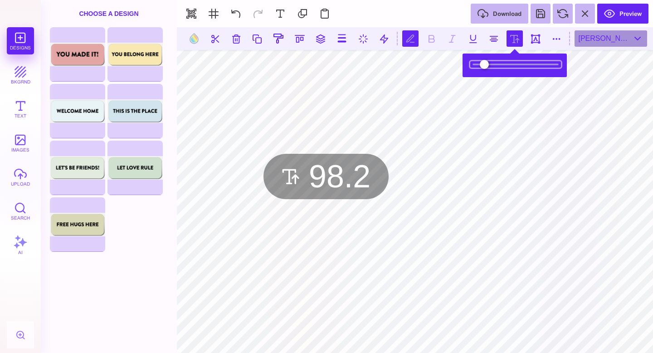
type input "****"
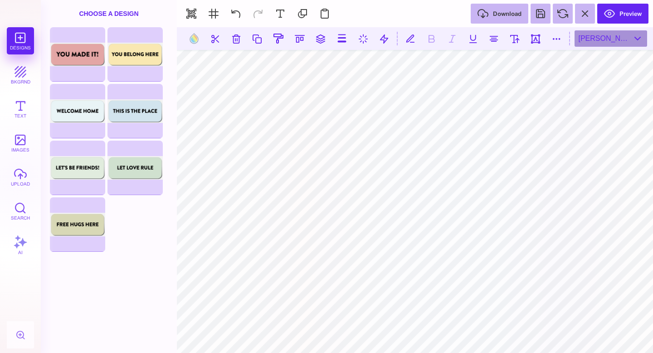
click at [614, 47] on section at bounding box center [415, 38] width 476 height 23
click at [612, 42] on div "[PERSON_NAME] Black" at bounding box center [611, 38] width 73 height 16
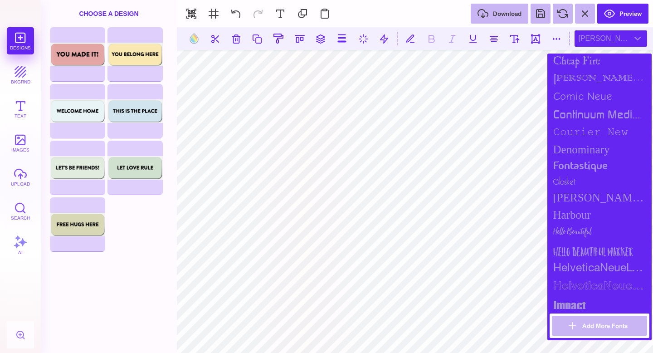
scroll to position [448, 0]
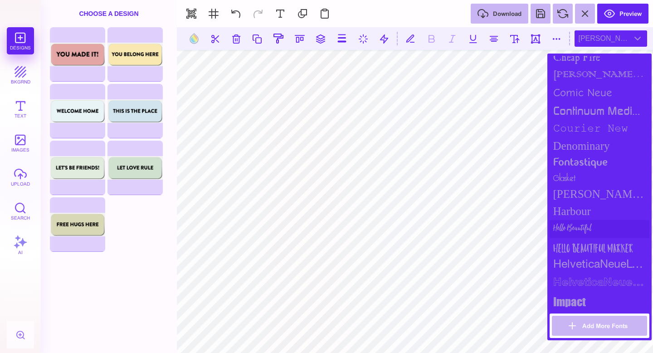
click at [608, 227] on div "Hello Beautiful" at bounding box center [600, 229] width 100 height 18
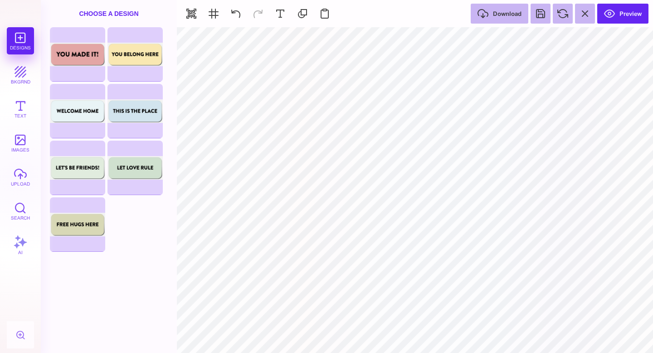
type input "#000000"
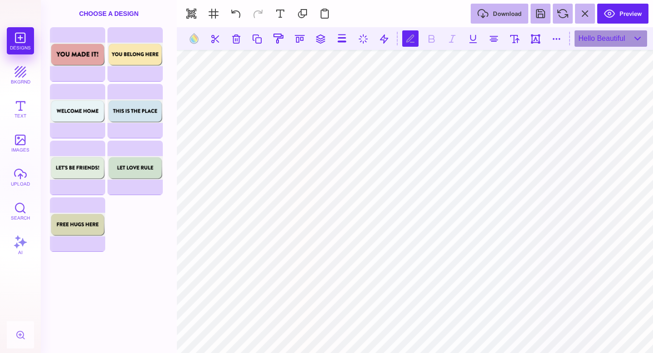
type textarea "*"
type textarea "**********"
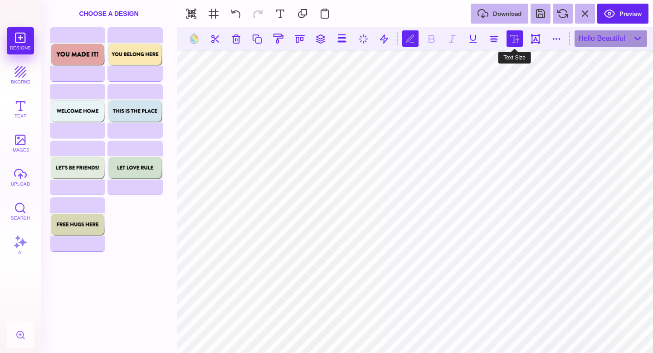
click at [512, 40] on button at bounding box center [515, 38] width 16 height 16
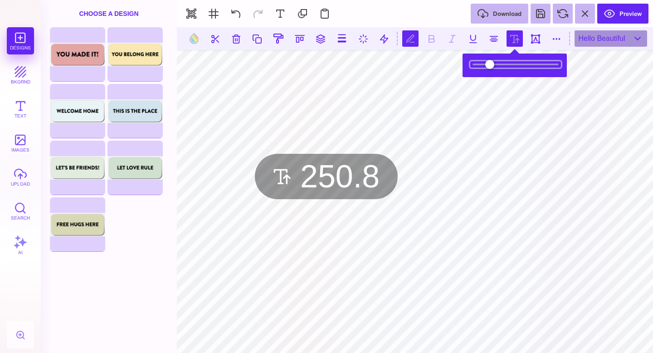
drag, startPoint x: 505, startPoint y: 63, endPoint x: 542, endPoint y: 54, distance: 37.7
type input "*****"
click at [542, 61] on input "range" at bounding box center [515, 64] width 91 height 6
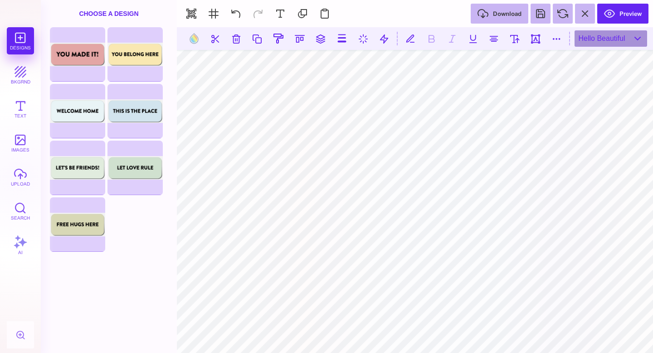
click at [203, 34] on section at bounding box center [415, 38] width 476 height 23
click at [191, 34] on button at bounding box center [193, 38] width 17 height 17
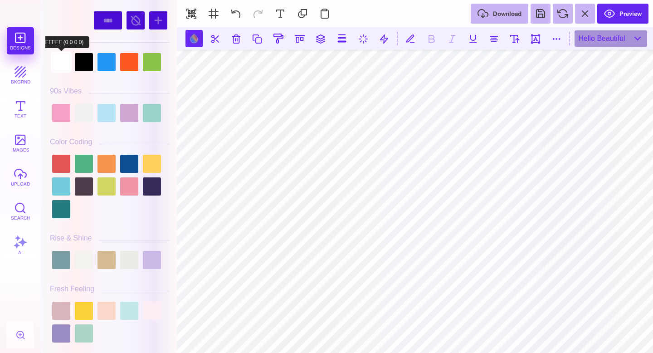
click at [68, 65] on div at bounding box center [61, 62] width 18 height 18
type input "#FFFFFF"
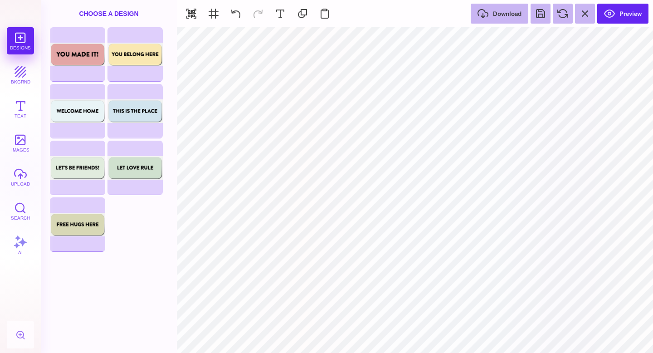
type input "#E4A5A5"
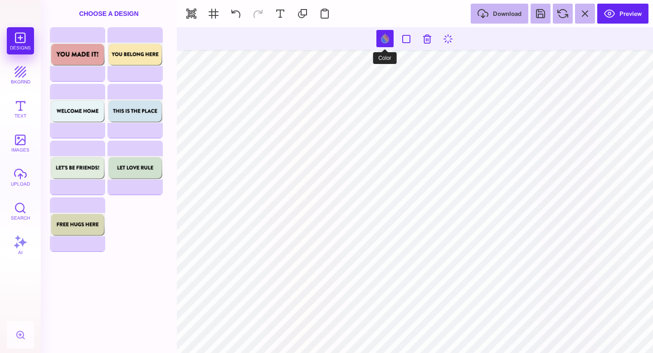
click at [384, 41] on button at bounding box center [384, 38] width 17 height 17
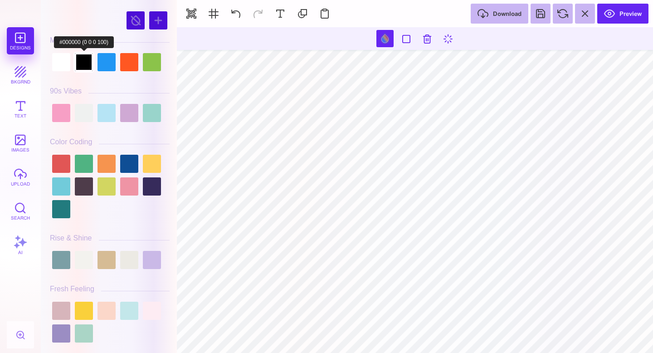
click at [82, 54] on div at bounding box center [84, 62] width 18 height 18
type input "#000000"
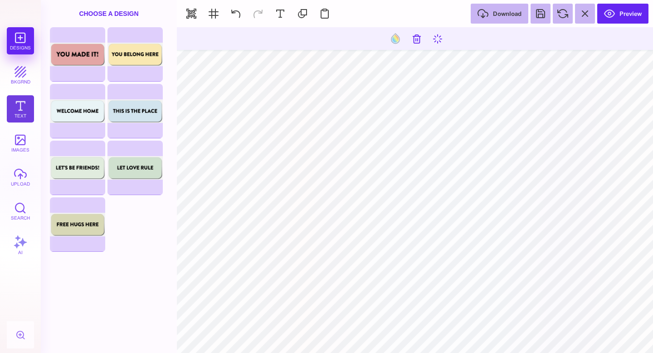
click at [24, 113] on button "Text" at bounding box center [20, 108] width 27 height 27
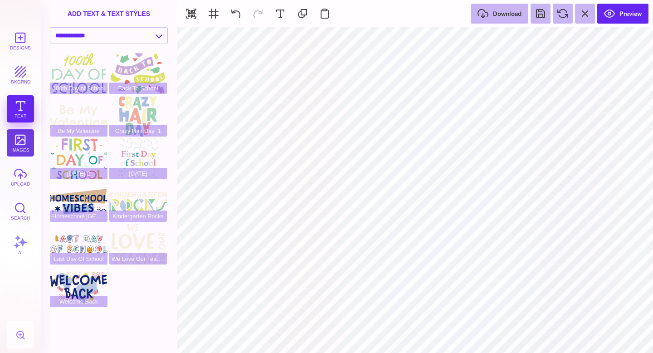
click at [25, 139] on button "images" at bounding box center [20, 142] width 27 height 27
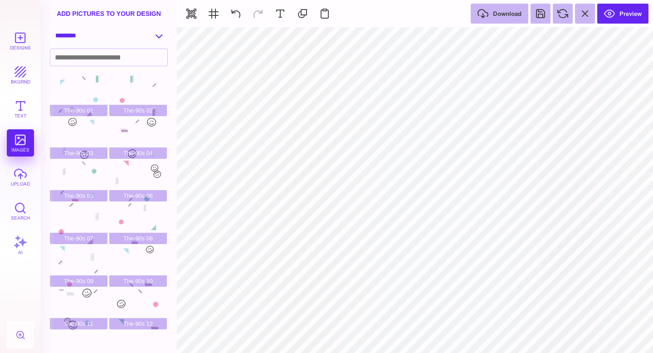
click at [129, 41] on select "**********" at bounding box center [108, 36] width 117 height 16
select select "**********"
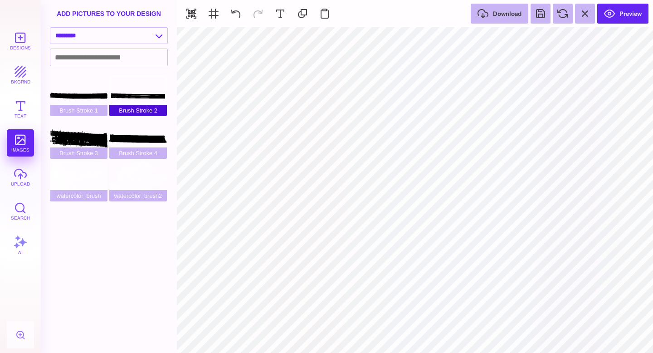
click at [126, 96] on div "Brush Stroke 2" at bounding box center [138, 95] width 58 height 41
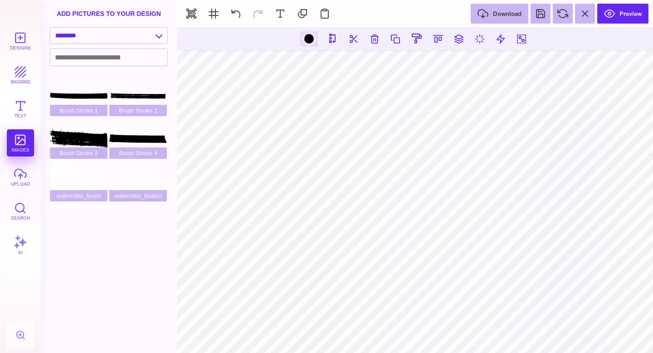
click at [307, 43] on div at bounding box center [308, 38] width 11 height 11
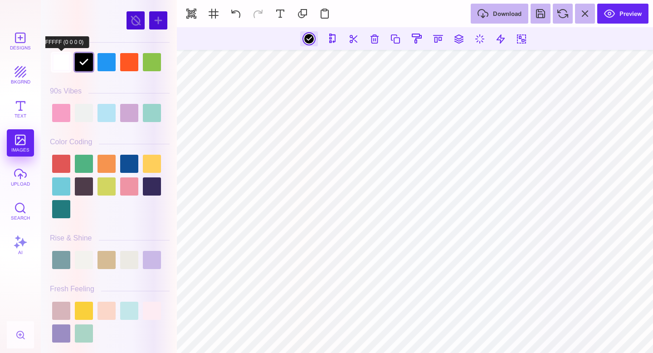
click at [58, 61] on div at bounding box center [61, 62] width 18 height 18
type input "#FFFFFF"
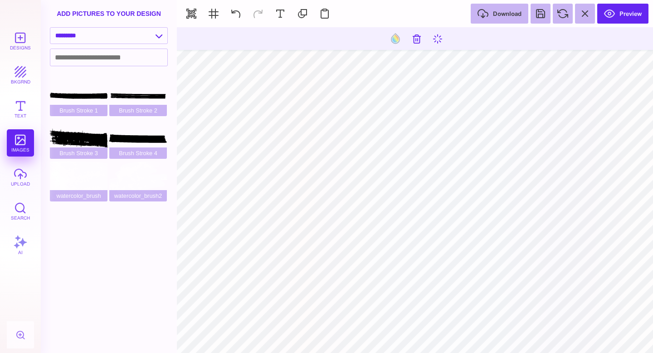
type input "#FFFFFF"
click at [118, 30] on select "**********" at bounding box center [108, 36] width 117 height 16
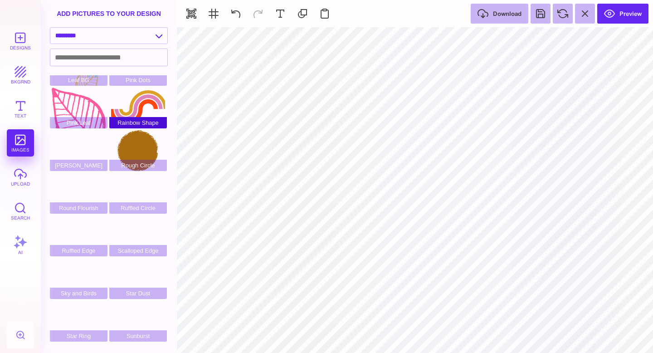
scroll to position [150, 0]
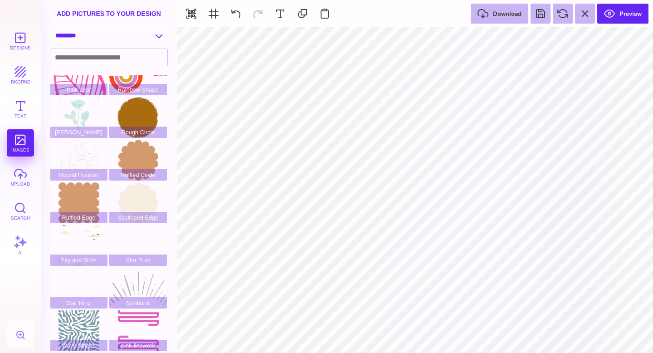
click at [128, 36] on select "**********" at bounding box center [108, 36] width 117 height 16
select select "**********"
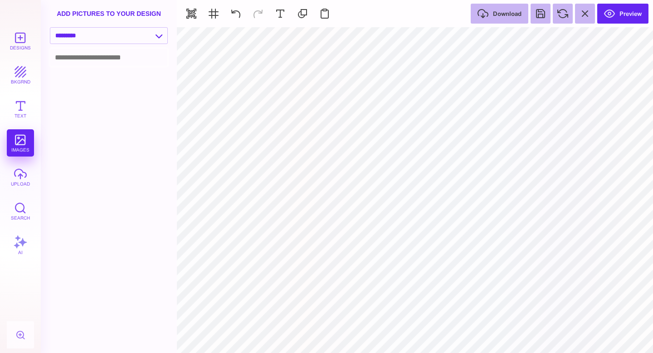
scroll to position [0, 0]
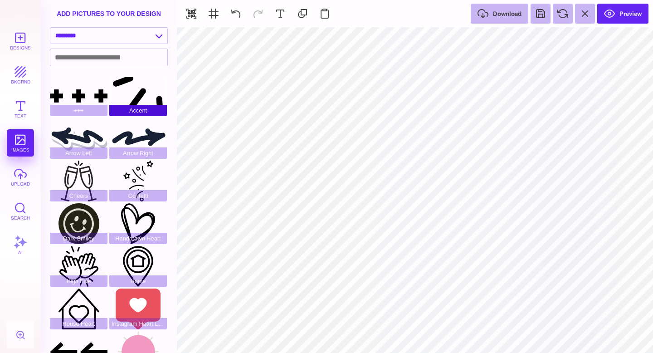
click at [146, 98] on div "Accent" at bounding box center [138, 95] width 58 height 41
type input "#000000"
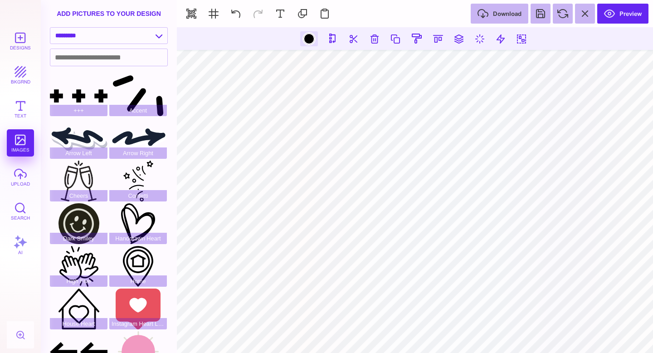
click at [311, 38] on div at bounding box center [308, 38] width 11 height 11
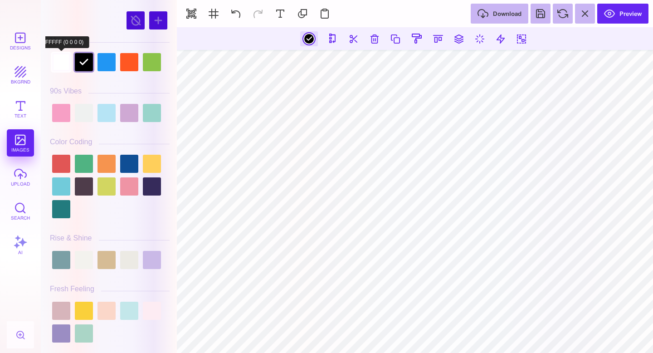
click at [63, 68] on div at bounding box center [61, 62] width 18 height 18
type input "#FFFFFF"
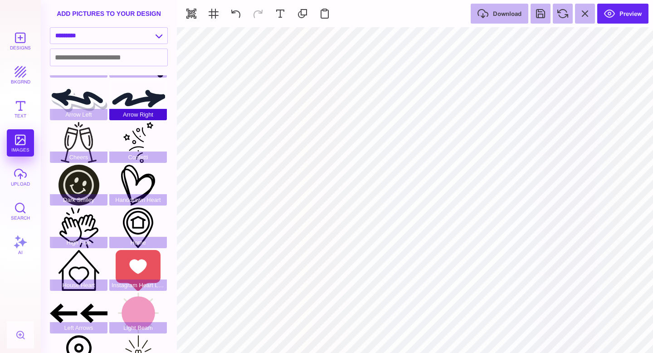
scroll to position [45, 0]
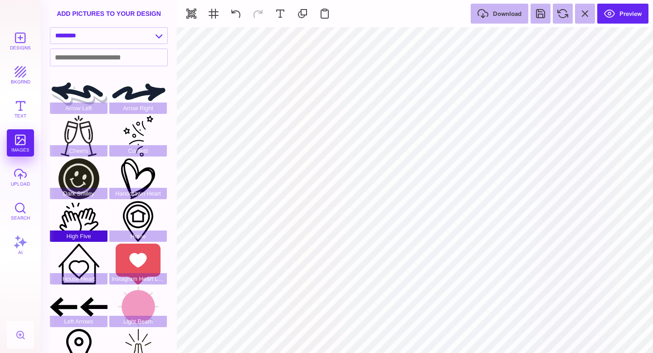
click at [85, 217] on div "High Five" at bounding box center [79, 221] width 58 height 41
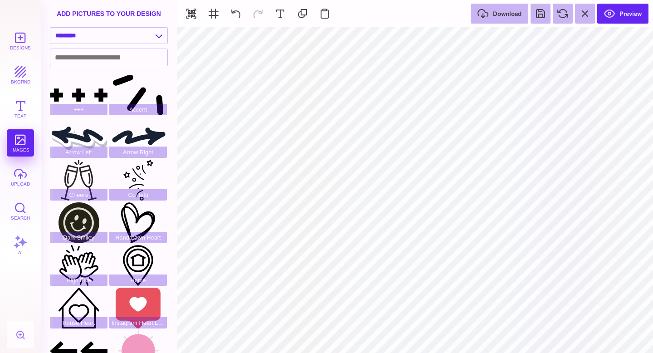
scroll to position [0, 0]
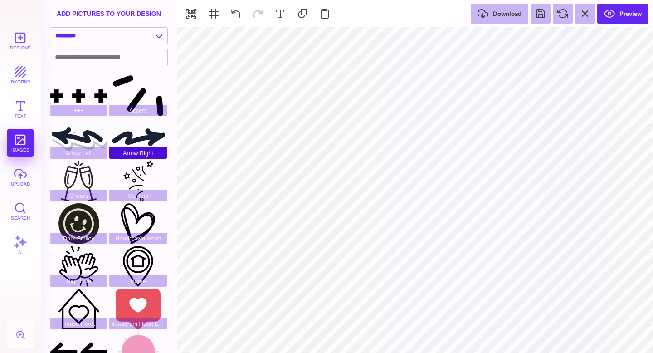
click at [144, 137] on div "Arrow Right" at bounding box center [138, 138] width 58 height 41
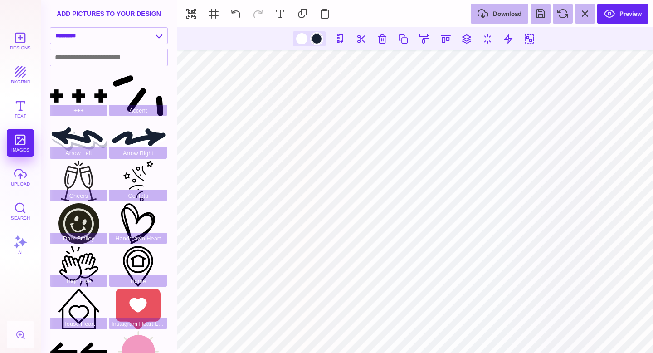
click at [313, 44] on div at bounding box center [316, 38] width 11 height 11
type input "#172133"
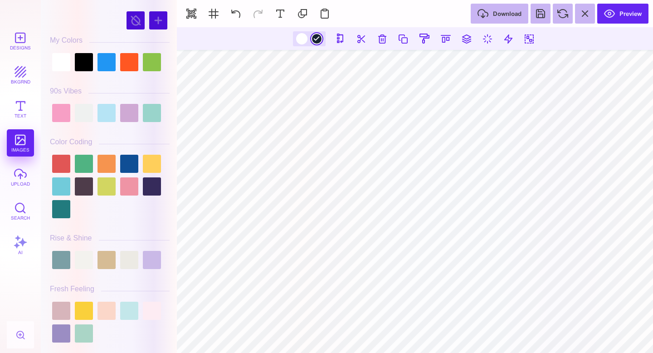
click at [313, 44] on div at bounding box center [309, 38] width 33 height 15
click at [83, 60] on div at bounding box center [84, 62] width 18 height 18
type input "#000000"
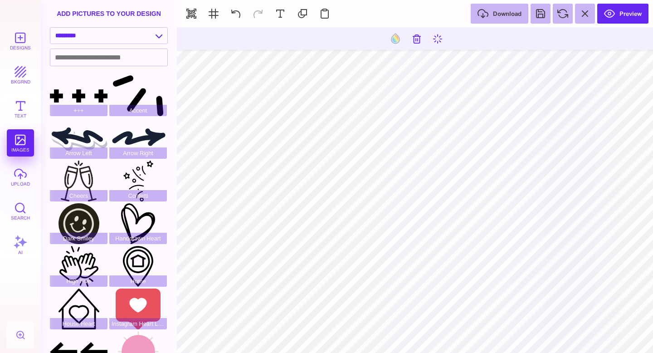
type input "#FFFFFF"
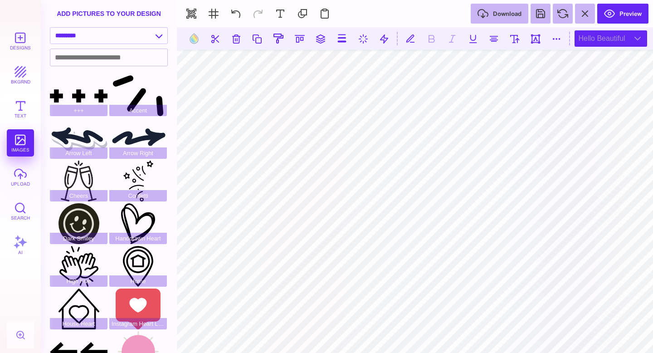
click at [608, 36] on div "Hello Beautiful" at bounding box center [611, 38] width 73 height 16
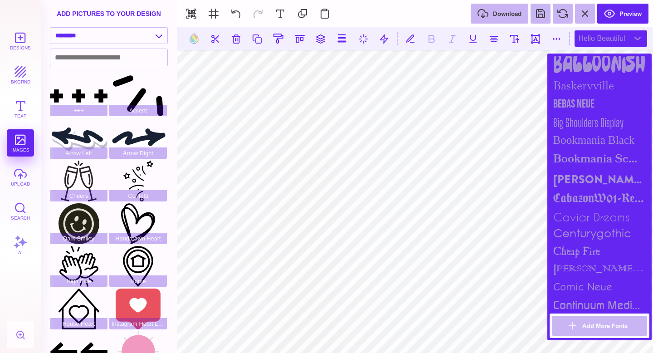
scroll to position [262, 0]
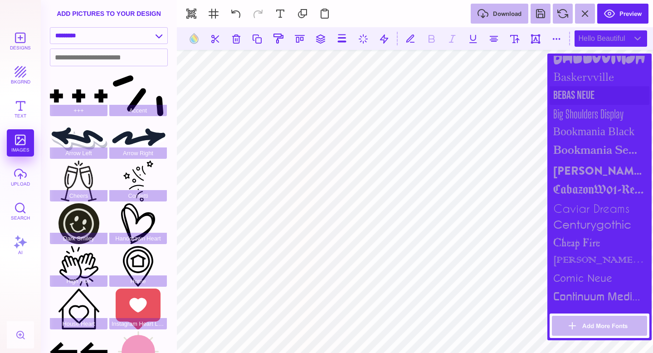
click at [579, 91] on div "Bebas Neue" at bounding box center [600, 95] width 100 height 19
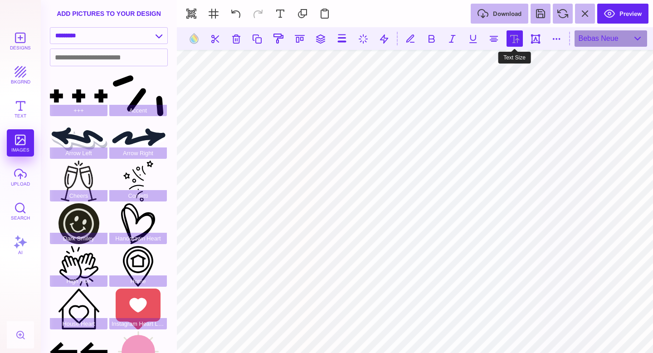
click at [511, 40] on button at bounding box center [515, 38] width 16 height 16
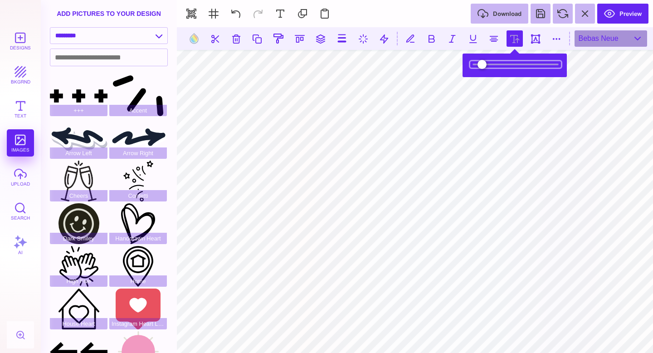
drag, startPoint x: 502, startPoint y: 67, endPoint x: 493, endPoint y: 65, distance: 9.2
click at [493, 65] on input "range" at bounding box center [515, 64] width 91 height 6
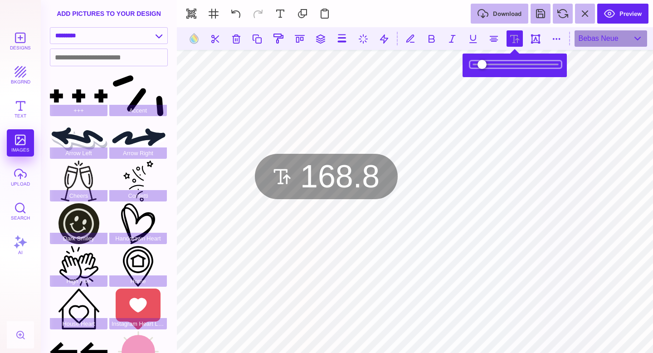
type input "***"
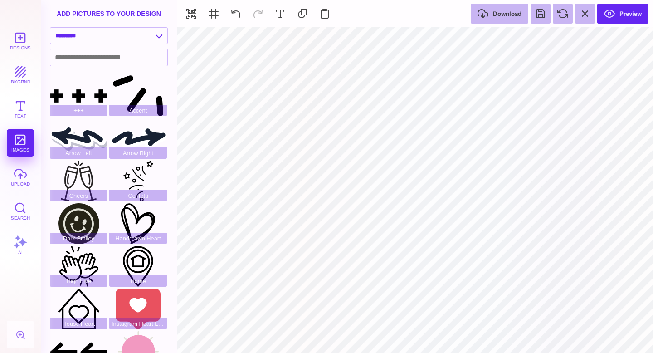
type input "#FFFFFF"
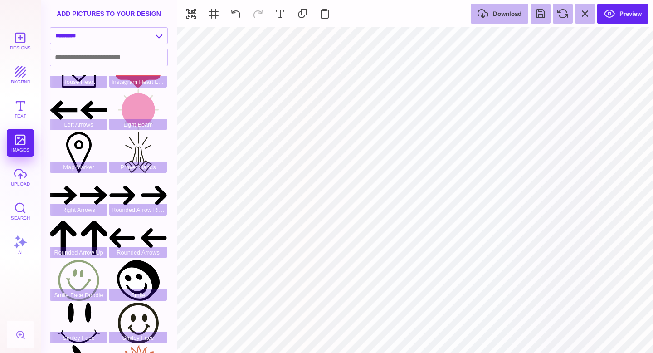
scroll to position [133, 0]
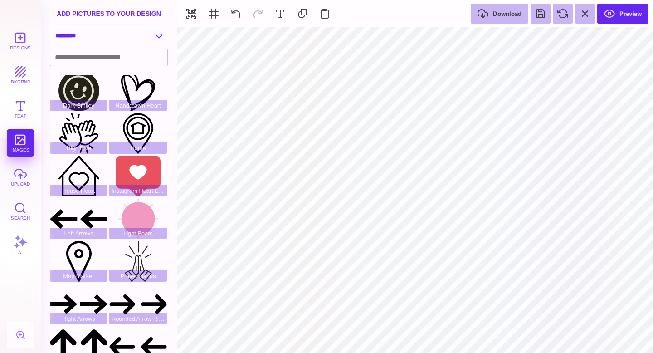
click at [137, 38] on select "**********" at bounding box center [108, 36] width 117 height 16
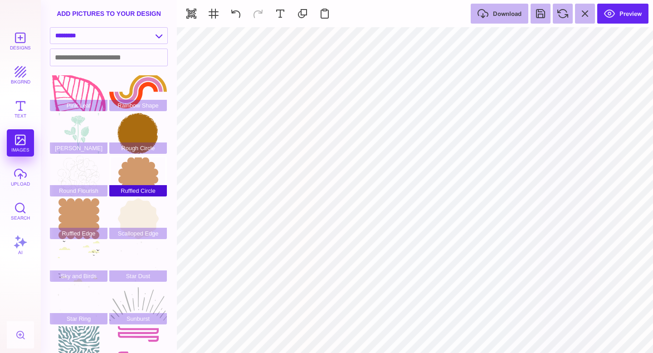
scroll to position [150, 0]
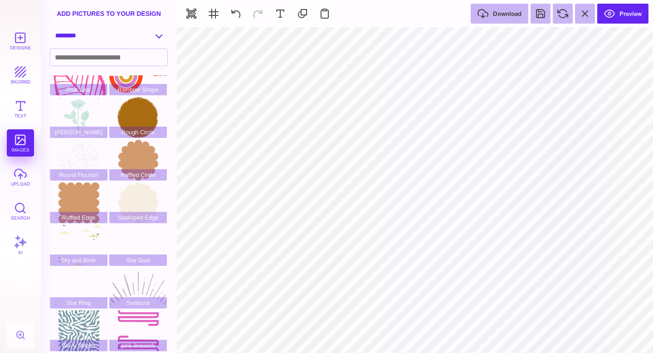
click at [111, 39] on select "**********" at bounding box center [108, 36] width 117 height 16
select select "**********"
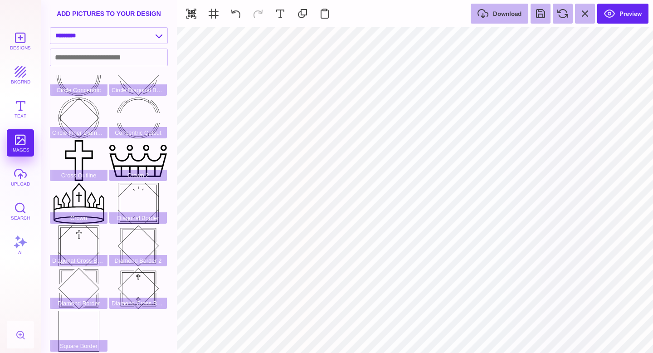
scroll to position [107, 0]
click at [74, 196] on div "Crown" at bounding box center [79, 202] width 58 height 41
type input "#000000"
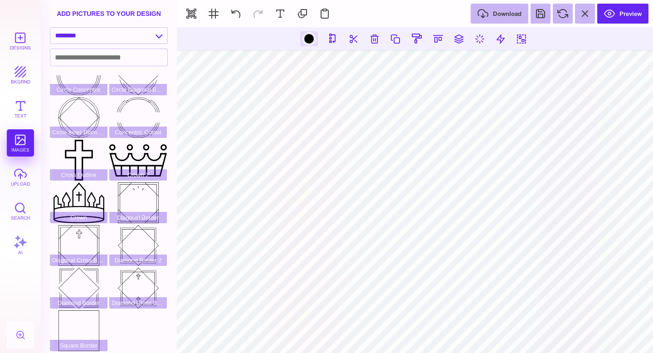
click at [310, 40] on div at bounding box center [308, 38] width 11 height 11
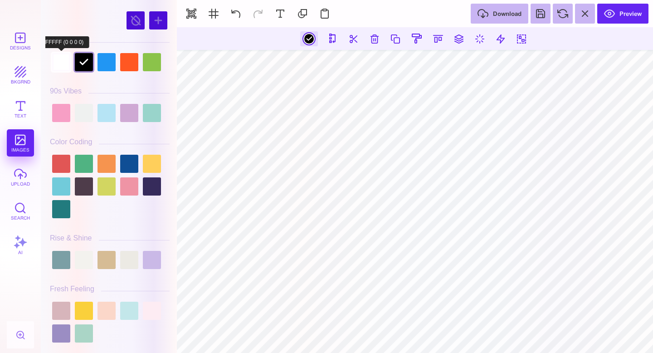
click at [60, 63] on div at bounding box center [61, 62] width 18 height 18
type input "#FFFFFF"
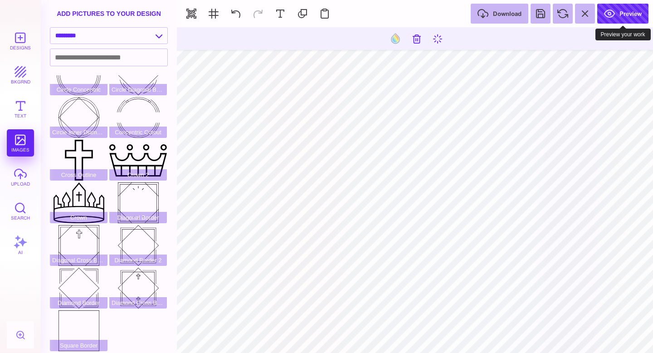
click at [623, 16] on button "Preview" at bounding box center [622, 14] width 51 height 20
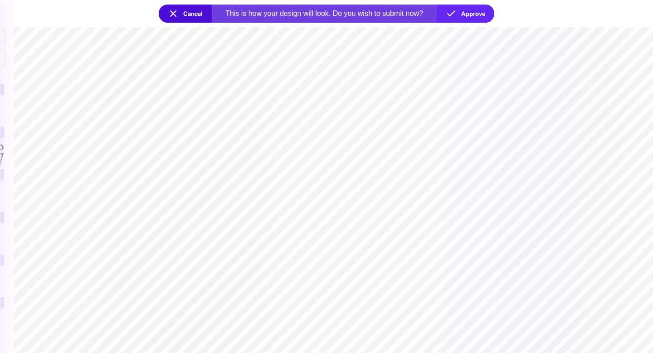
click at [193, 15] on button "Cancel" at bounding box center [185, 14] width 53 height 18
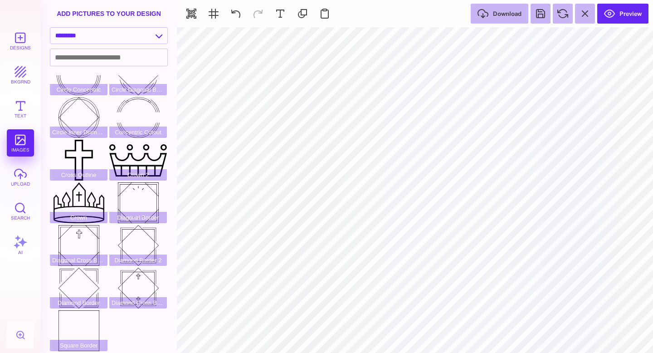
type input "#FFFFFF"
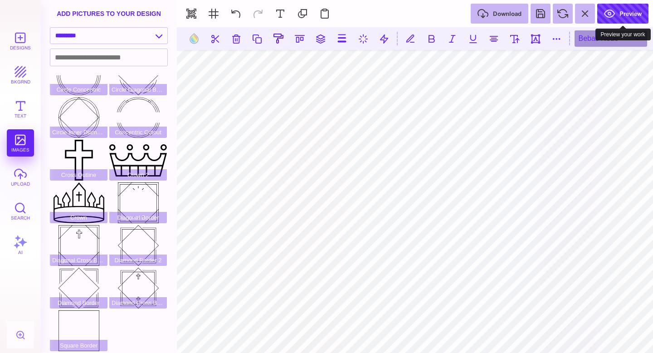
click at [606, 10] on button "Preview" at bounding box center [622, 14] width 51 height 20
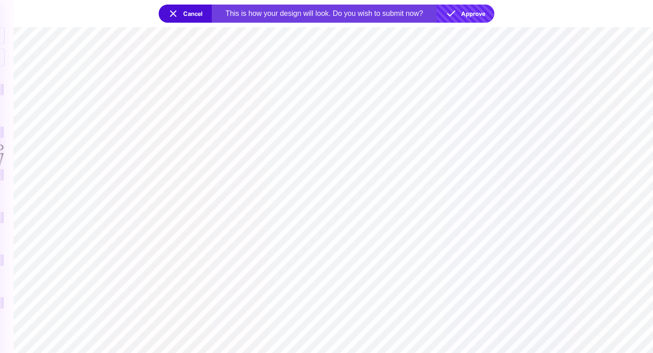
click at [467, 9] on button "Approve" at bounding box center [466, 14] width 58 height 18
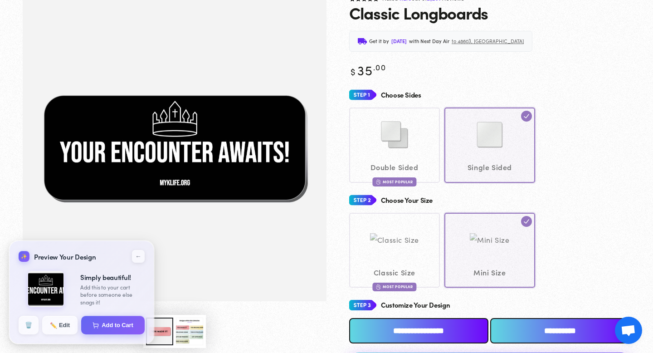
scroll to position [73, 0]
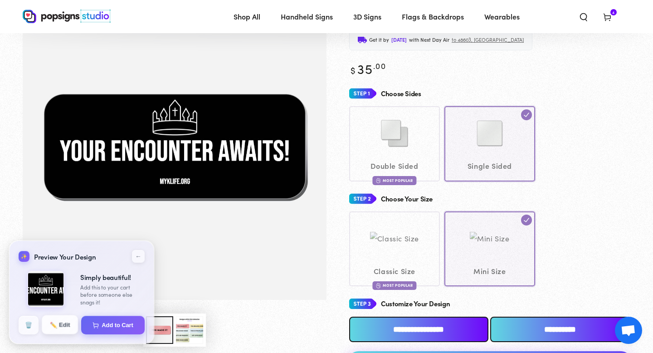
click at [54, 330] on button "✏️ Edit" at bounding box center [60, 324] width 36 height 19
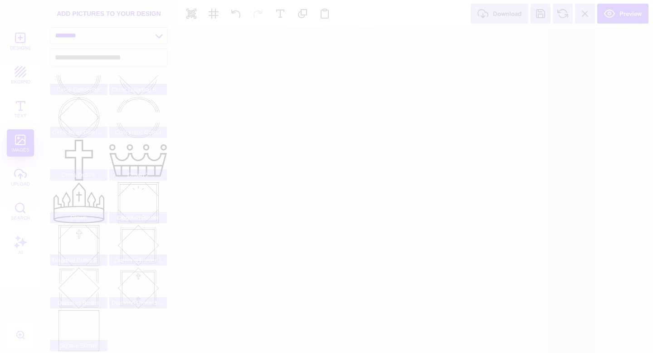
scroll to position [0, 0]
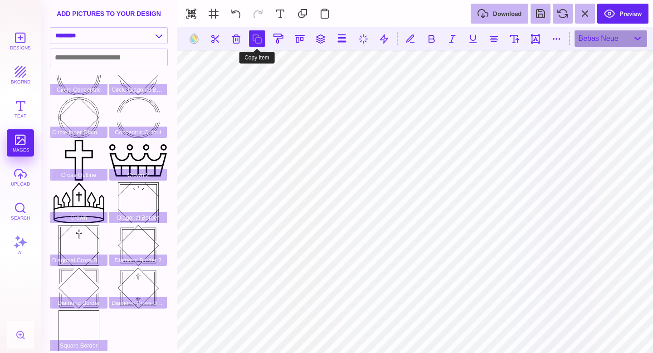
click at [259, 37] on button at bounding box center [257, 38] width 16 height 16
type textarea "**********"
click at [518, 42] on button at bounding box center [515, 38] width 16 height 16
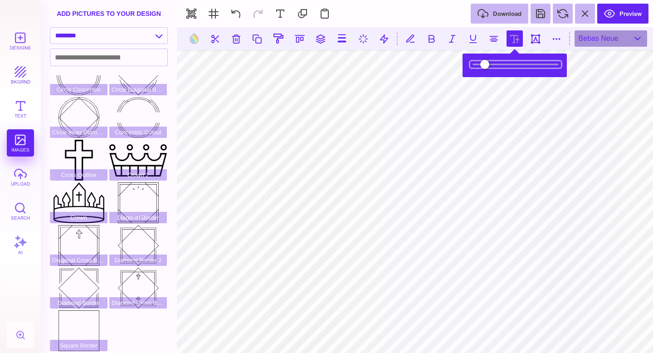
drag, startPoint x: 503, startPoint y: 68, endPoint x: 483, endPoint y: 71, distance: 20.1
click at [483, 68] on input "range" at bounding box center [515, 64] width 91 height 6
click at [484, 65] on input "range" at bounding box center [515, 64] width 91 height 6
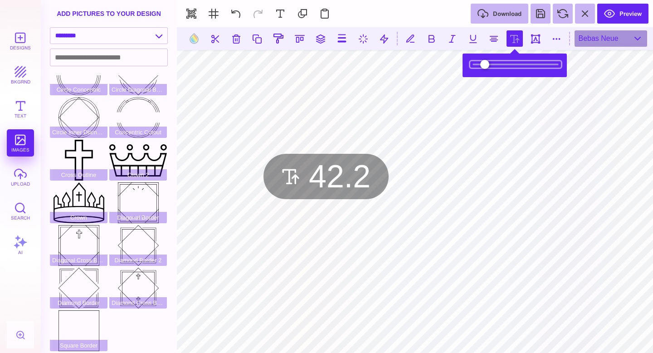
type input "**"
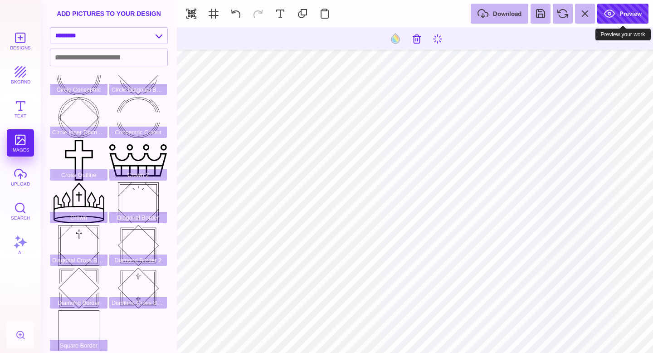
click at [629, 6] on button "Preview" at bounding box center [622, 14] width 51 height 20
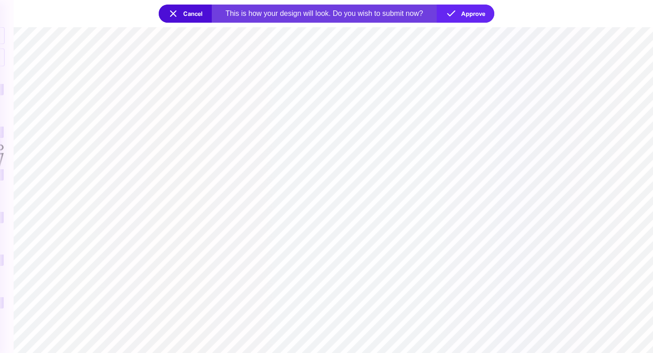
click at [183, 16] on button "Cancel" at bounding box center [185, 14] width 53 height 18
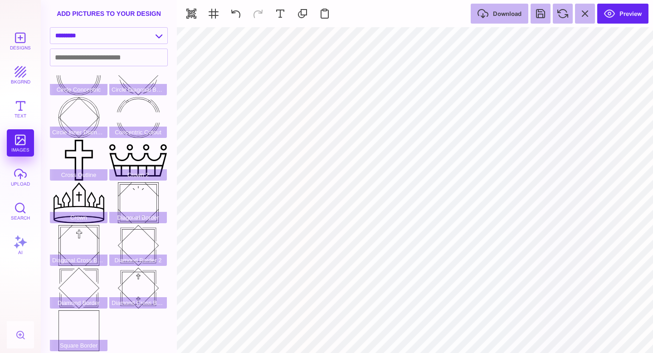
type input "#FFFFFF"
click at [633, 16] on button "Preview" at bounding box center [622, 14] width 51 height 20
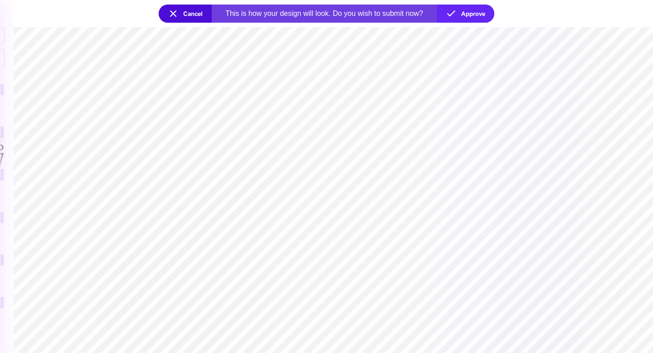
click at [468, 24] on section "Cancel This is how your design will look. Do you wish to submit now? Approve" at bounding box center [326, 13] width 653 height 27
click at [467, 17] on button "Approve" at bounding box center [466, 14] width 58 height 18
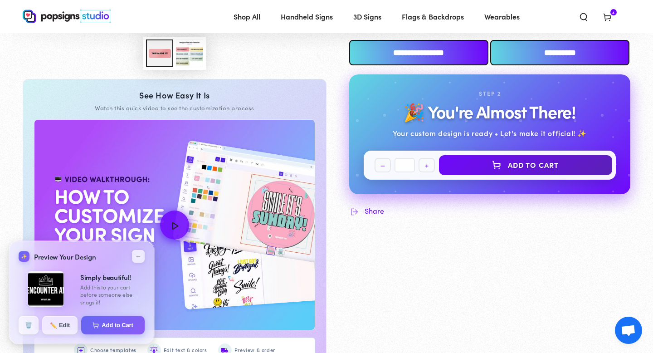
scroll to position [341, 0]
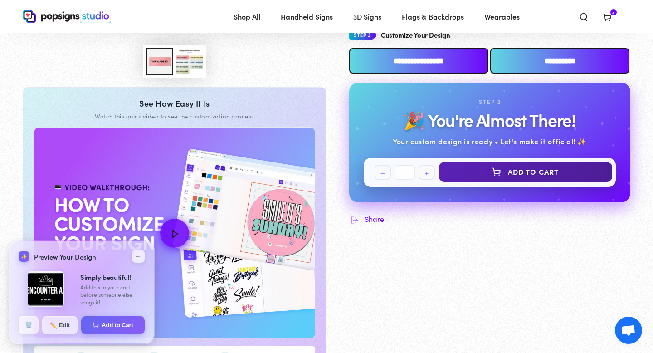
click at [512, 165] on button "Add to Cart" at bounding box center [525, 172] width 173 height 20
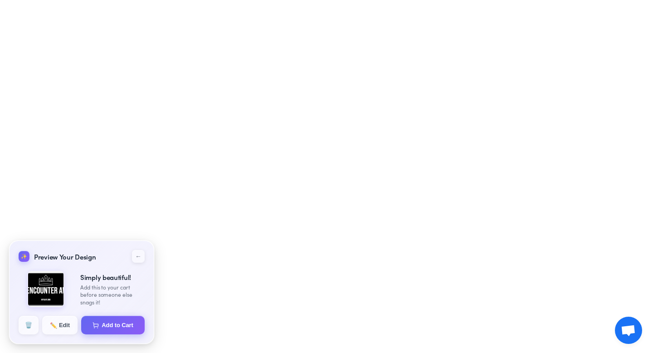
select select "**********"
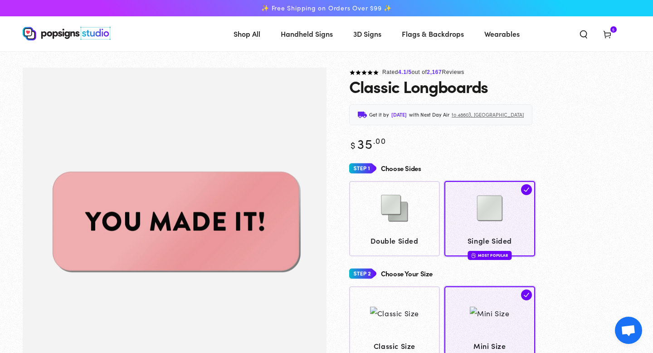
click at [609, 29] on icon at bounding box center [607, 33] width 9 height 9
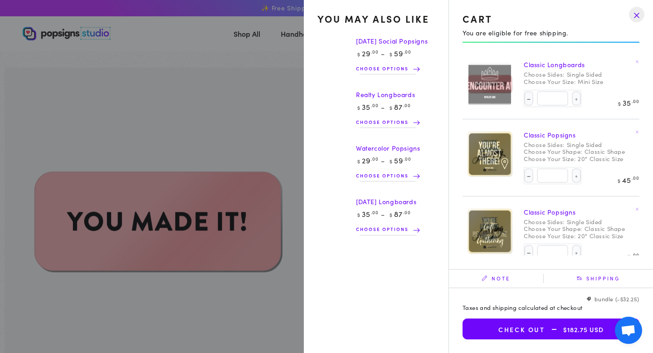
select select "**********"
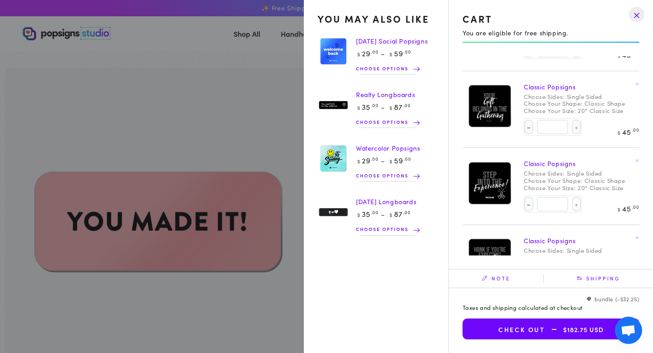
scroll to position [162, 0]
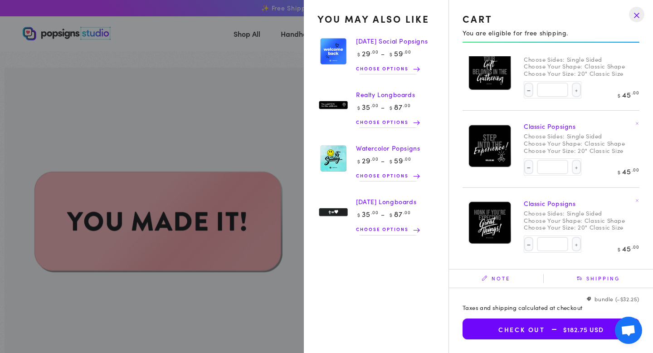
click at [595, 279] on span "Shipping" at bounding box center [598, 278] width 109 height 9
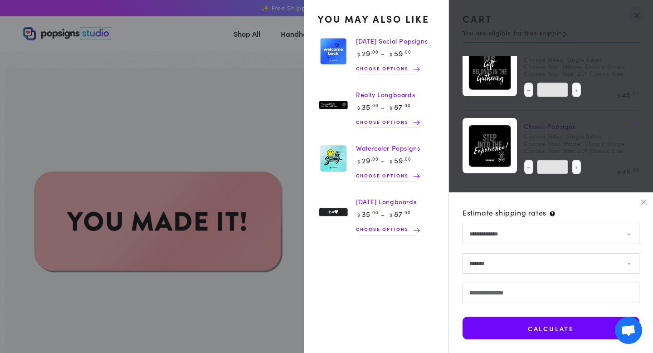
click at [571, 304] on form-state "**********" at bounding box center [551, 282] width 177 height 116
click at [568, 297] on input "Postal/ZIP code" at bounding box center [551, 292] width 177 height 20
type input "*****"
click at [555, 328] on button "Calculate" at bounding box center [551, 328] width 177 height 23
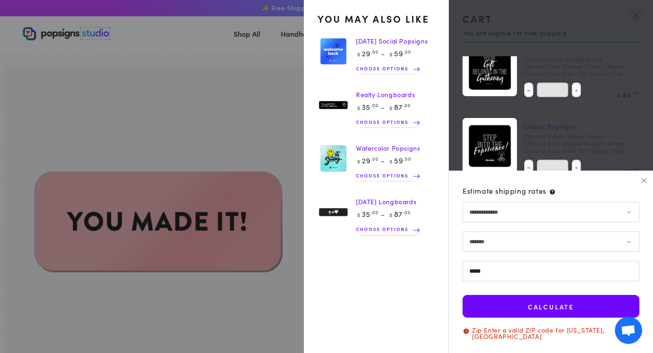
click at [552, 242] on select "**********" at bounding box center [551, 241] width 177 height 20
select select "********"
click at [560, 317] on button "Calculate" at bounding box center [551, 306] width 177 height 23
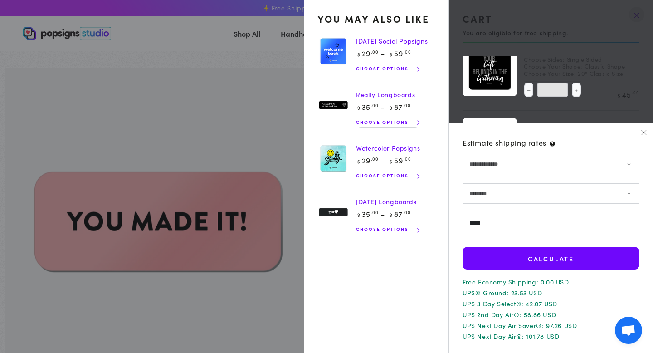
click at [648, 130] on div "**********" at bounding box center [551, 237] width 204 height 230
click at [647, 130] on button "button" at bounding box center [643, 131] width 9 height 9
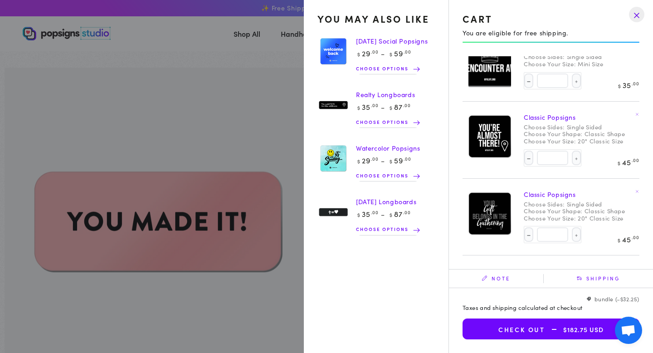
scroll to position [0, 0]
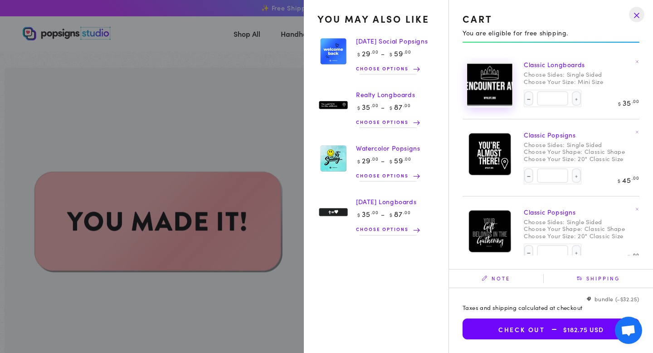
click at [492, 87] on img at bounding box center [489, 84] width 45 height 46
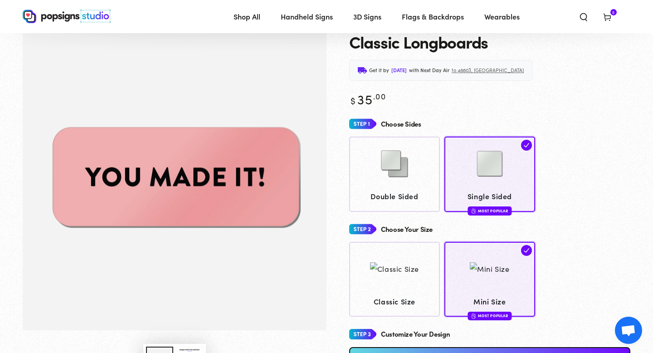
scroll to position [36, 0]
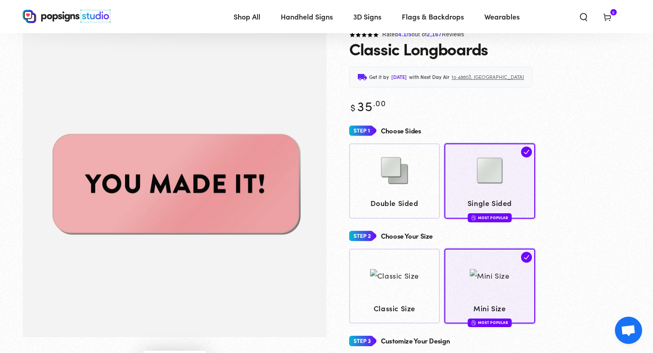
click at [604, 27] on header "Shop All Shop All Shop By Product Shop By Product Shop By Category" at bounding box center [326, 16] width 653 height 33
click at [606, 22] on span "Cart 5 5 items" at bounding box center [607, 16] width 24 height 20
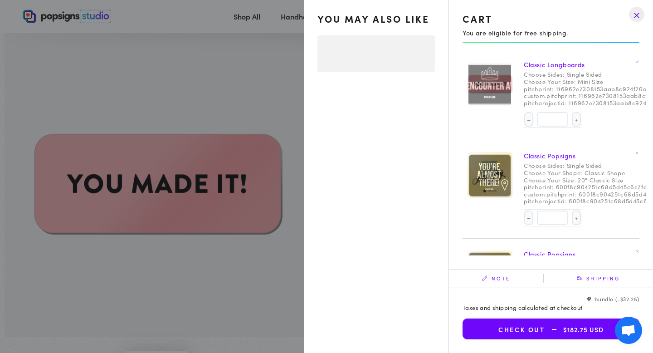
select select "**********"
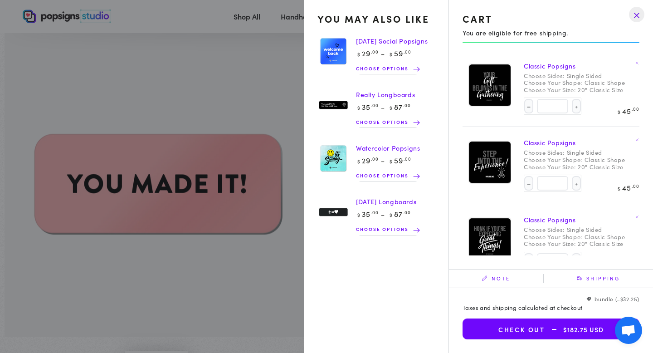
scroll to position [162, 0]
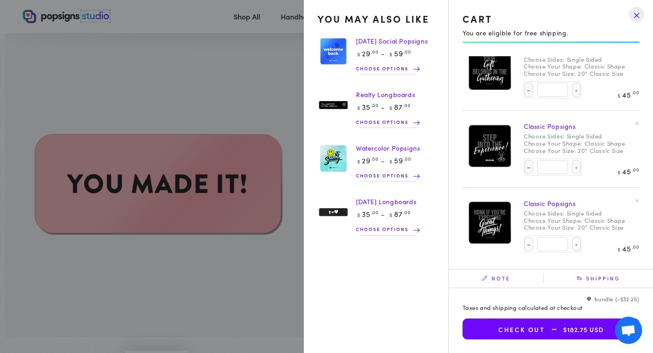
click at [594, 280] on span "Shipping" at bounding box center [598, 278] width 109 height 9
